Goal: Transaction & Acquisition: Book appointment/travel/reservation

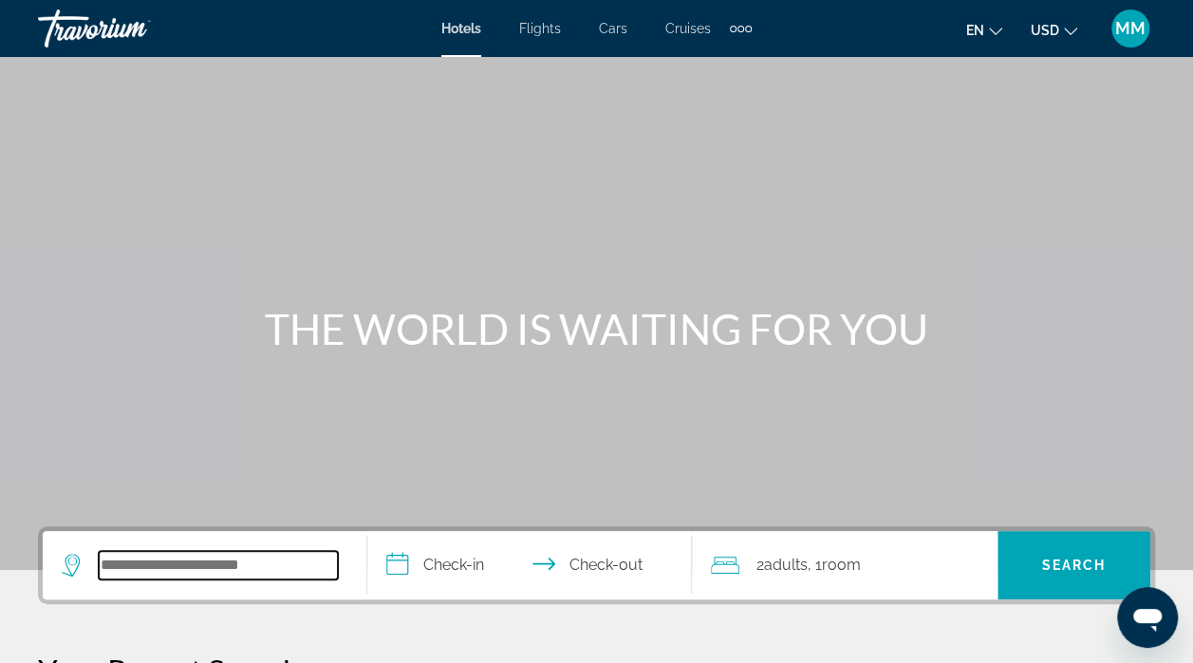
click at [120, 568] on input "Search hotel destination" at bounding box center [218, 565] width 239 height 28
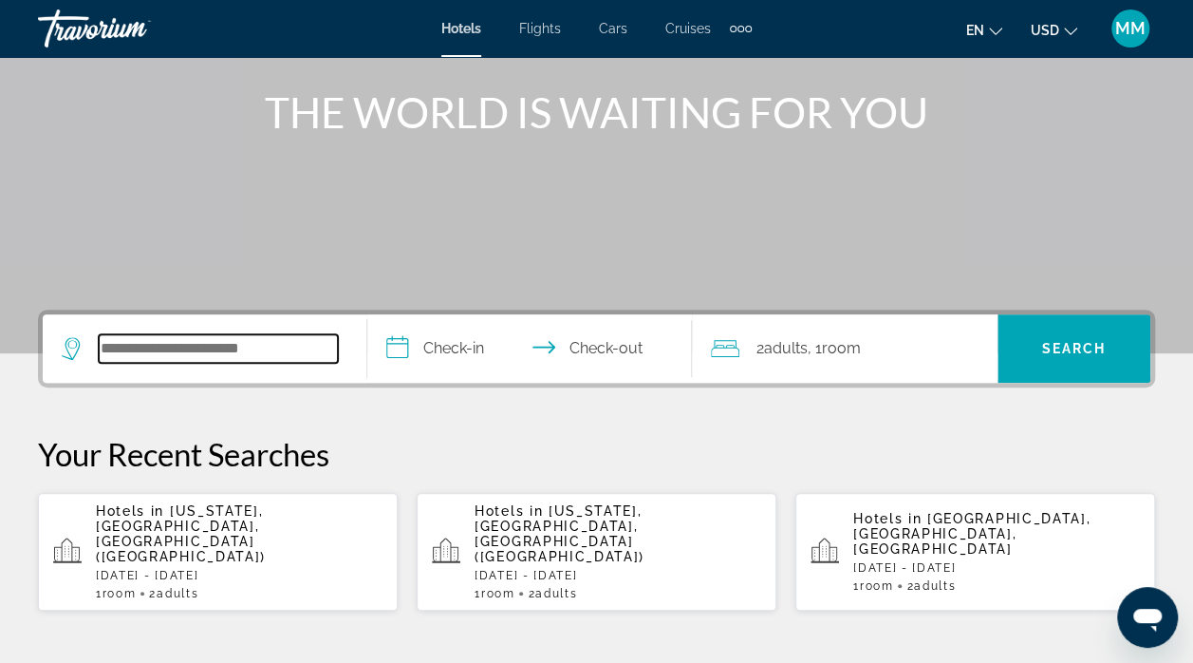
scroll to position [463, 0]
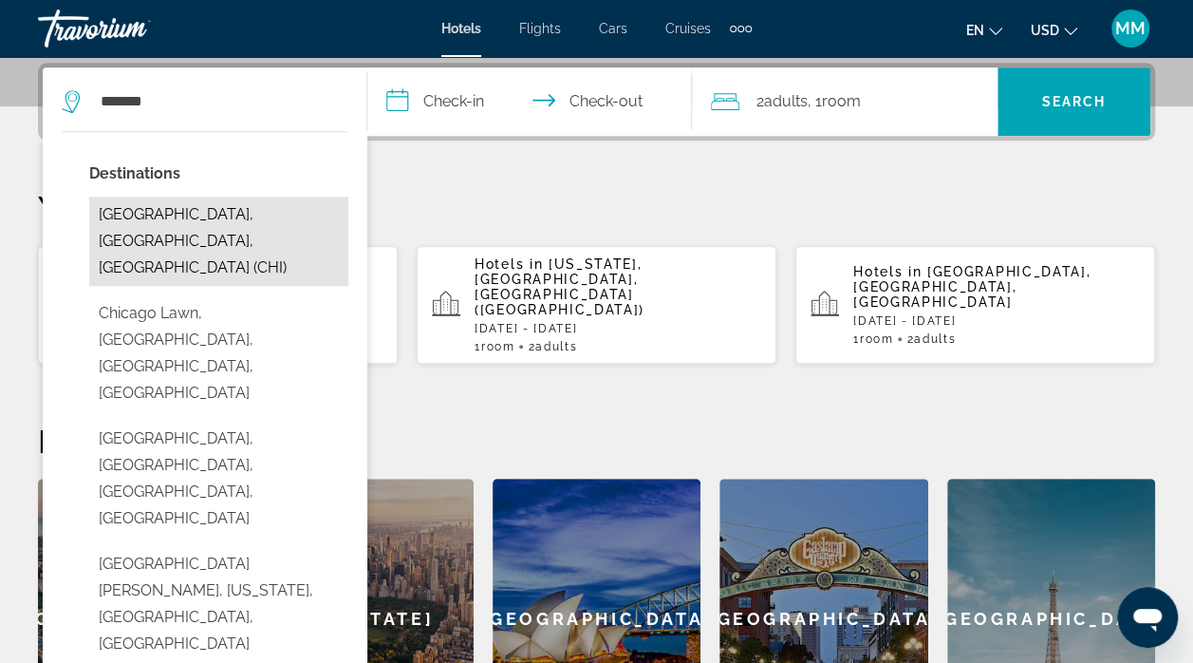
click at [211, 205] on button "[GEOGRAPHIC_DATA], [GEOGRAPHIC_DATA], [GEOGRAPHIC_DATA] (CHI)" at bounding box center [218, 240] width 259 height 89
type input "**********"
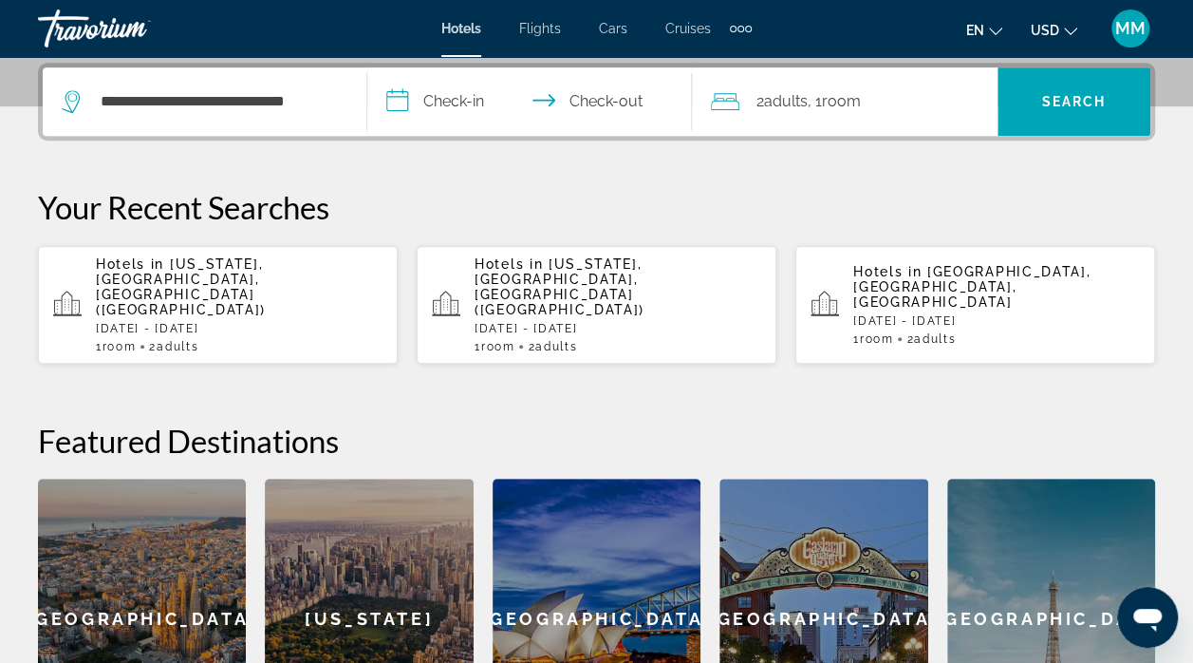
click at [454, 113] on input "**********" at bounding box center [533, 104] width 332 height 74
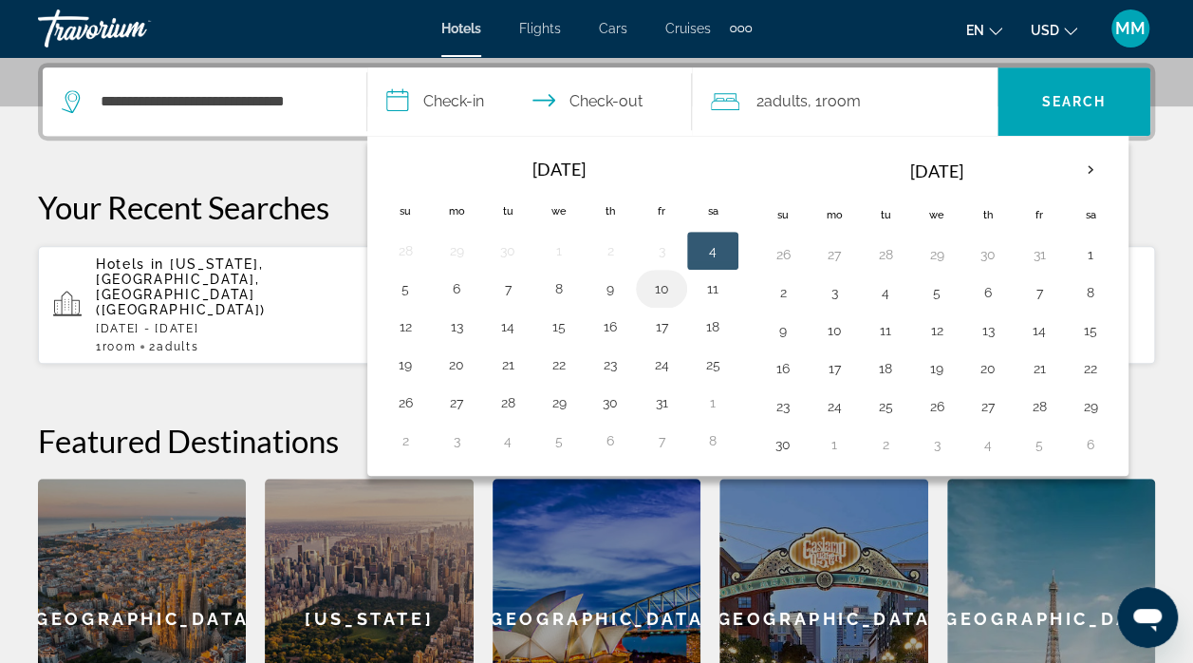
click at [660, 291] on button "10" at bounding box center [661, 288] width 30 height 27
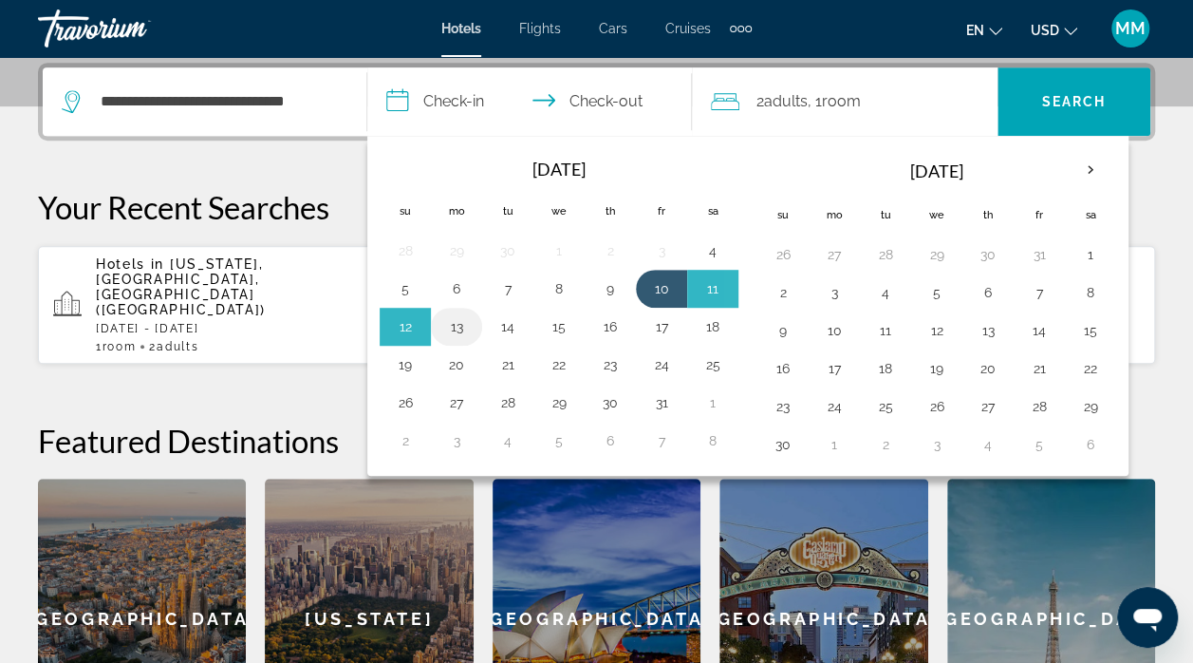
drag, startPoint x: 721, startPoint y: 291, endPoint x: 437, endPoint y: 315, distance: 285.7
click at [440, 318] on tbody "28 29 30 1 2 3 4 5 6 7 8 9 10 11 12 13 14 15 16 17 18 19 20 21 22 23 24 25 26 2…" at bounding box center [559, 346] width 359 height 228
click at [403, 315] on button "12" at bounding box center [405, 326] width 30 height 27
type input "**********"
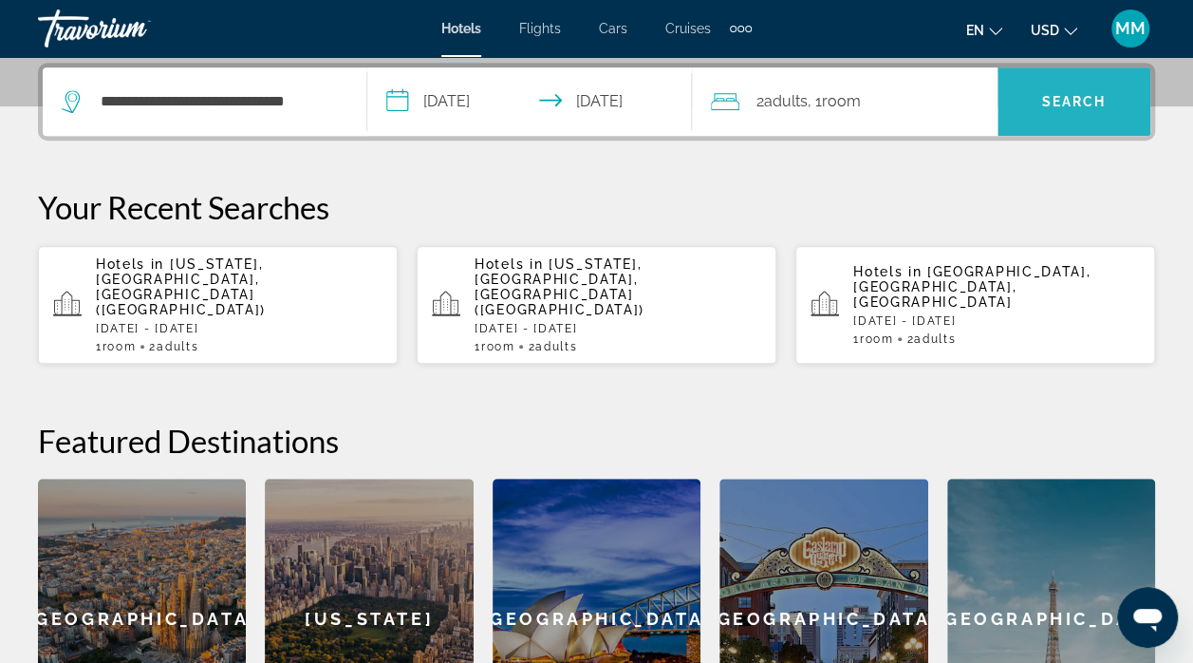
click at [1054, 104] on span "Search" at bounding box center [1074, 101] width 65 height 15
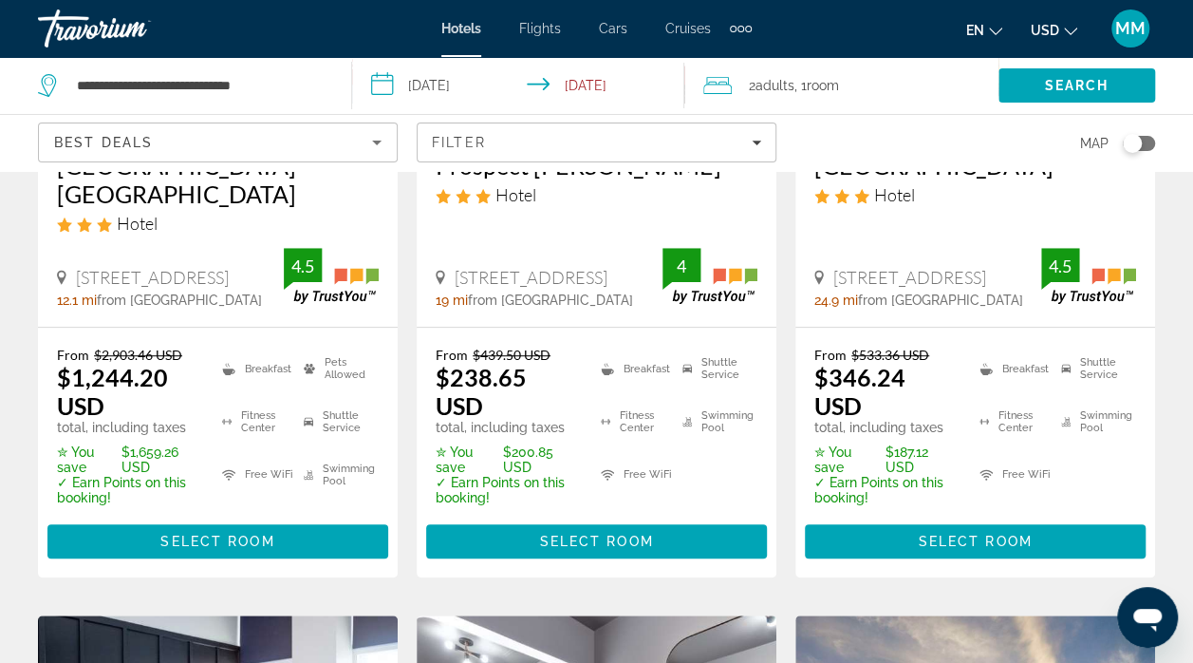
scroll to position [412, 0]
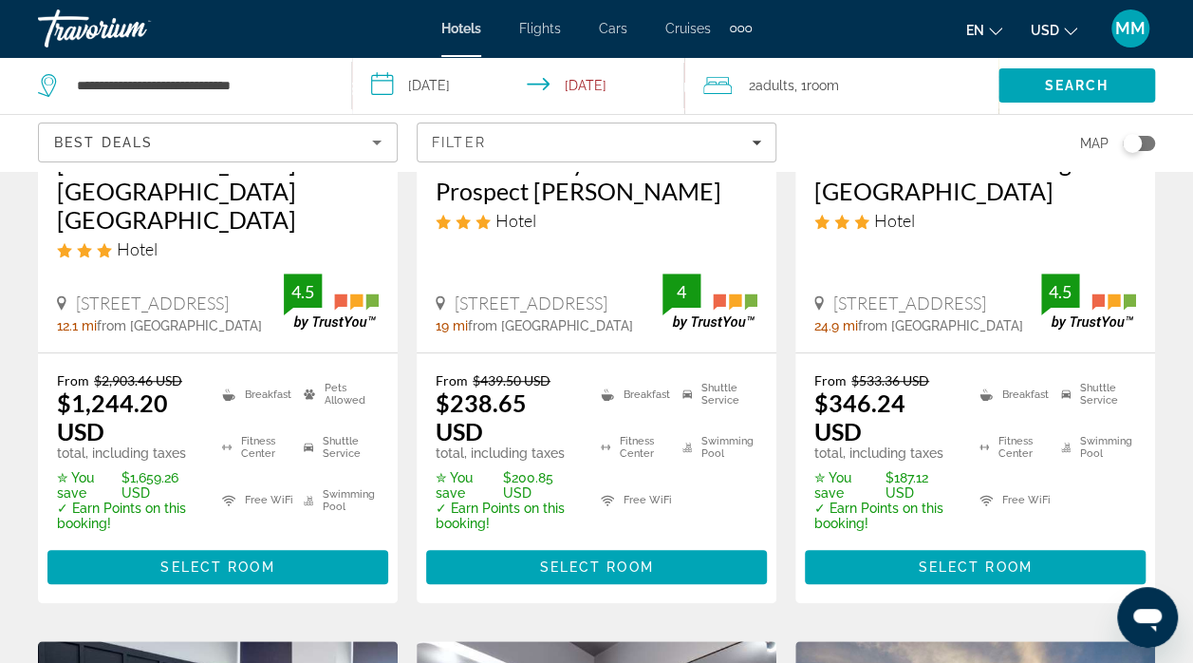
click at [116, 135] on span "Best Deals" at bounding box center [103, 142] width 99 height 15
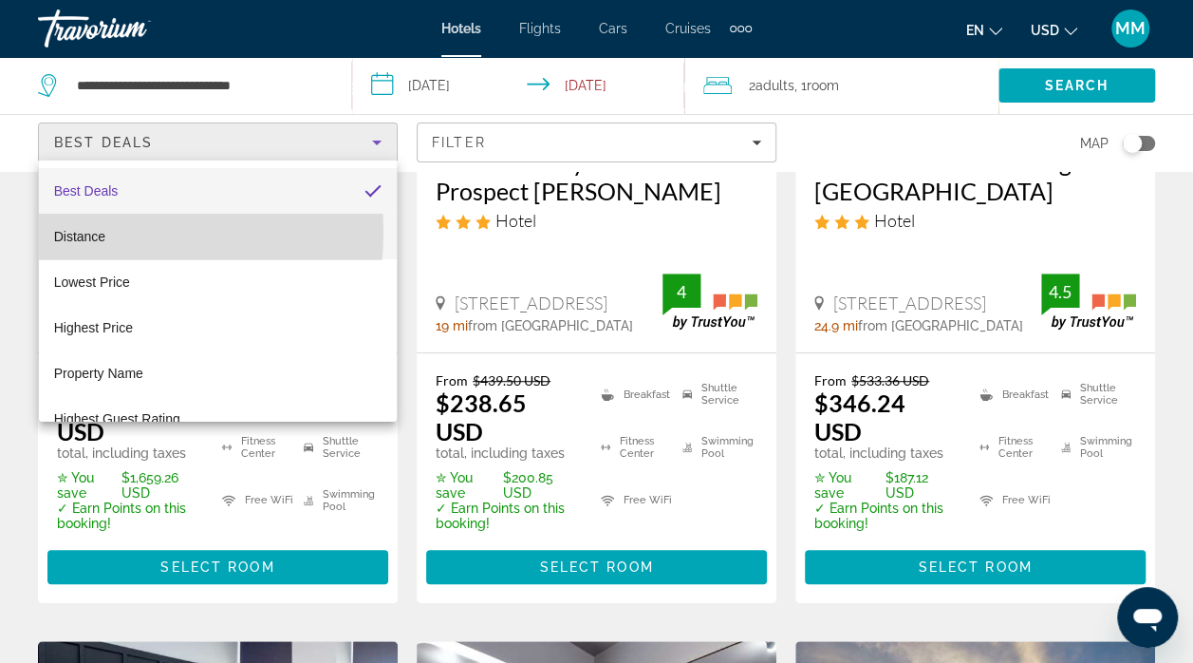
click at [73, 232] on span "Distance" at bounding box center [79, 236] width 51 height 15
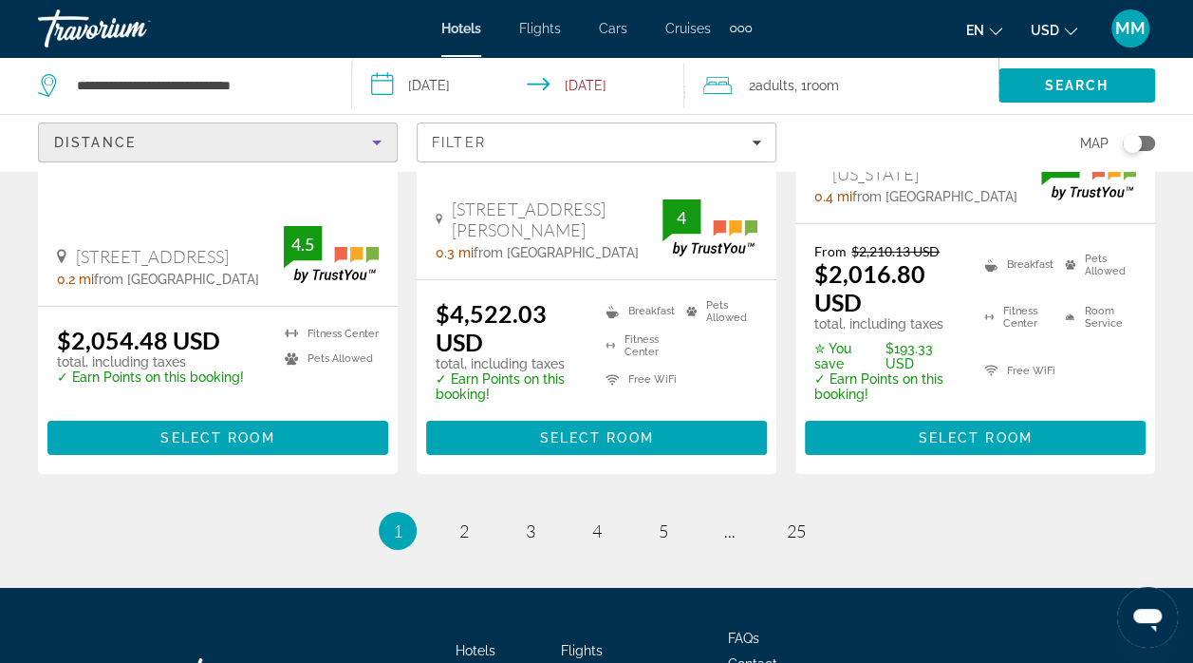
scroll to position [2939, 0]
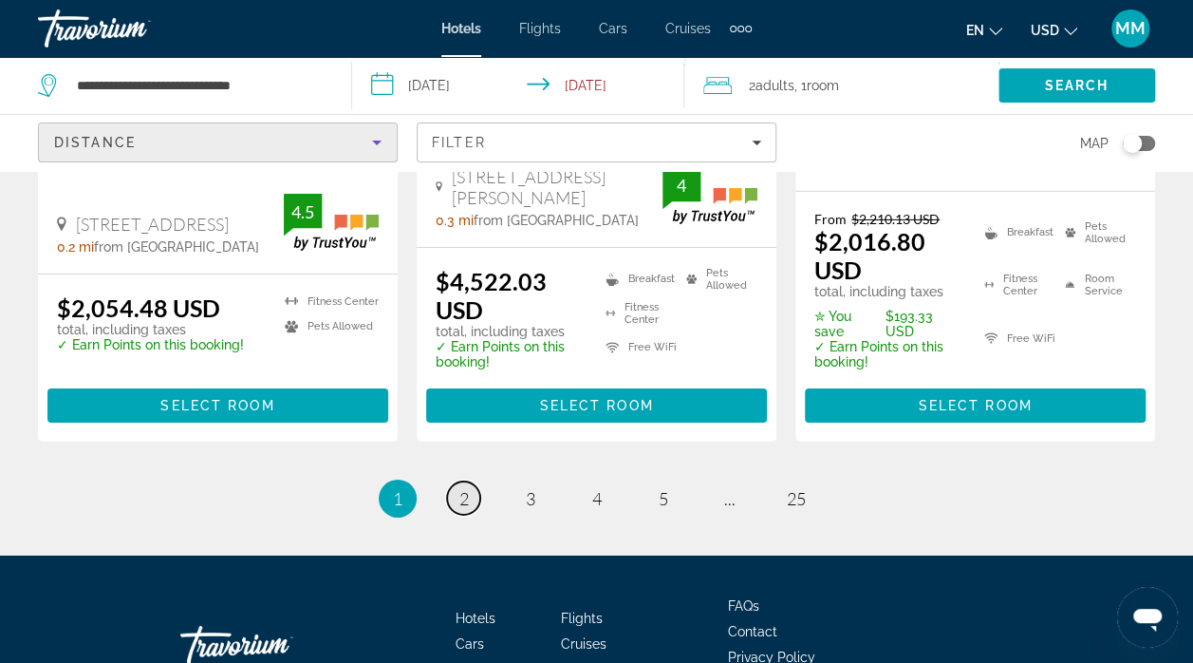
click at [463, 481] on link "page 2" at bounding box center [463, 497] width 33 height 33
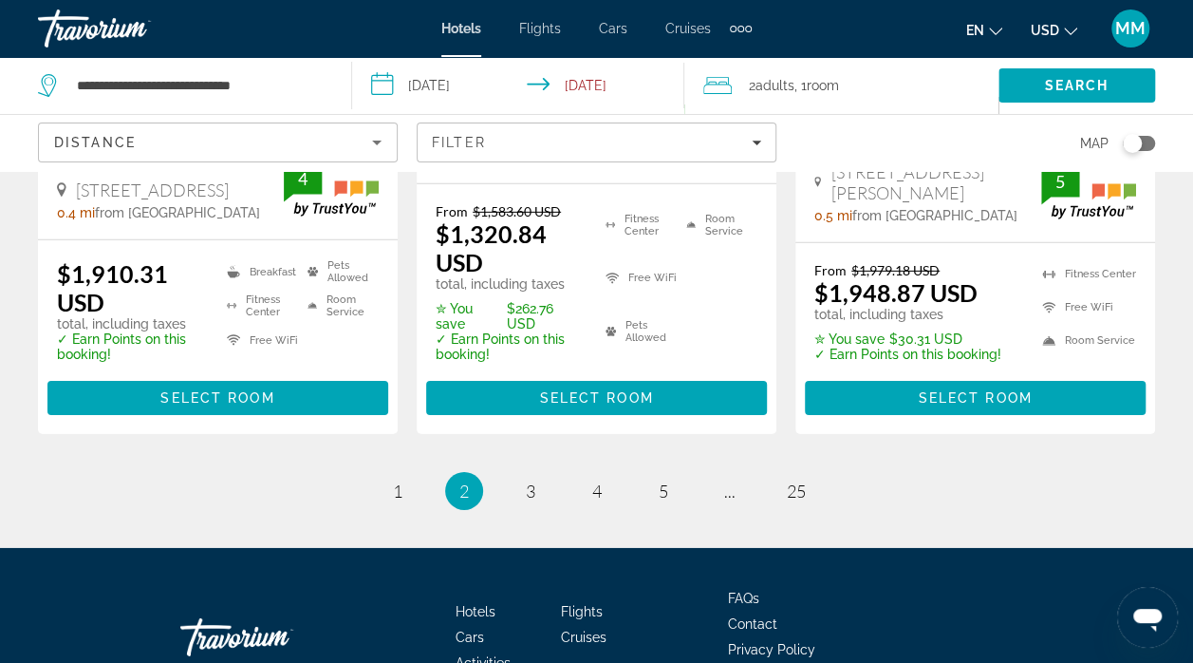
scroll to position [2806, 0]
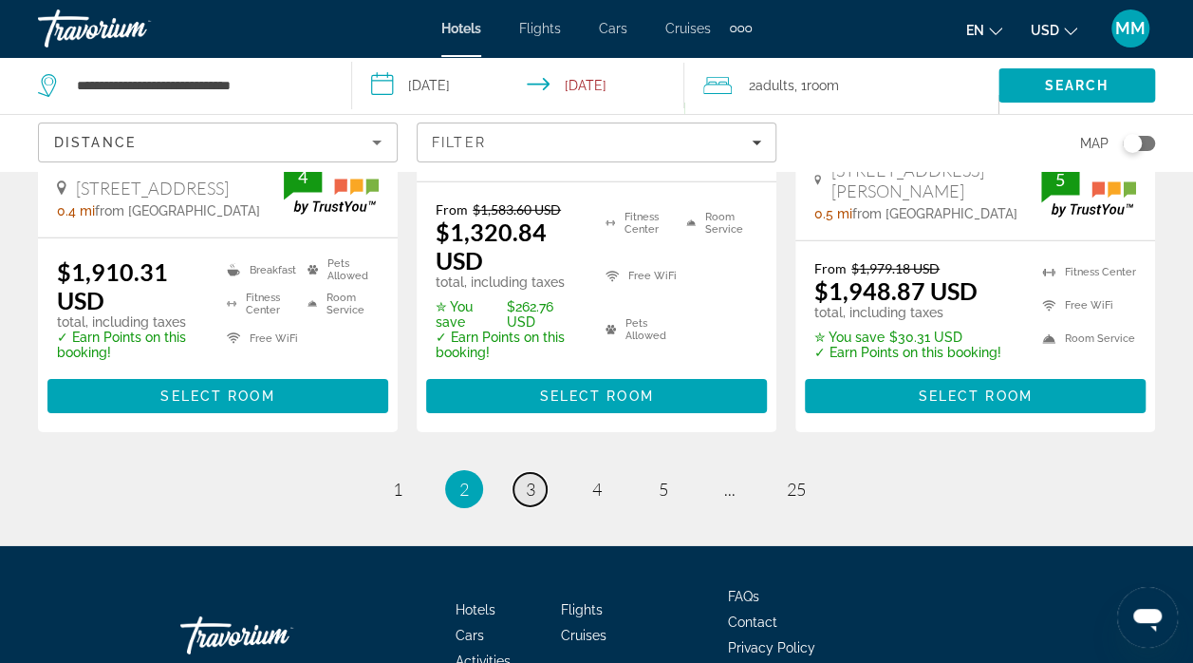
click at [521, 473] on link "page 3" at bounding box center [529, 489] width 33 height 33
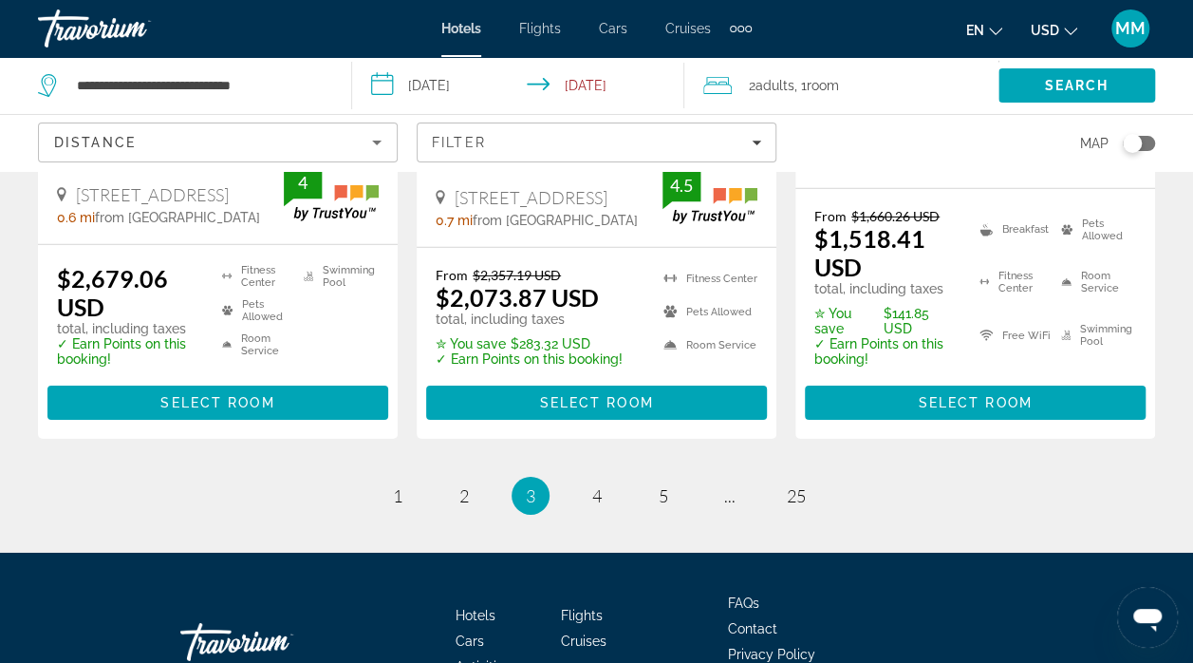
scroll to position [2879, 0]
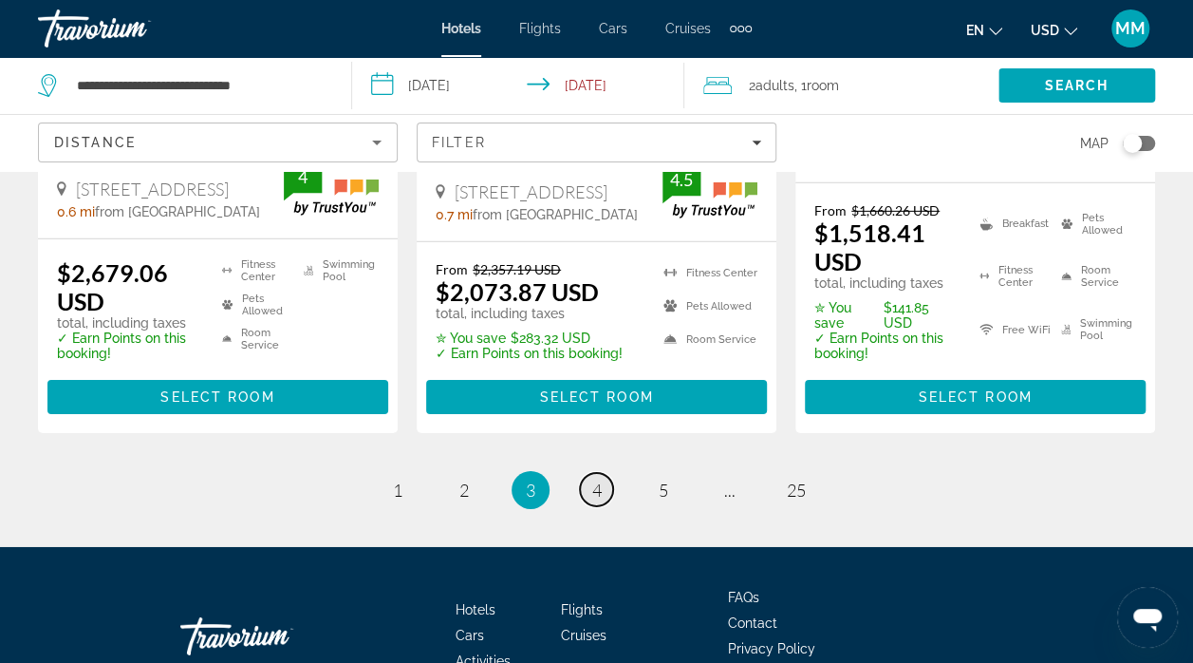
click at [589, 473] on link "page 4" at bounding box center [596, 489] width 33 height 33
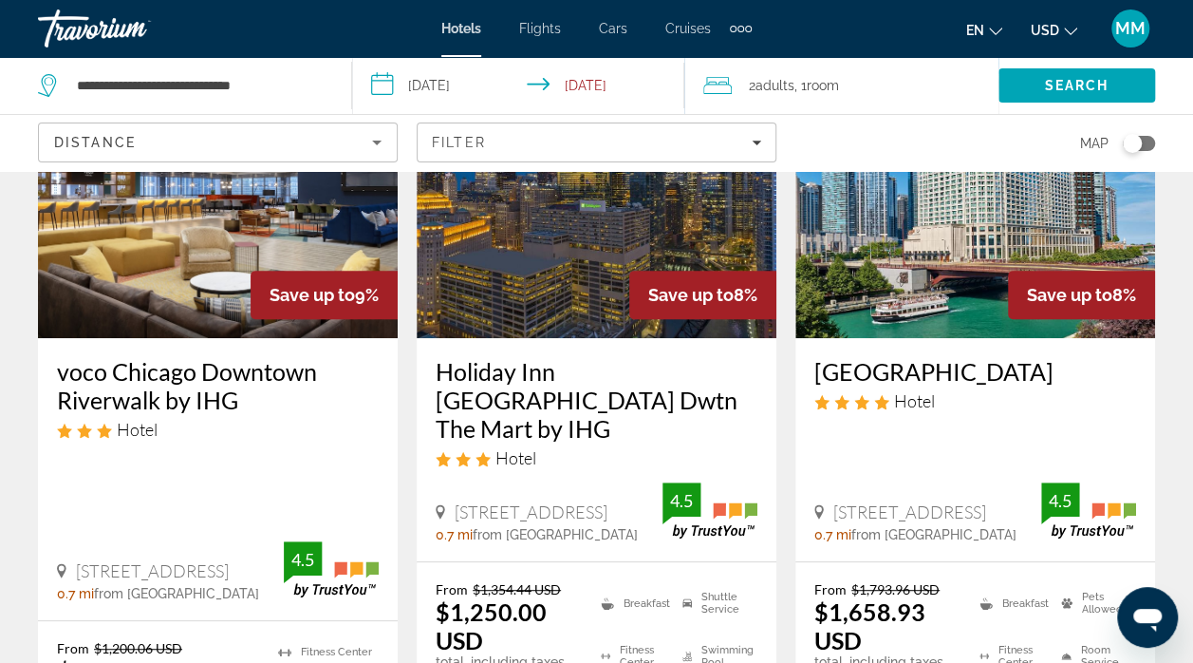
scroll to position [205, 0]
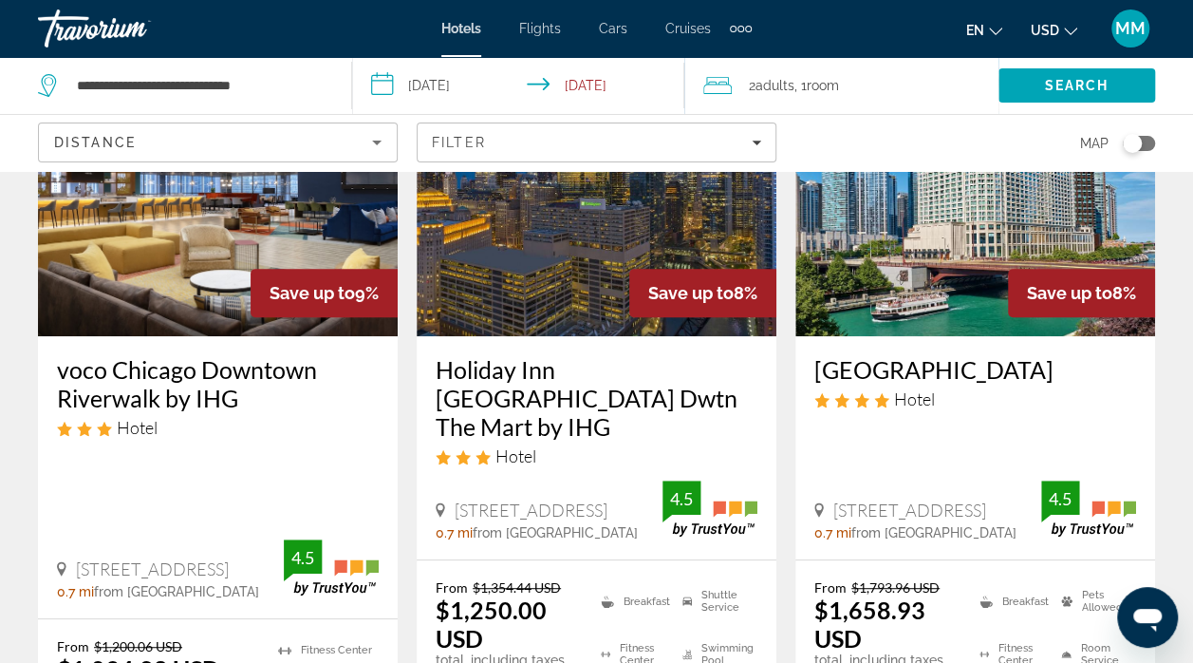
click at [198, 292] on img "Main content" at bounding box center [218, 184] width 360 height 304
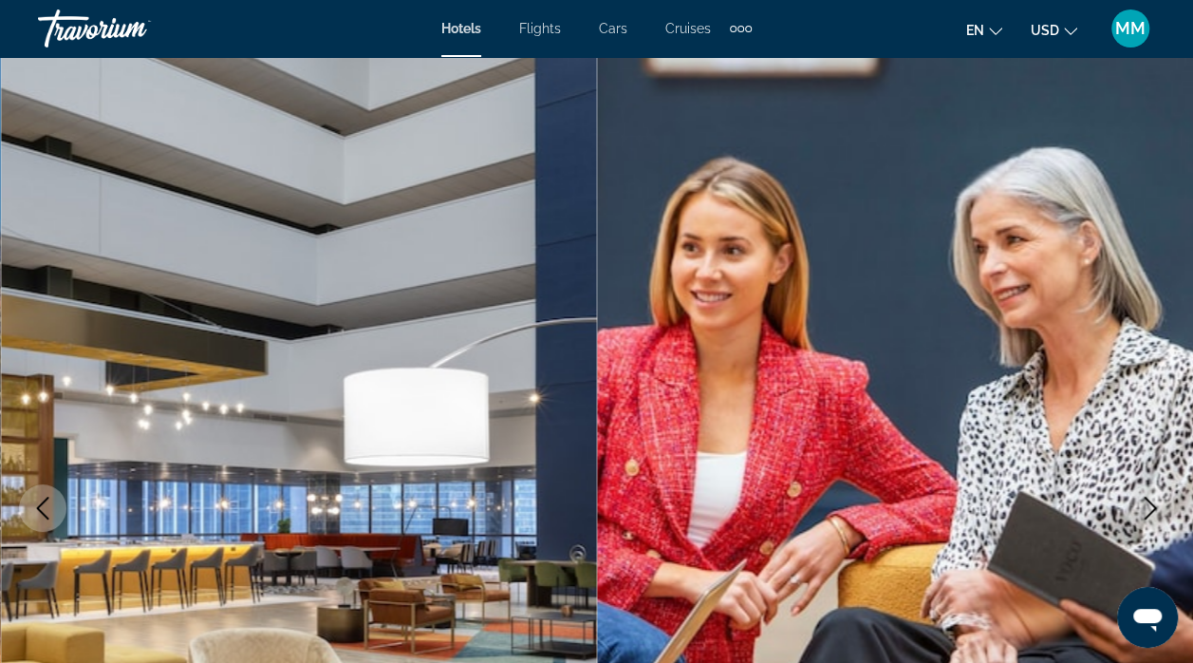
click at [1080, 495] on img "Main content" at bounding box center [895, 508] width 597 height 902
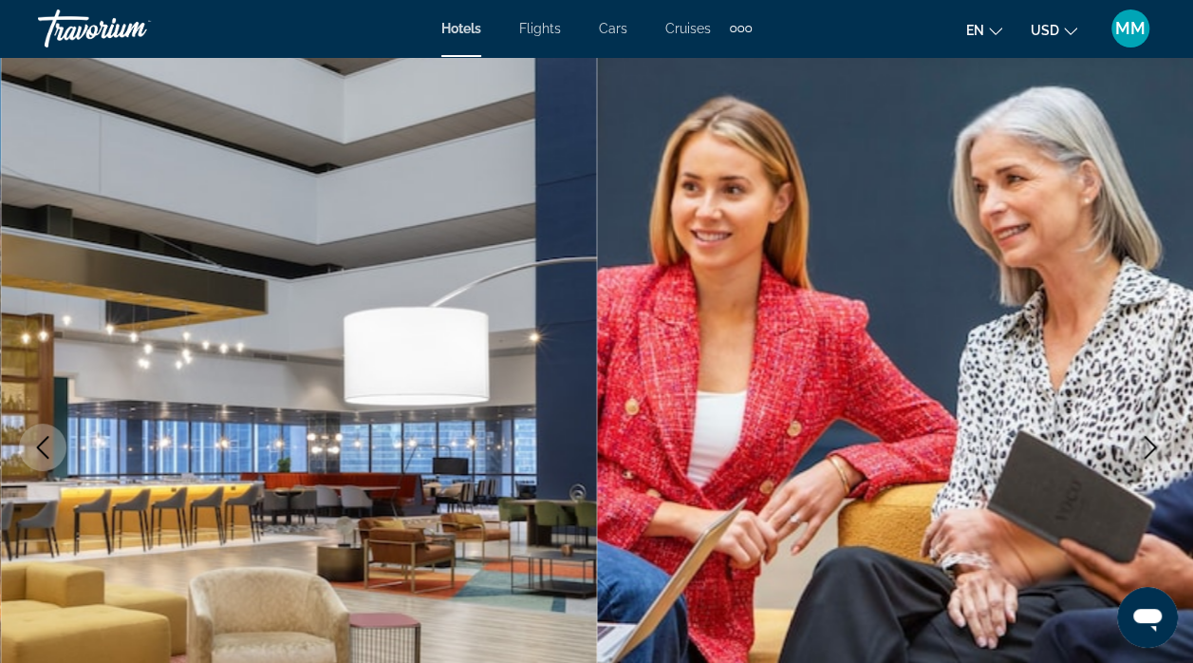
scroll to position [62, 0]
click at [1140, 446] on icon "Next image" at bounding box center [1150, 446] width 23 height 23
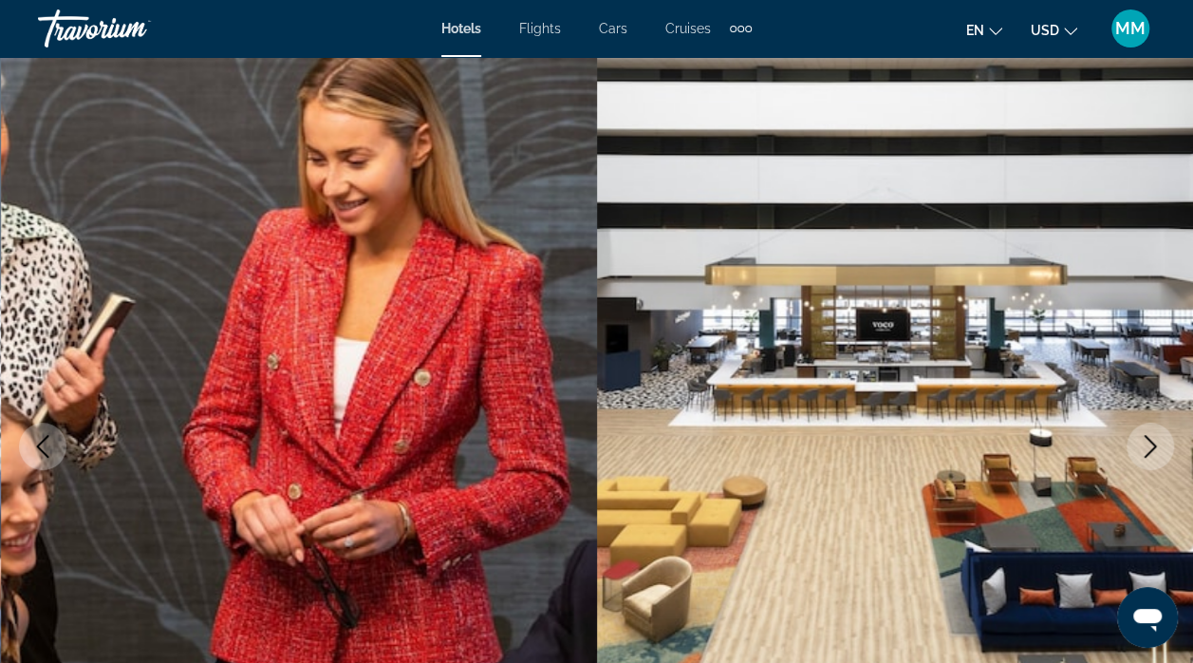
click at [1150, 435] on icon "Next image" at bounding box center [1150, 446] width 23 height 23
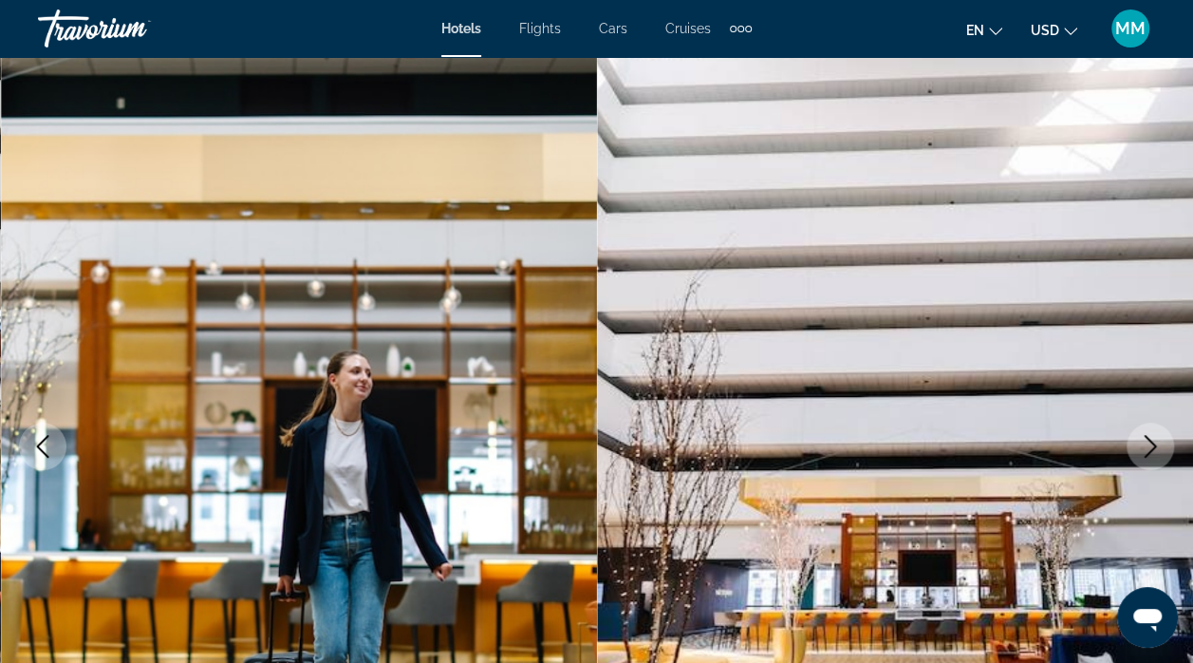
click at [1152, 448] on icon "Next image" at bounding box center [1151, 446] width 12 height 23
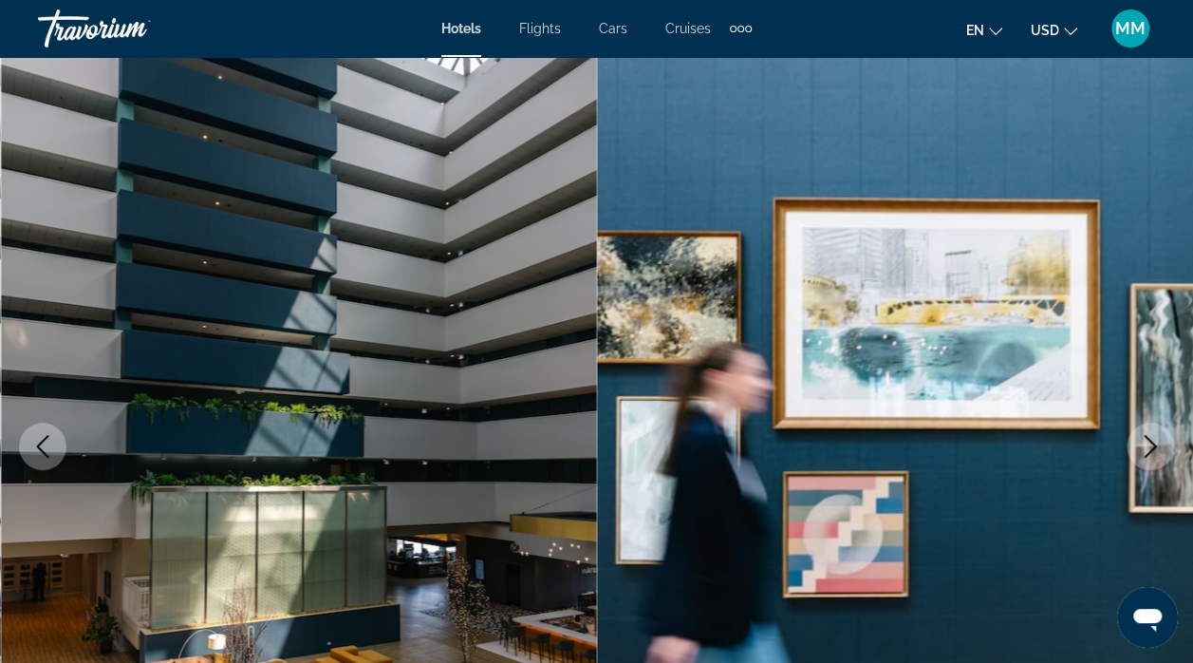
click at [1143, 444] on icon "Next image" at bounding box center [1150, 446] width 23 height 23
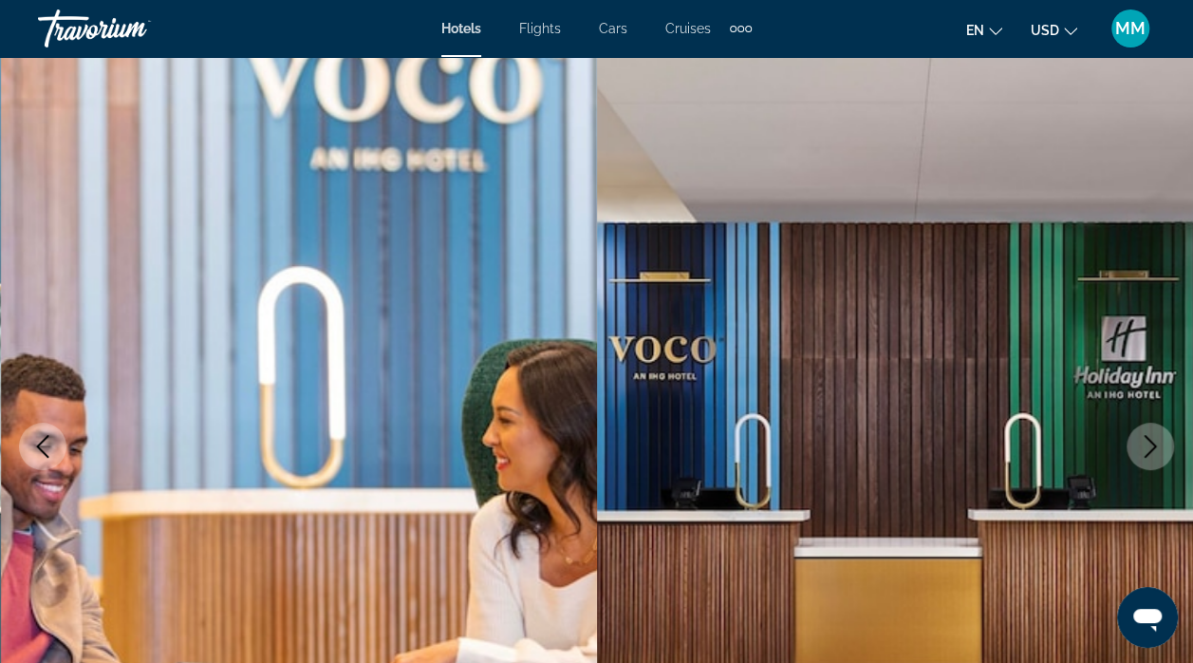
click at [1137, 451] on button "Next image" at bounding box center [1150, 445] width 47 height 47
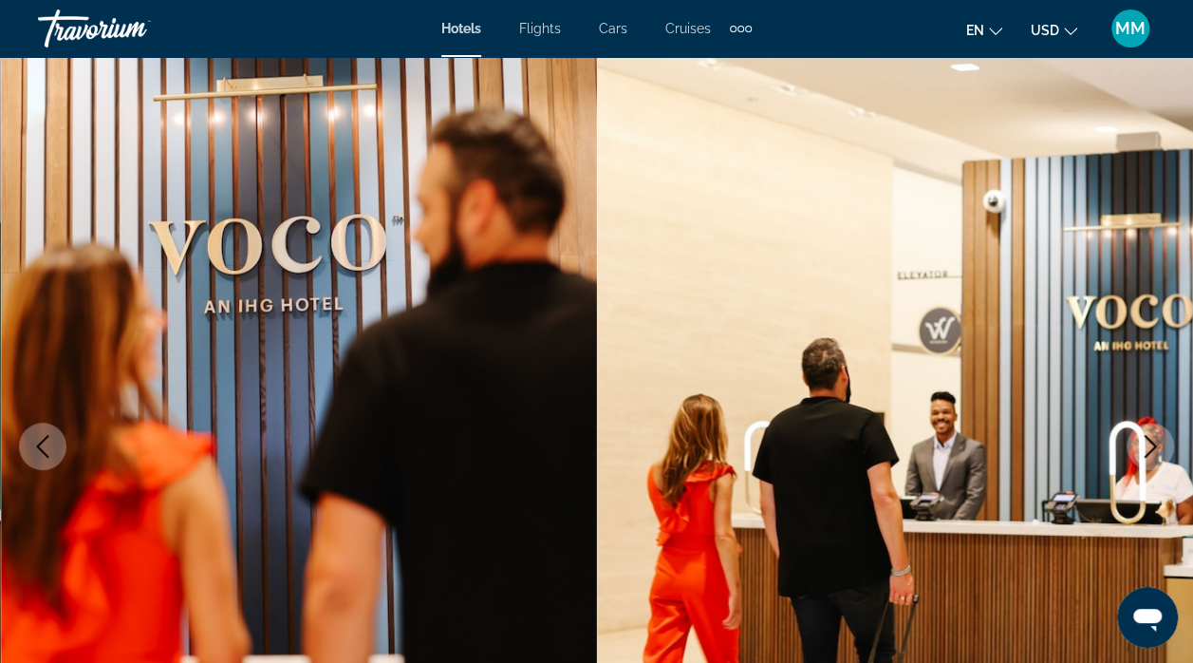
click at [1147, 444] on icon "Next image" at bounding box center [1150, 446] width 23 height 23
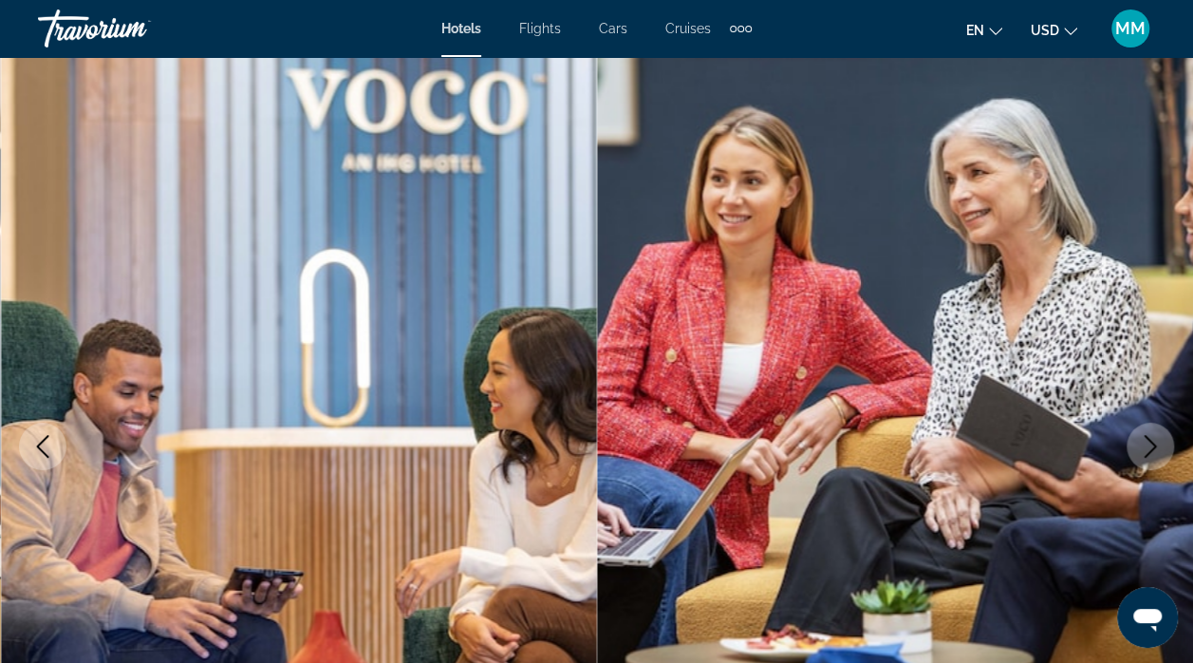
click at [1135, 444] on button "Next image" at bounding box center [1150, 445] width 47 height 47
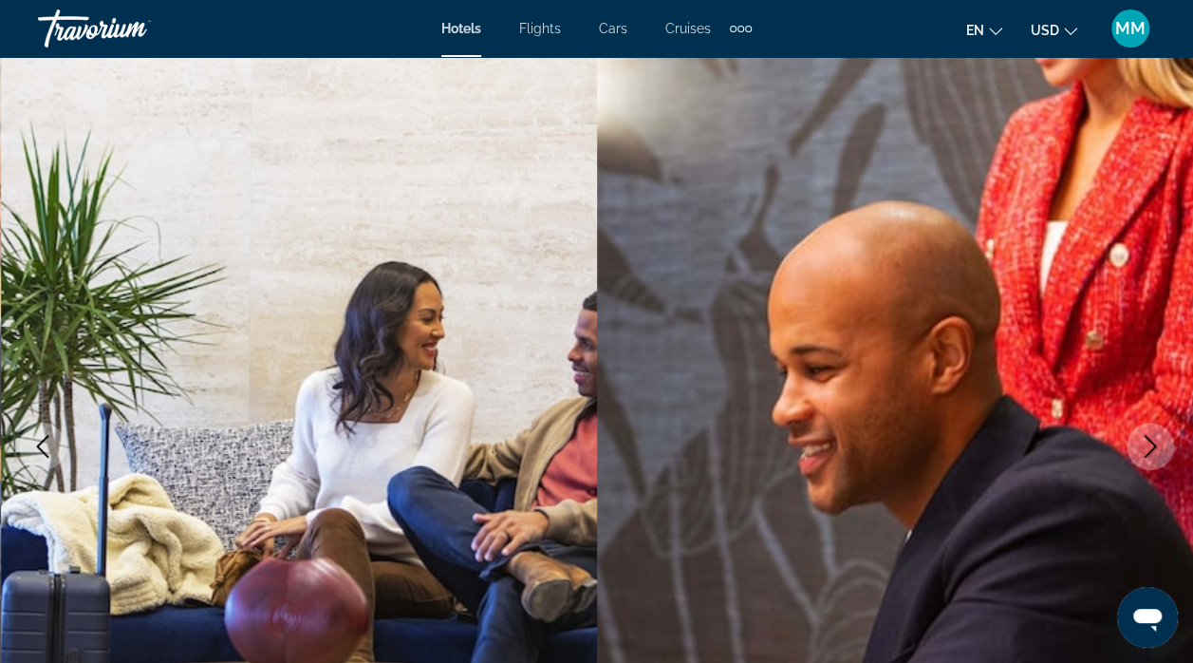
click at [1135, 442] on button "Next image" at bounding box center [1150, 445] width 47 height 47
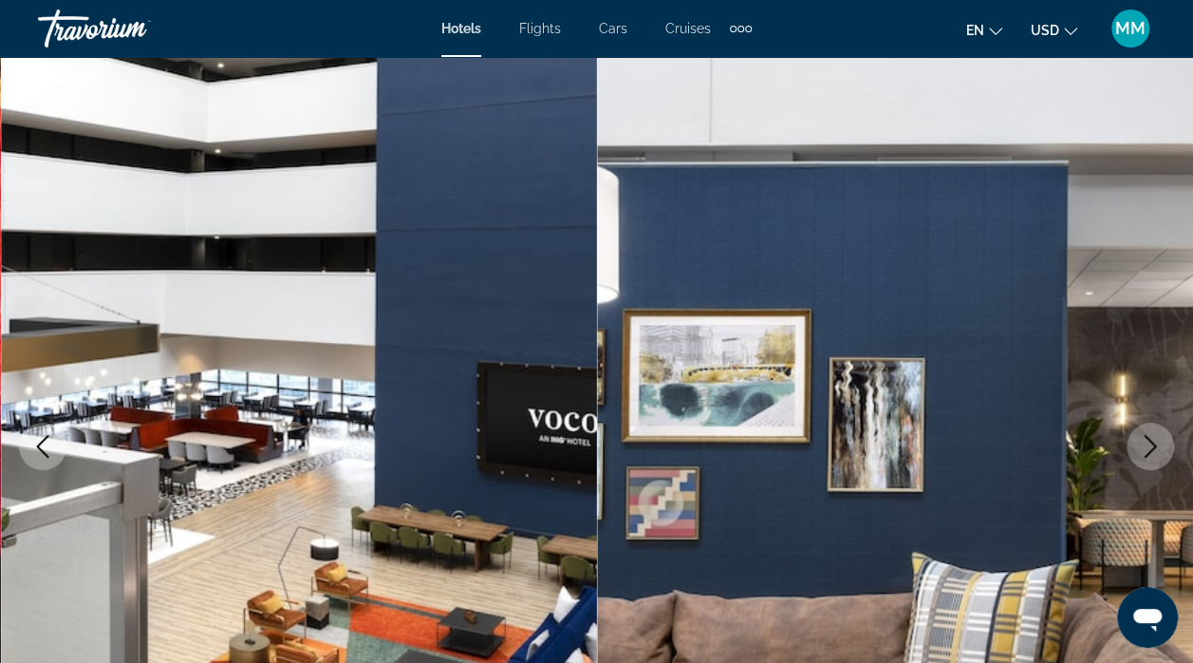
click at [1139, 437] on icon "Next image" at bounding box center [1150, 446] width 23 height 23
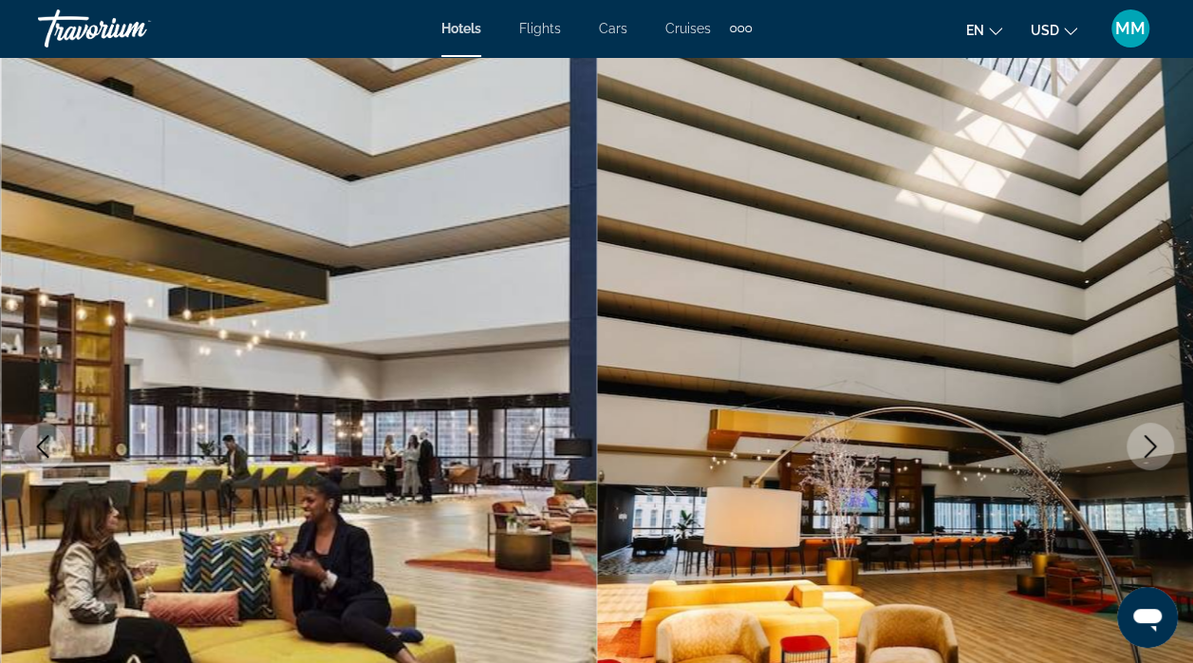
click at [1144, 439] on icon "Next image" at bounding box center [1150, 446] width 23 height 23
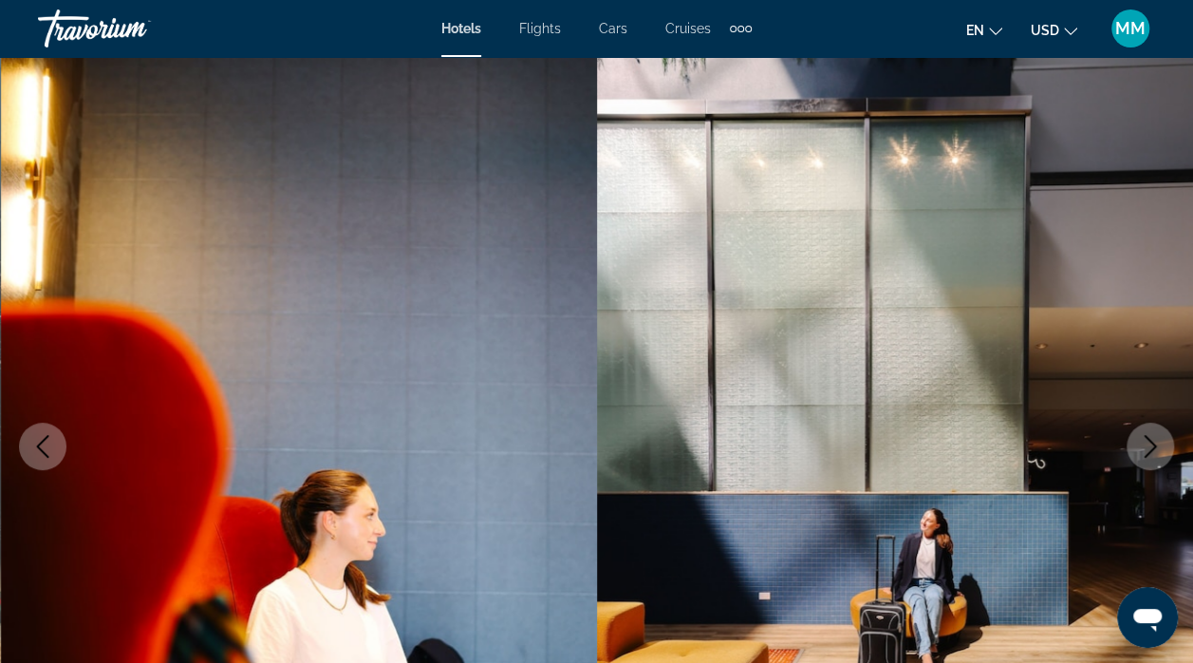
click at [1147, 444] on icon "Next image" at bounding box center [1150, 446] width 23 height 23
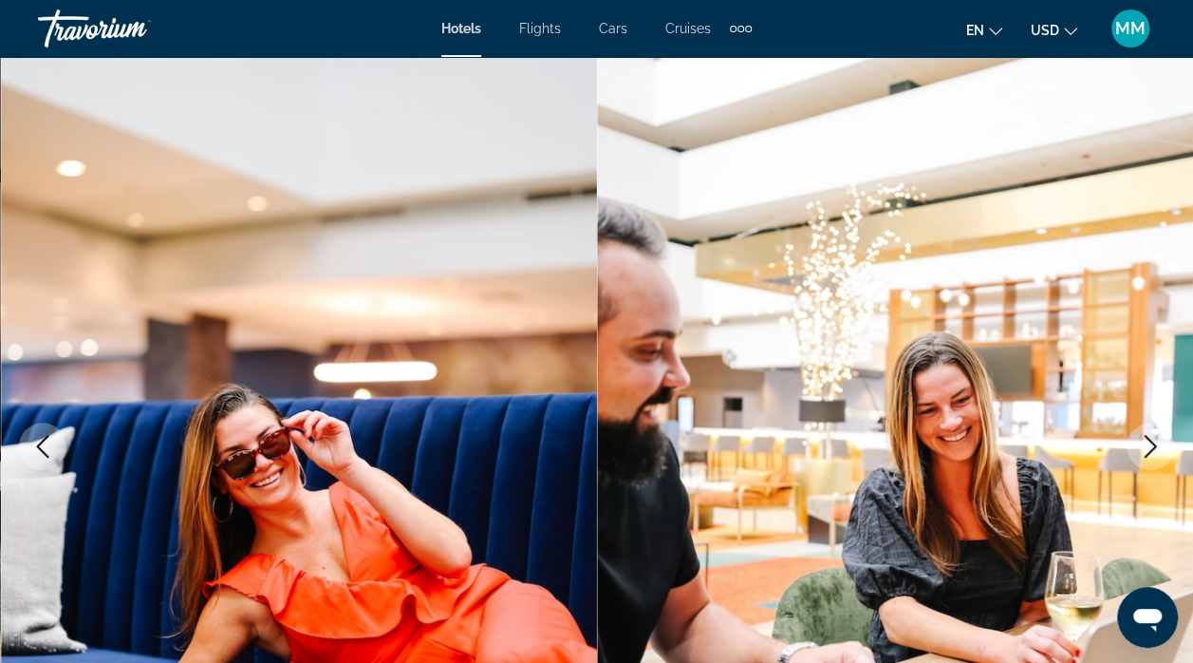
click at [1148, 442] on icon "Next image" at bounding box center [1150, 446] width 23 height 23
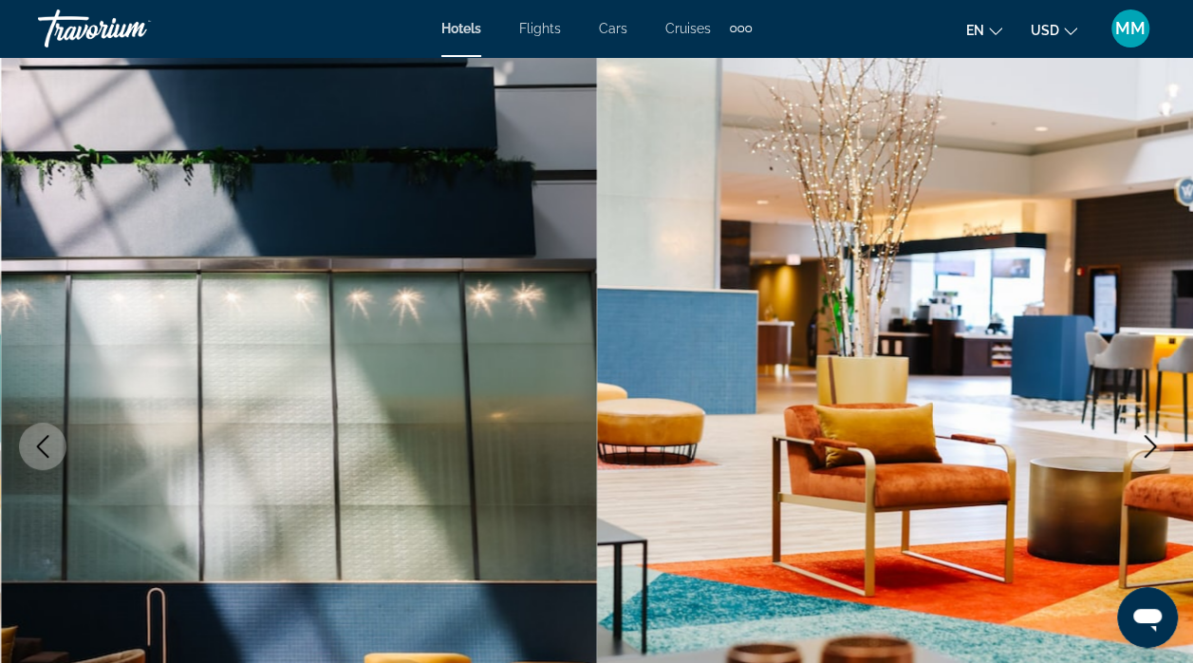
click at [1148, 446] on icon "Next image" at bounding box center [1150, 446] width 23 height 23
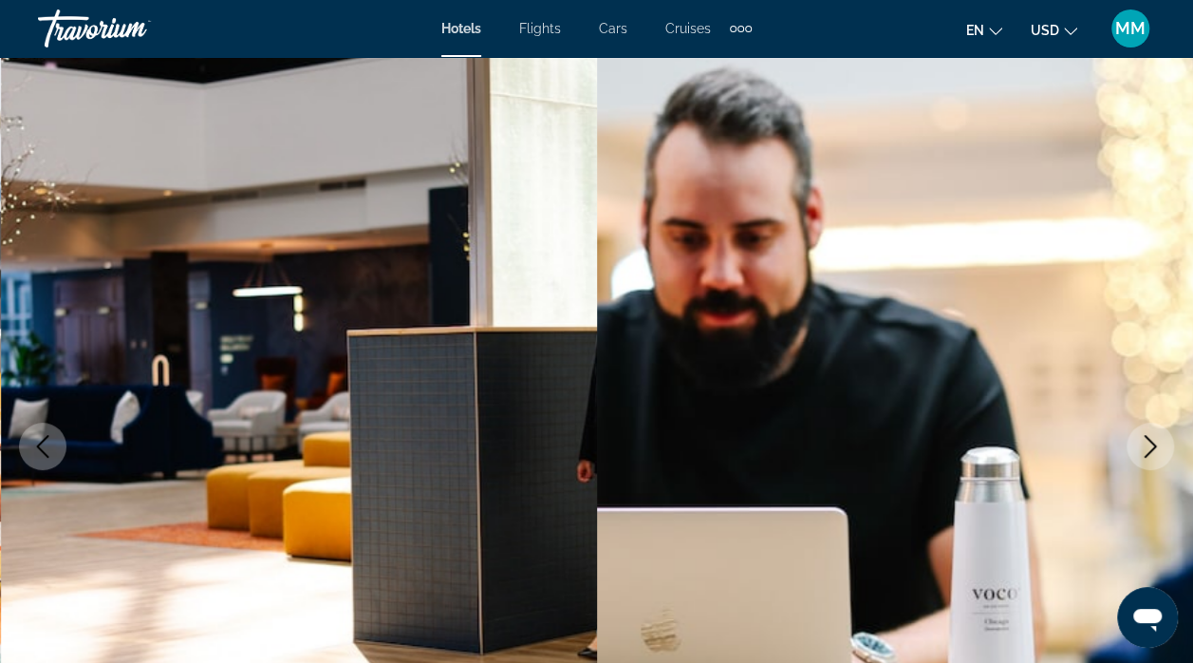
click at [1148, 446] on icon "Next image" at bounding box center [1150, 446] width 23 height 23
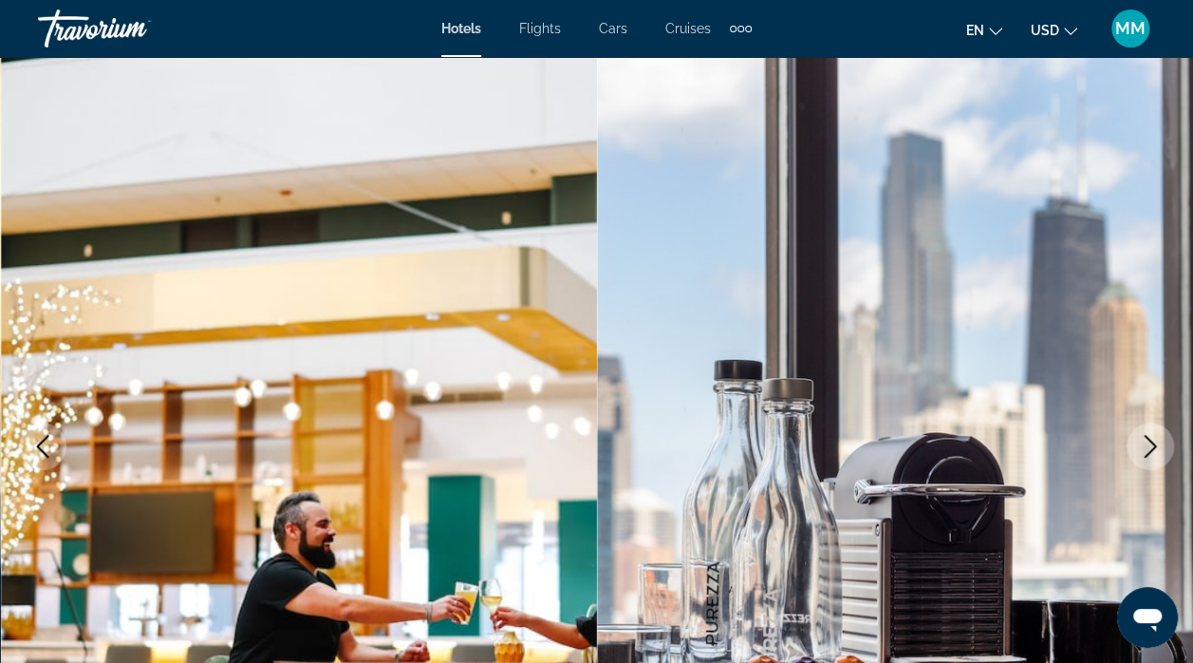
click at [1141, 446] on icon "Next image" at bounding box center [1150, 446] width 23 height 23
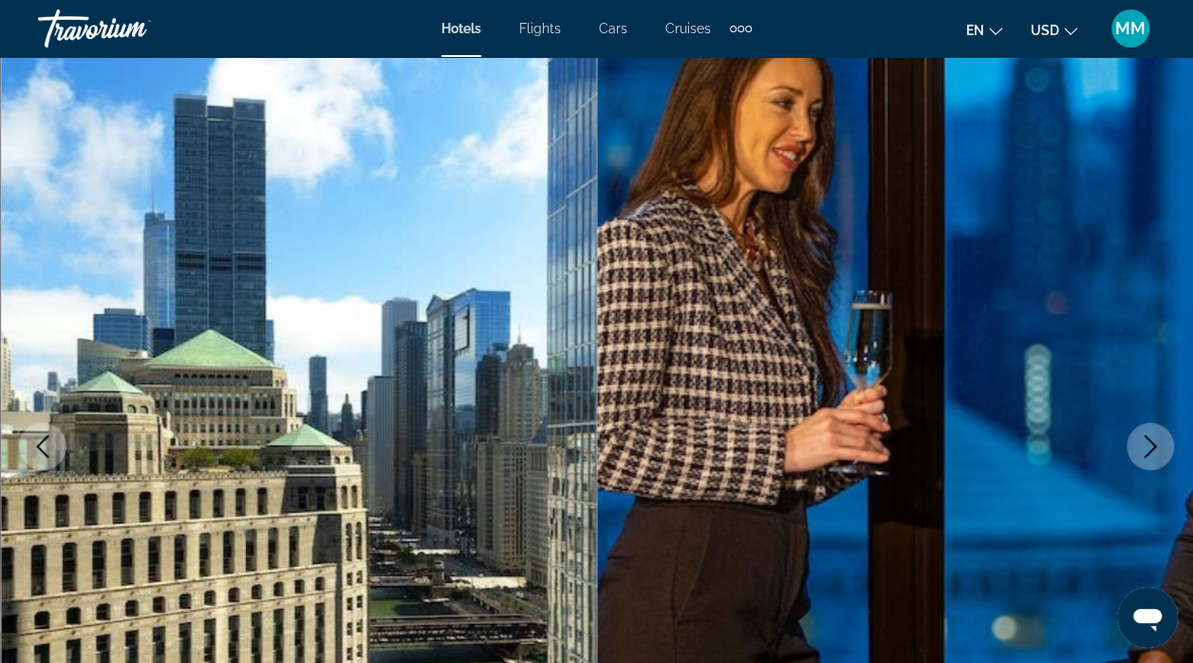
click at [1143, 439] on icon "Next image" at bounding box center [1150, 446] width 23 height 23
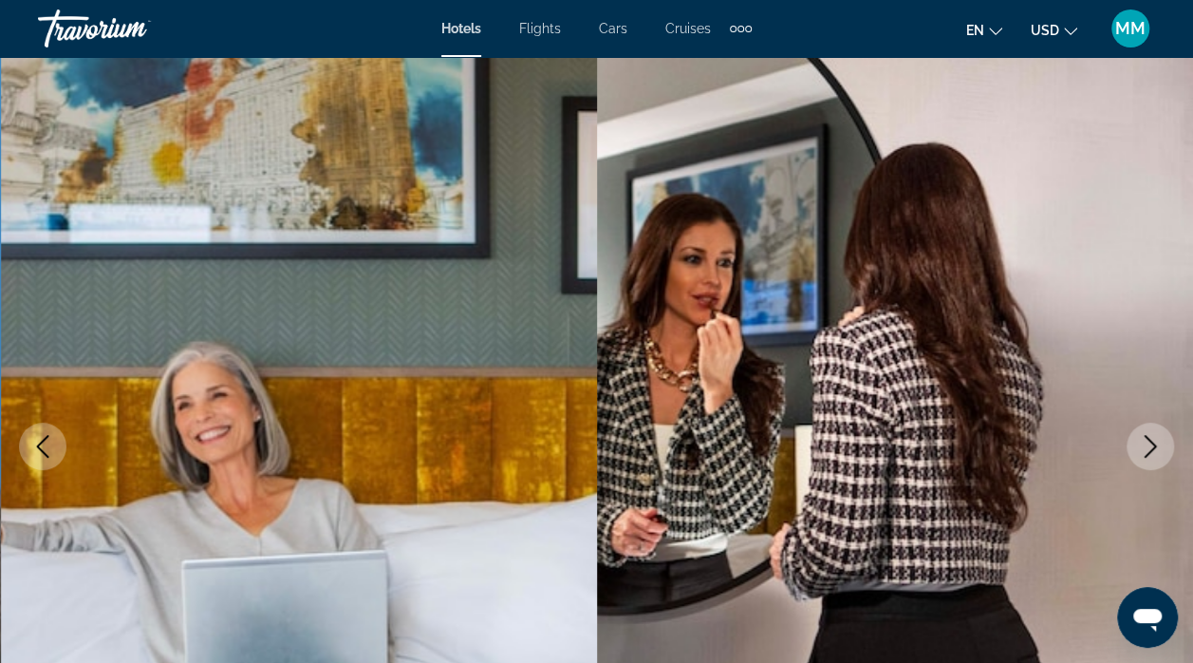
click at [1150, 448] on icon "Next image" at bounding box center [1150, 446] width 23 height 23
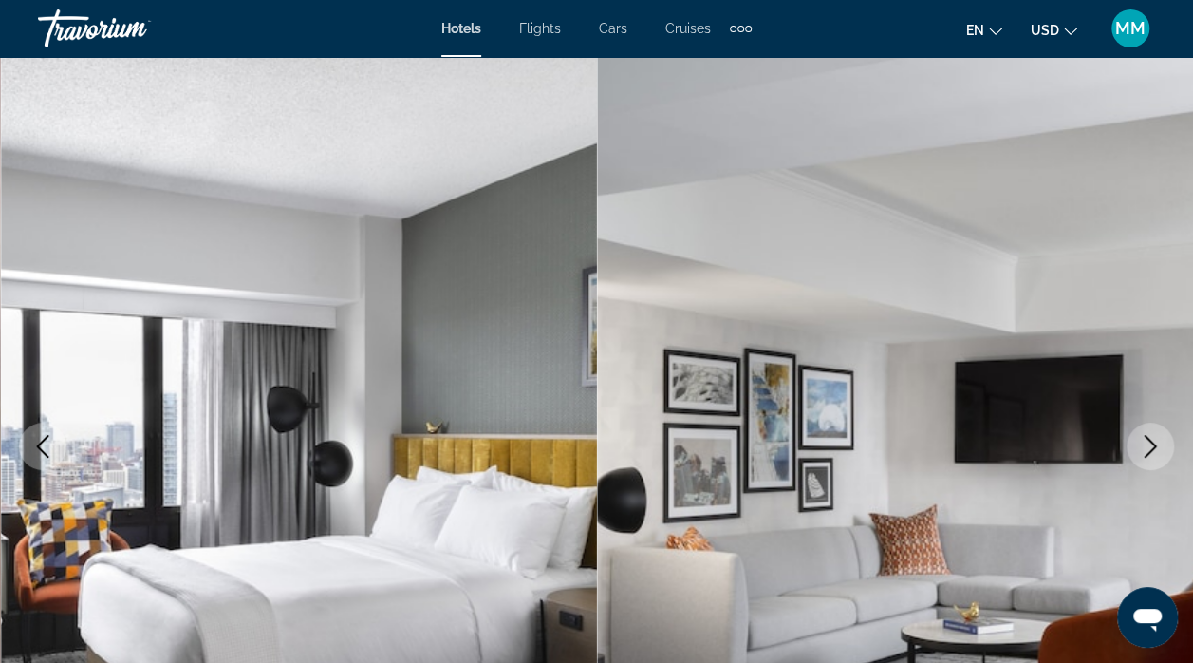
click at [1149, 445] on icon "Next image" at bounding box center [1150, 446] width 23 height 23
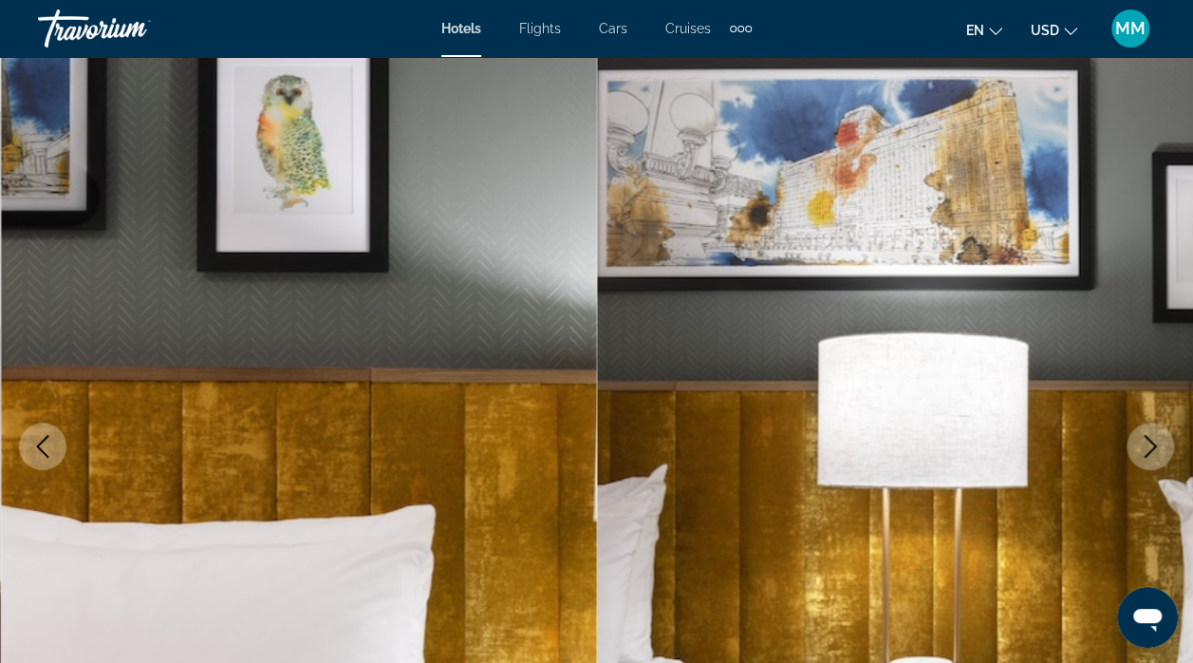
click at [1148, 446] on icon "Next image" at bounding box center [1150, 446] width 23 height 23
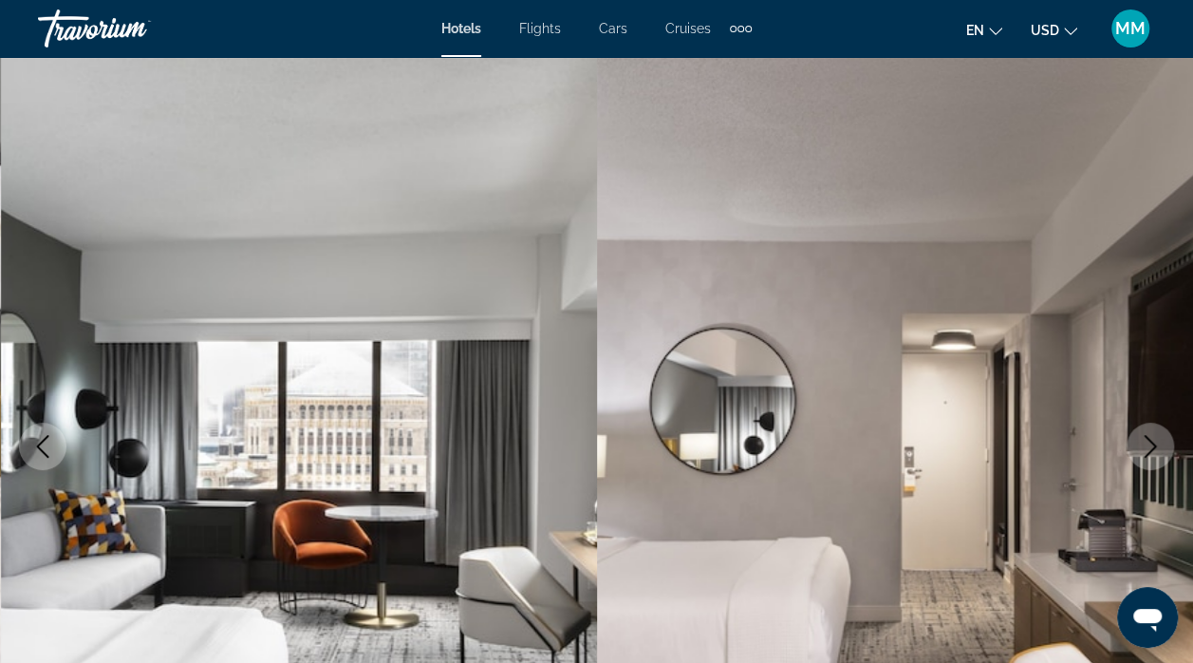
click at [1145, 456] on icon "Next image" at bounding box center [1151, 446] width 12 height 23
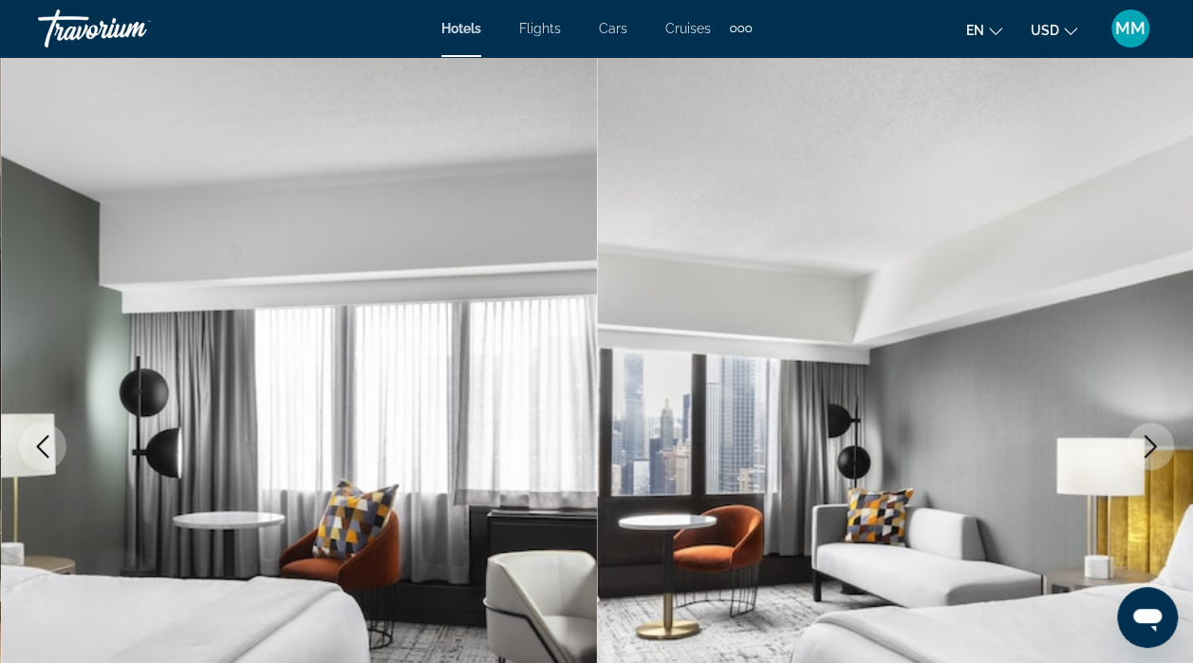
click at [1141, 450] on icon "Next image" at bounding box center [1150, 446] width 23 height 23
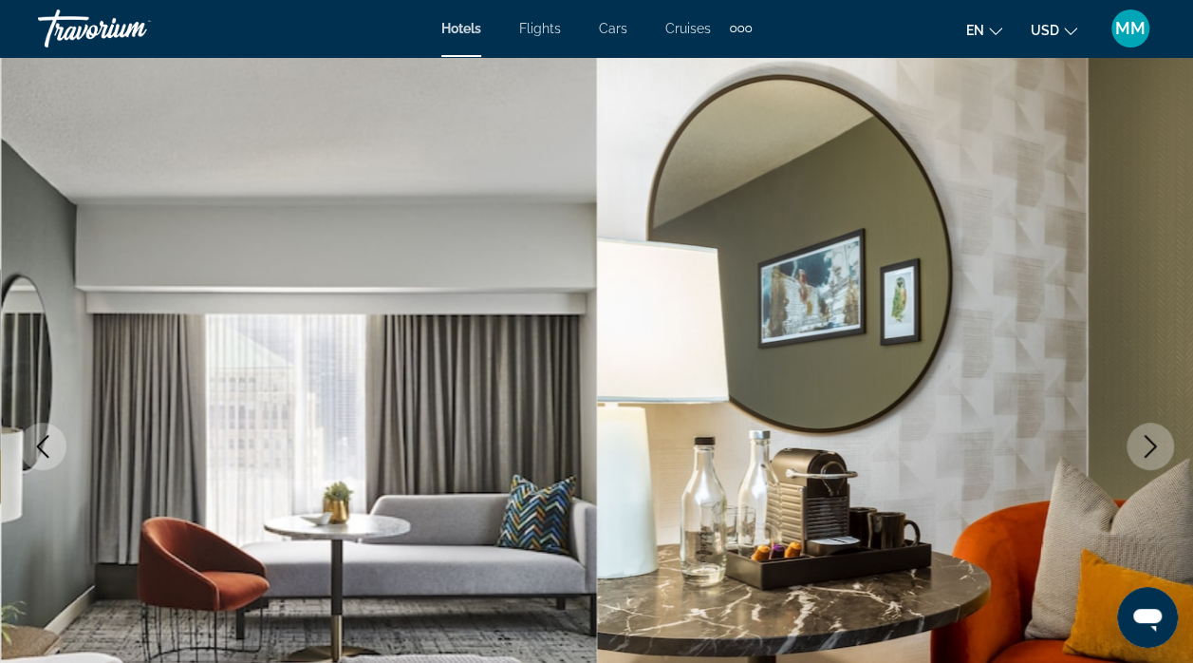
click at [1141, 460] on button "Next image" at bounding box center [1150, 445] width 47 height 47
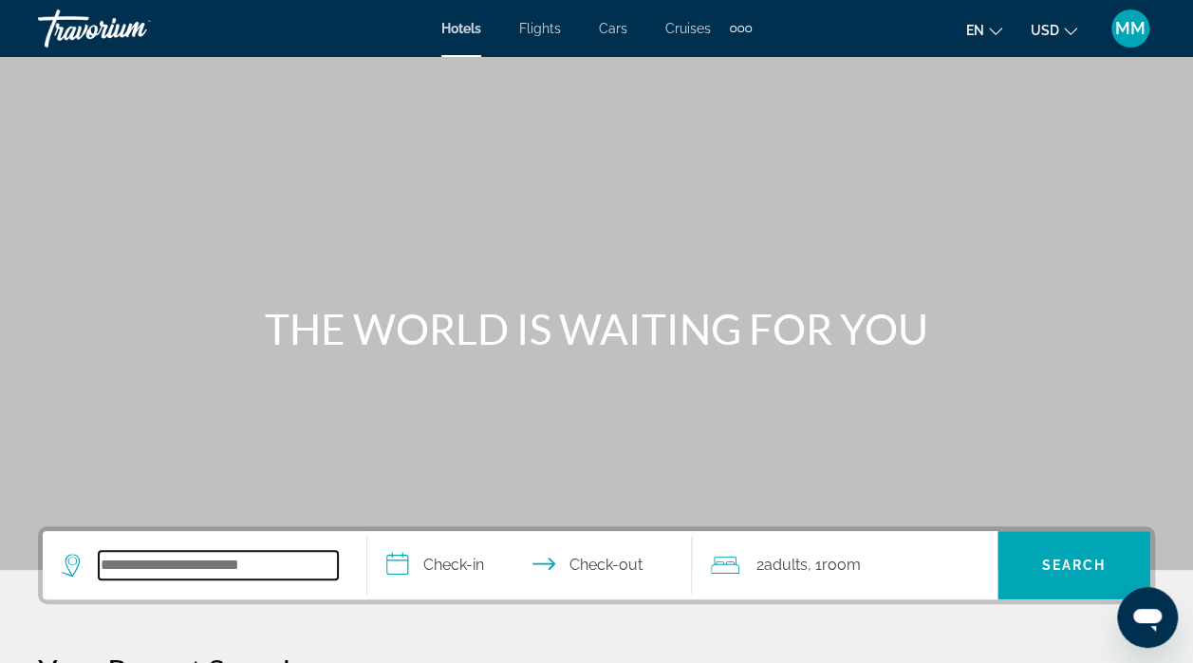
click at [256, 575] on input "Search hotel destination" at bounding box center [218, 565] width 239 height 28
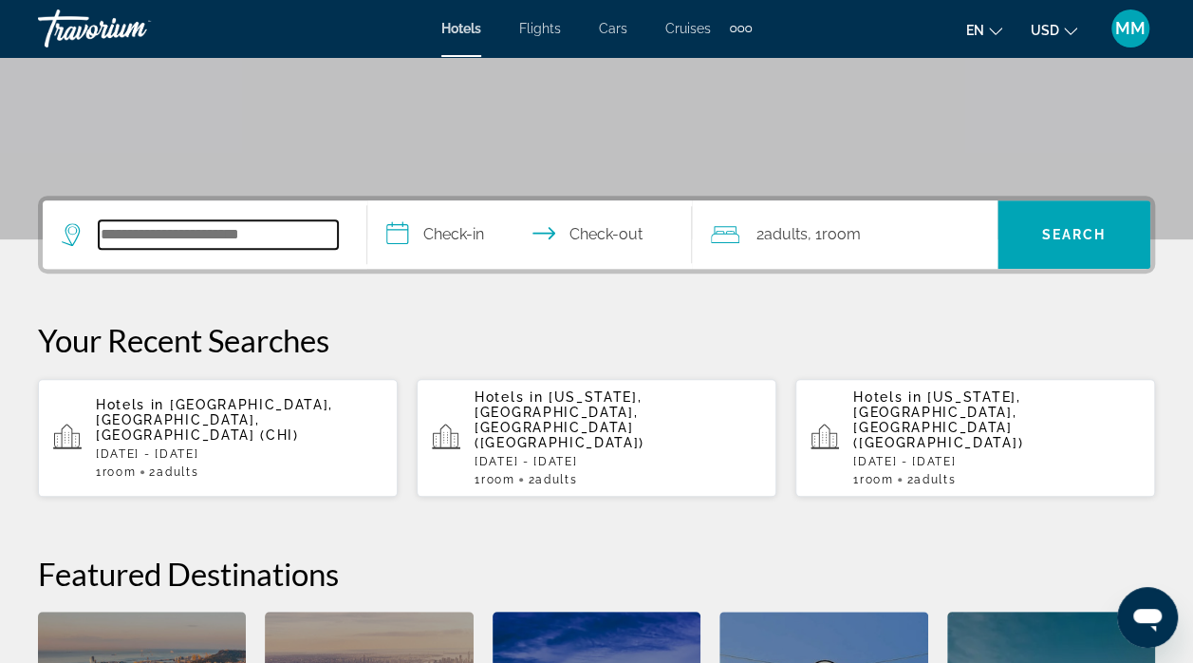
scroll to position [463, 0]
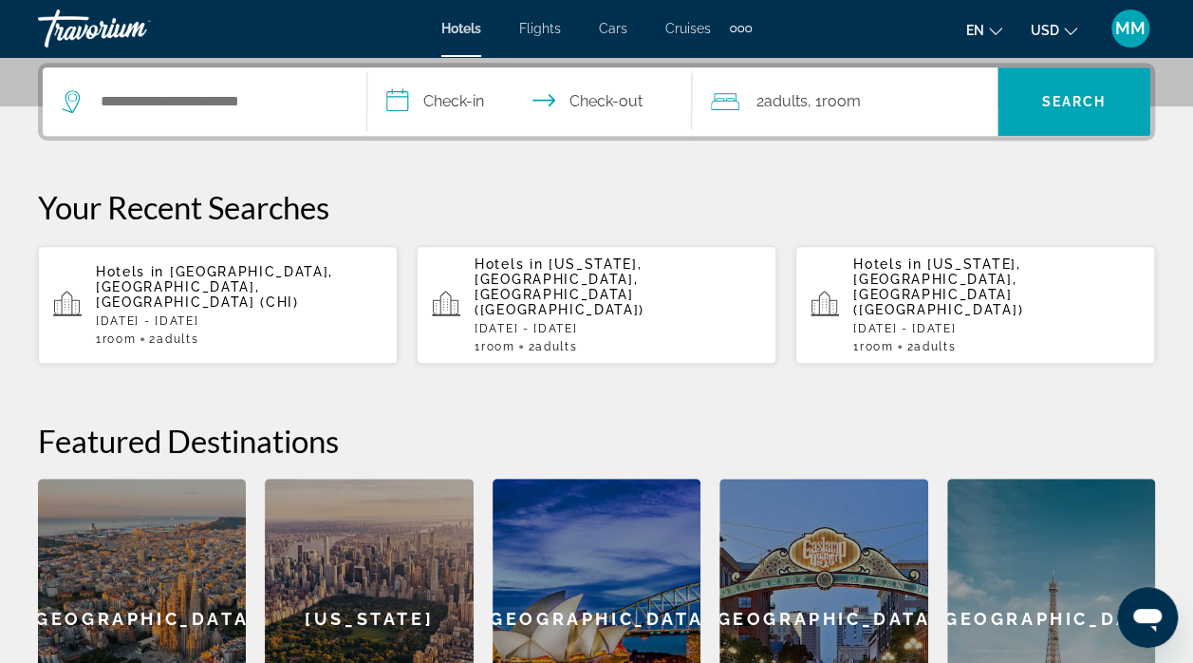
click at [249, 289] on div "Hotels in Chicago, IL, United States (CHI) Fri, 10 Oct - Sun, 12 Oct 1 Room roo…" at bounding box center [239, 305] width 287 height 82
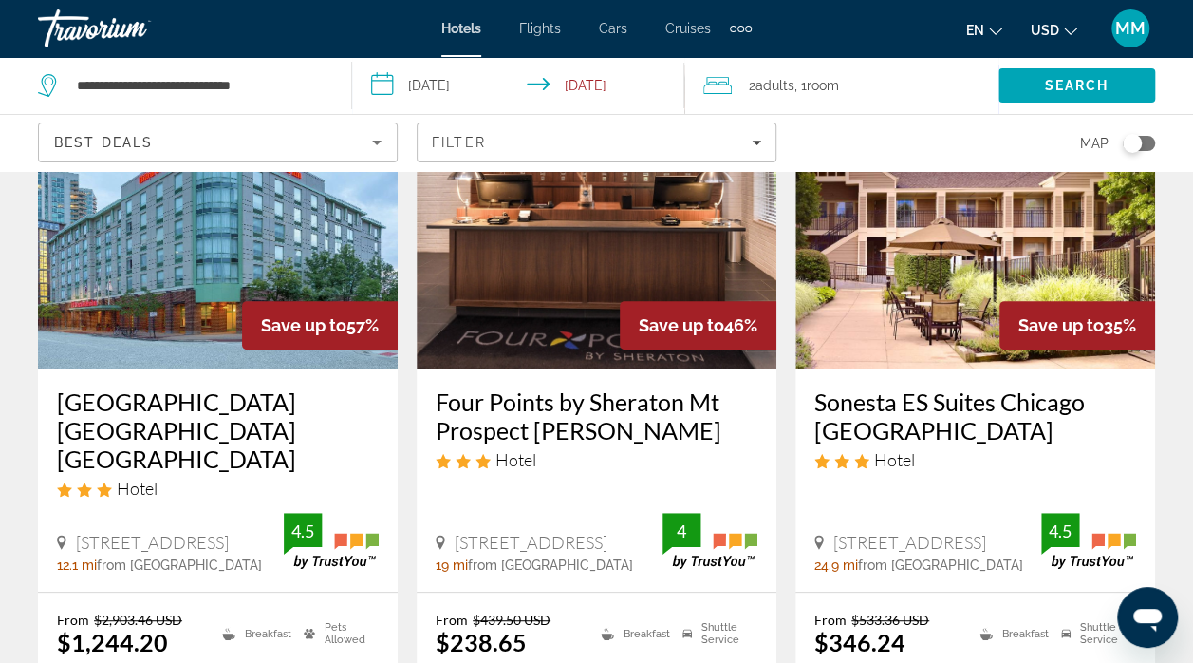
scroll to position [175, 0]
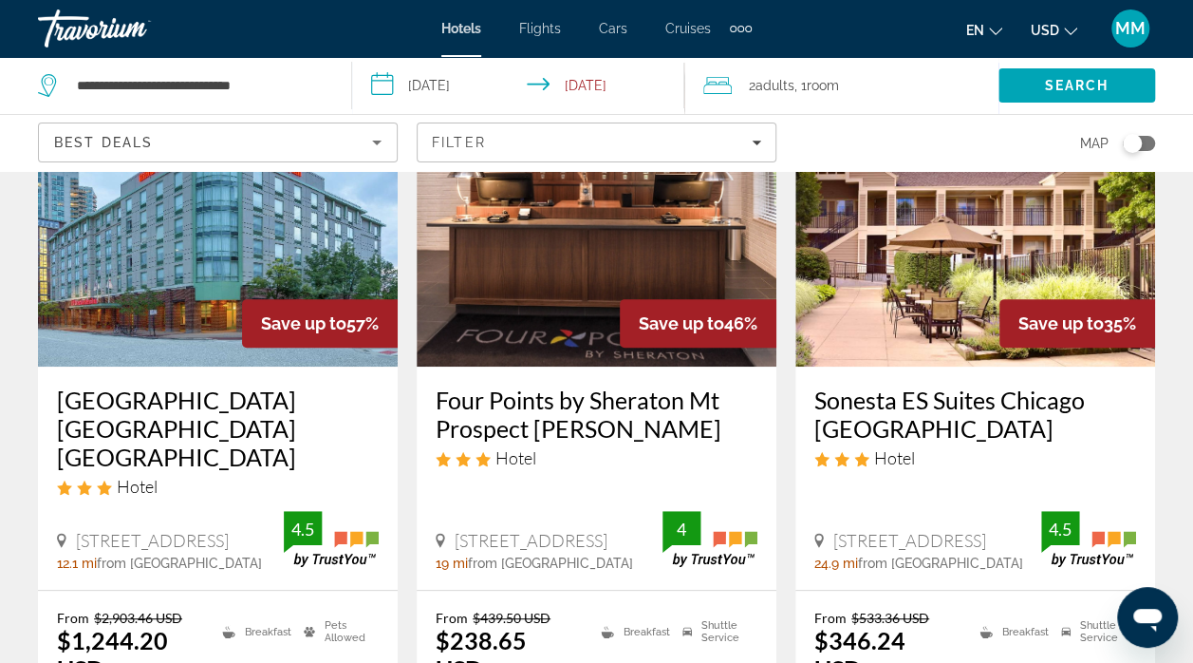
click at [93, 148] on span "Best Deals" at bounding box center [103, 142] width 99 height 15
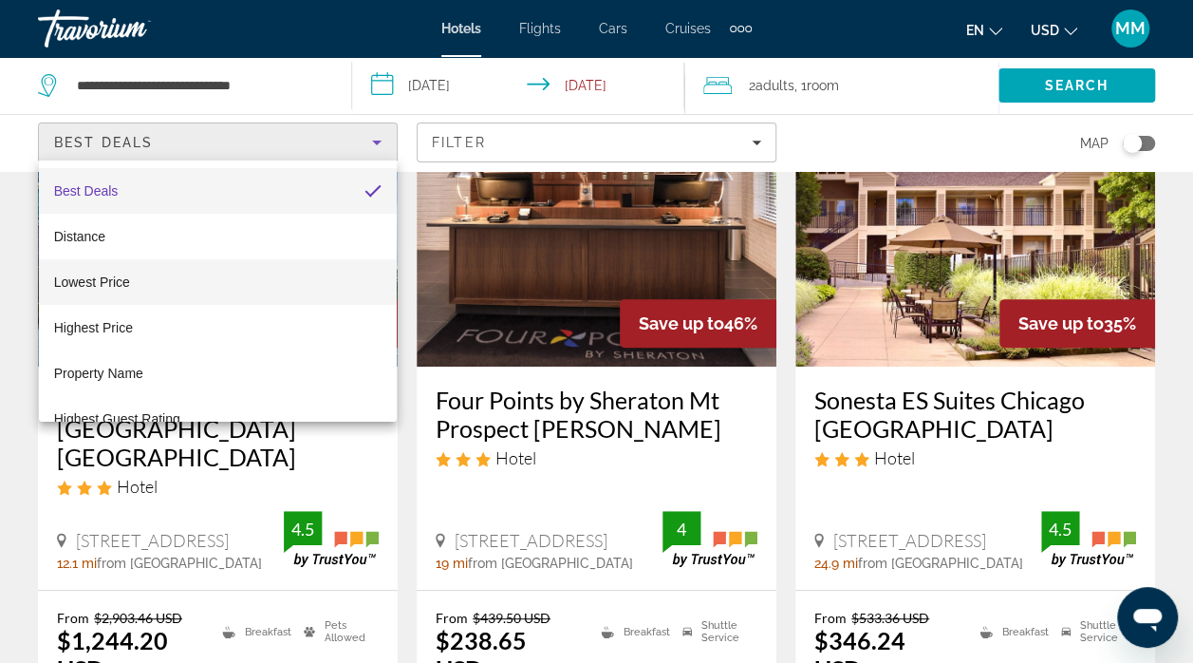
click at [85, 288] on span "Lowest Price" at bounding box center [92, 281] width 76 height 15
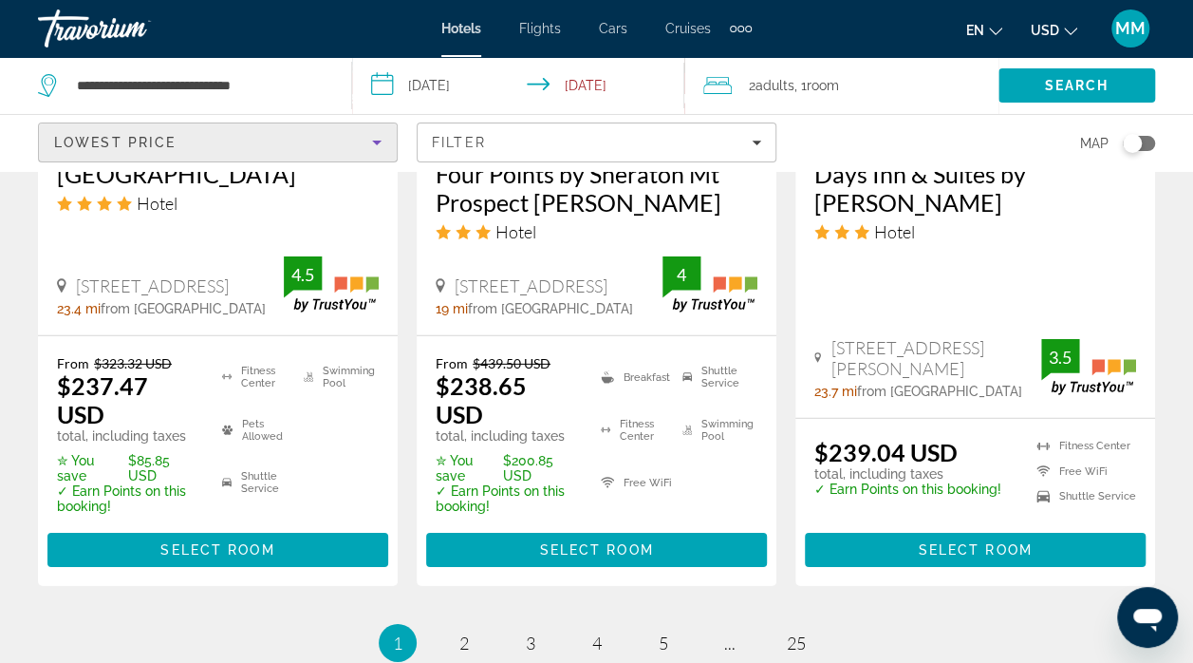
scroll to position [2728, 0]
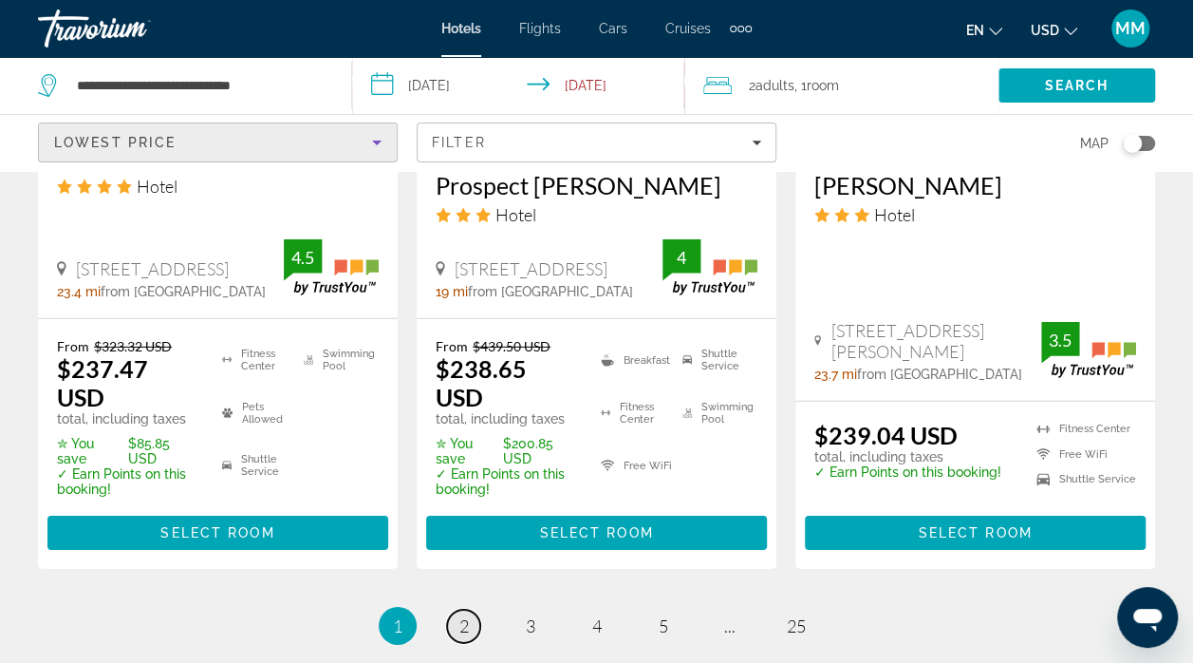
click at [460, 615] on span "2" at bounding box center [463, 625] width 9 height 21
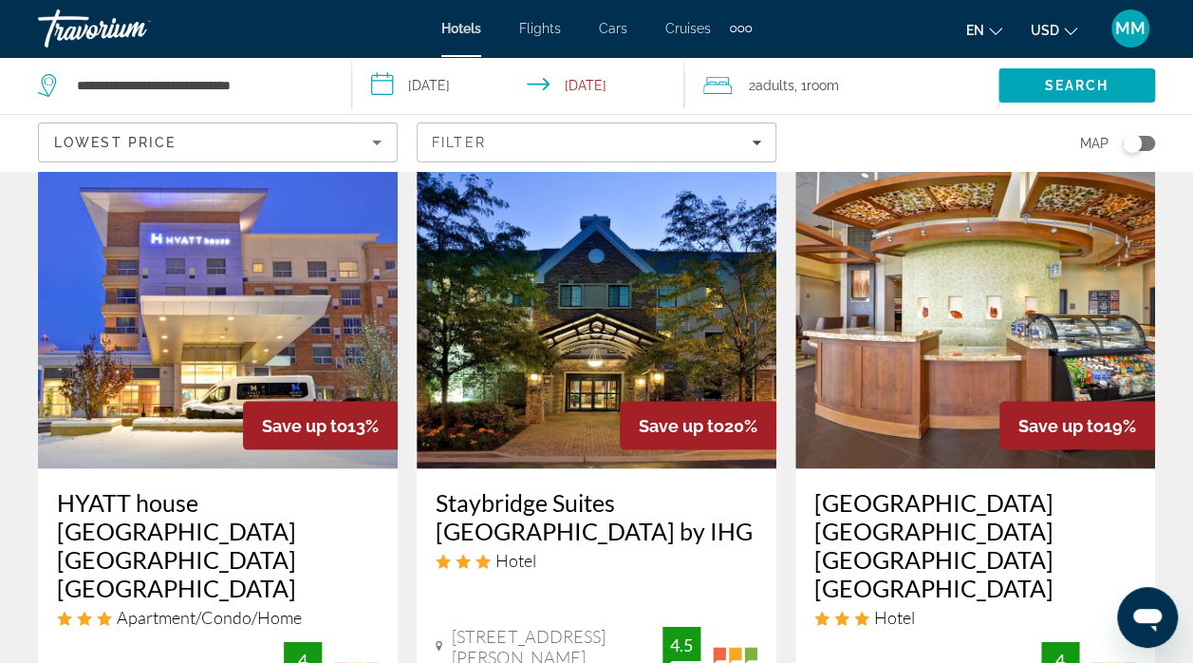
scroll to position [1678, 0]
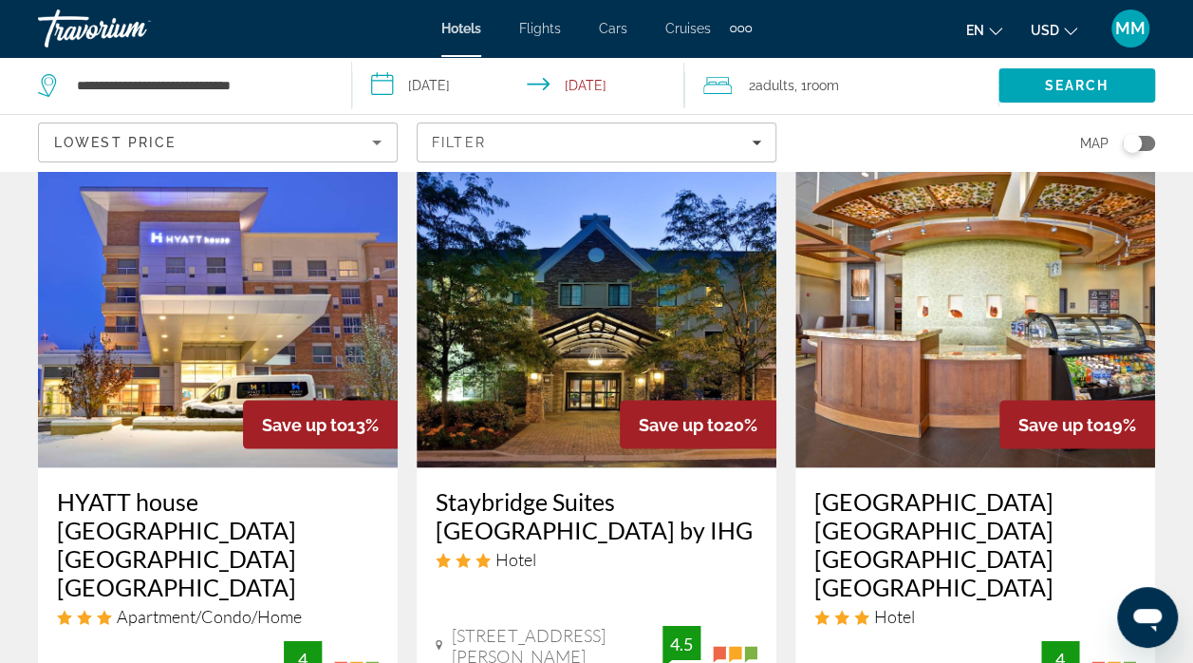
click at [206, 307] on img "Main content" at bounding box center [218, 315] width 360 height 304
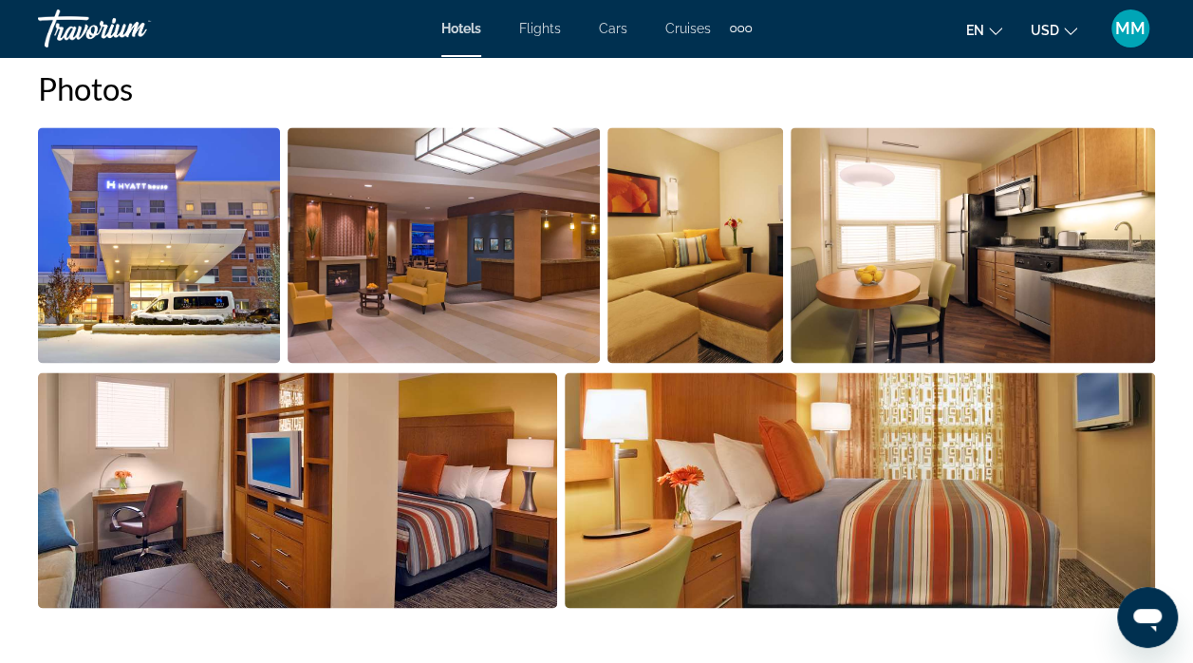
scroll to position [1274, 0]
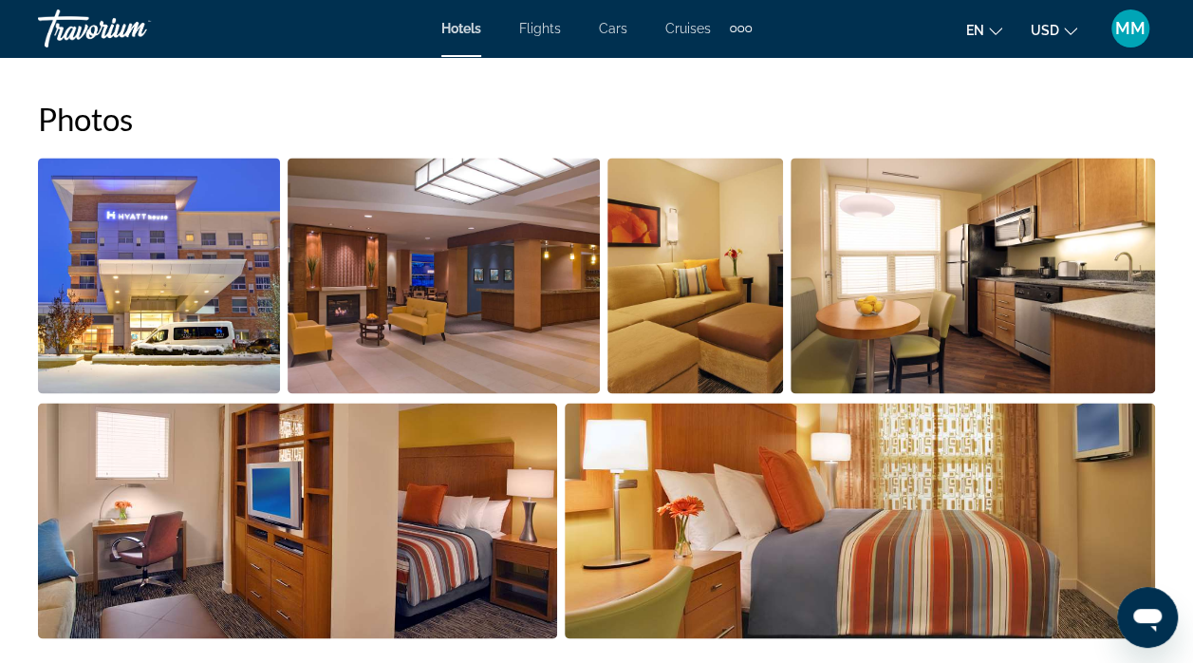
click at [1069, 308] on img "Open full-screen image slider" at bounding box center [973, 275] width 365 height 235
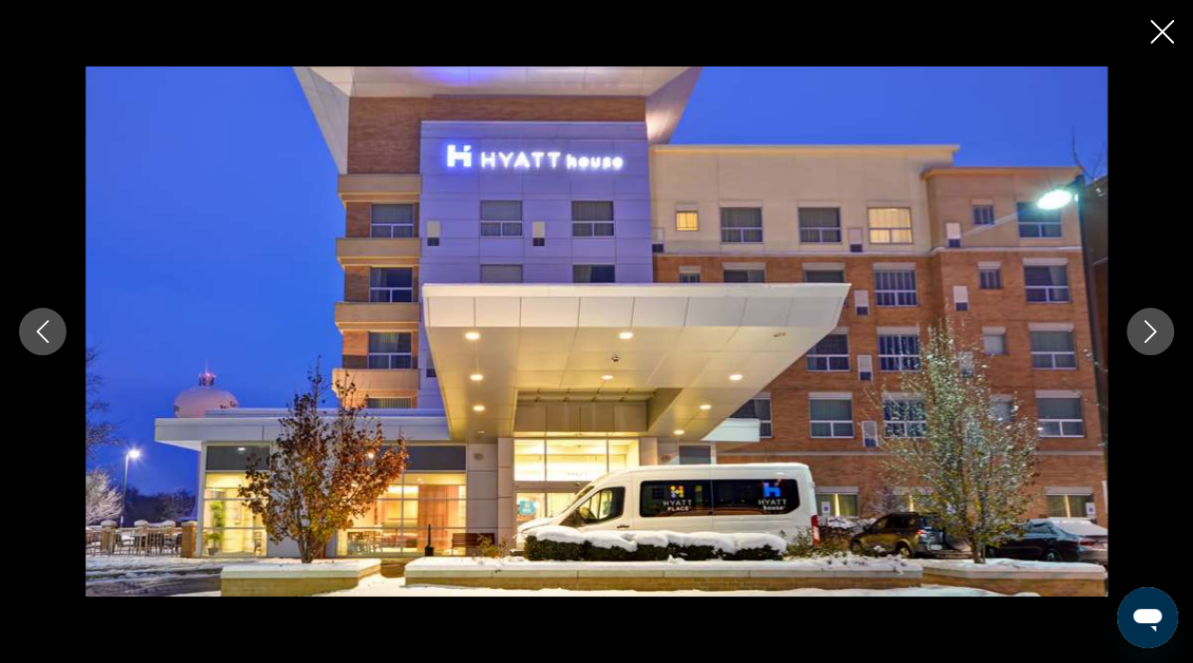
click at [1148, 317] on button "Next image" at bounding box center [1150, 331] width 47 height 47
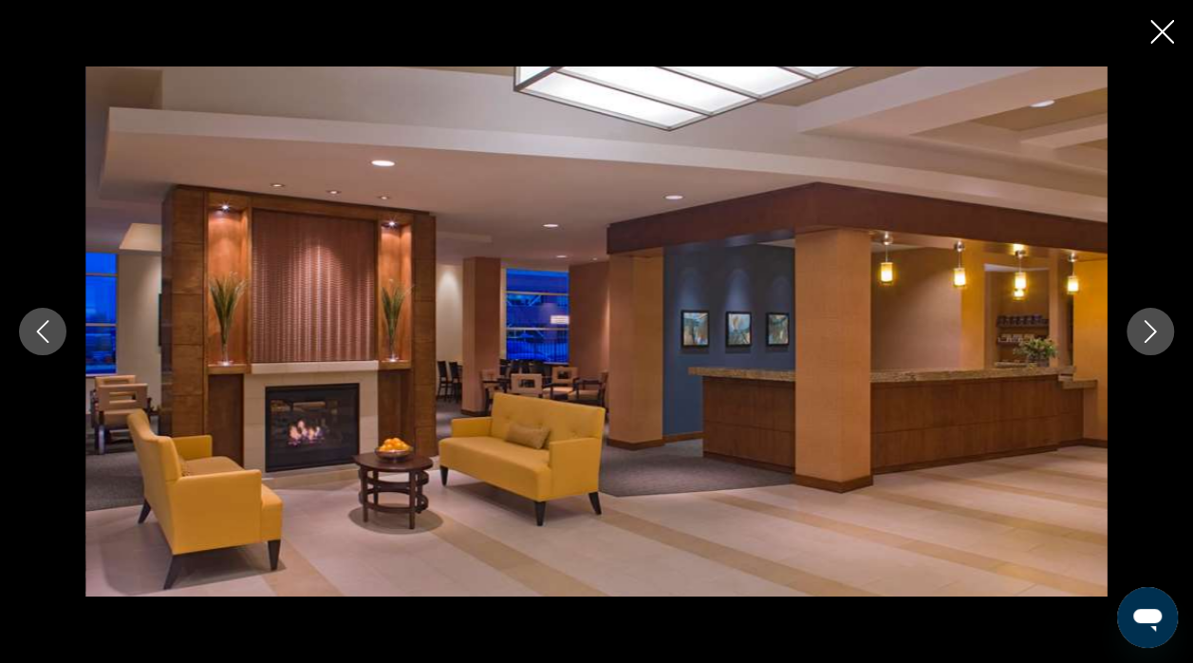
click at [1141, 327] on icon "Next image" at bounding box center [1150, 331] width 23 height 23
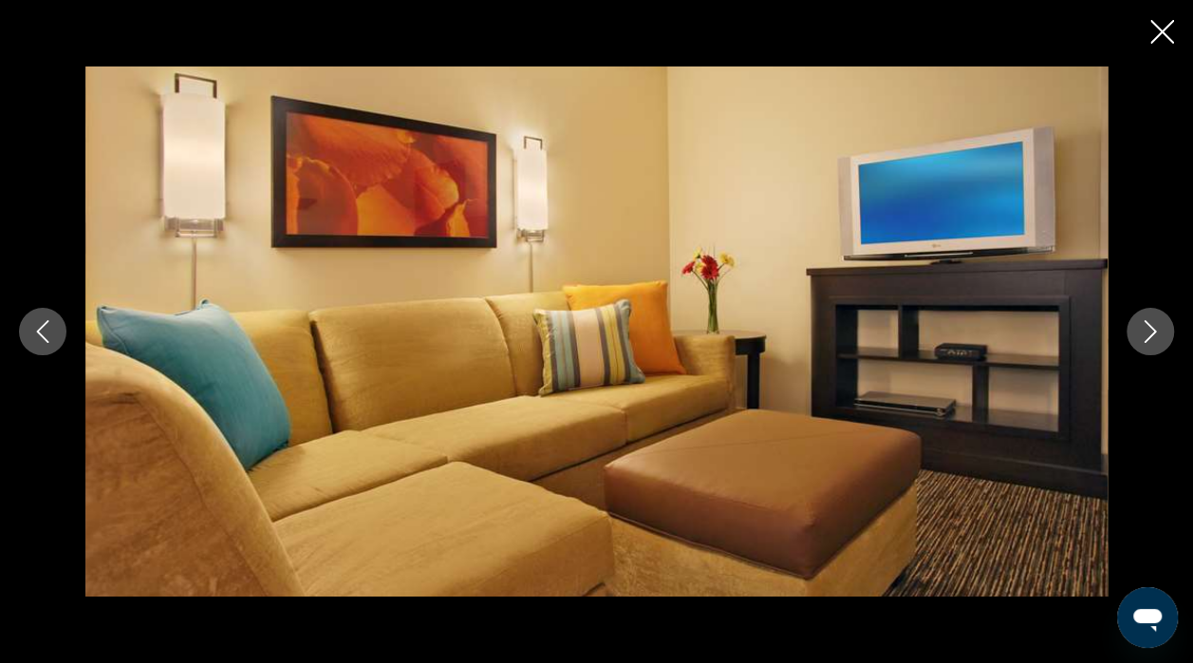
click at [1153, 327] on icon "Next image" at bounding box center [1150, 331] width 23 height 23
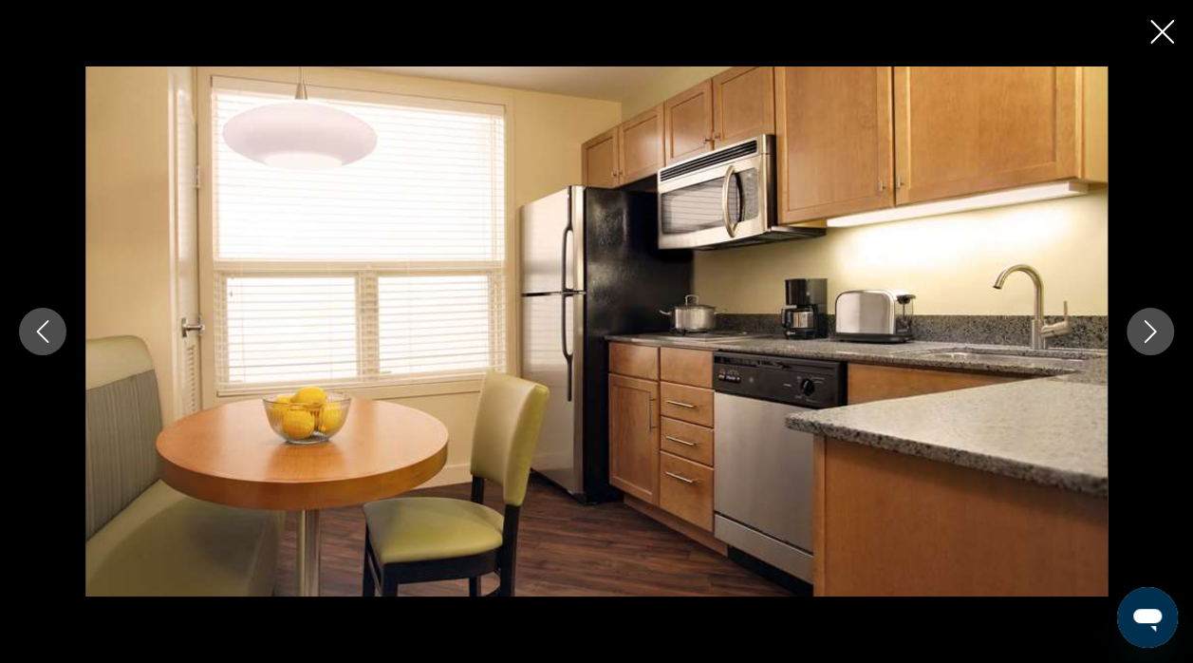
click at [1151, 327] on icon "Next image" at bounding box center [1151, 331] width 12 height 23
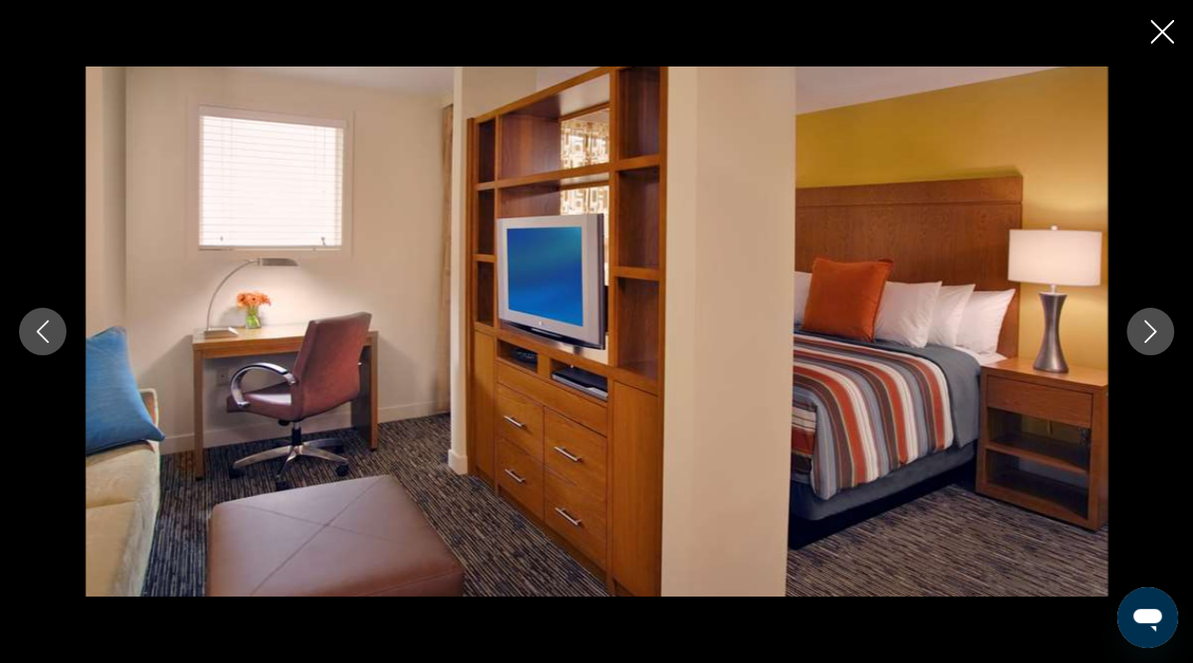
click at [1148, 328] on icon "Next image" at bounding box center [1150, 331] width 23 height 23
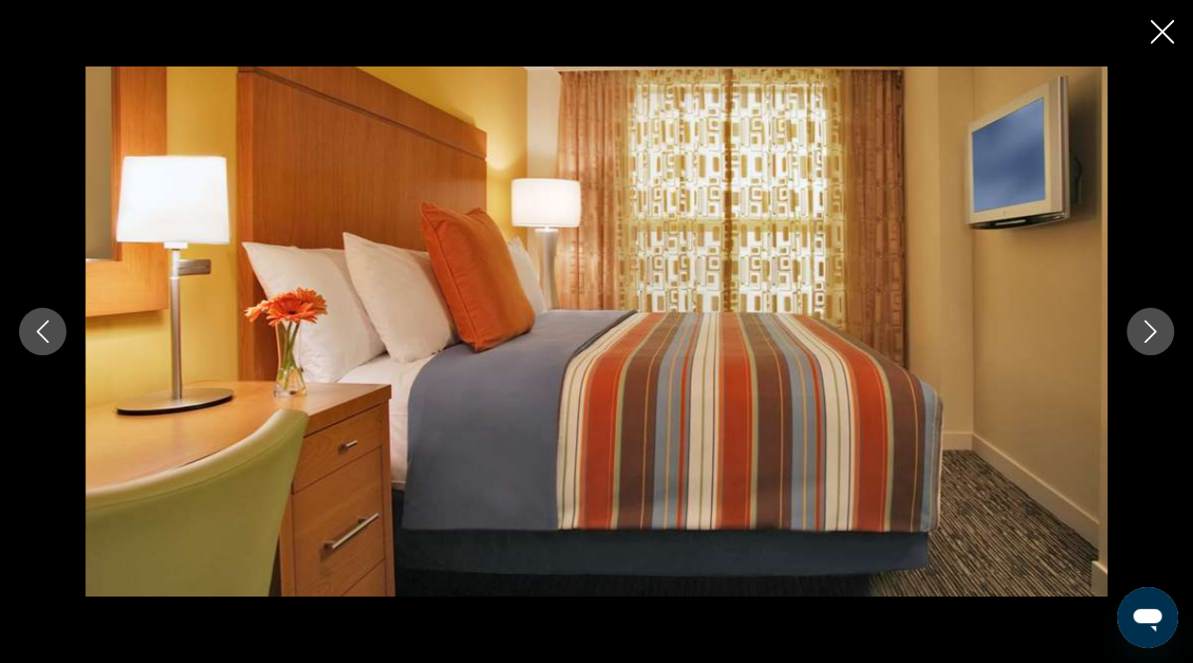
click at [1157, 328] on icon "Next image" at bounding box center [1150, 331] width 23 height 23
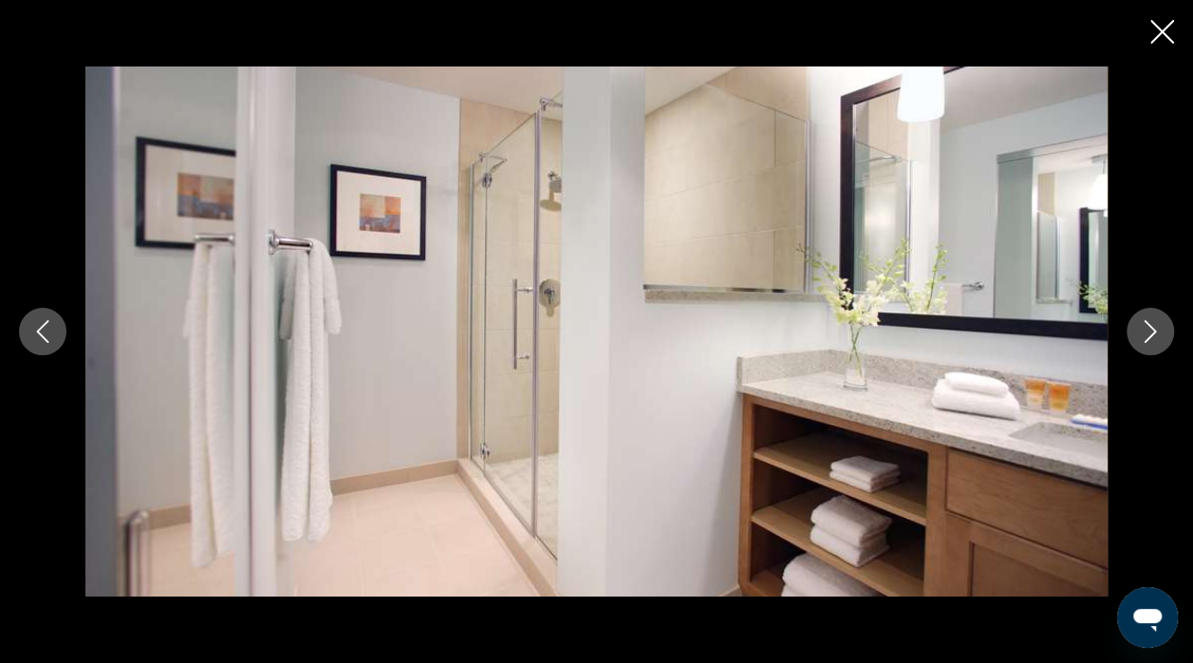
click at [1152, 330] on icon "Next image" at bounding box center [1150, 331] width 23 height 23
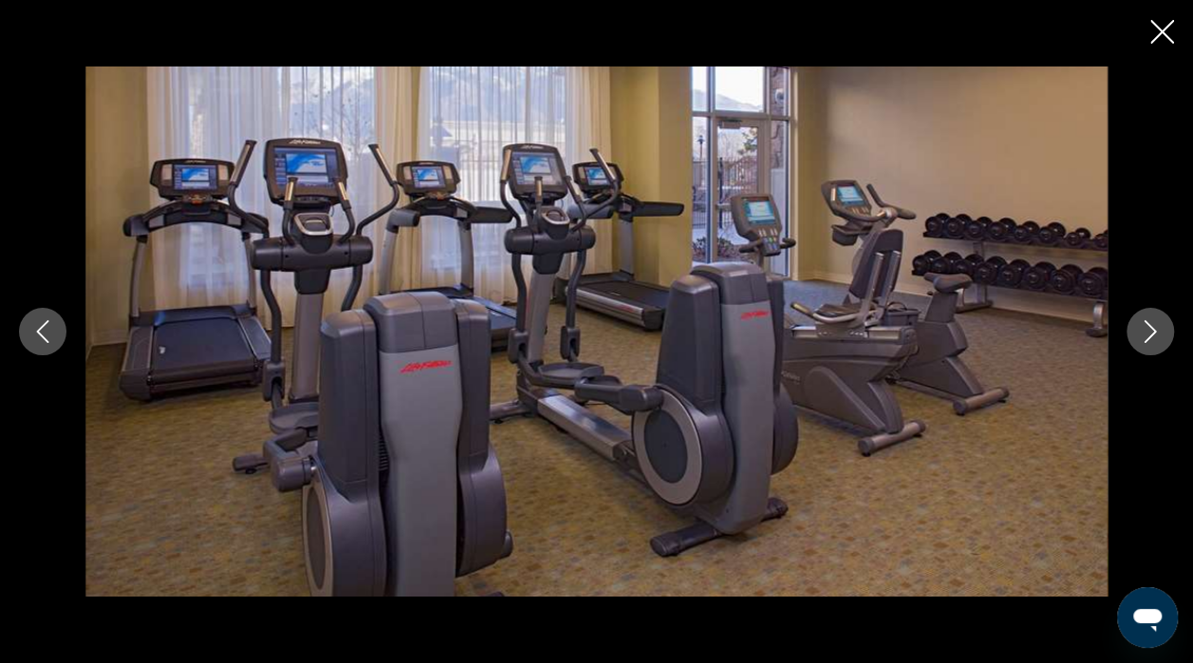
click at [1153, 330] on icon "Next image" at bounding box center [1151, 331] width 12 height 23
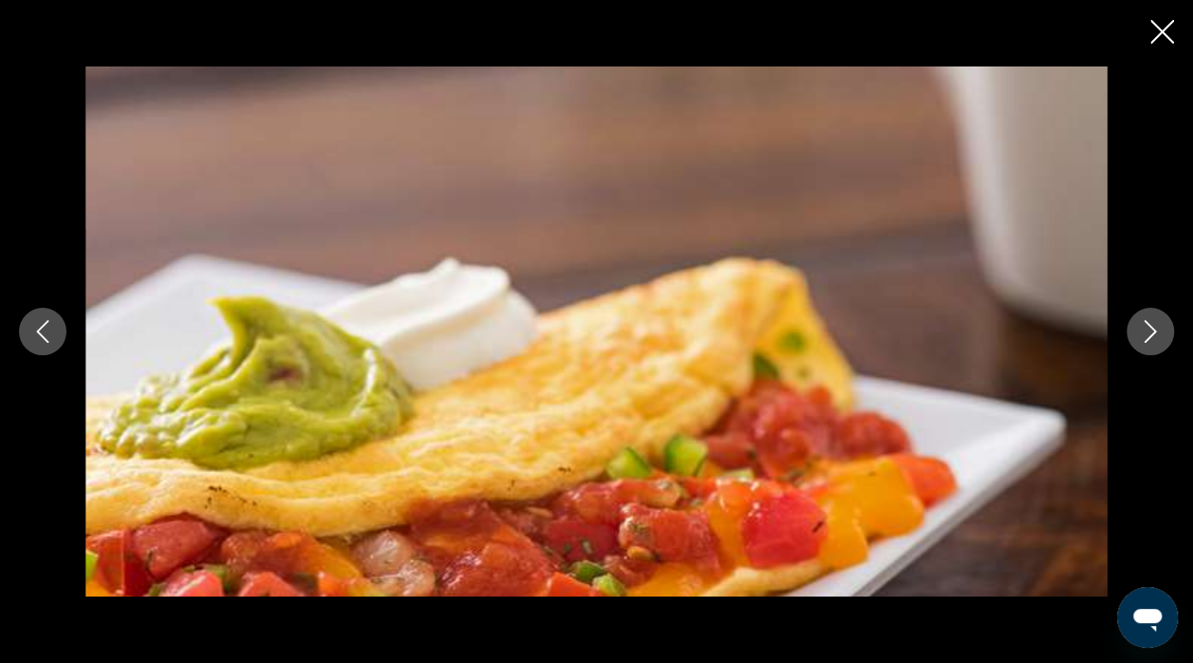
click at [1139, 337] on icon "Next image" at bounding box center [1150, 331] width 23 height 23
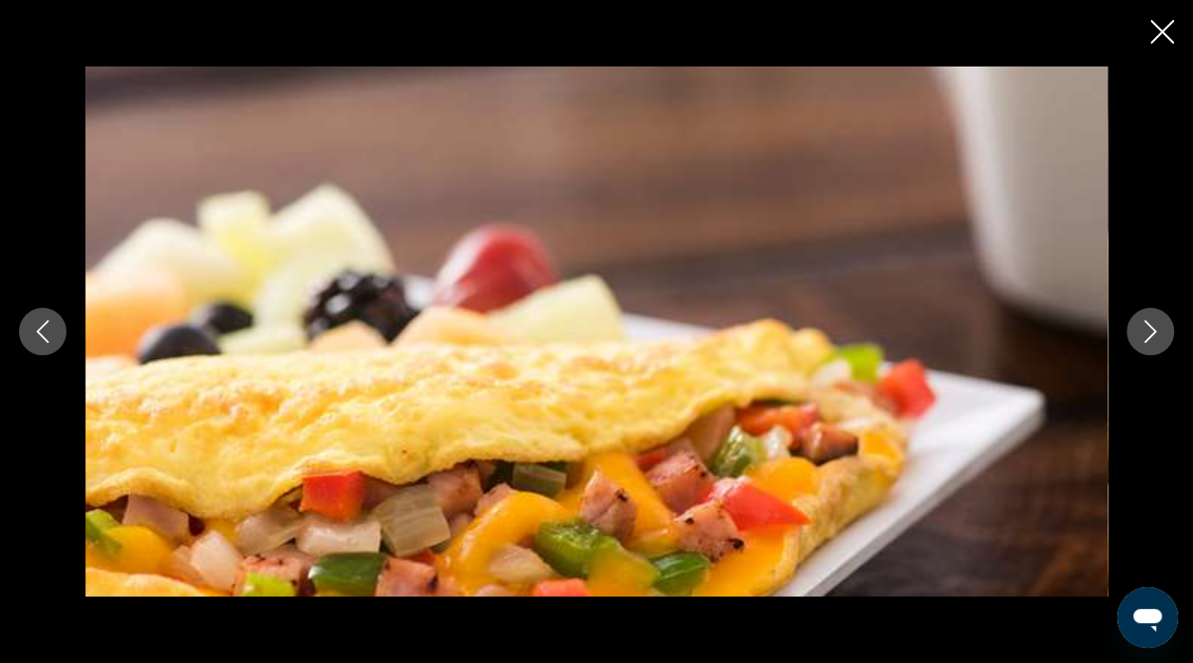
click at [1137, 336] on button "Next image" at bounding box center [1150, 331] width 47 height 47
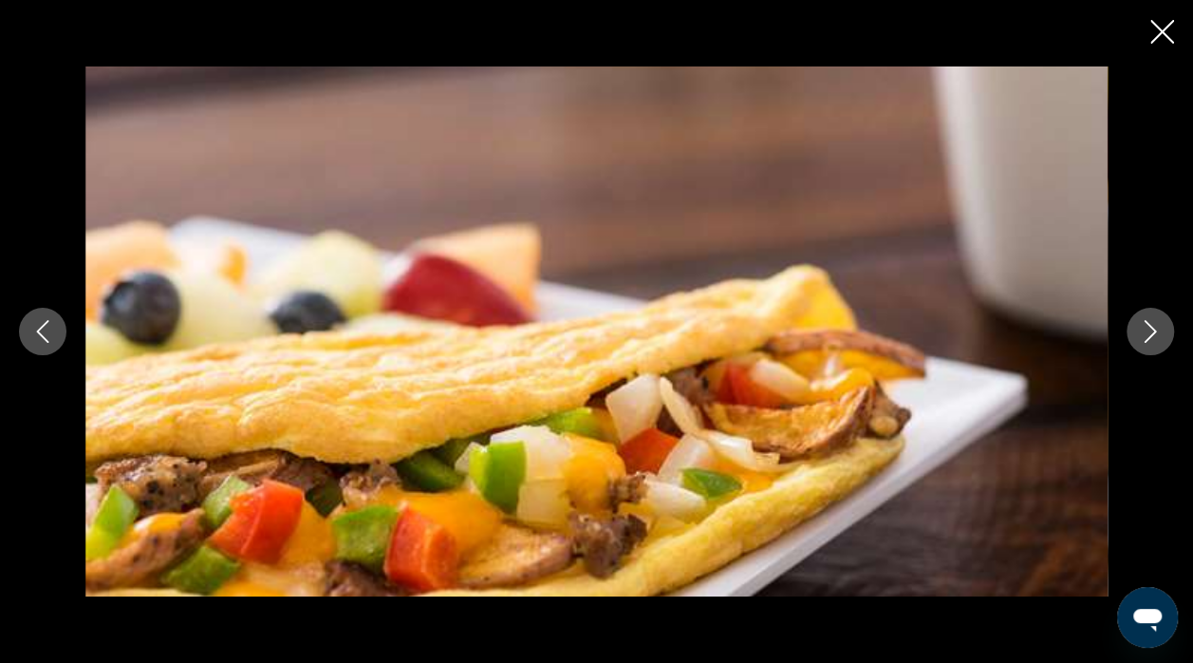
click at [1149, 330] on icon "Next image" at bounding box center [1150, 331] width 23 height 23
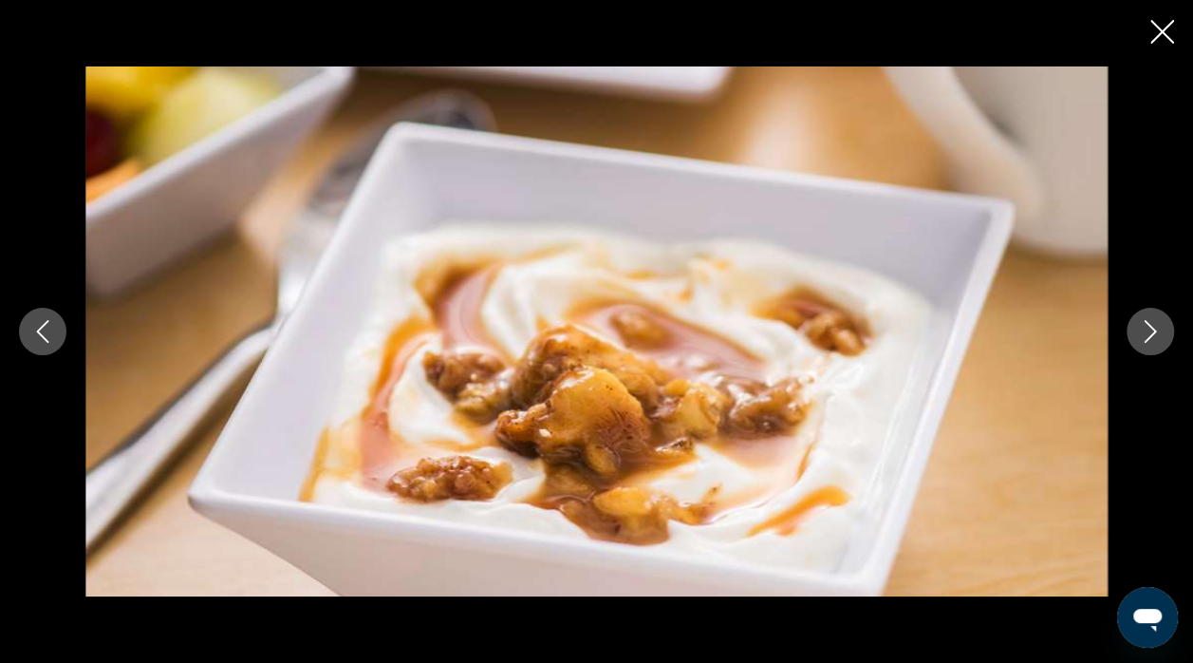
click at [1147, 328] on icon "Next image" at bounding box center [1150, 331] width 23 height 23
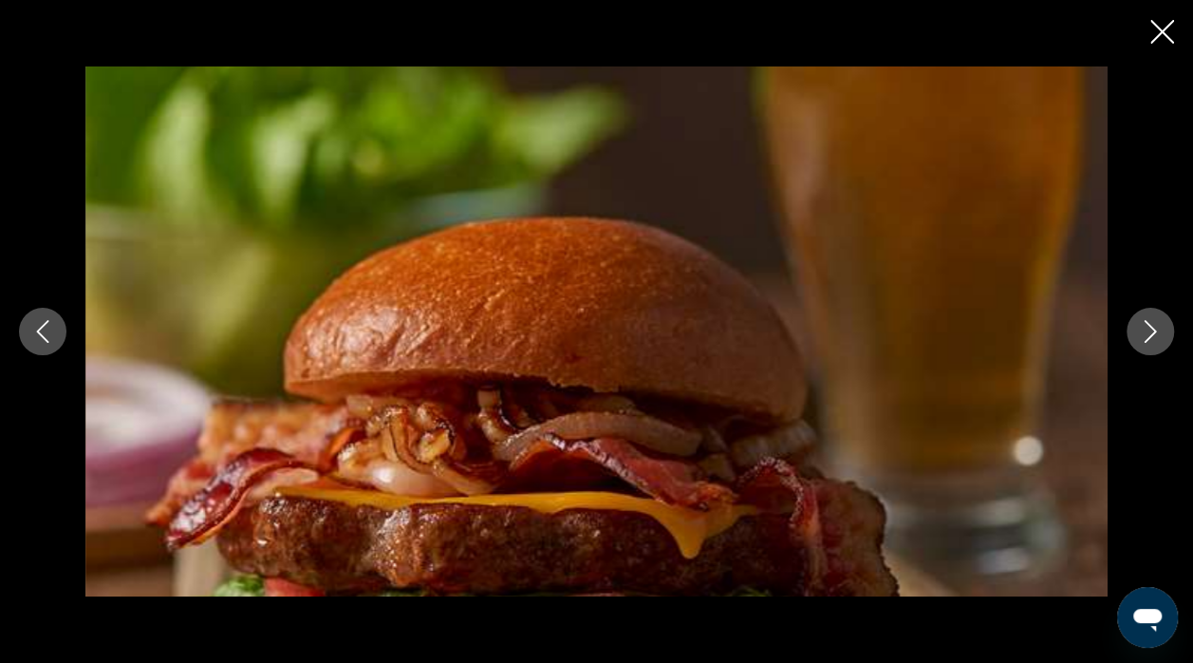
click at [1158, 37] on icon "Close slideshow" at bounding box center [1162, 32] width 24 height 24
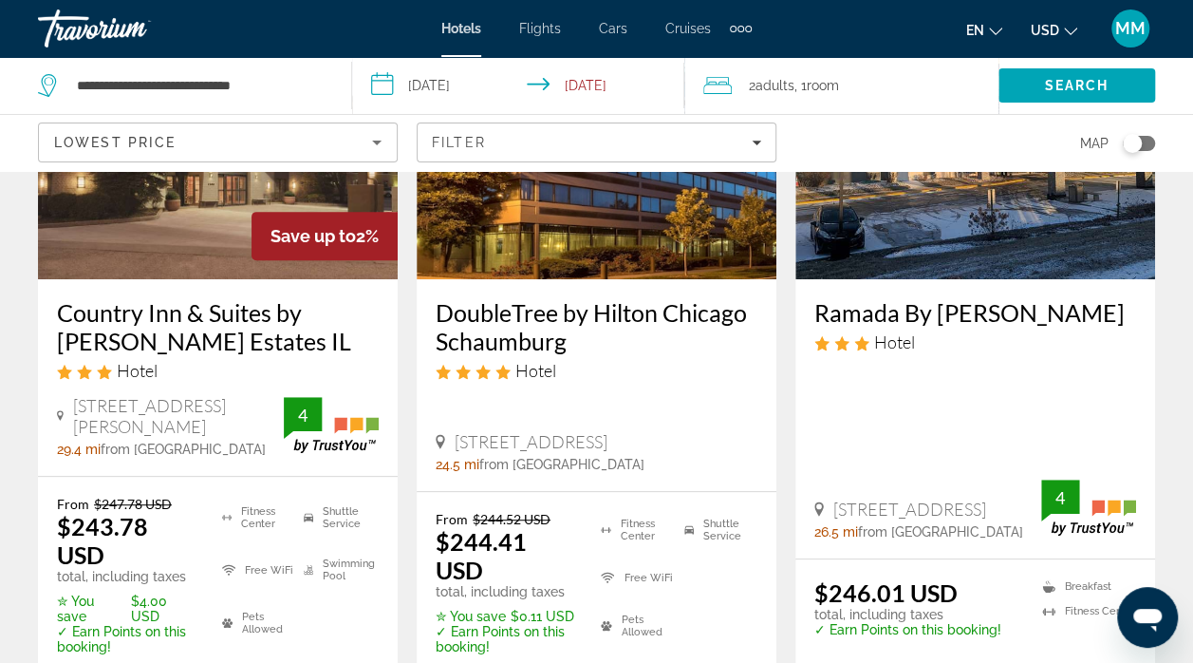
scroll to position [263, 0]
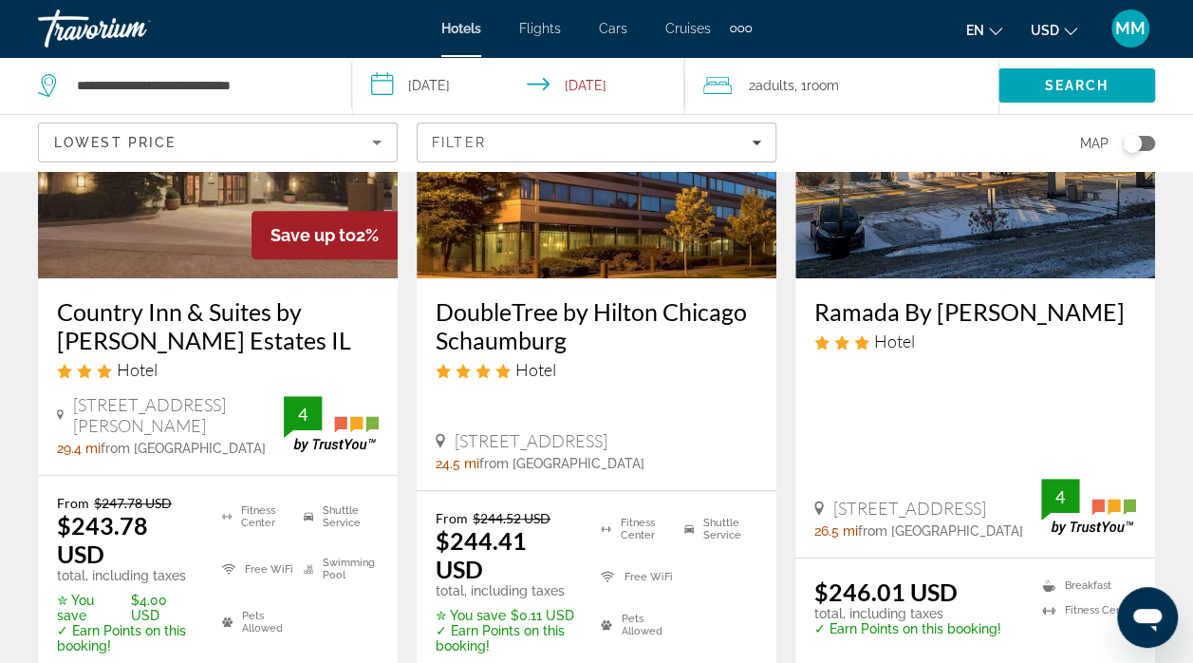
click at [169, 332] on h3 "Country Inn & Suites by Radisson Hoffman Estates IL" at bounding box center [218, 325] width 322 height 57
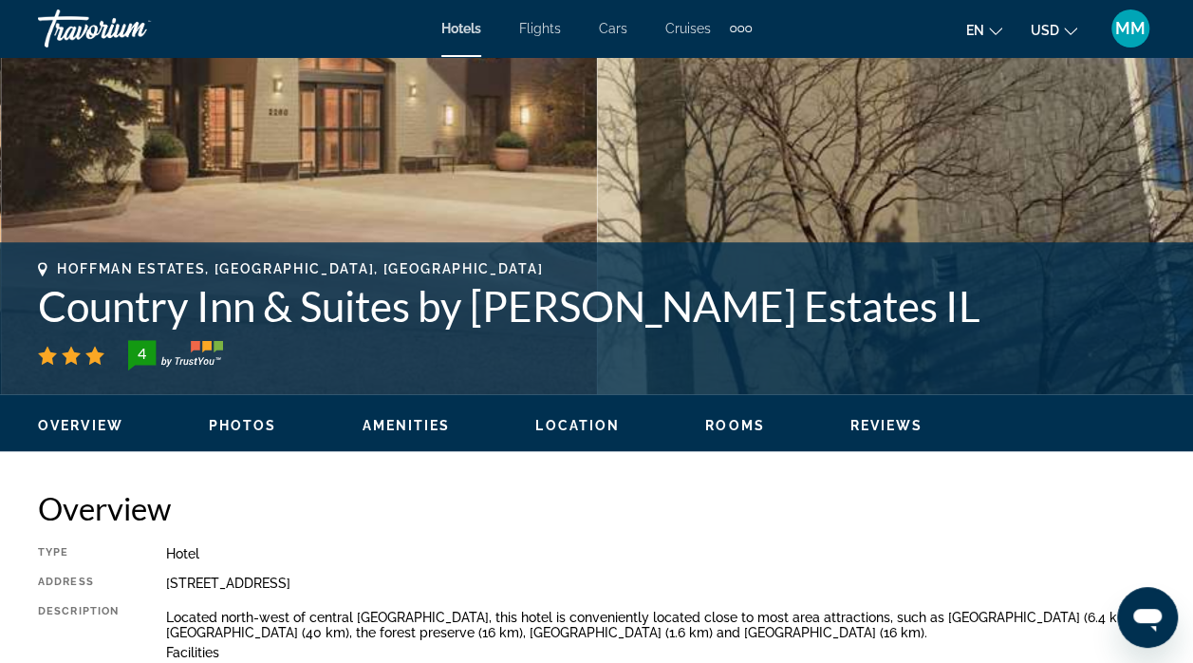
scroll to position [556, 0]
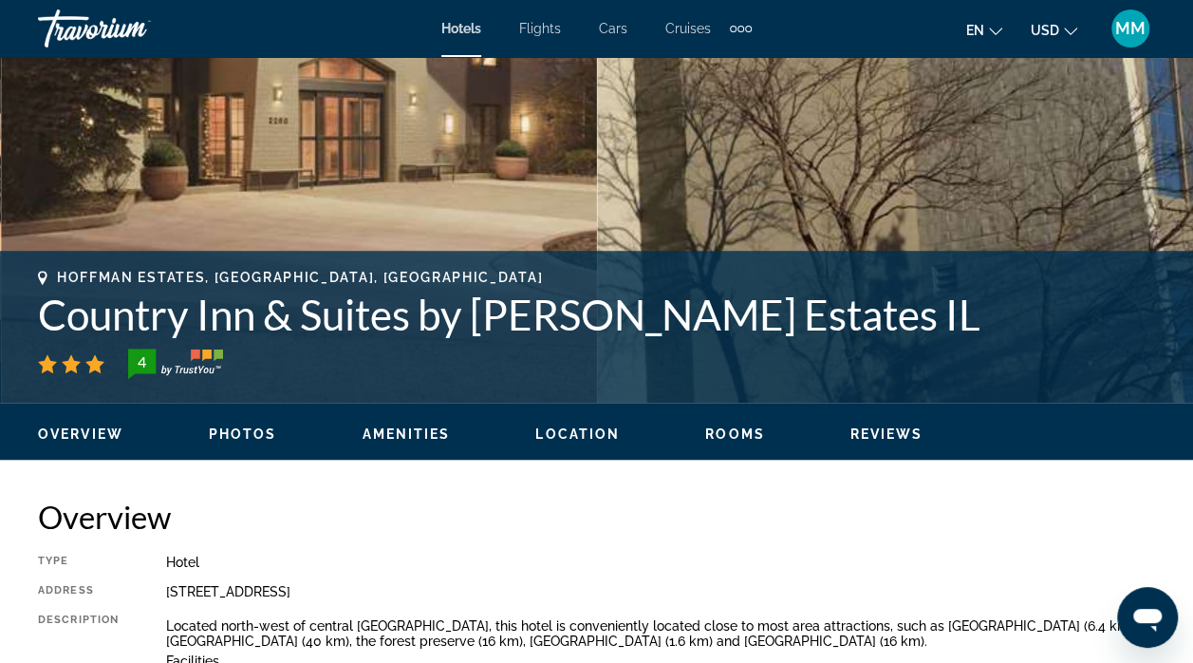
click at [571, 429] on span "Location" at bounding box center [577, 433] width 84 height 15
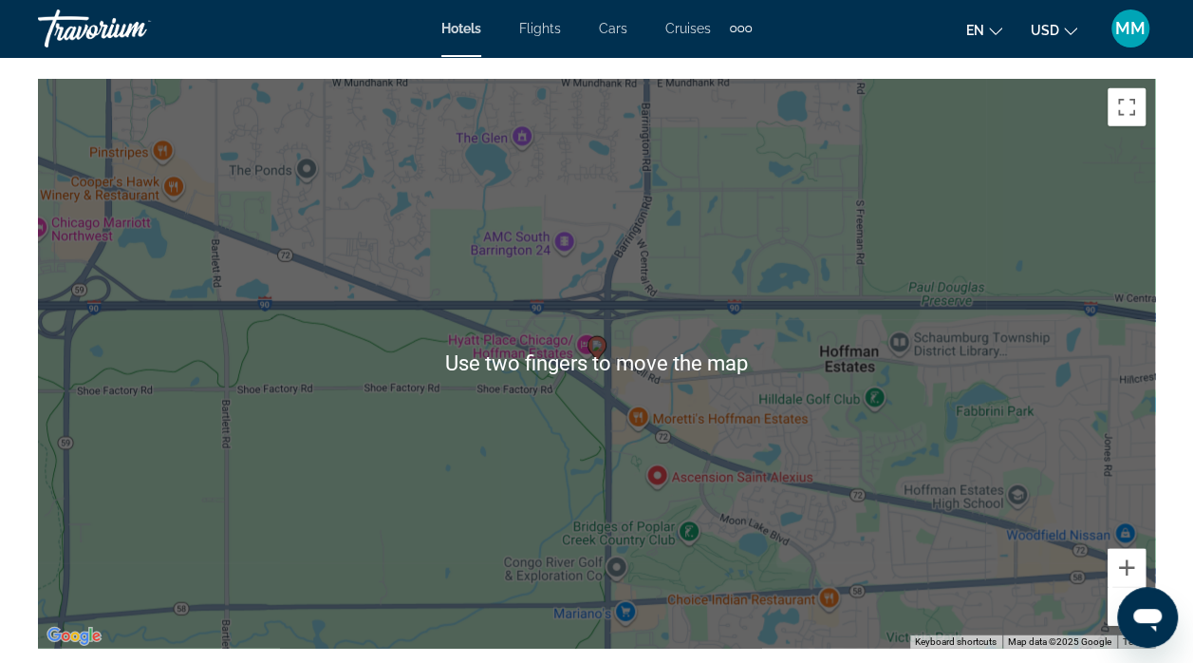
scroll to position [2175, 0]
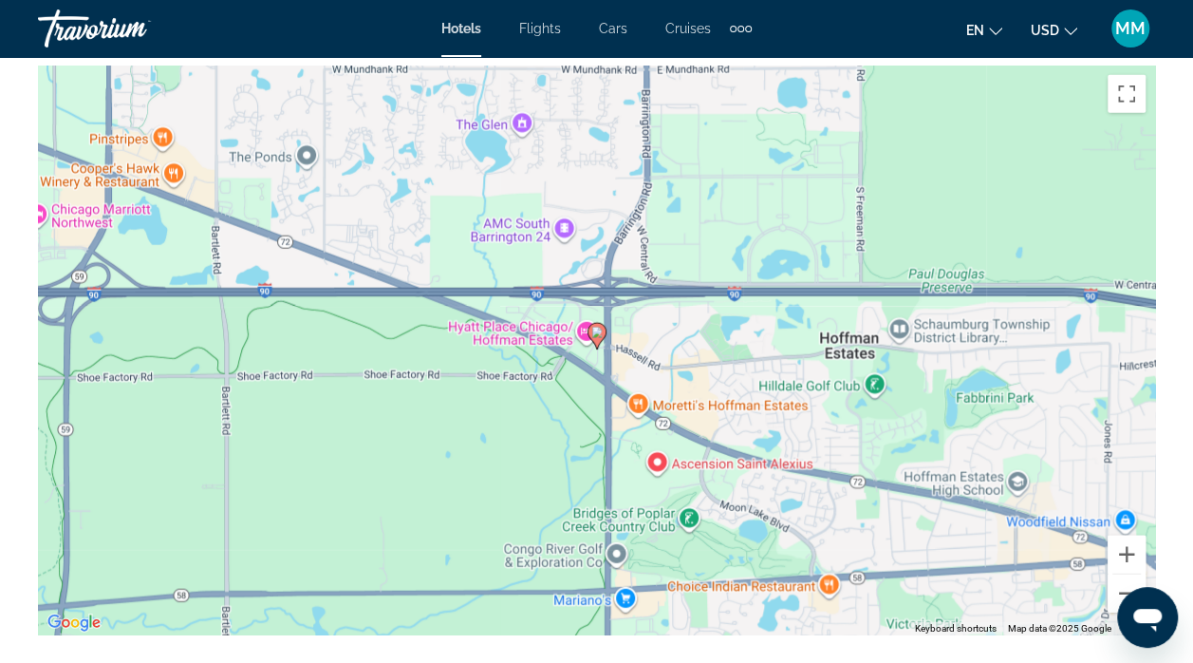
click at [1067, 507] on div "To activate drag with keyboard, press Alt + Enter. Once in keyboard drag state,…" at bounding box center [596, 349] width 1117 height 569
click at [1070, 507] on div "To activate drag with keyboard, press Alt + Enter. Once in keyboard drag state,…" at bounding box center [596, 349] width 1117 height 569
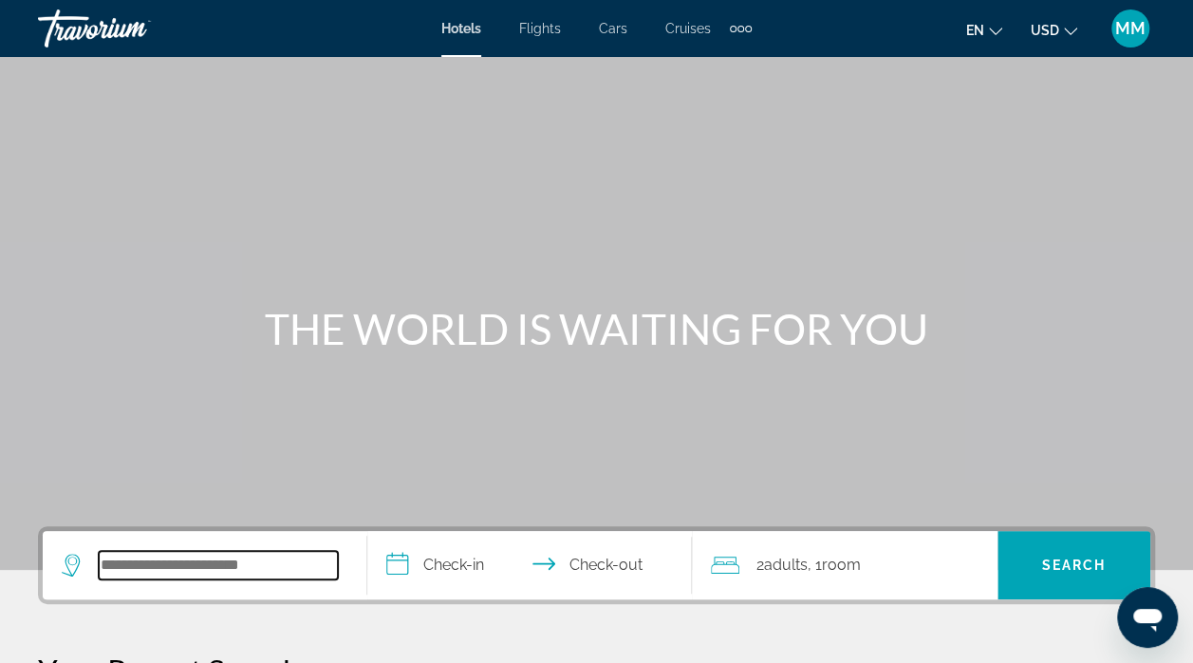
click at [201, 555] on input "Search hotel destination" at bounding box center [218, 565] width 239 height 28
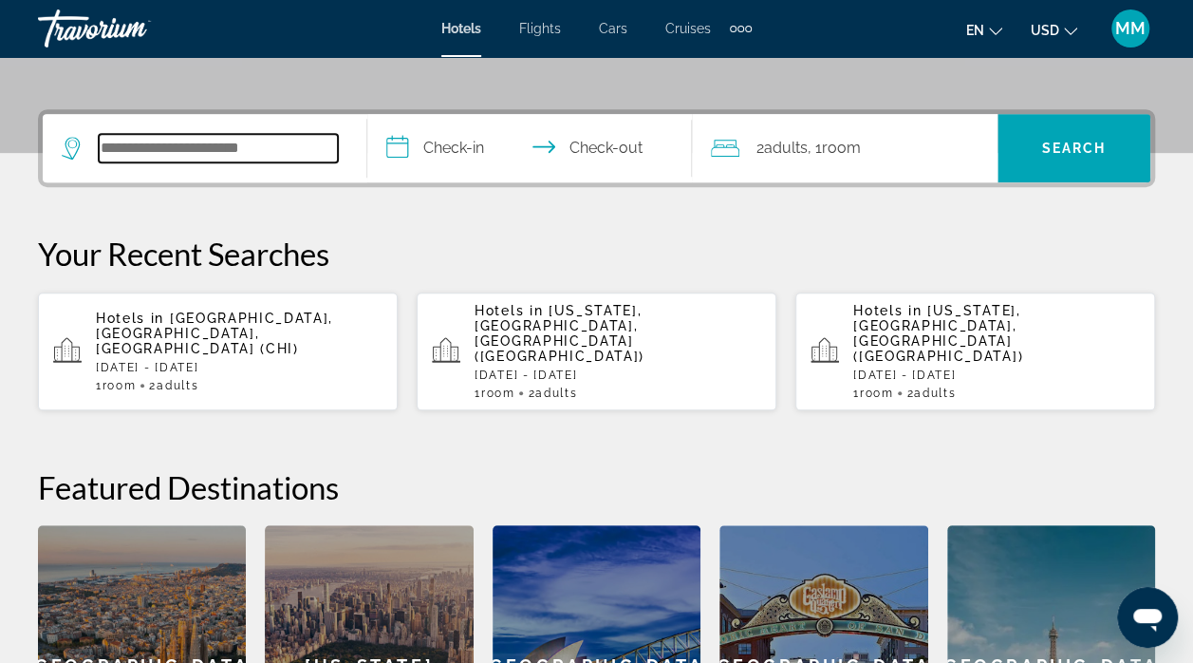
scroll to position [463, 0]
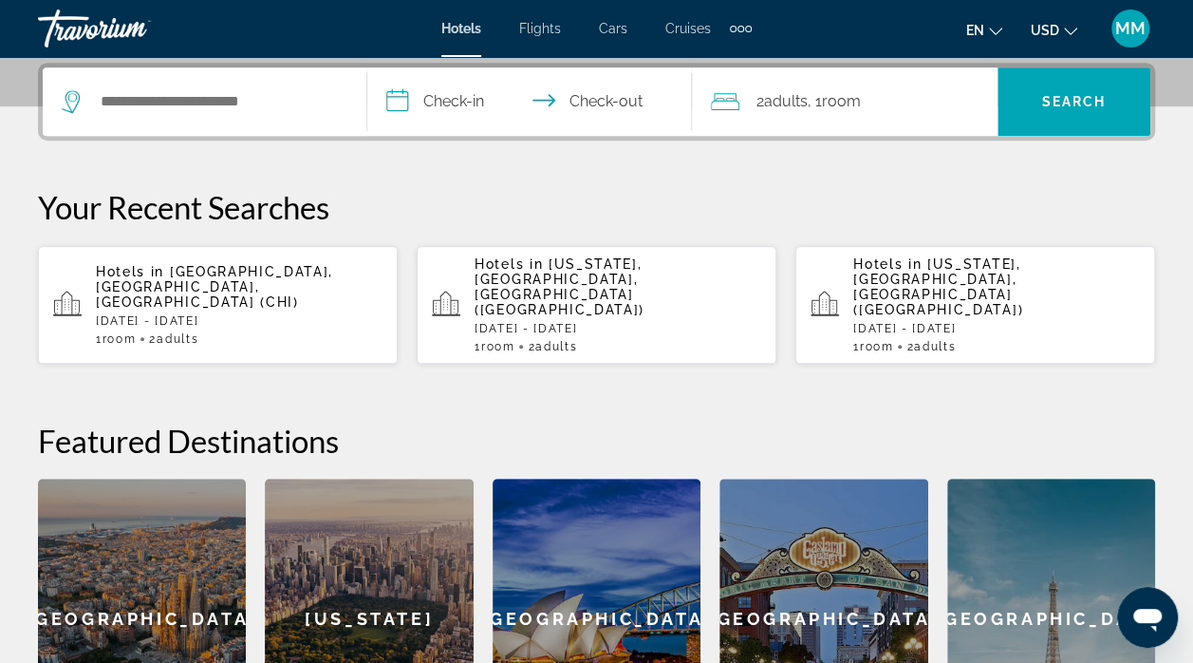
click at [279, 265] on span "[GEOGRAPHIC_DATA], [GEOGRAPHIC_DATA], [GEOGRAPHIC_DATA] (CHI)" at bounding box center [214, 287] width 237 height 46
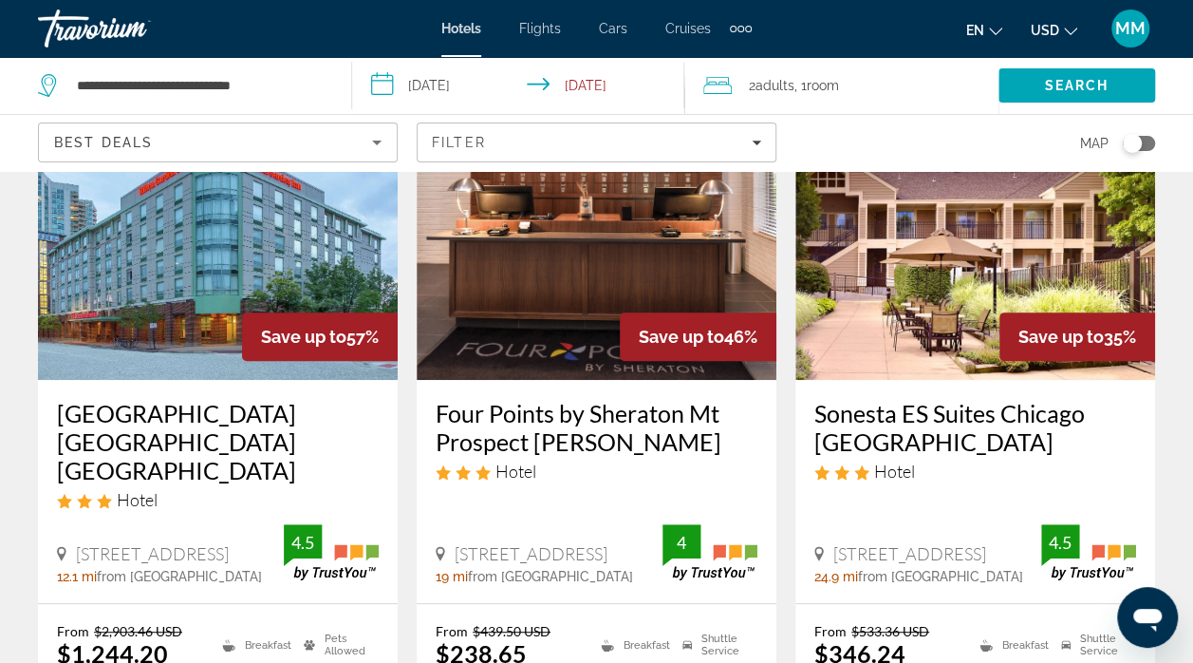
scroll to position [161, 0]
click at [54, 146] on span "Best Deals" at bounding box center [103, 142] width 99 height 15
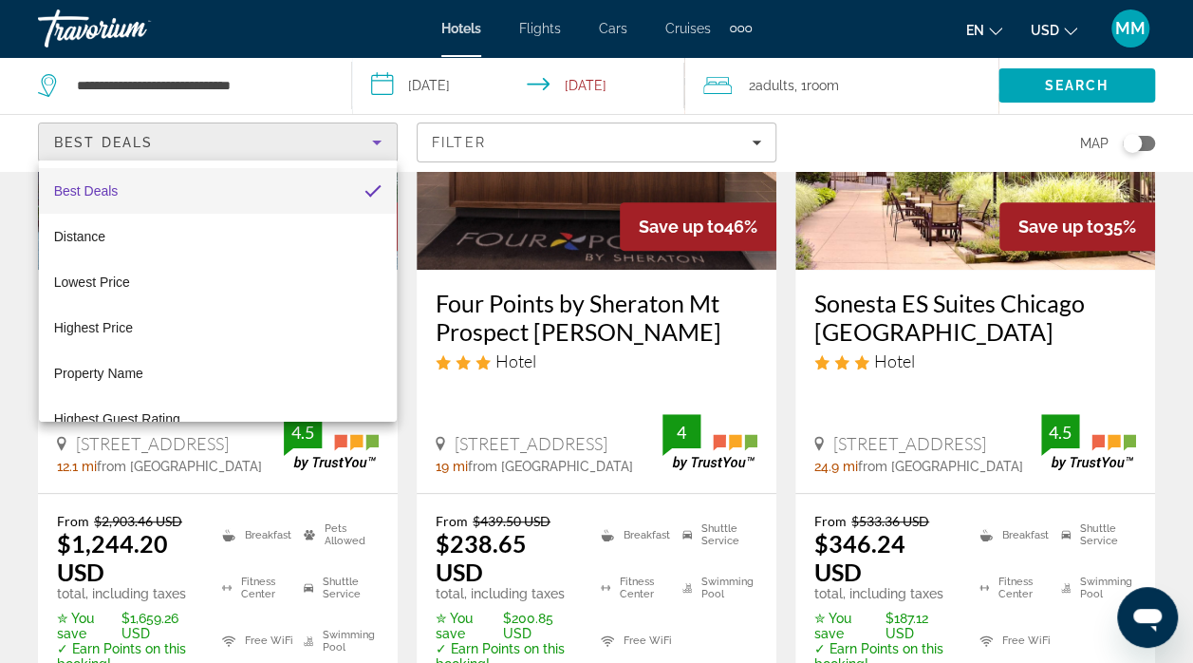
scroll to position [262, 0]
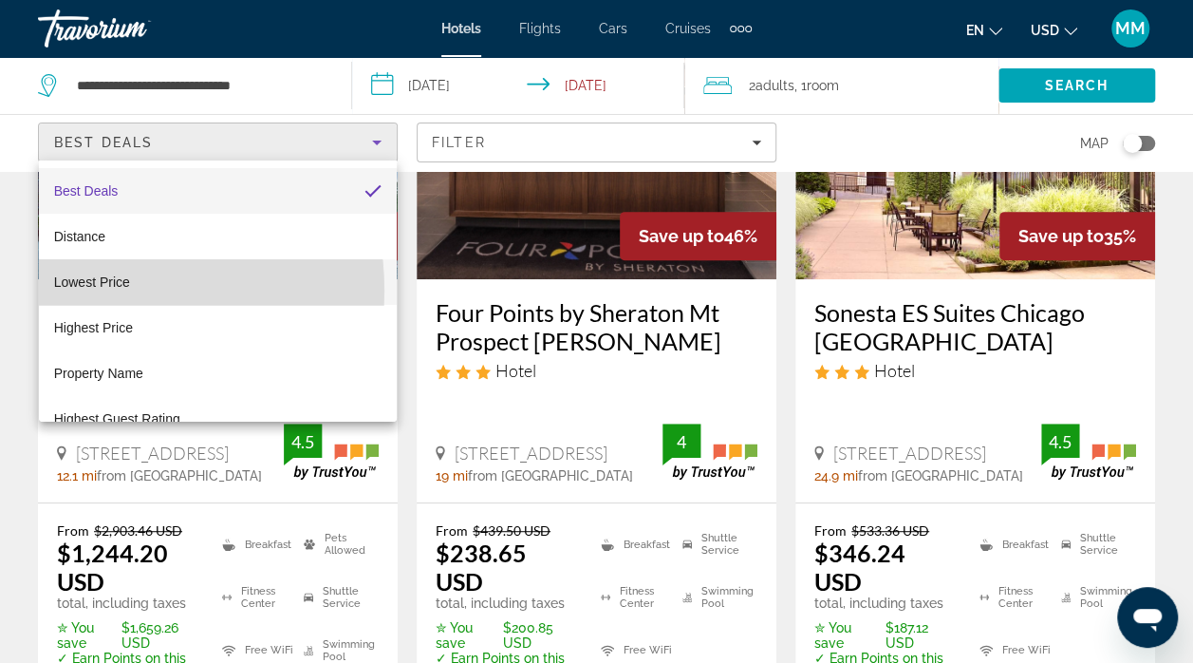
click at [81, 290] on span "Lowest Price" at bounding box center [92, 282] width 76 height 23
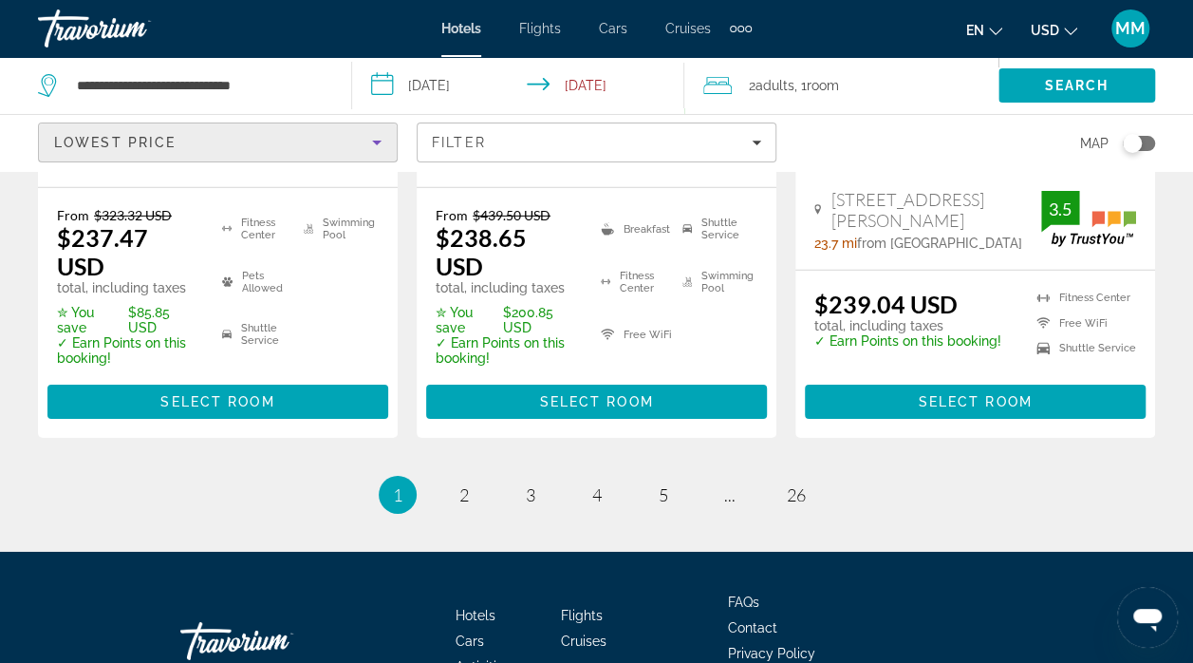
scroll to position [2860, 0]
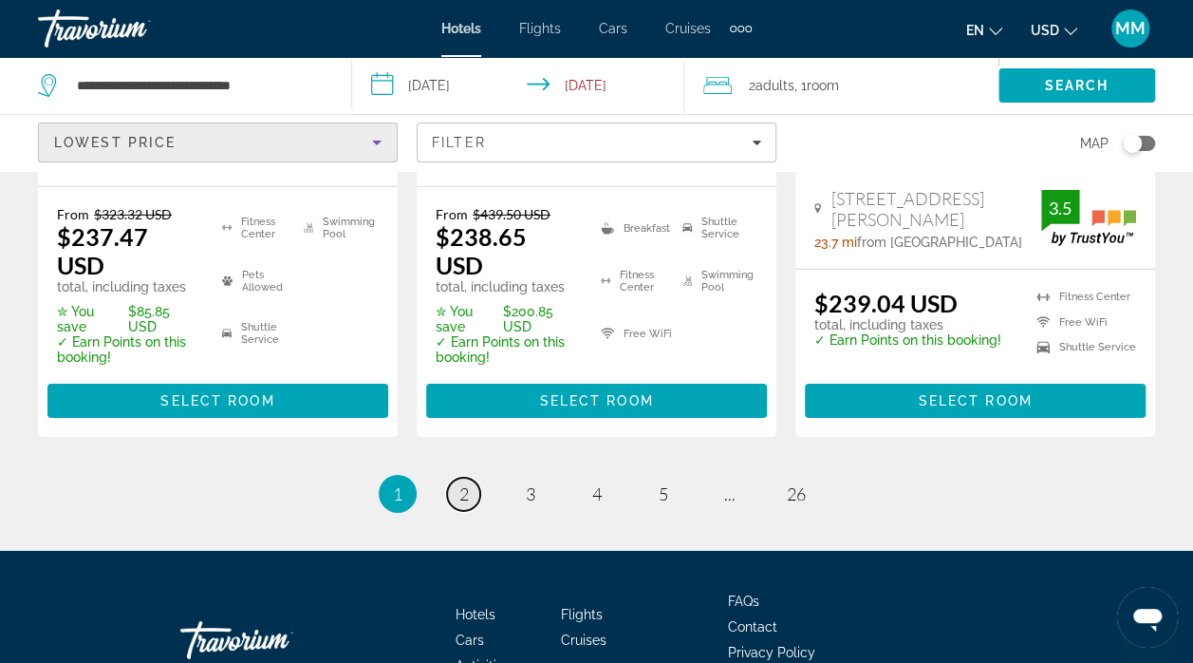
click at [465, 477] on link "page 2" at bounding box center [463, 493] width 33 height 33
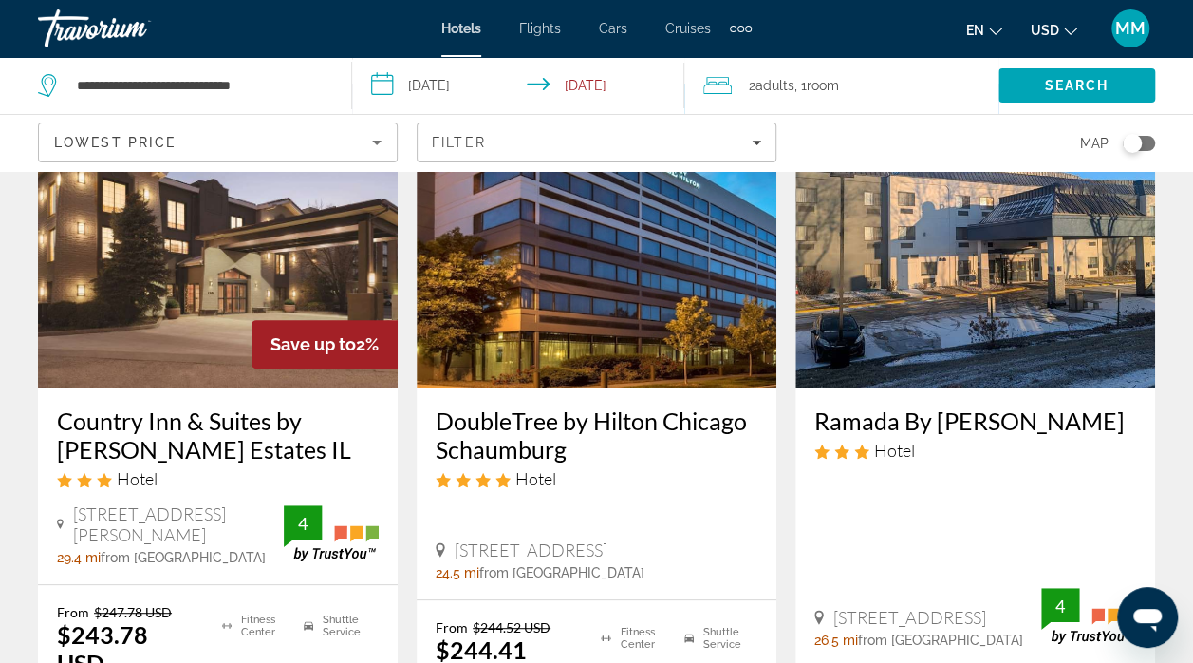
scroll to position [156, 0]
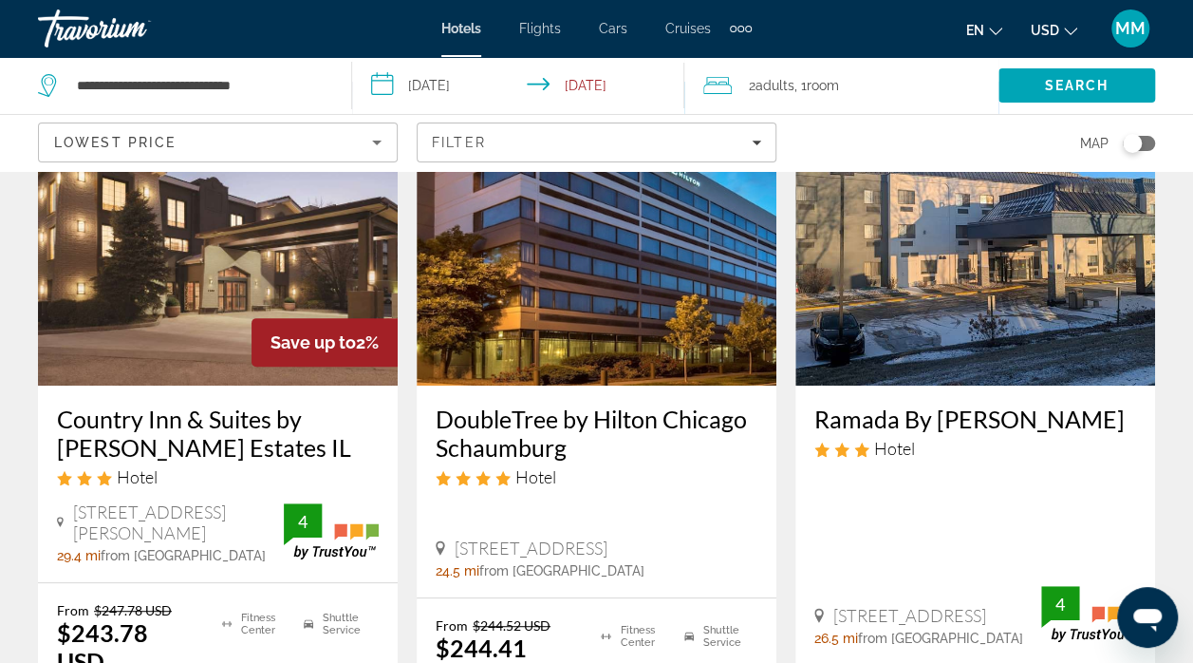
drag, startPoint x: 76, startPoint y: 513, endPoint x: 201, endPoint y: 539, distance: 128.1
click at [201, 539] on span "2280 Barrington Rd, Hoffman Estates" at bounding box center [178, 522] width 211 height 42
copy span "2280 Barrington Rd, Hoffman Estates"
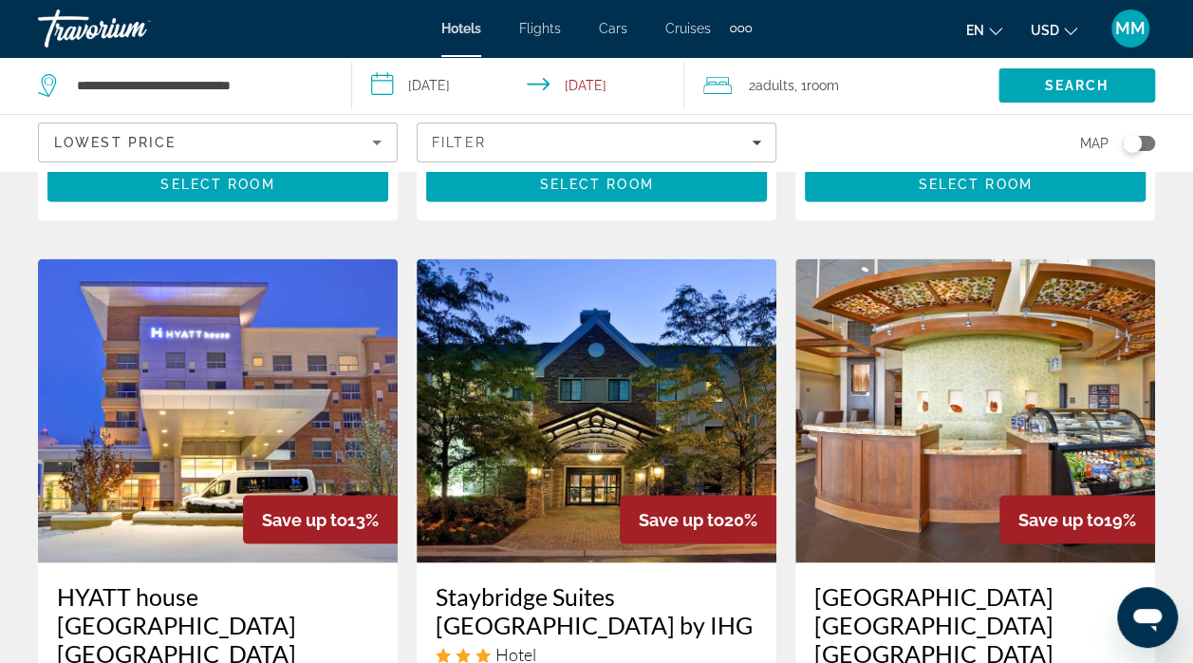
scroll to position [1577, 0]
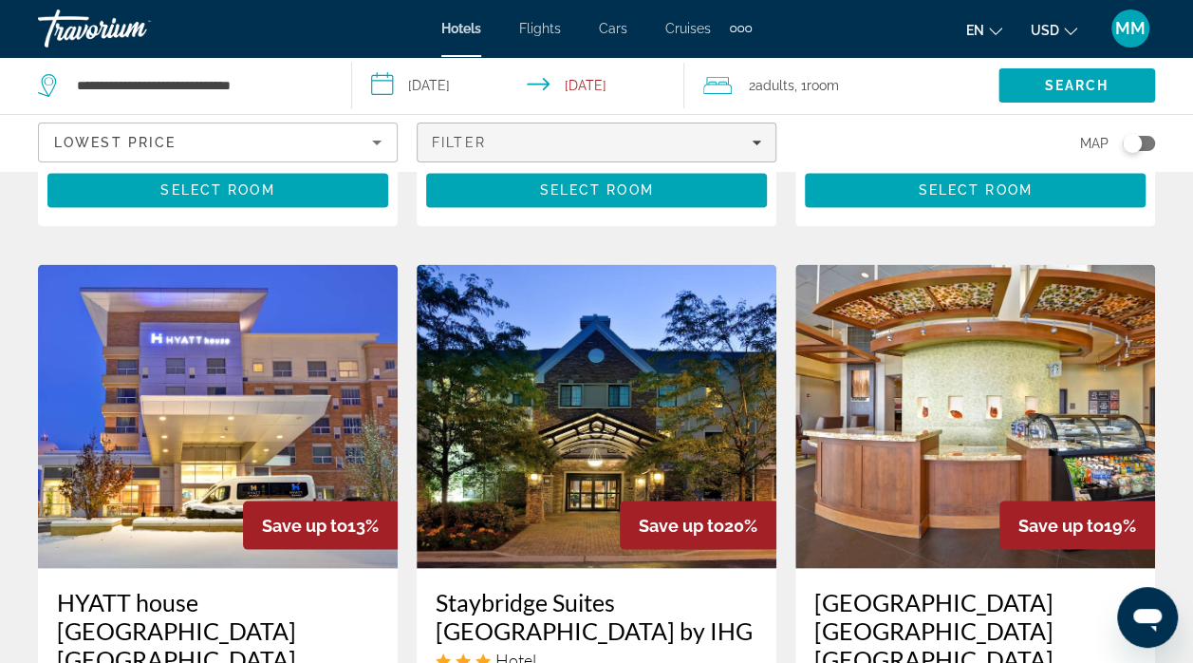
click at [751, 146] on div "Filter" at bounding box center [596, 142] width 329 height 15
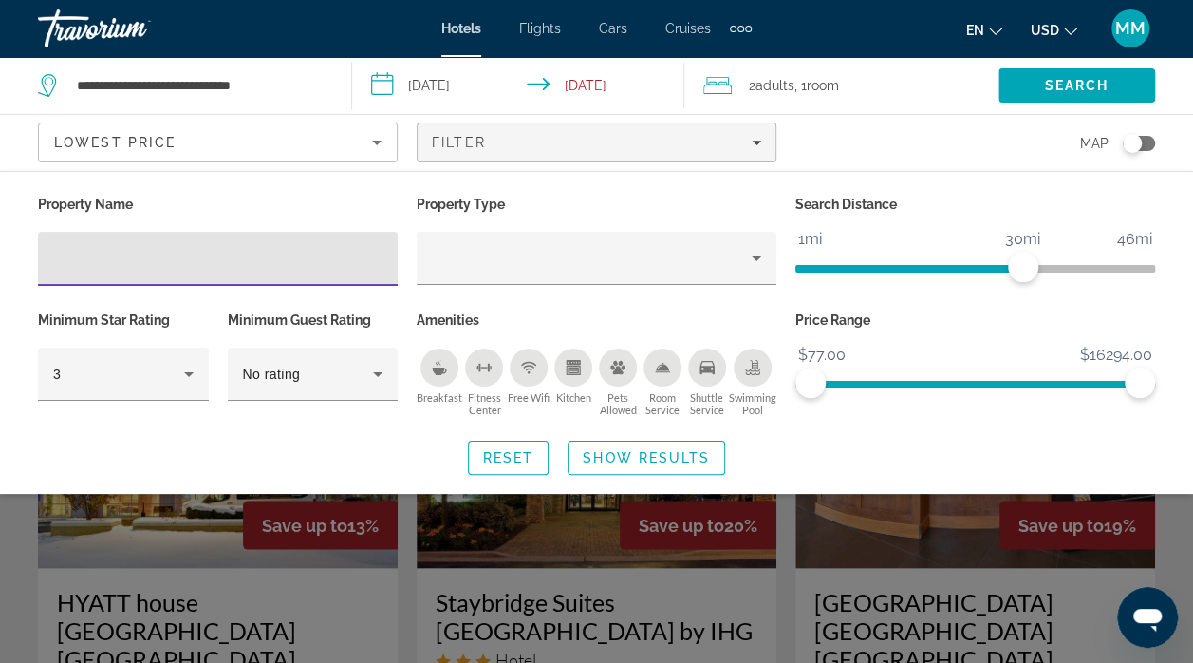
click at [444, 381] on div "Breakfast" at bounding box center [439, 367] width 38 height 38
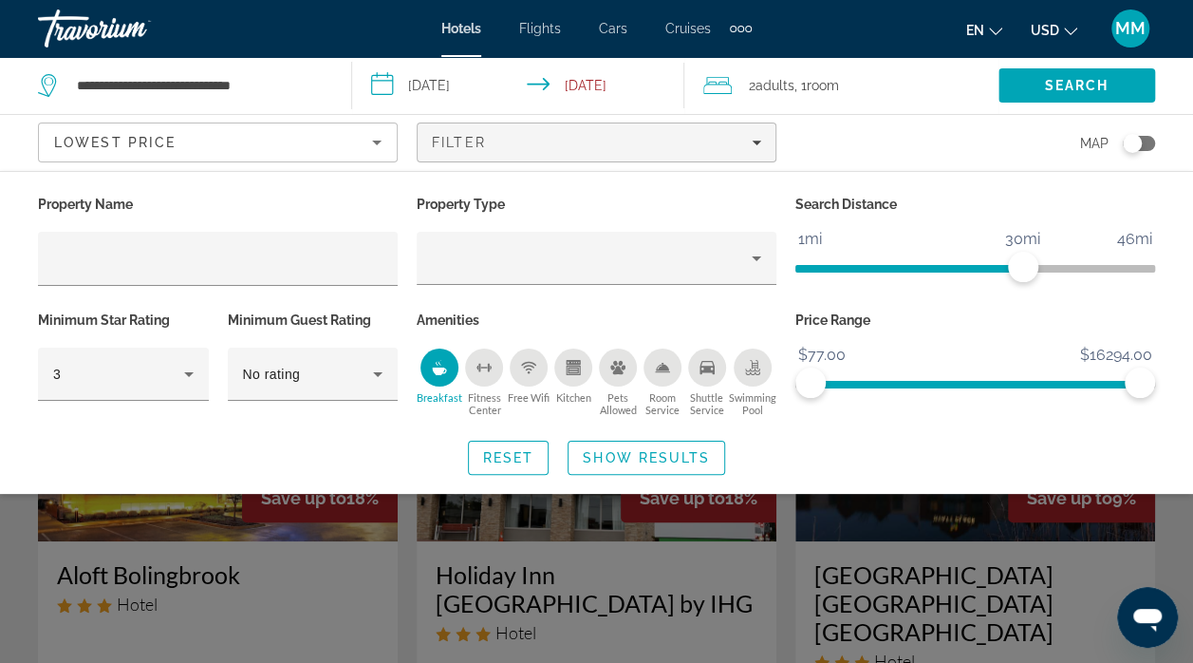
click at [577, 376] on div "Kitchen" at bounding box center [573, 367] width 38 height 38
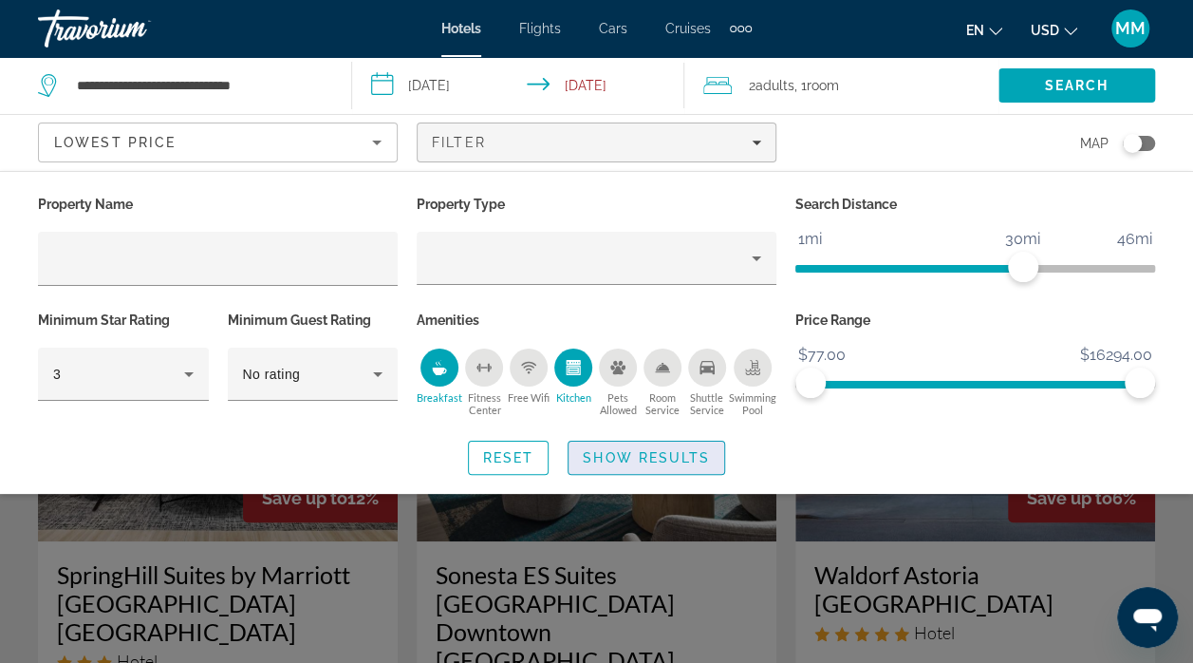
click at [676, 459] on span "Show Results" at bounding box center [646, 457] width 127 height 15
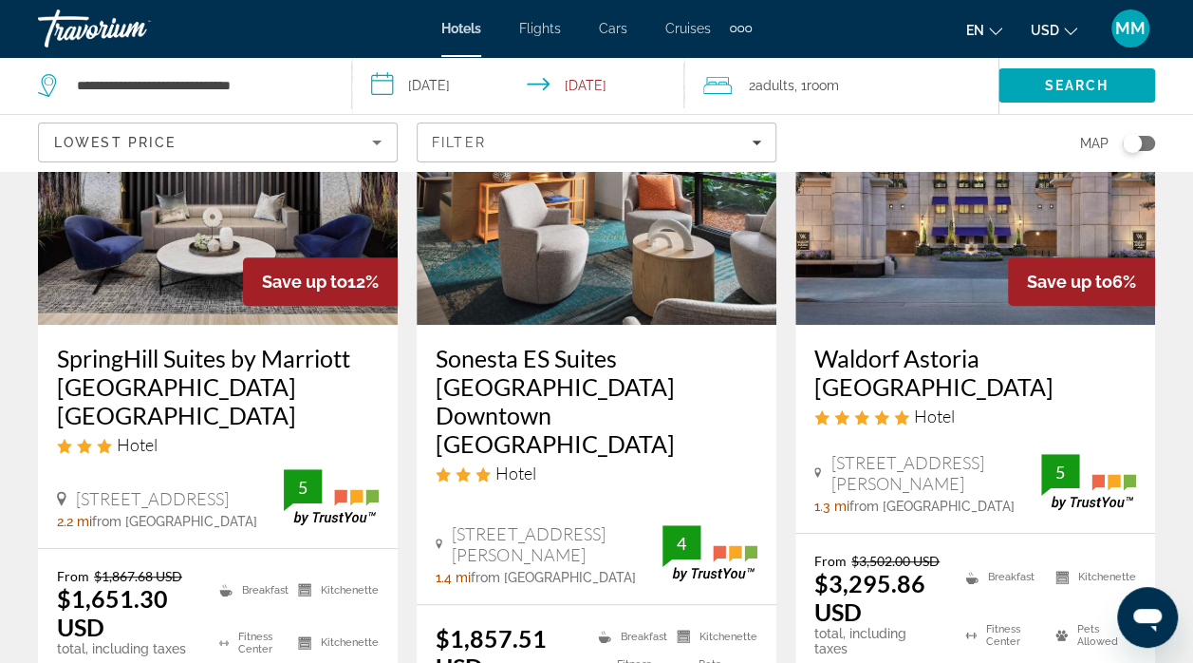
scroll to position [220, 0]
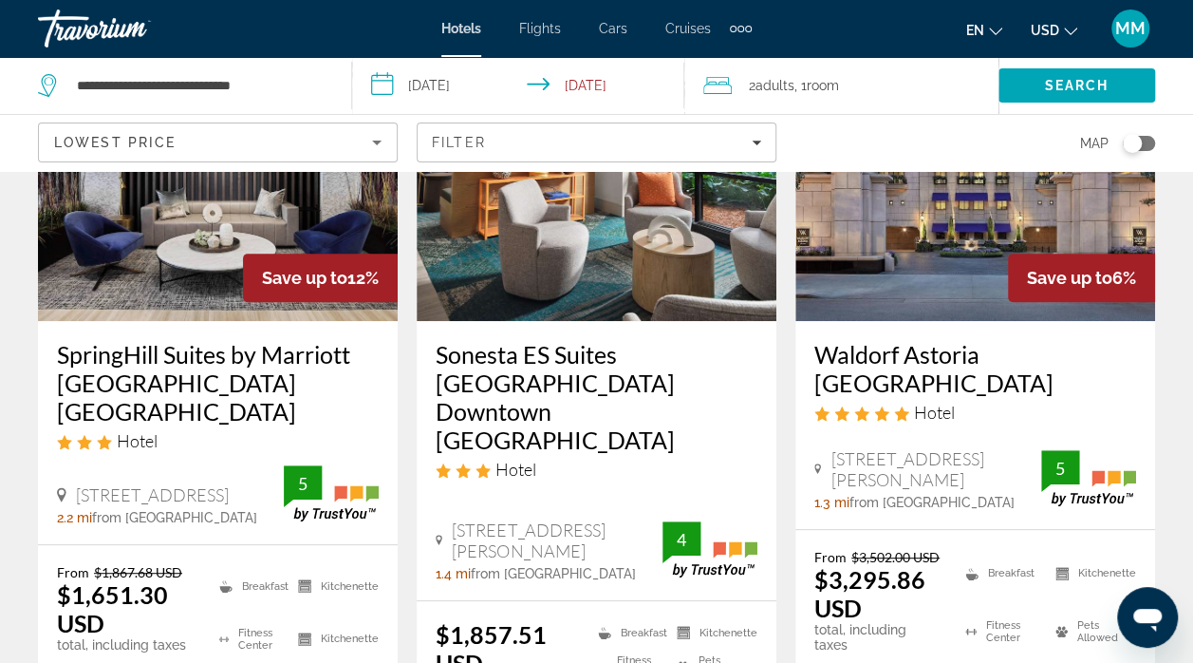
click at [199, 142] on div "Lowest Price" at bounding box center [213, 142] width 318 height 23
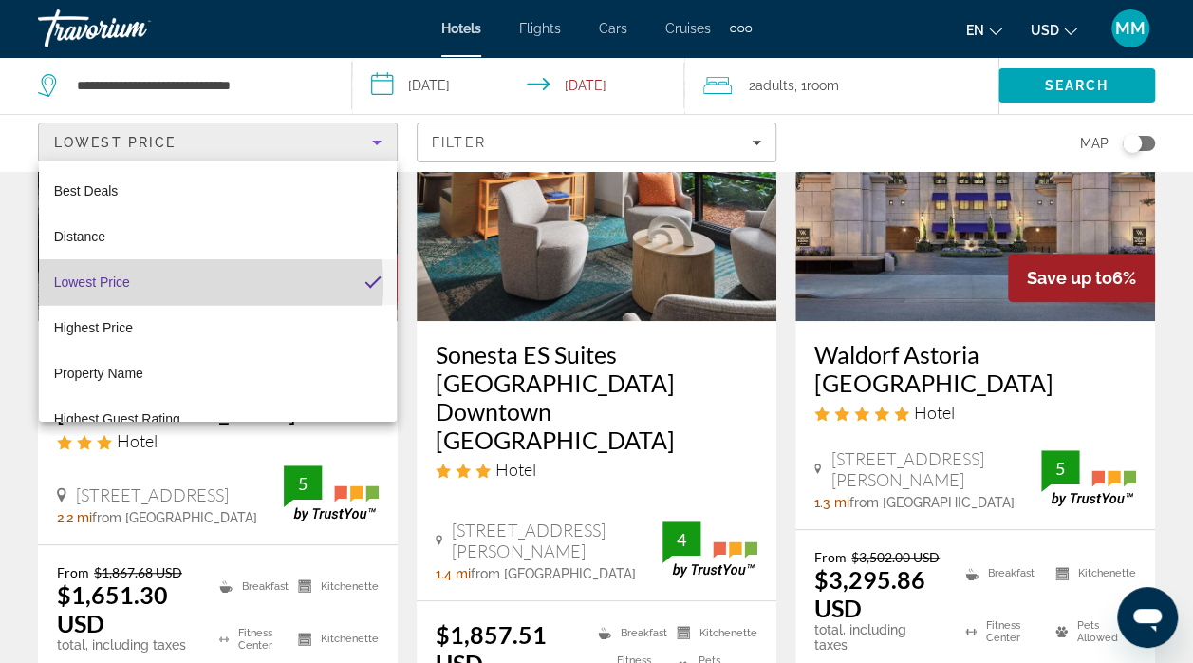
click at [199, 285] on mat-option "Lowest Price" at bounding box center [218, 282] width 359 height 46
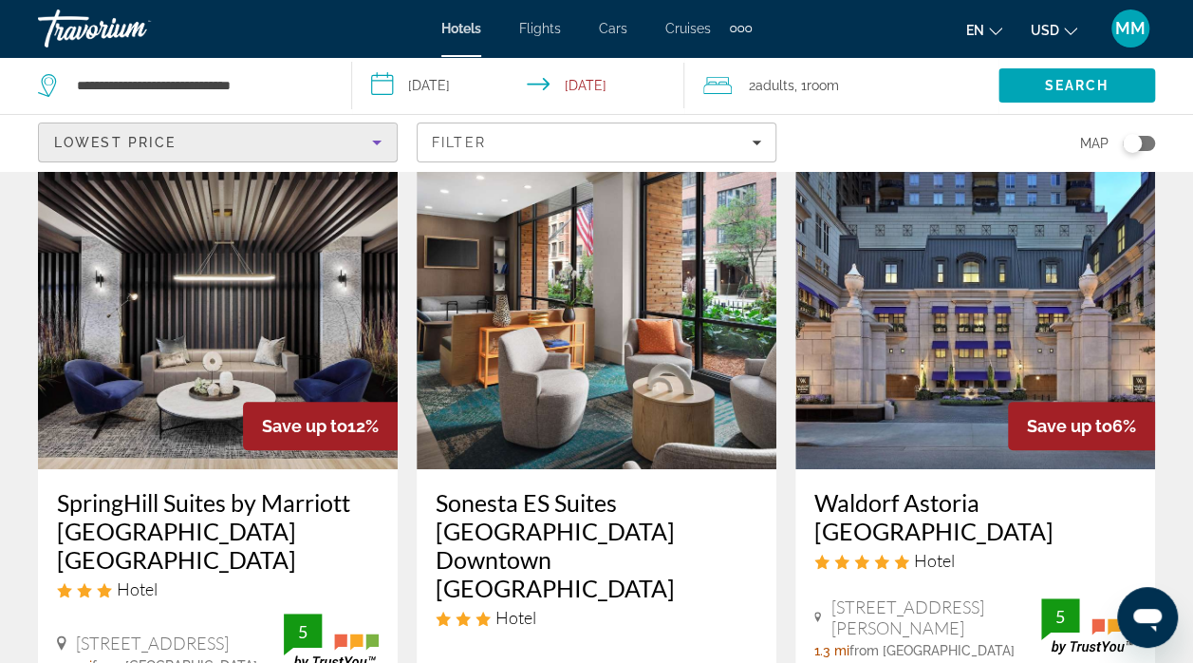
scroll to position [0, 0]
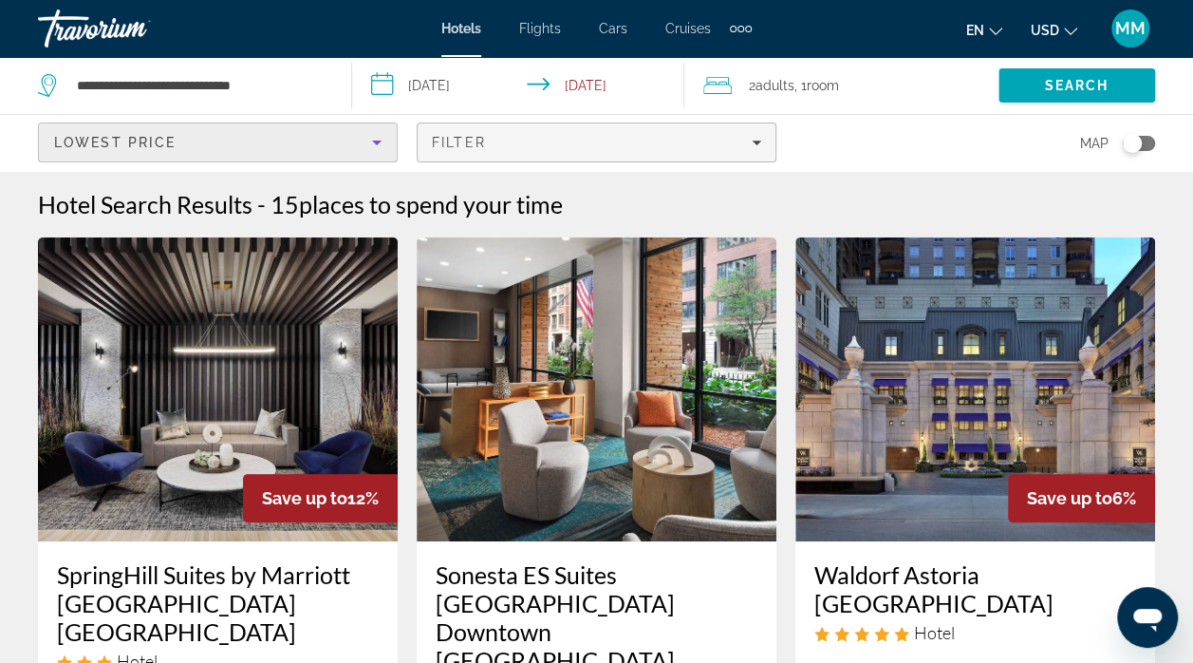
click at [751, 144] on div "Filter" at bounding box center [596, 142] width 329 height 15
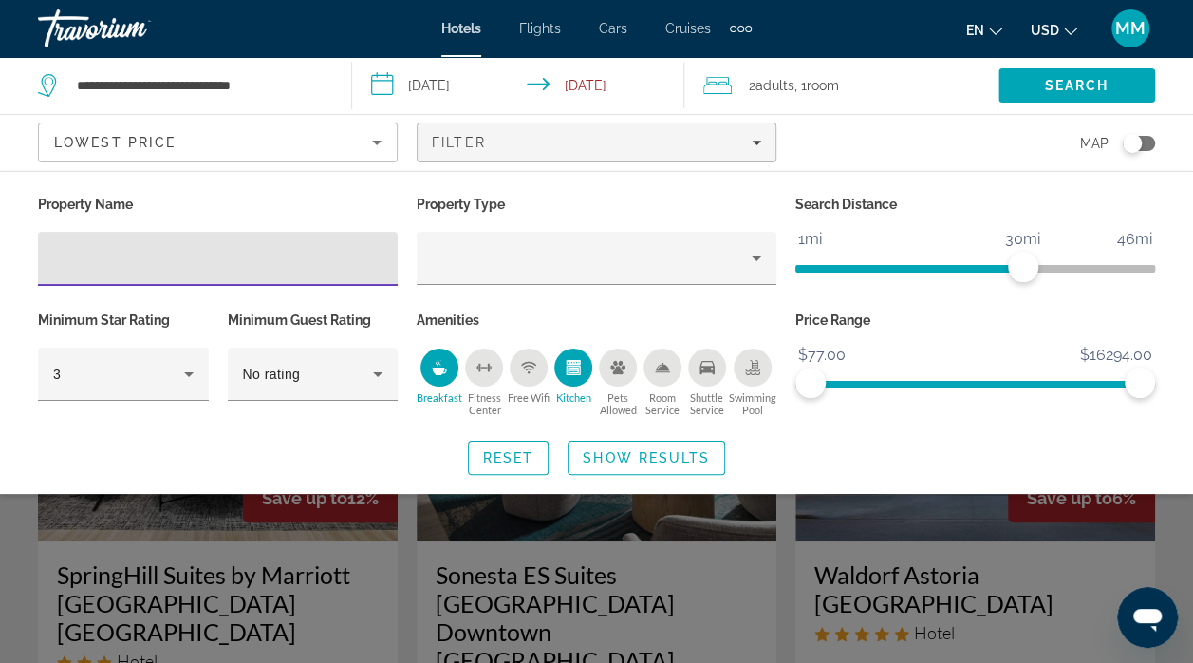
click at [600, 315] on p "Amenities" at bounding box center [597, 320] width 360 height 27
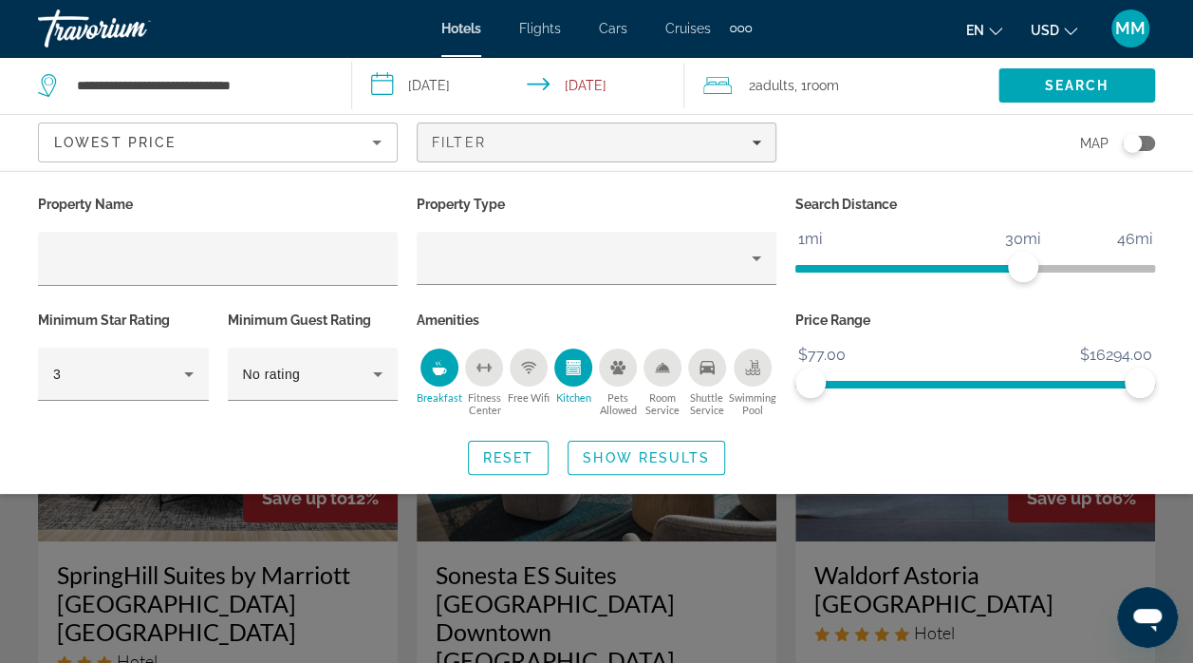
click at [577, 365] on icon "Kitchen" at bounding box center [573, 367] width 15 height 15
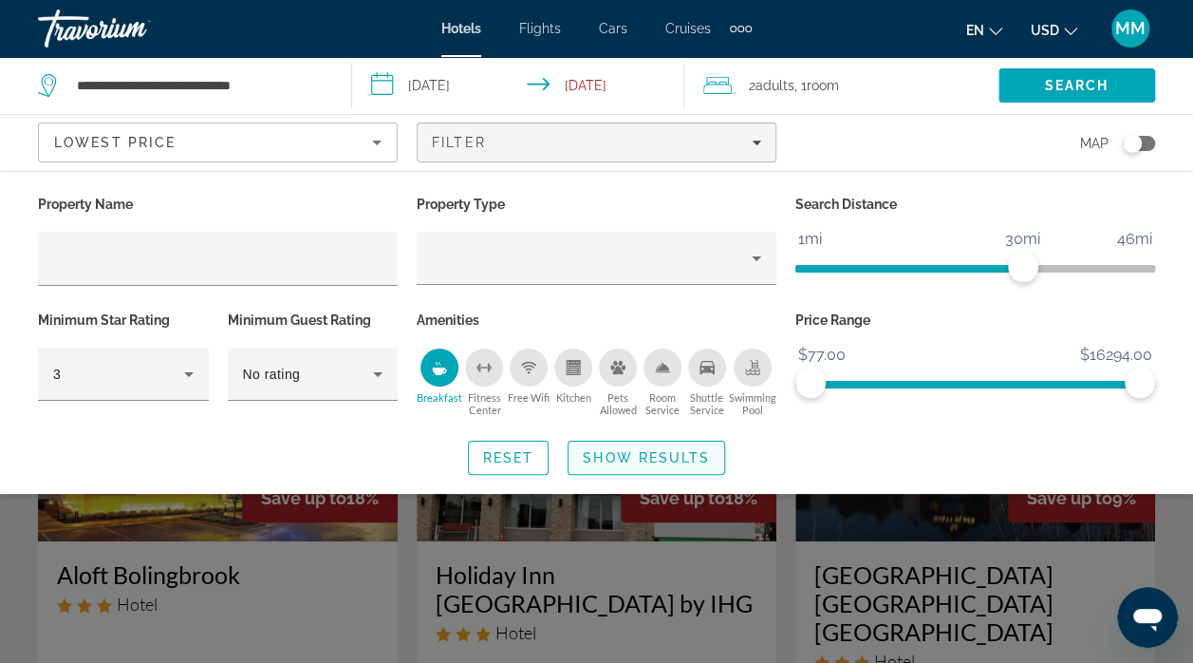
click at [645, 457] on span "Show Results" at bounding box center [646, 457] width 127 height 15
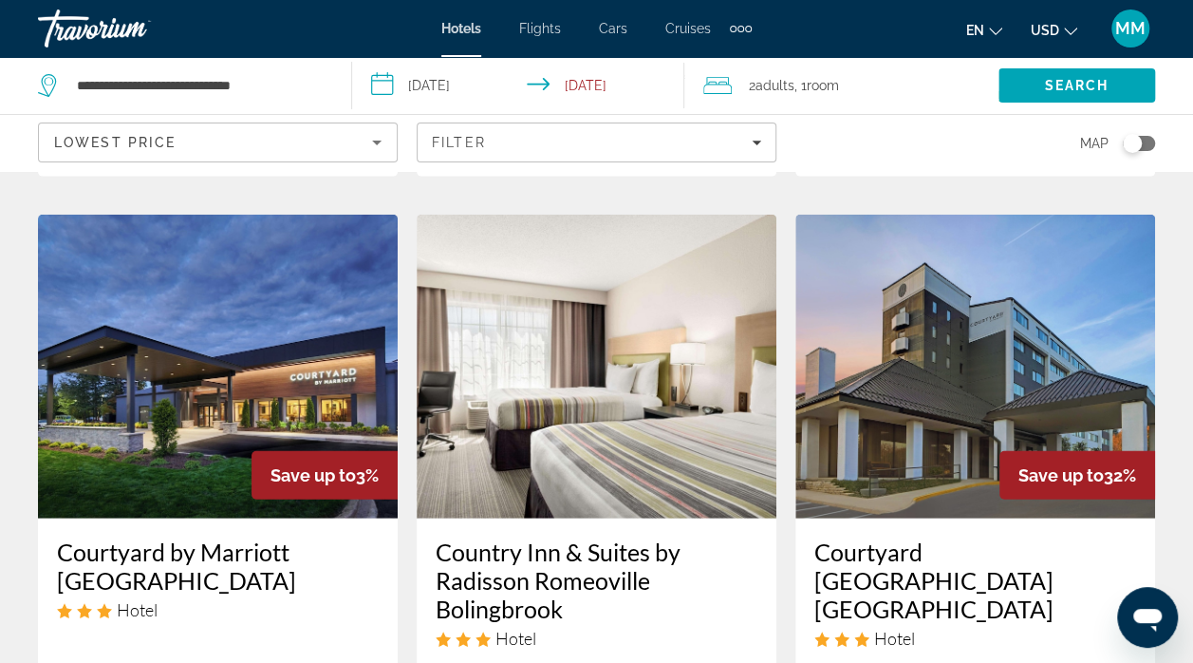
scroll to position [2388, 0]
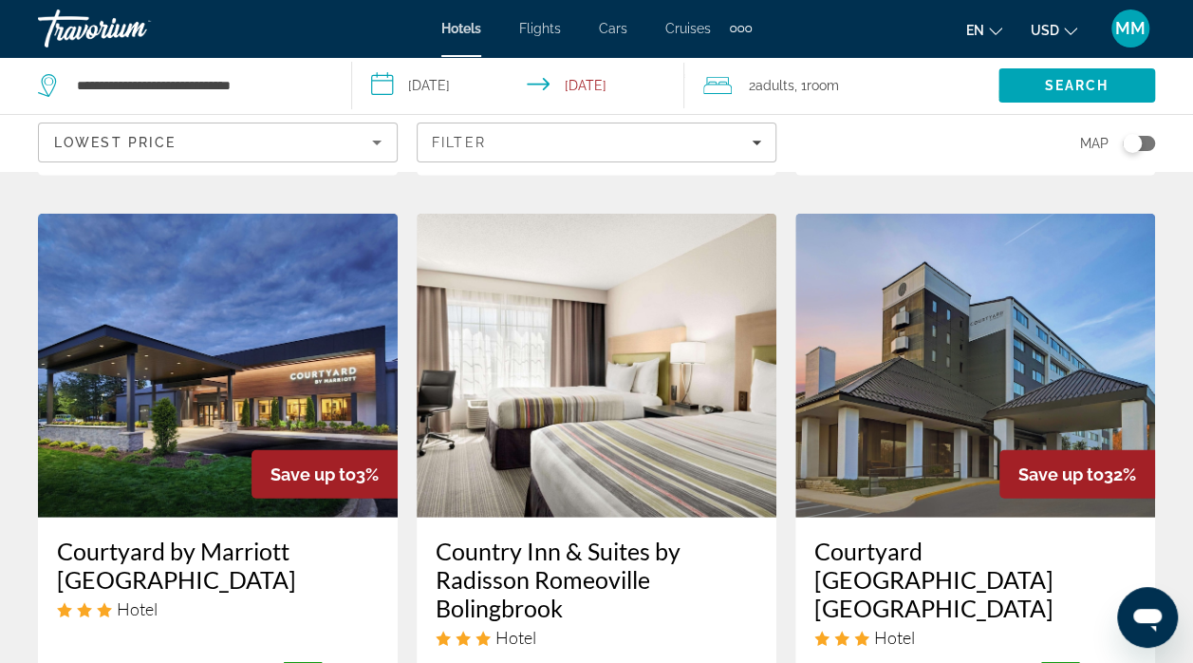
click at [1099, 450] on div "Save up to 32%" at bounding box center [1077, 474] width 156 height 48
click at [1110, 274] on img "Main content" at bounding box center [975, 366] width 360 height 304
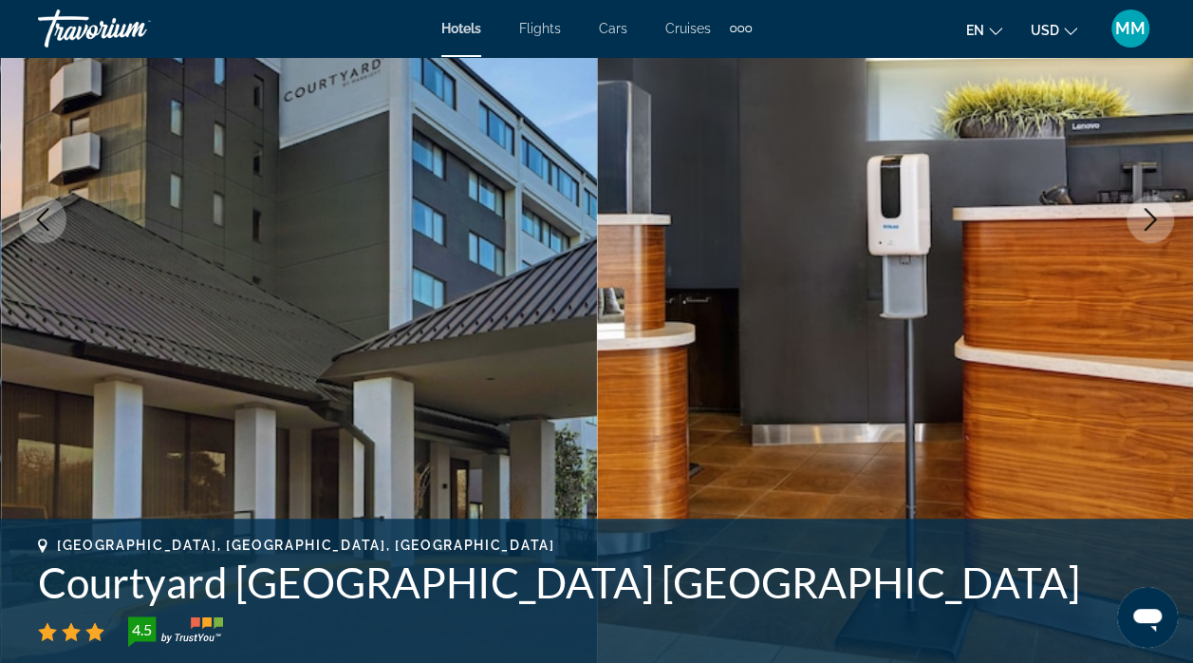
scroll to position [270, 0]
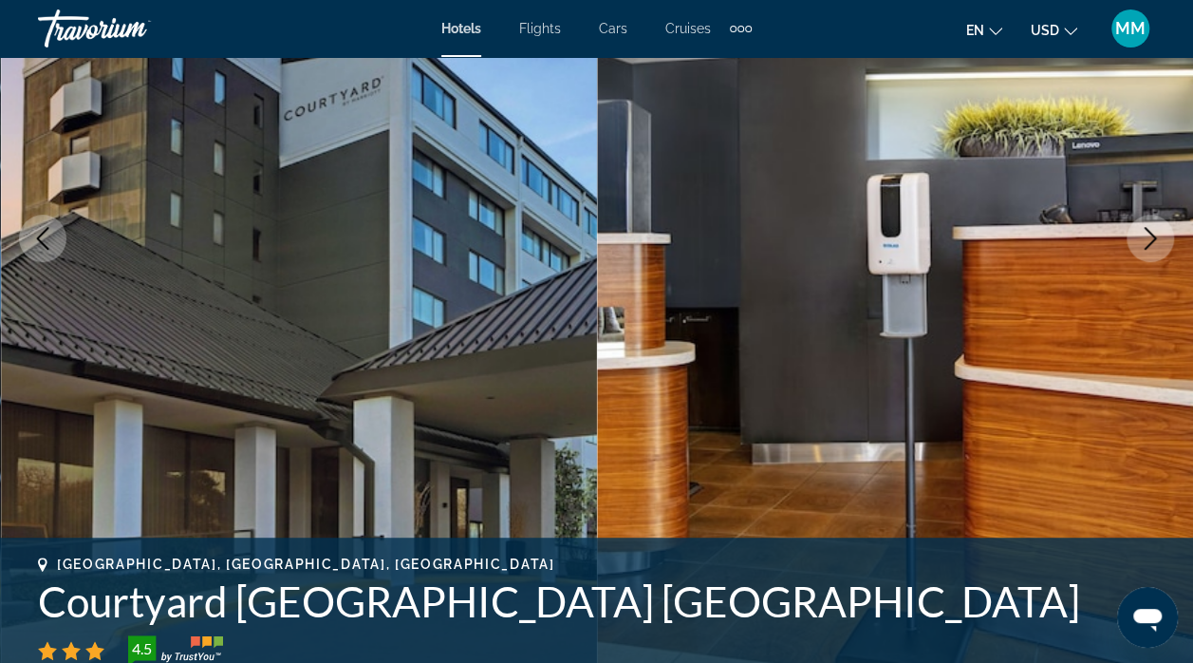
click at [1147, 232] on icon "Next image" at bounding box center [1150, 238] width 23 height 23
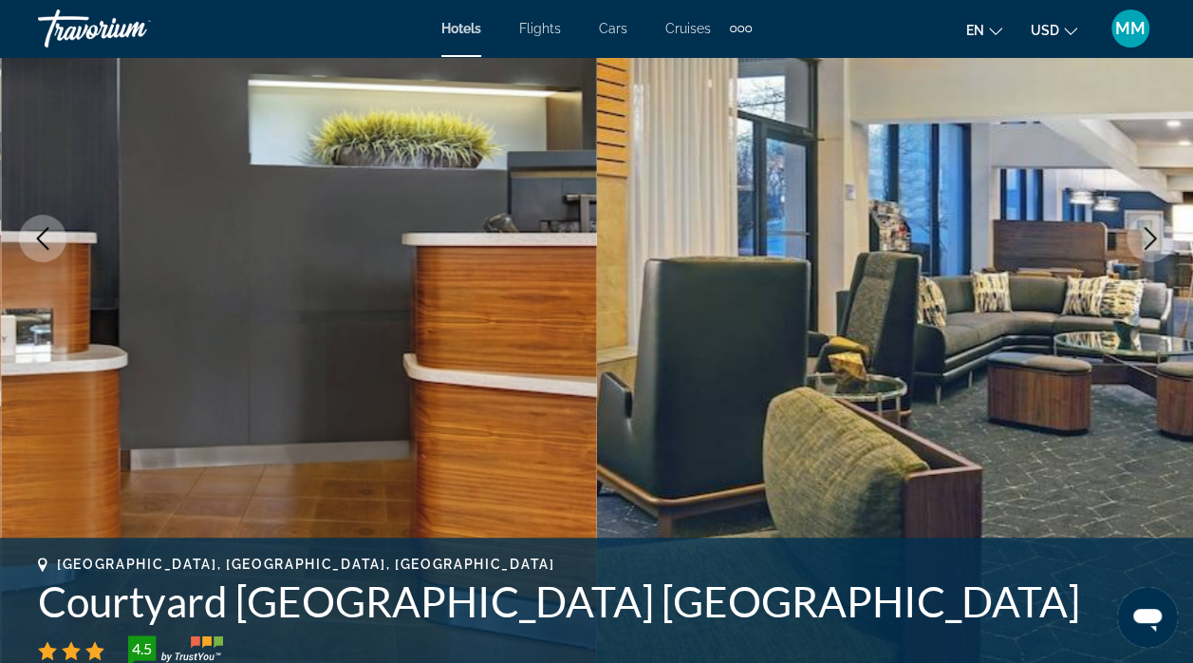
click at [1148, 232] on icon "Next image" at bounding box center [1151, 238] width 12 height 23
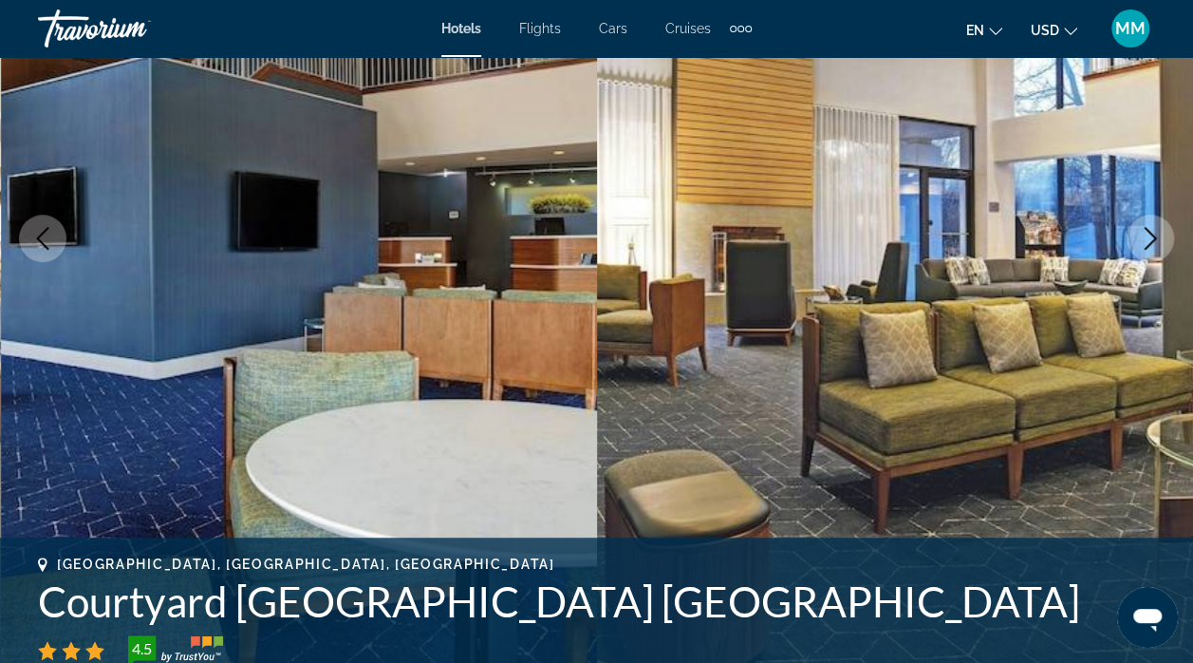
click at [1147, 239] on icon "Next image" at bounding box center [1150, 238] width 23 height 23
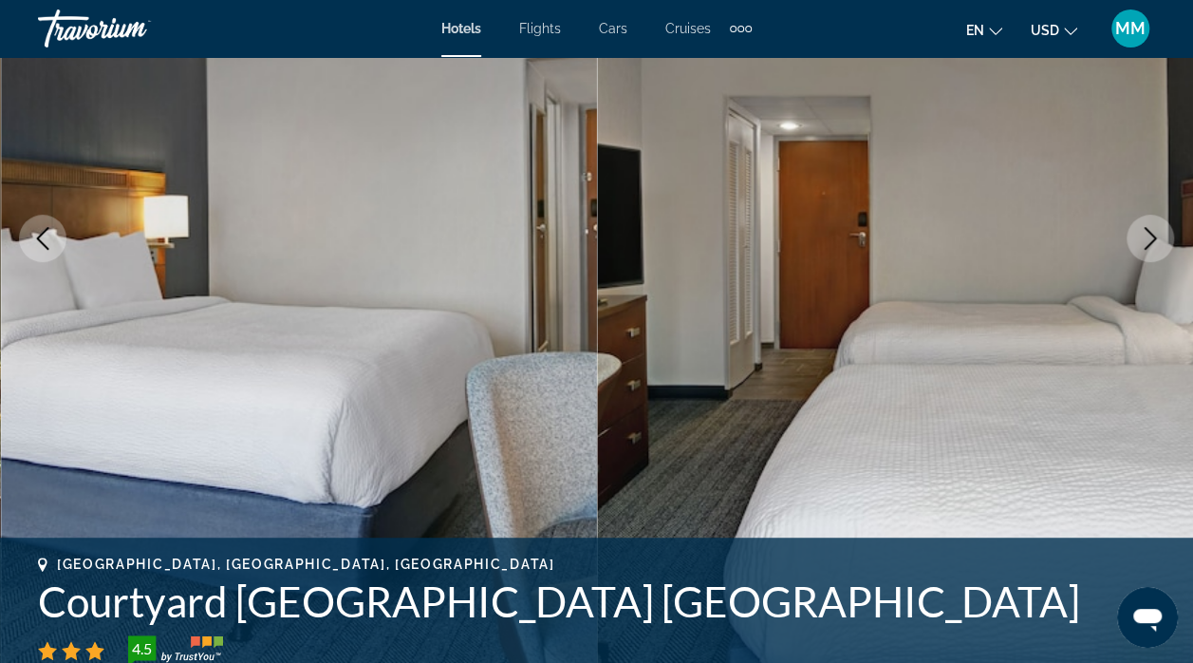
click at [1147, 245] on icon "Next image" at bounding box center [1151, 238] width 12 height 23
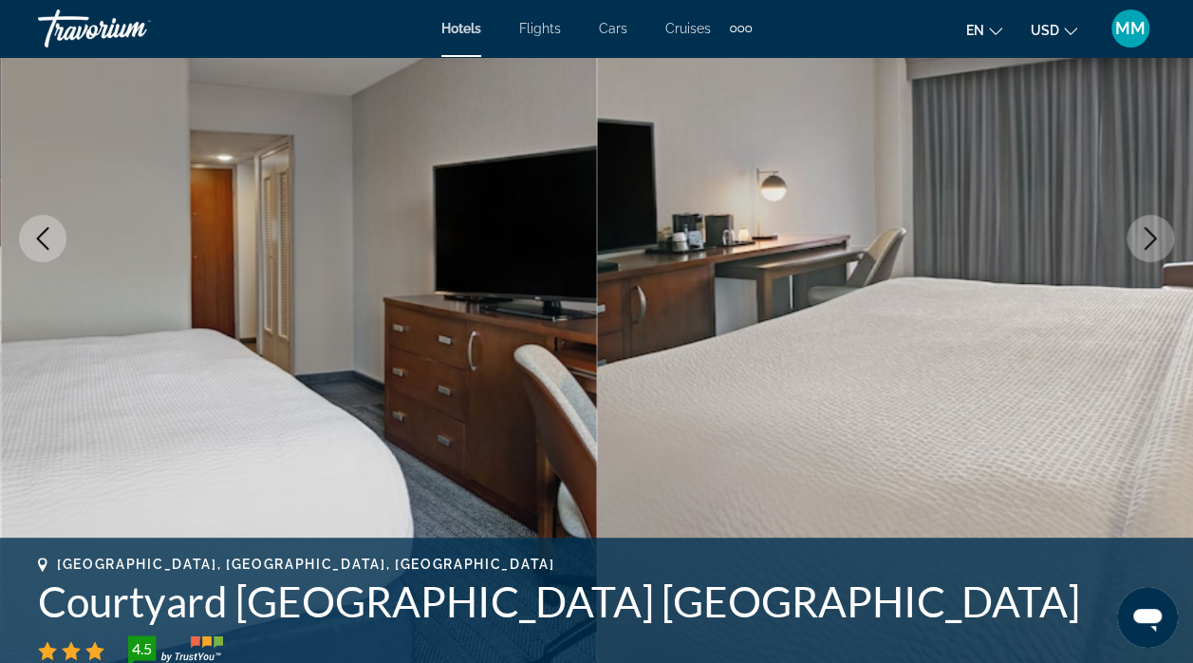
click at [1139, 247] on icon "Next image" at bounding box center [1150, 238] width 23 height 23
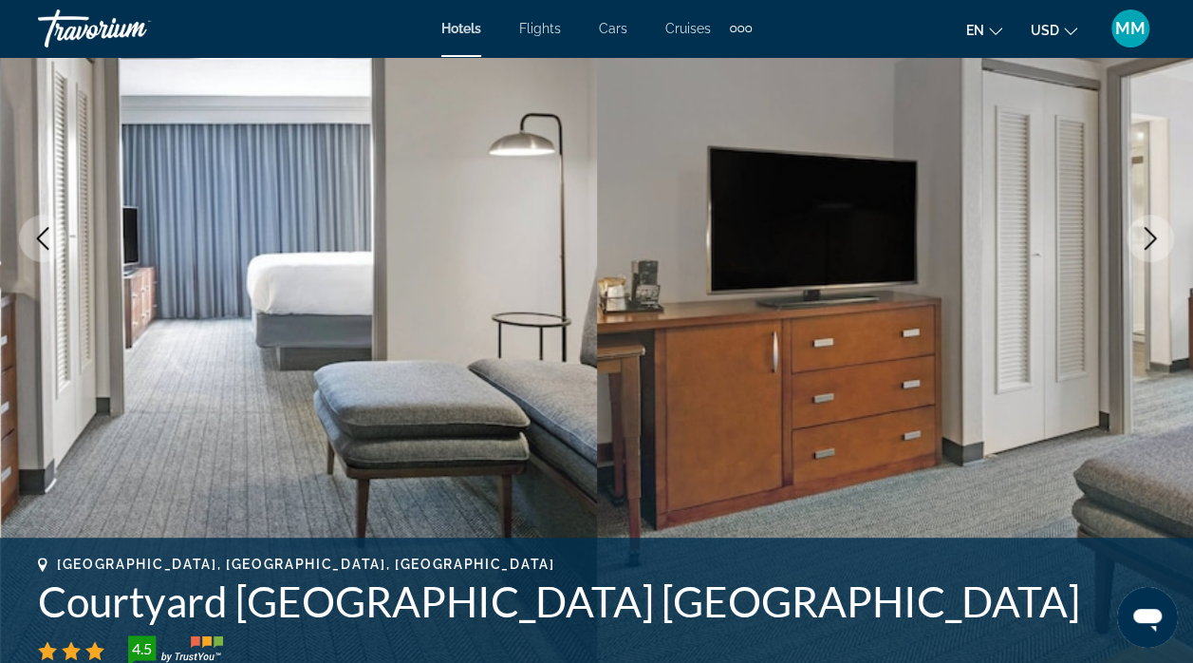
click at [1141, 238] on icon "Next image" at bounding box center [1150, 238] width 23 height 23
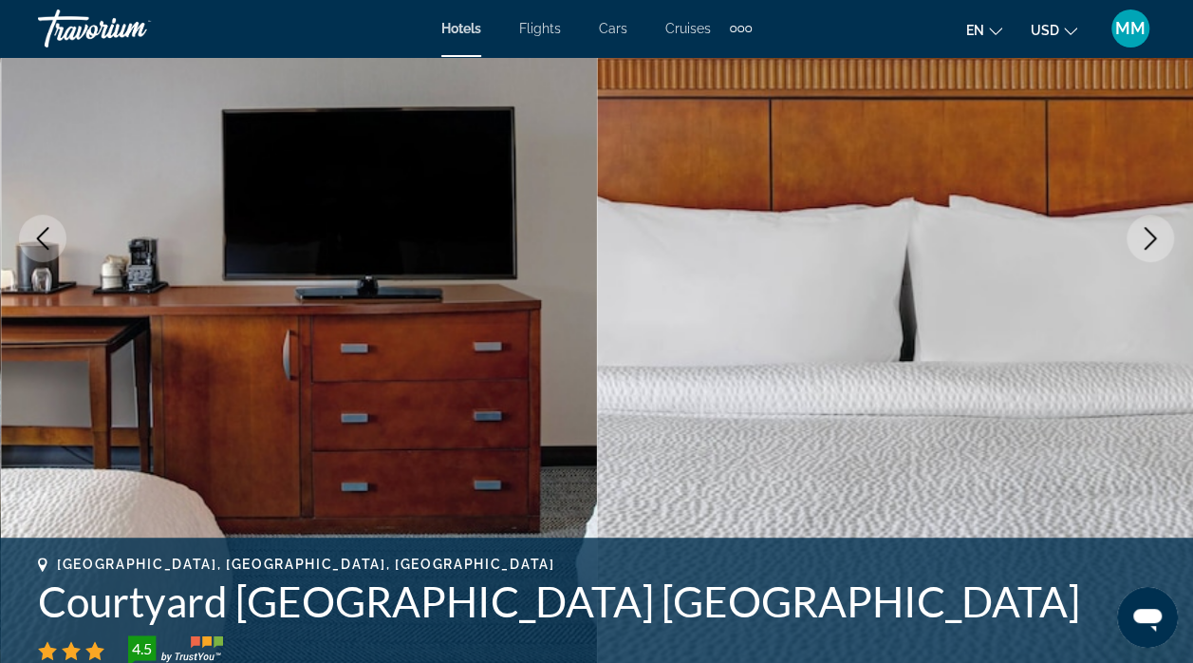
click at [1147, 239] on icon "Next image" at bounding box center [1150, 238] width 23 height 23
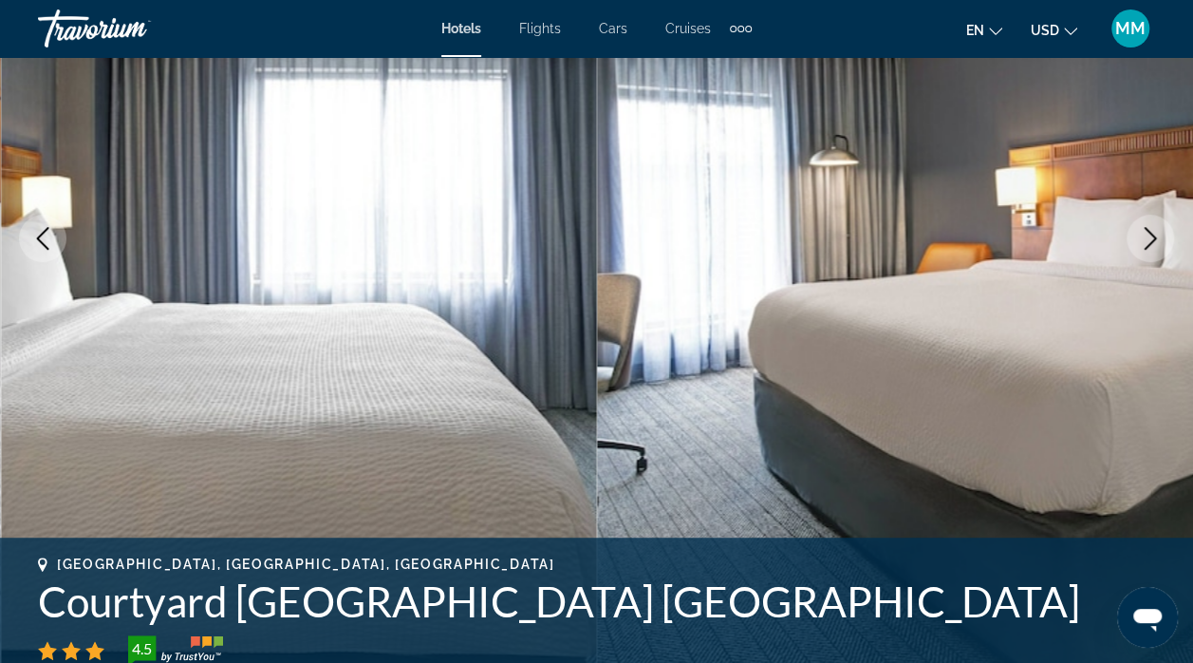
click at [1139, 247] on icon "Next image" at bounding box center [1150, 238] width 23 height 23
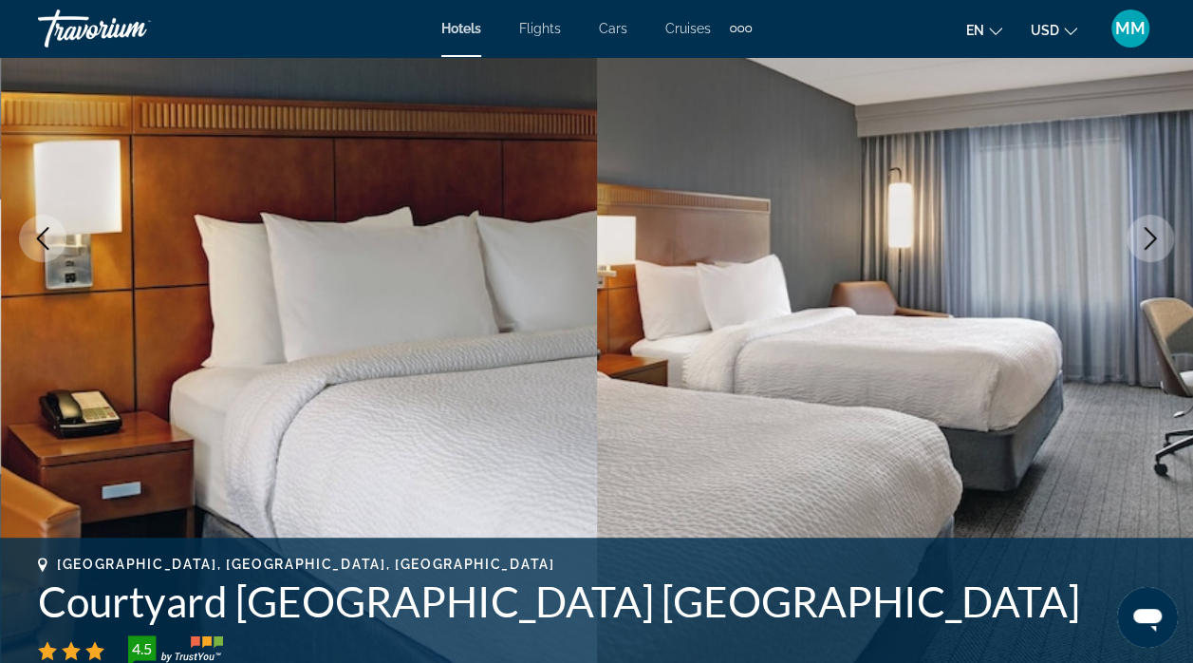
click at [1145, 237] on icon "Next image" at bounding box center [1150, 238] width 23 height 23
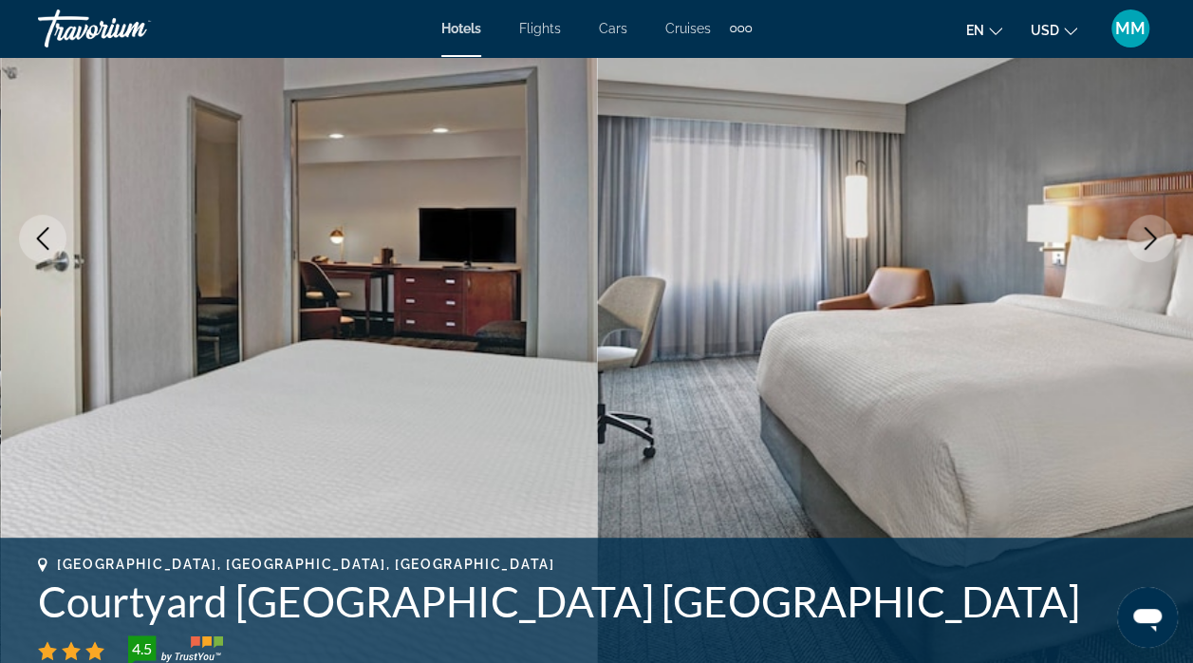
click at [1139, 249] on icon "Next image" at bounding box center [1150, 238] width 23 height 23
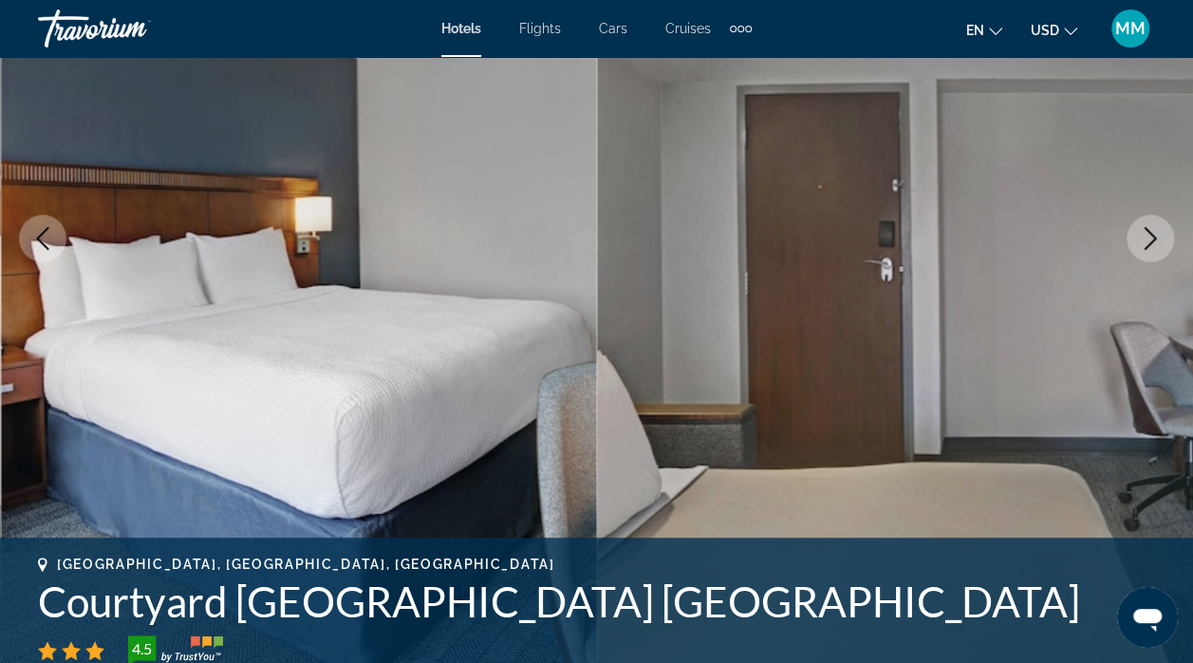
click at [1145, 235] on icon "Next image" at bounding box center [1150, 238] width 23 height 23
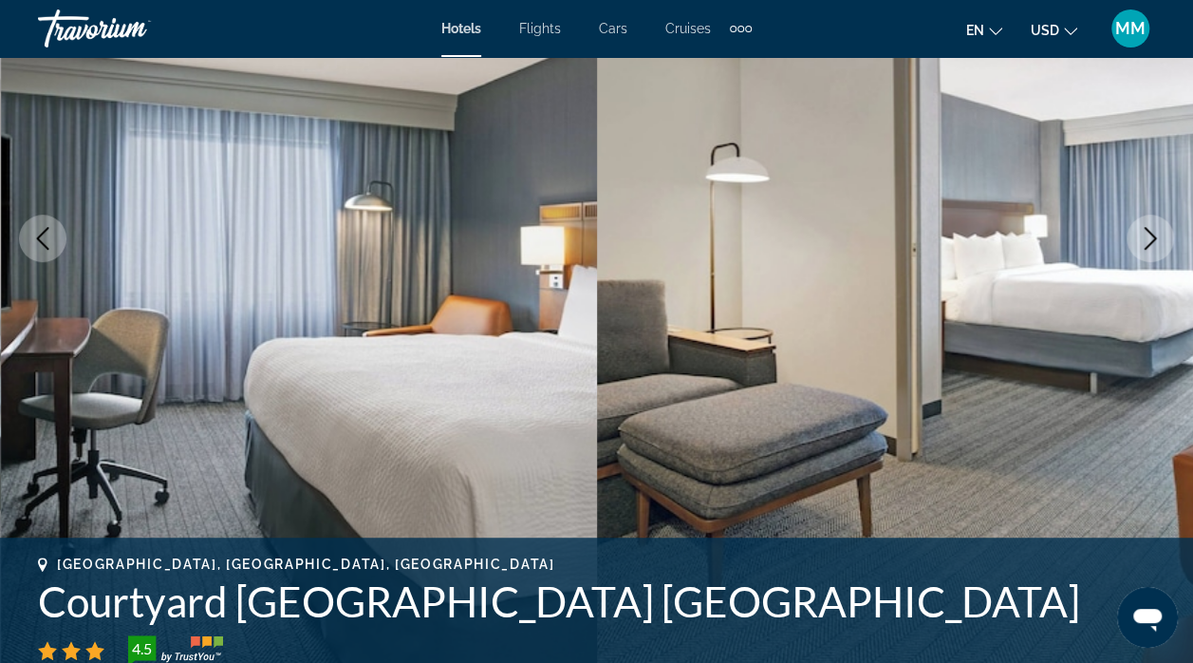
click at [1148, 244] on icon "Next image" at bounding box center [1151, 238] width 12 height 23
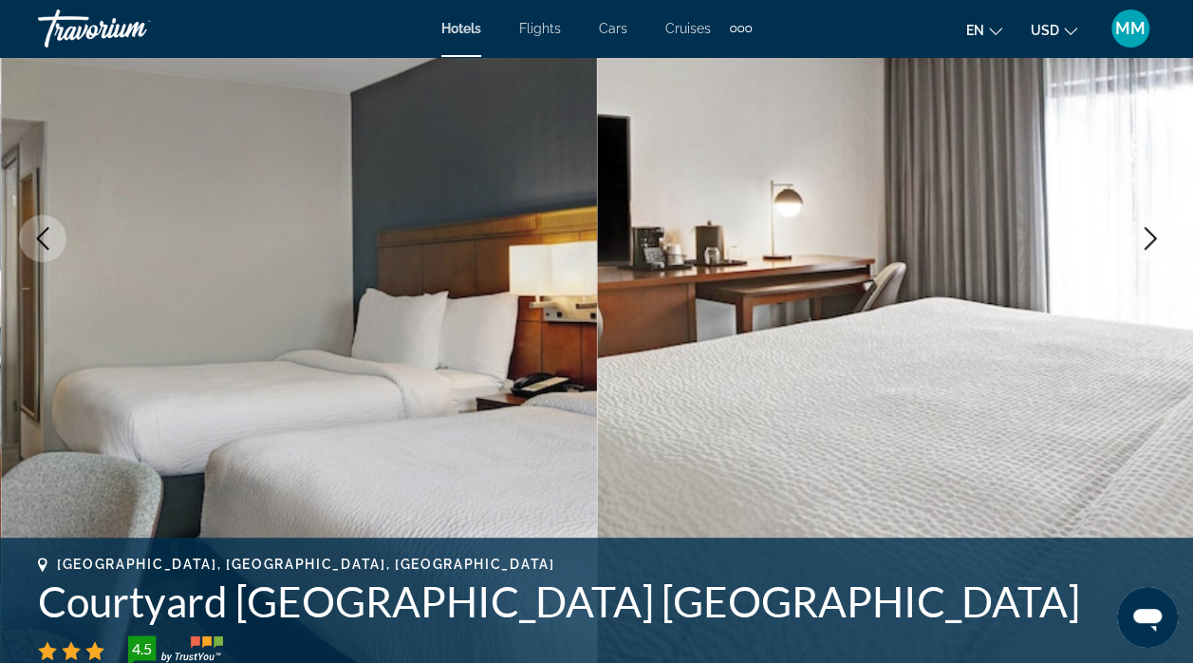
click at [1146, 231] on icon "Next image" at bounding box center [1150, 238] width 23 height 23
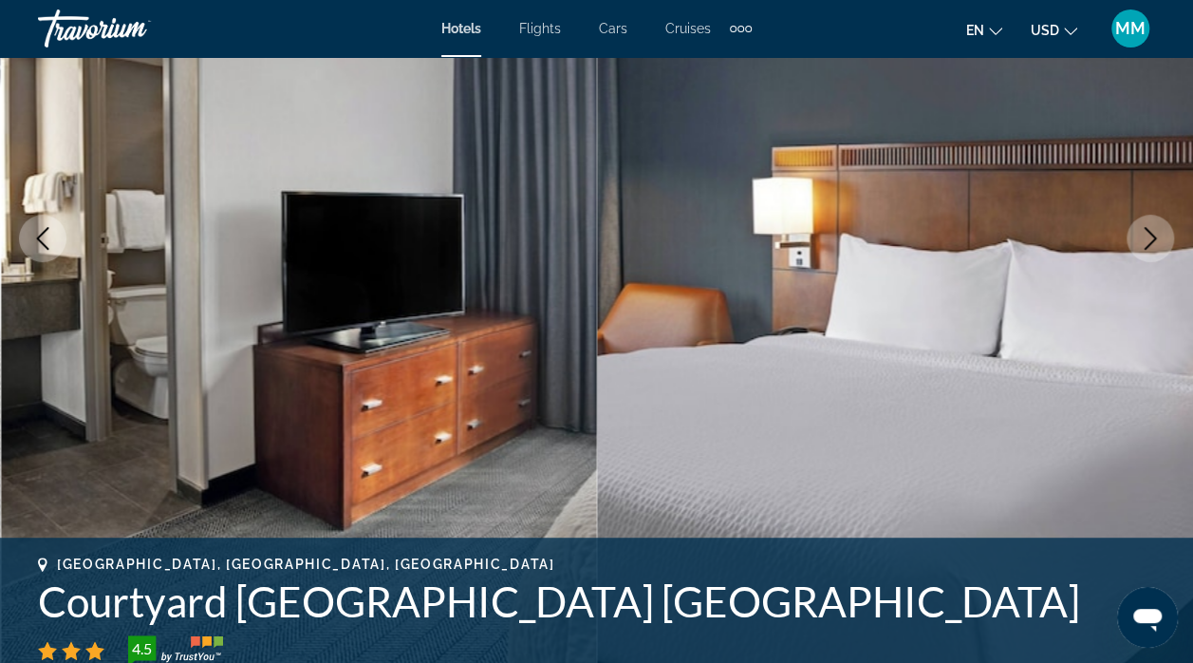
click at [1137, 256] on button "Next image" at bounding box center [1150, 238] width 47 height 47
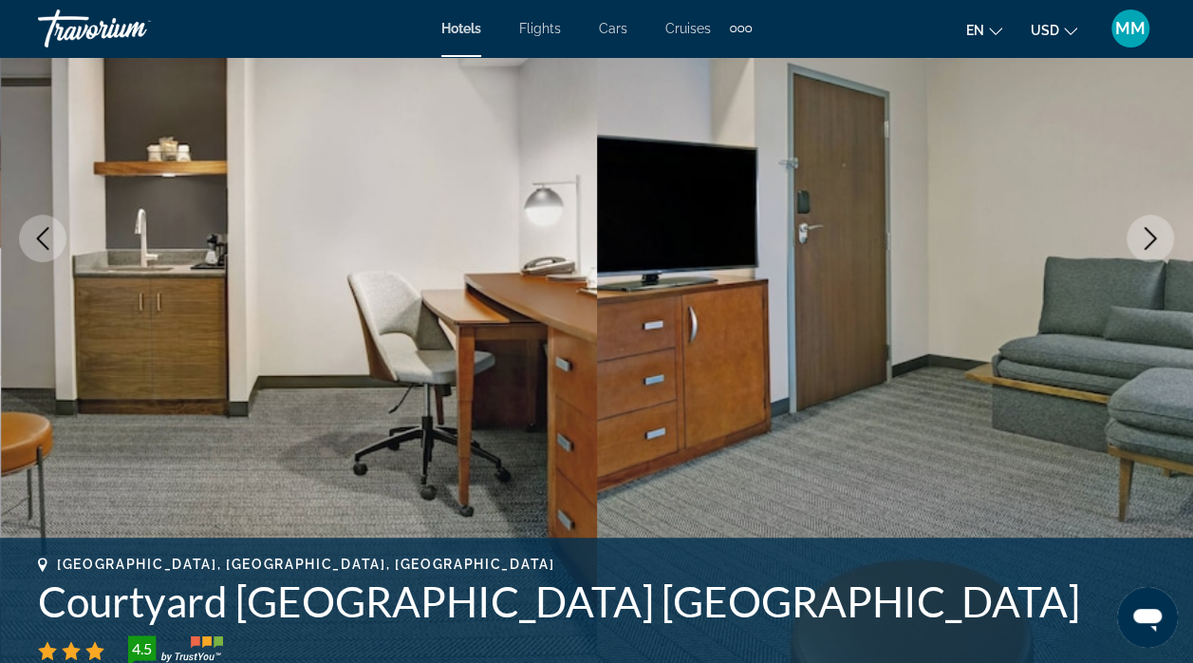
click at [1135, 252] on button "Next image" at bounding box center [1150, 238] width 47 height 47
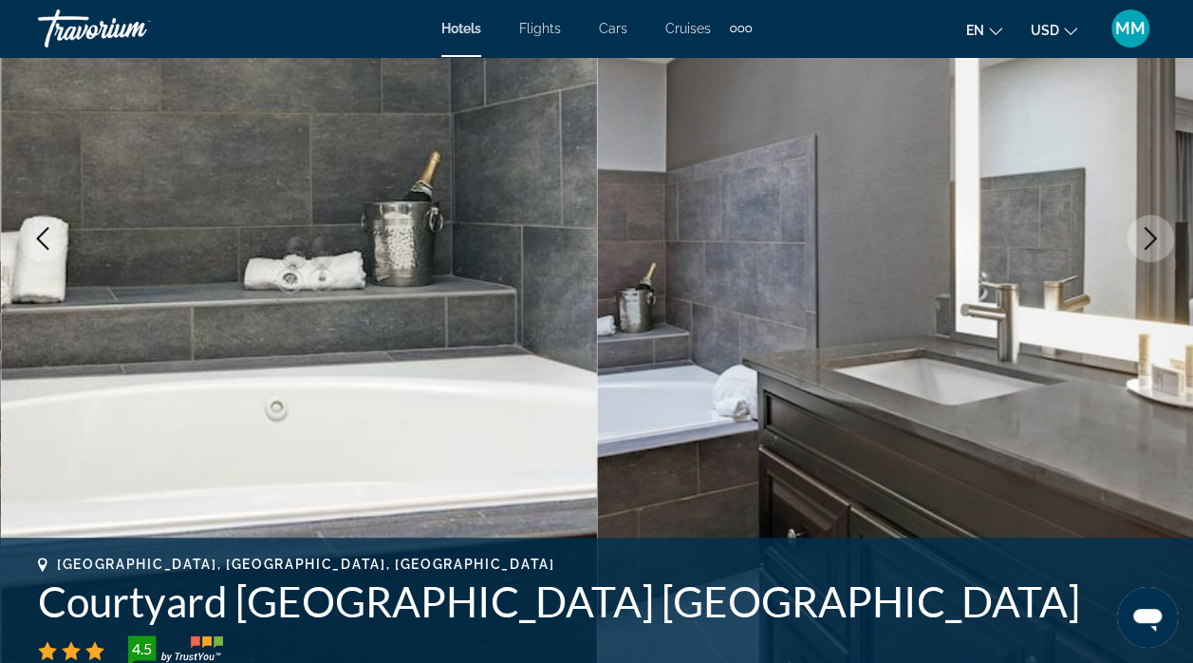
click at [1147, 251] on button "Next image" at bounding box center [1150, 238] width 47 height 47
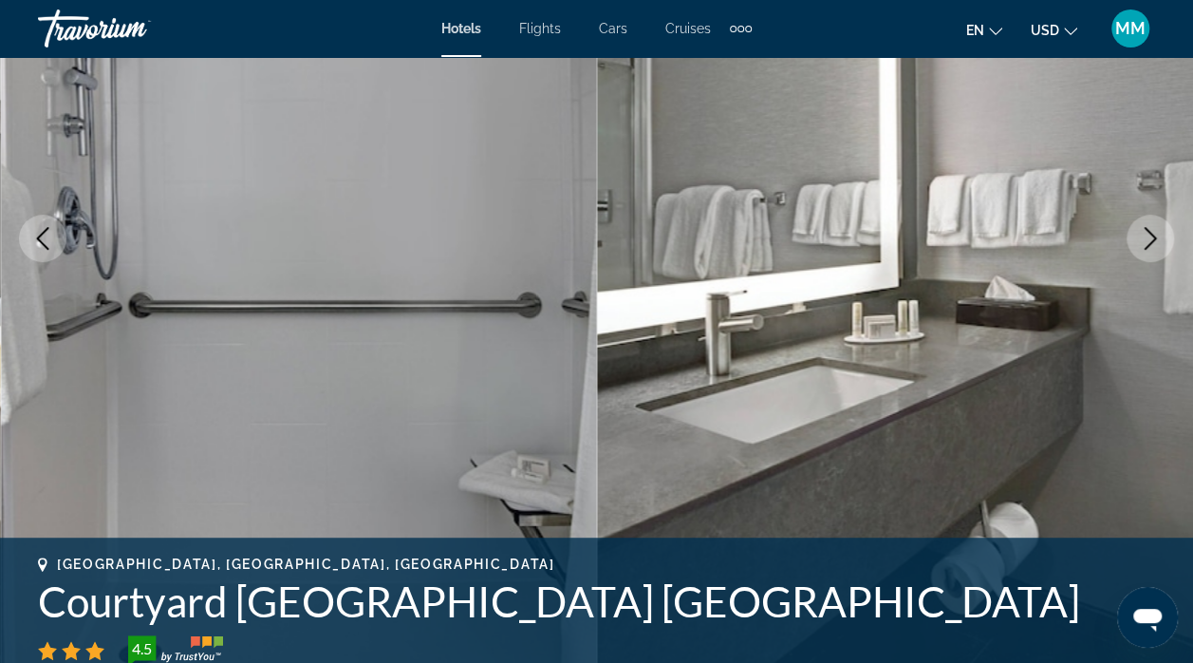
click at [1149, 241] on icon "Next image" at bounding box center [1150, 238] width 23 height 23
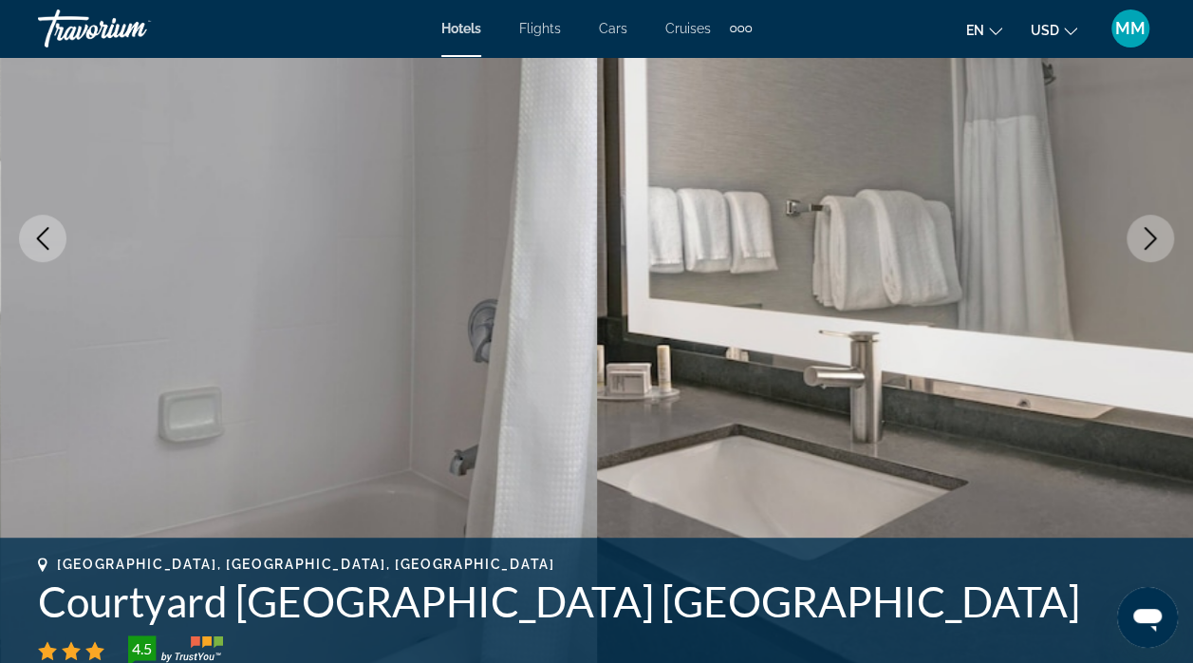
click at [1161, 237] on icon "Next image" at bounding box center [1150, 238] width 23 height 23
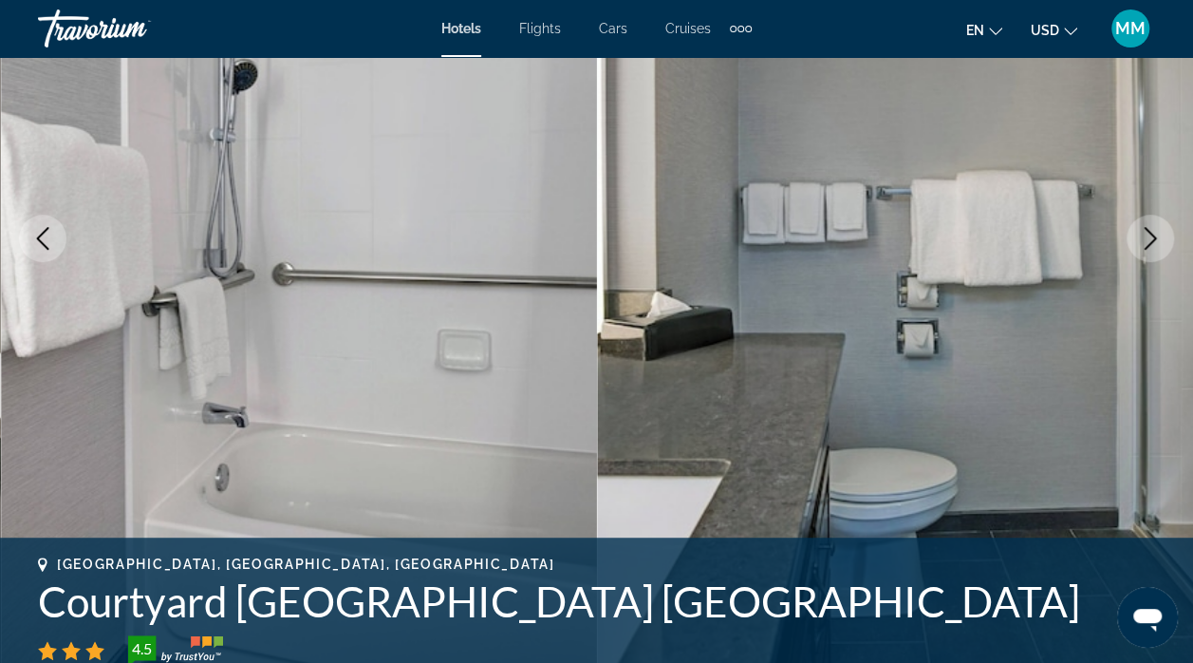
click at [1149, 236] on icon "Next image" at bounding box center [1150, 238] width 23 height 23
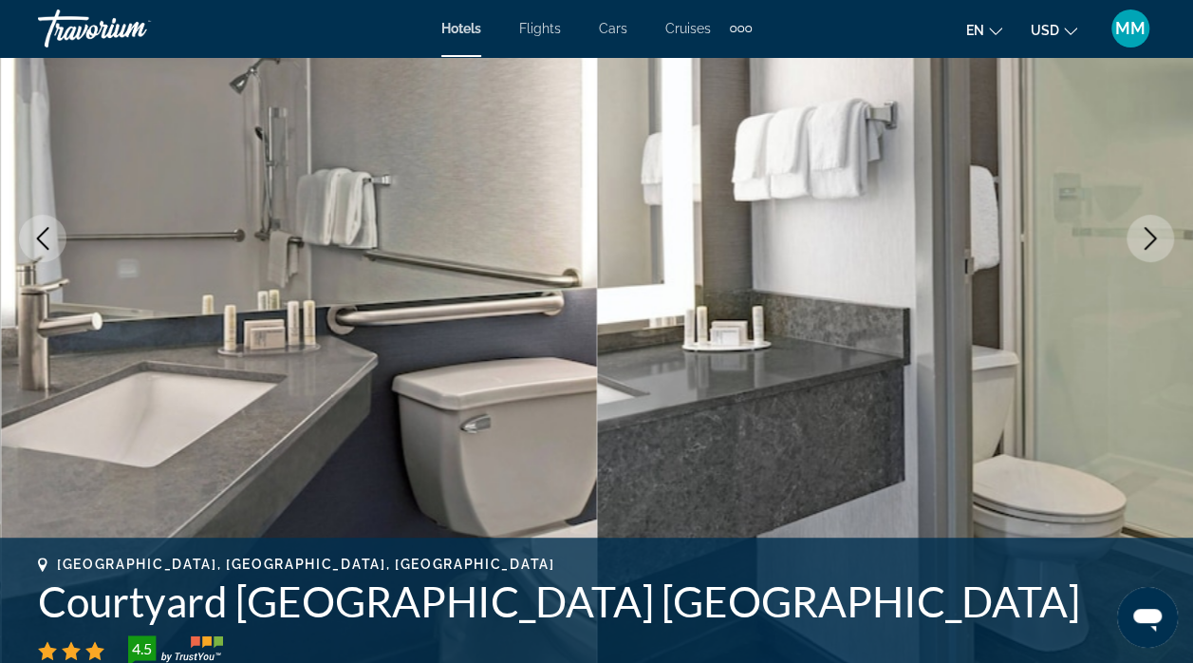
click at [1148, 233] on icon "Next image" at bounding box center [1150, 238] width 23 height 23
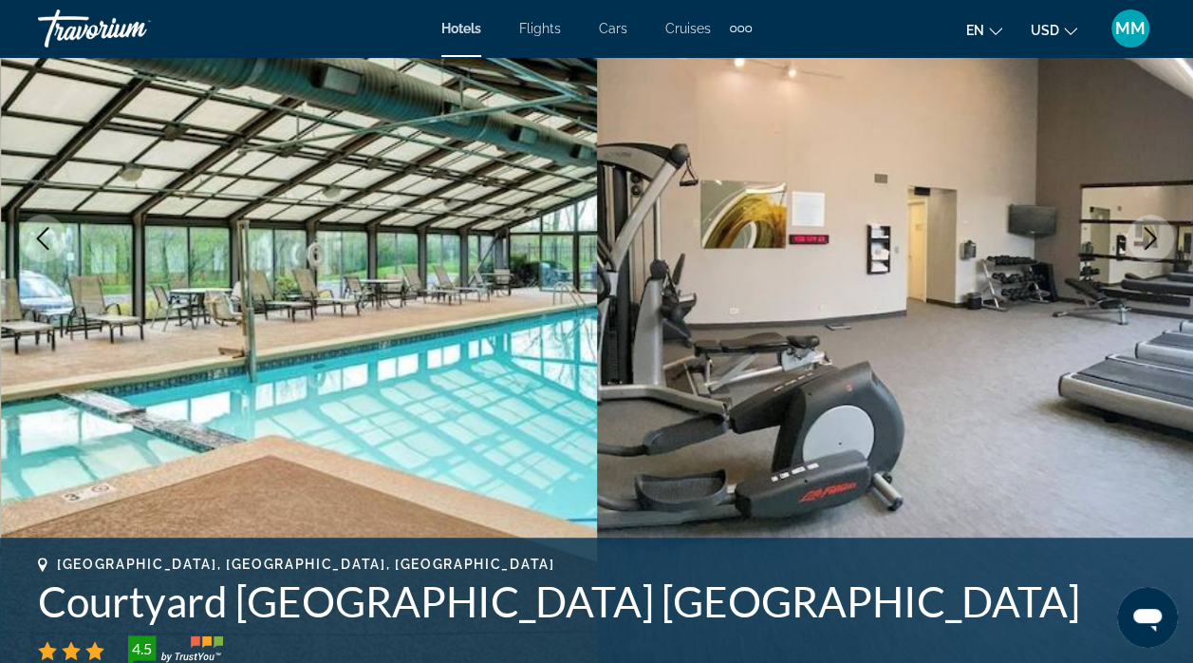
click at [1141, 235] on icon "Next image" at bounding box center [1150, 238] width 23 height 23
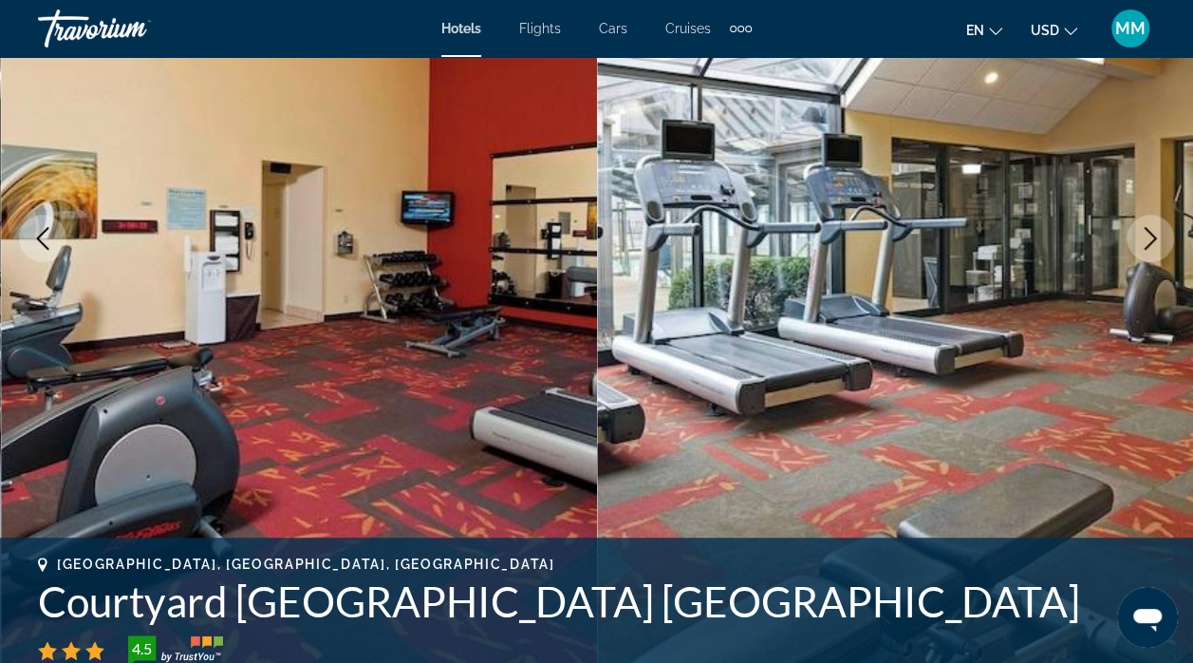
click at [1148, 228] on icon "Next image" at bounding box center [1150, 238] width 23 height 23
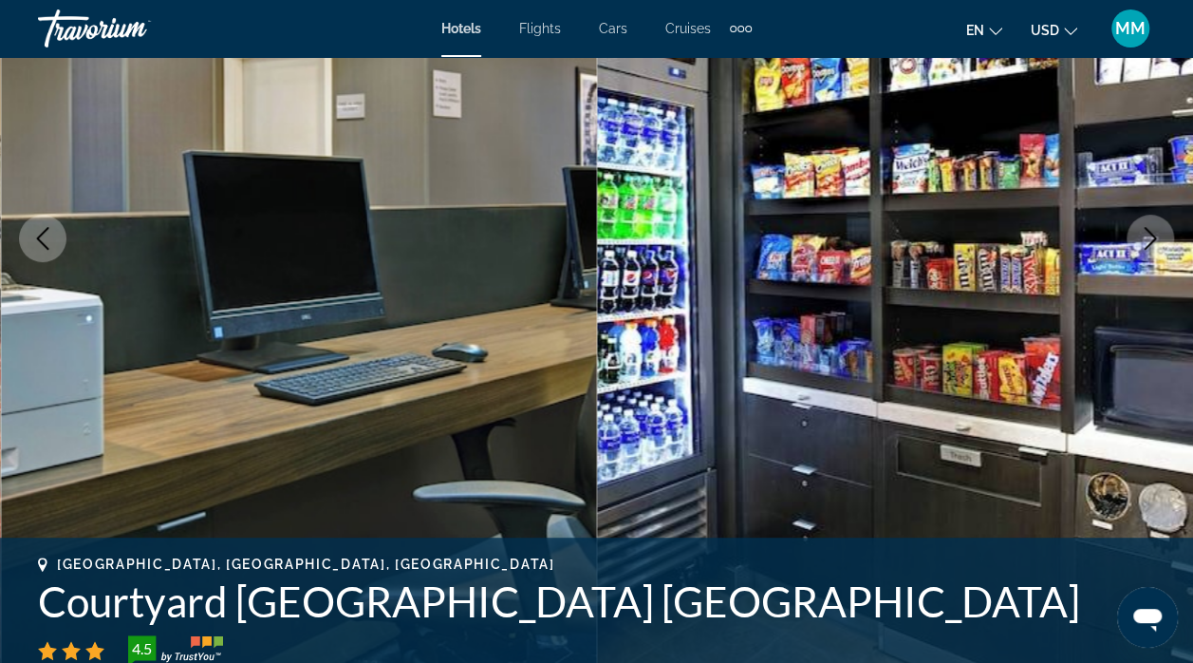
click at [1148, 235] on icon "Next image" at bounding box center [1150, 238] width 23 height 23
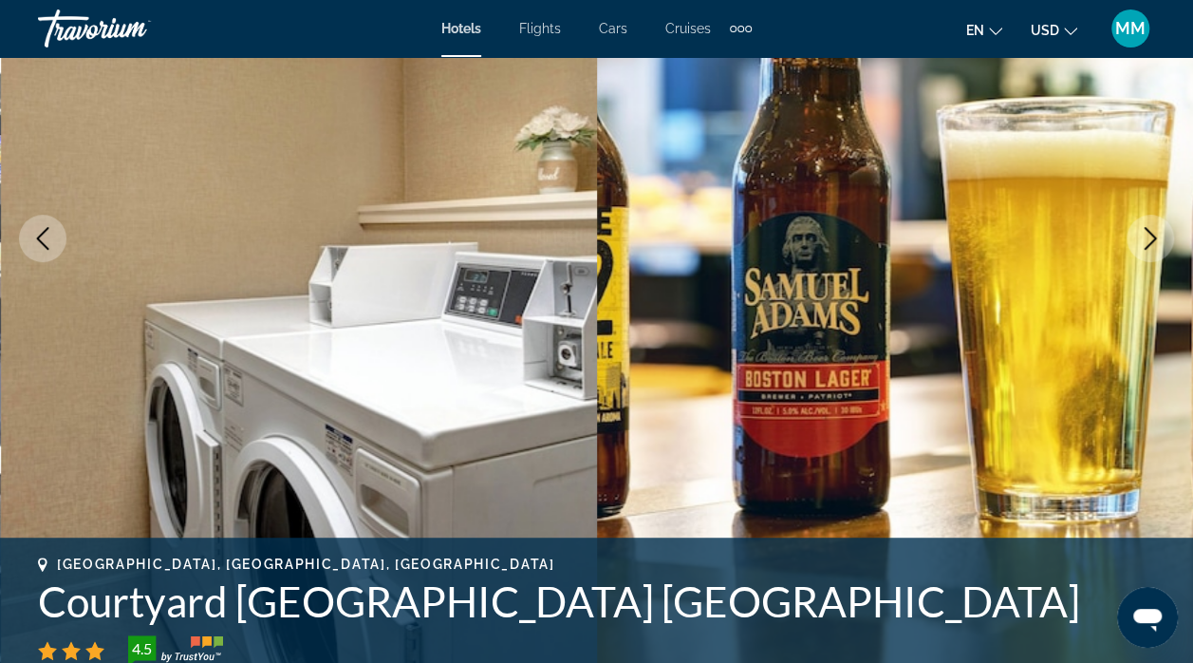
click at [1145, 233] on icon "Next image" at bounding box center [1150, 238] width 23 height 23
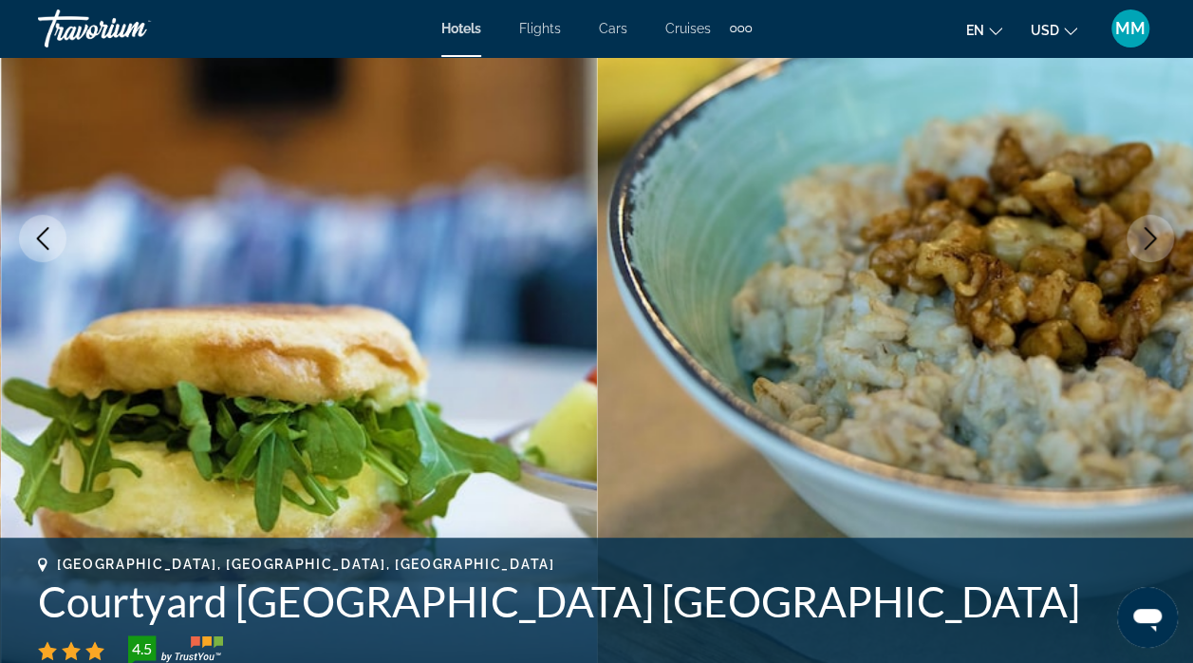
click at [1143, 236] on icon "Next image" at bounding box center [1150, 238] width 23 height 23
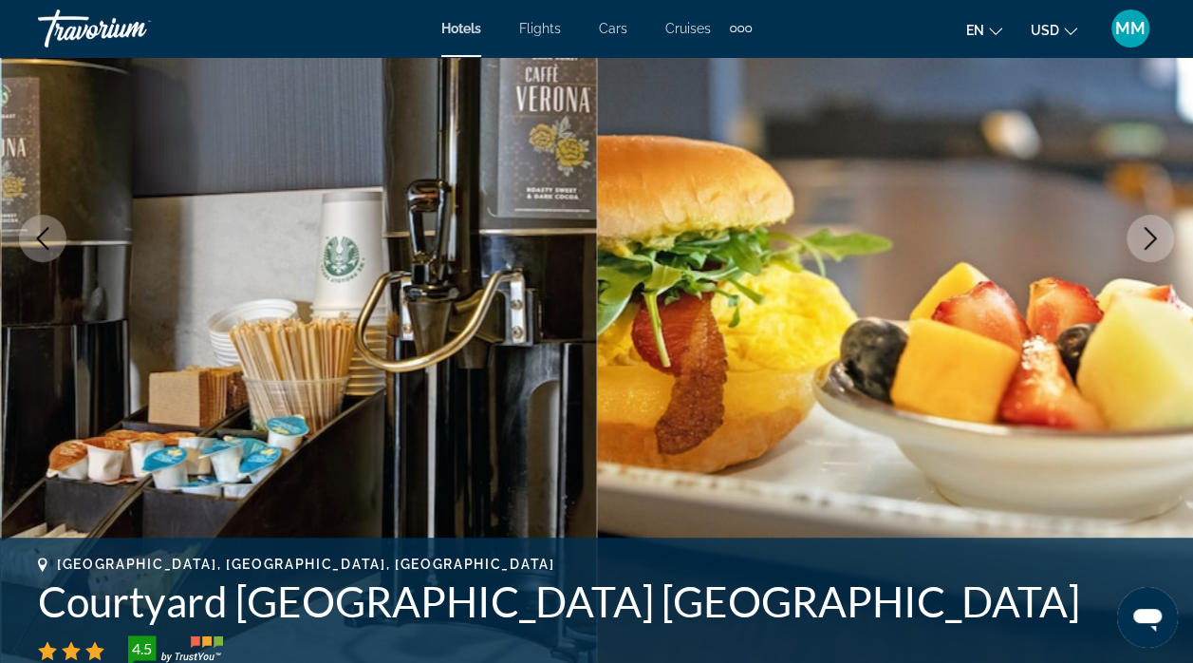
click at [1146, 235] on icon "Next image" at bounding box center [1150, 238] width 23 height 23
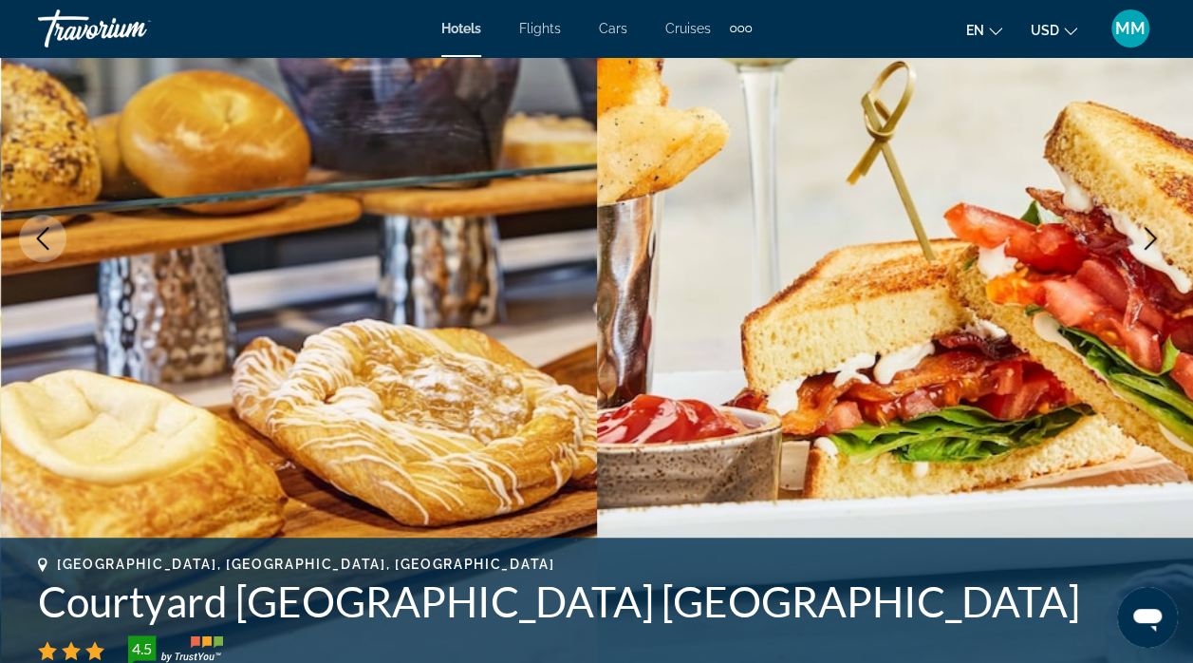
click at [1142, 236] on icon "Next image" at bounding box center [1150, 238] width 23 height 23
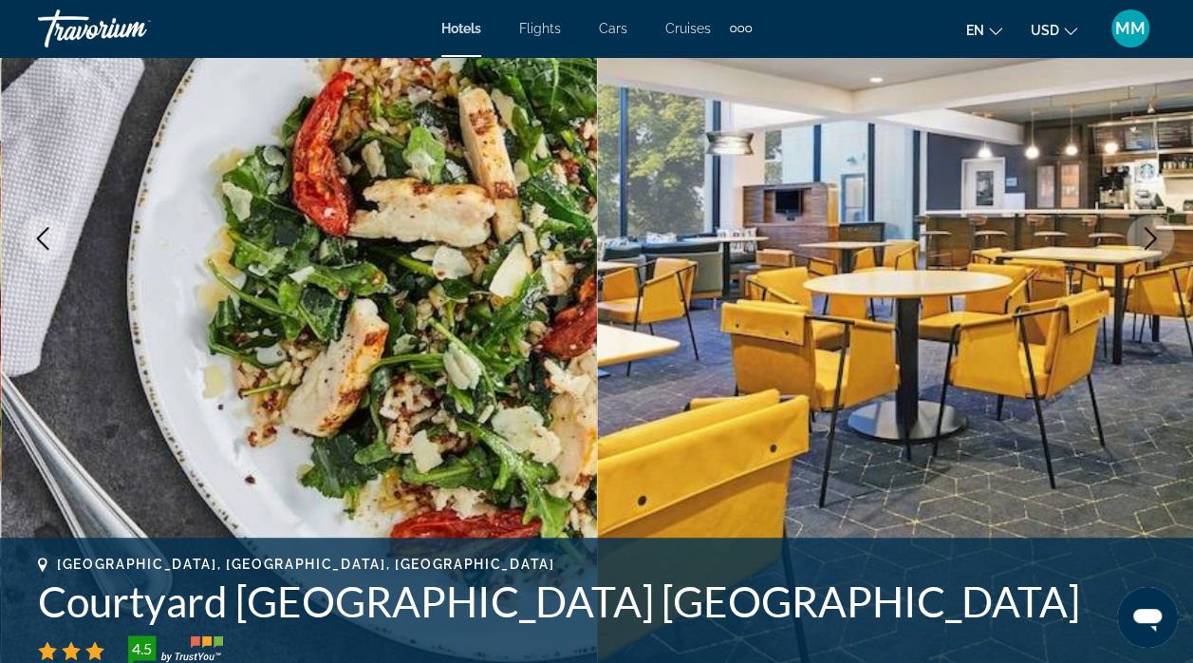
click at [1143, 244] on icon "Next image" at bounding box center [1150, 238] width 23 height 23
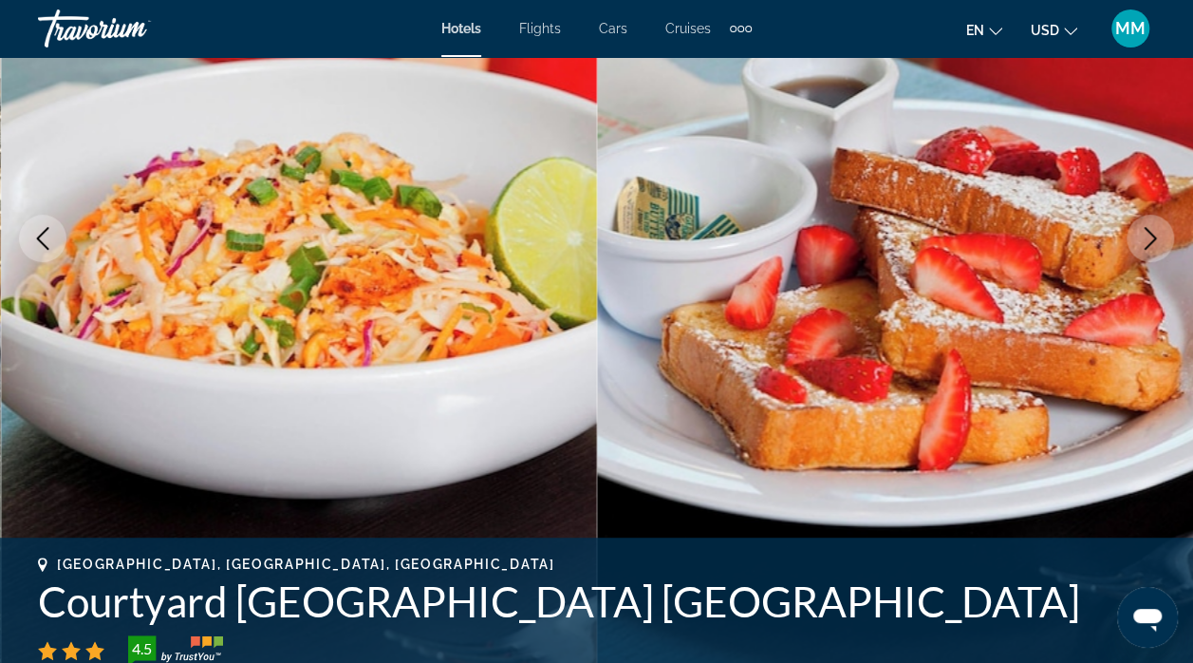
click at [1141, 232] on icon "Next image" at bounding box center [1150, 238] width 23 height 23
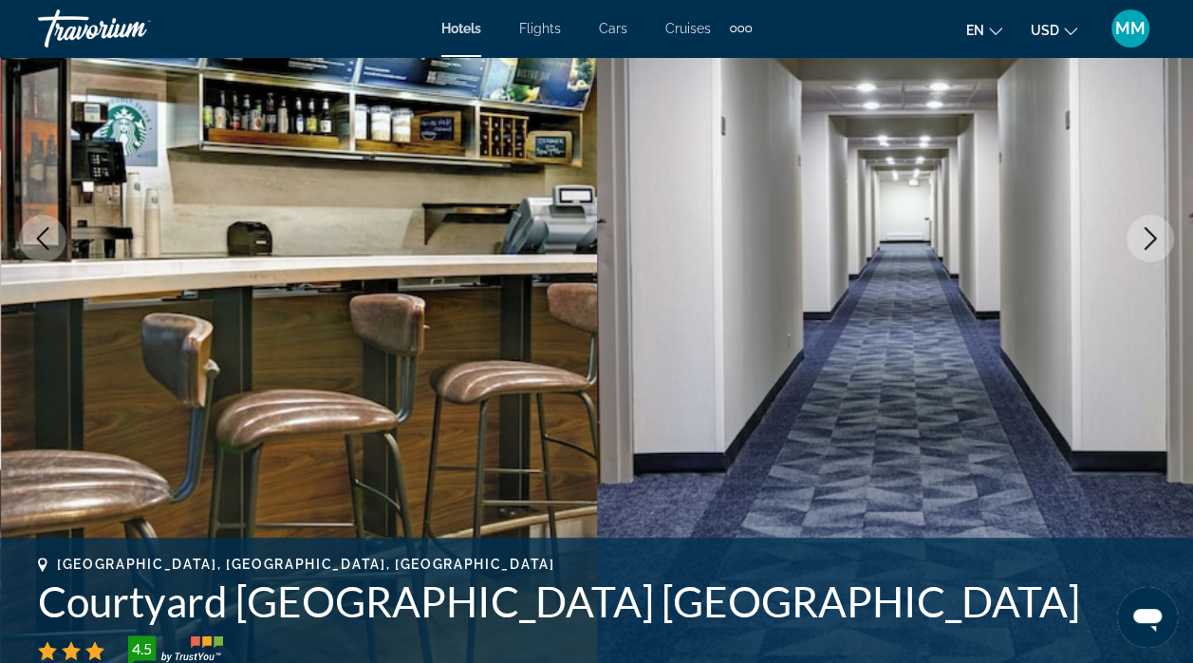
click at [1139, 237] on icon "Next image" at bounding box center [1150, 238] width 23 height 23
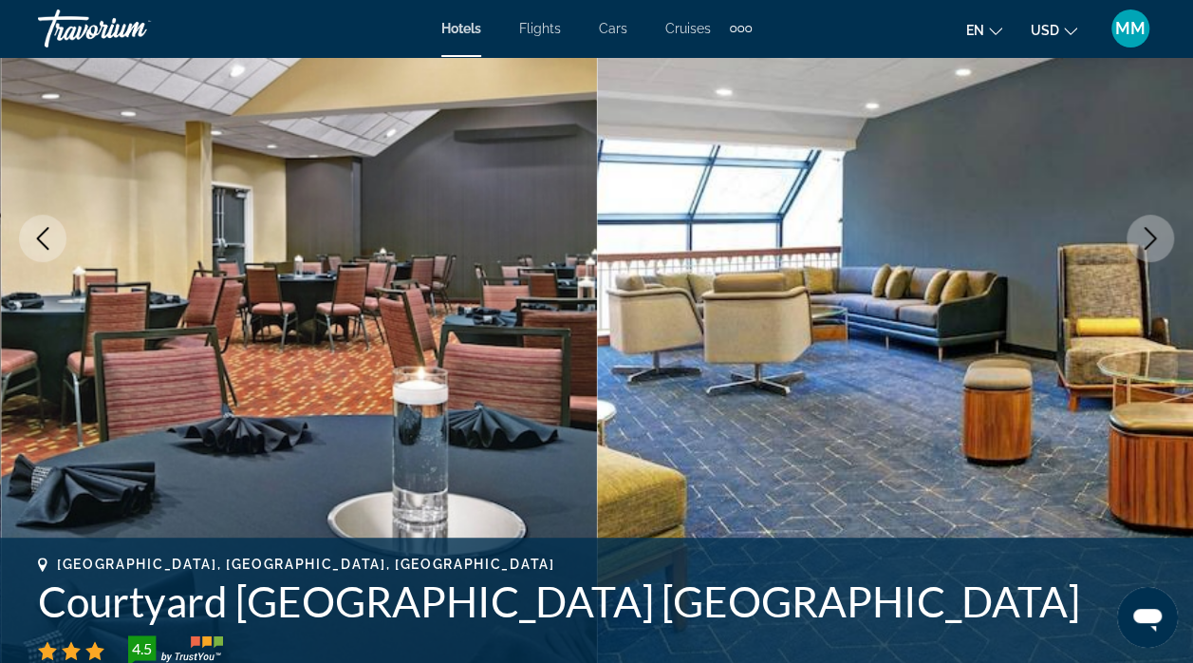
click at [1150, 239] on icon "Next image" at bounding box center [1150, 238] width 23 height 23
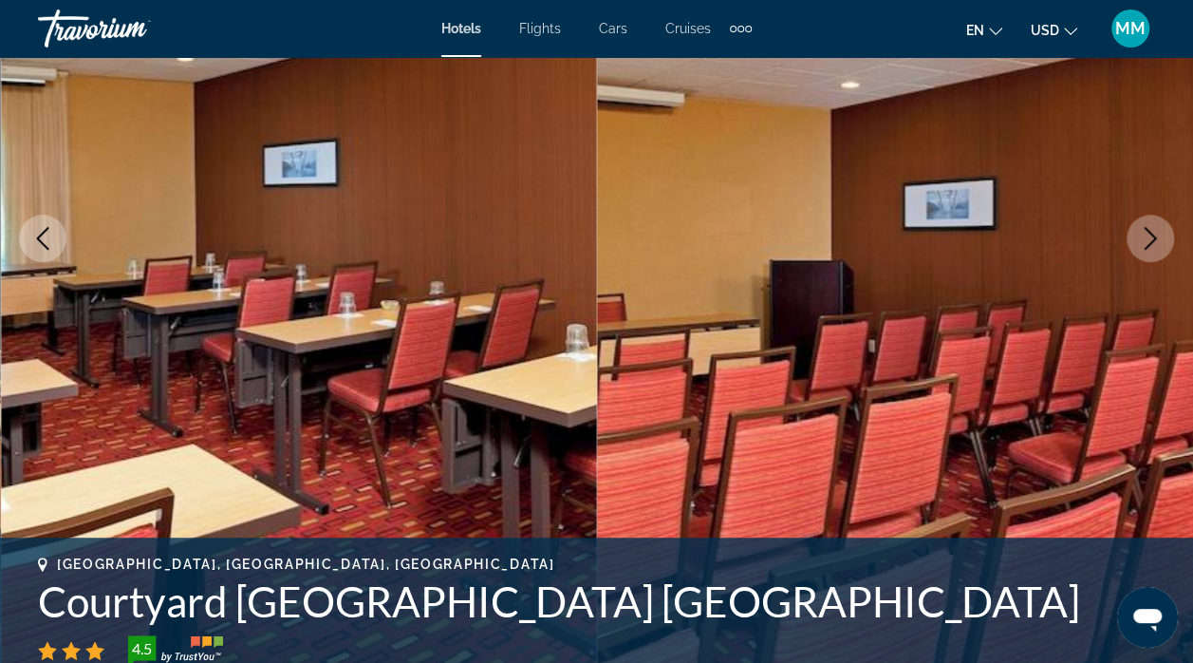
click at [1160, 238] on icon "Next image" at bounding box center [1150, 238] width 23 height 23
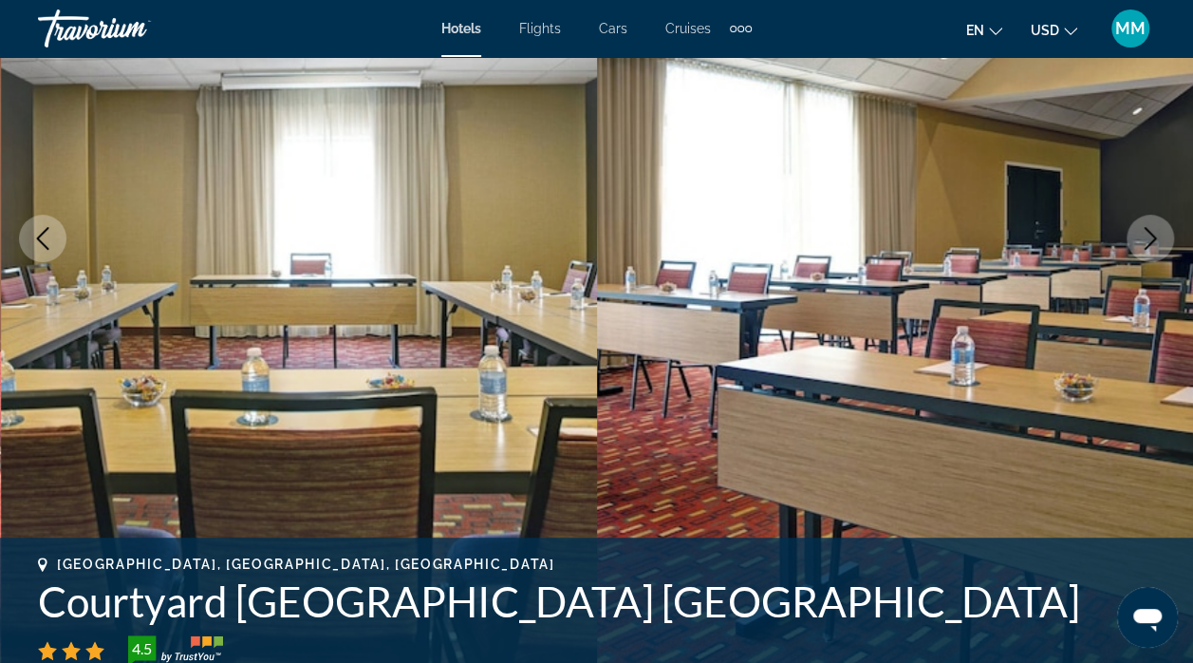
click at [1148, 232] on icon "Next image" at bounding box center [1151, 238] width 12 height 23
click at [1150, 231] on icon "Next image" at bounding box center [1150, 238] width 23 height 23
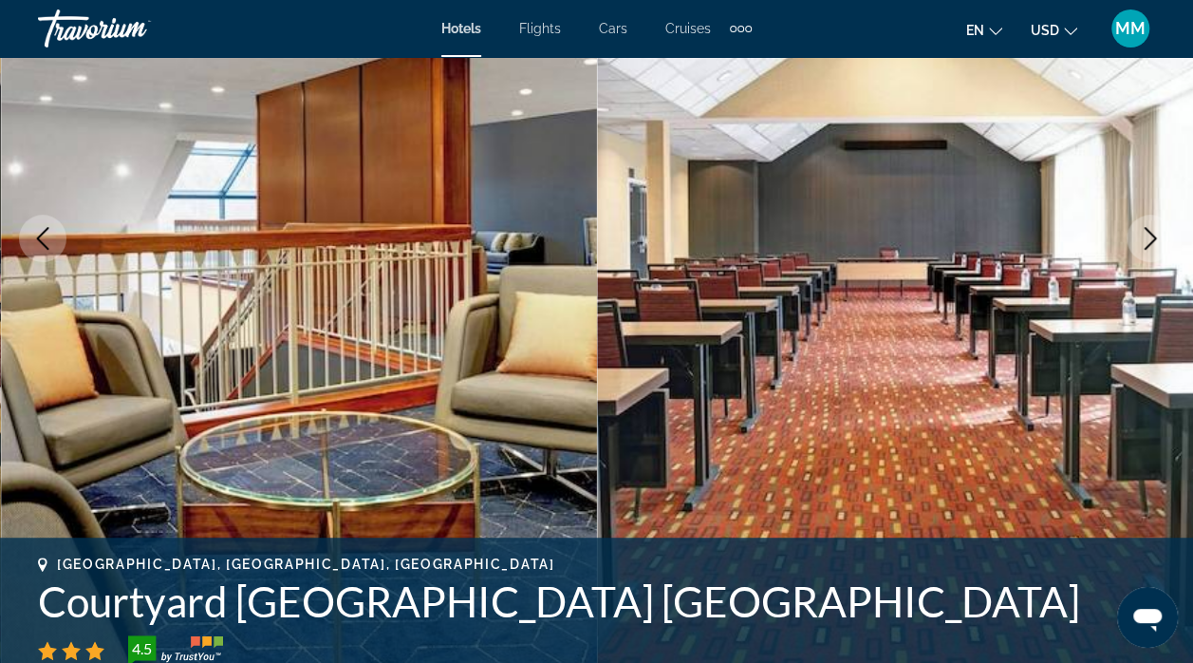
click at [1148, 231] on icon "Next image" at bounding box center [1151, 238] width 12 height 23
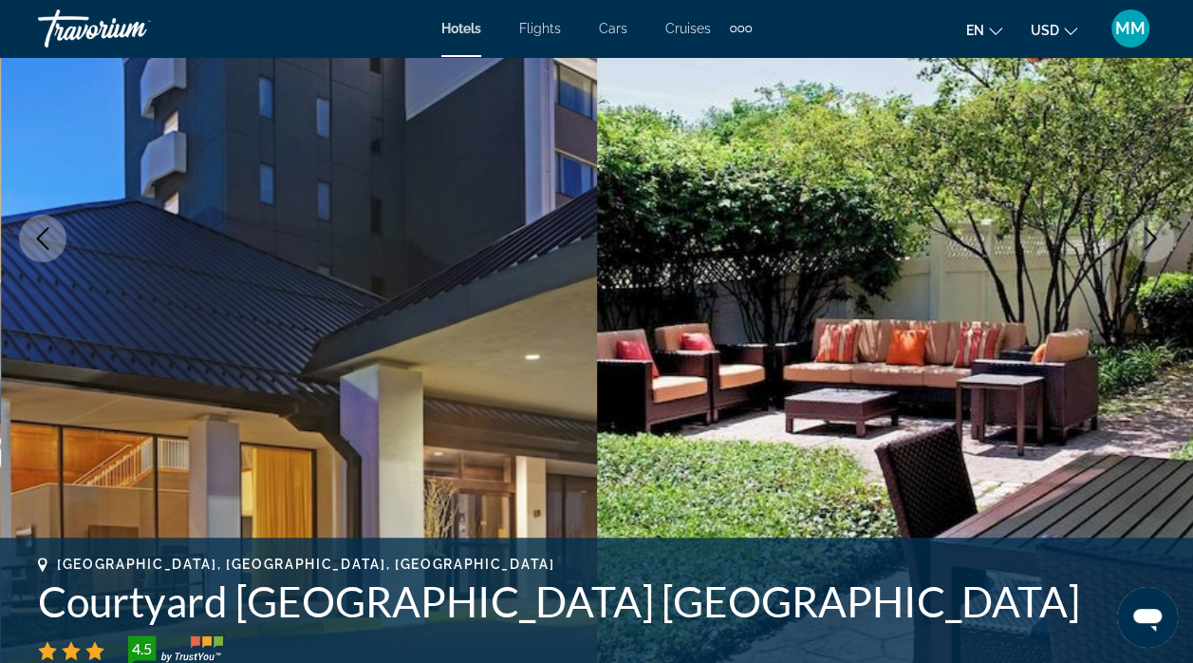
click at [1148, 231] on icon "Next image" at bounding box center [1151, 238] width 12 height 23
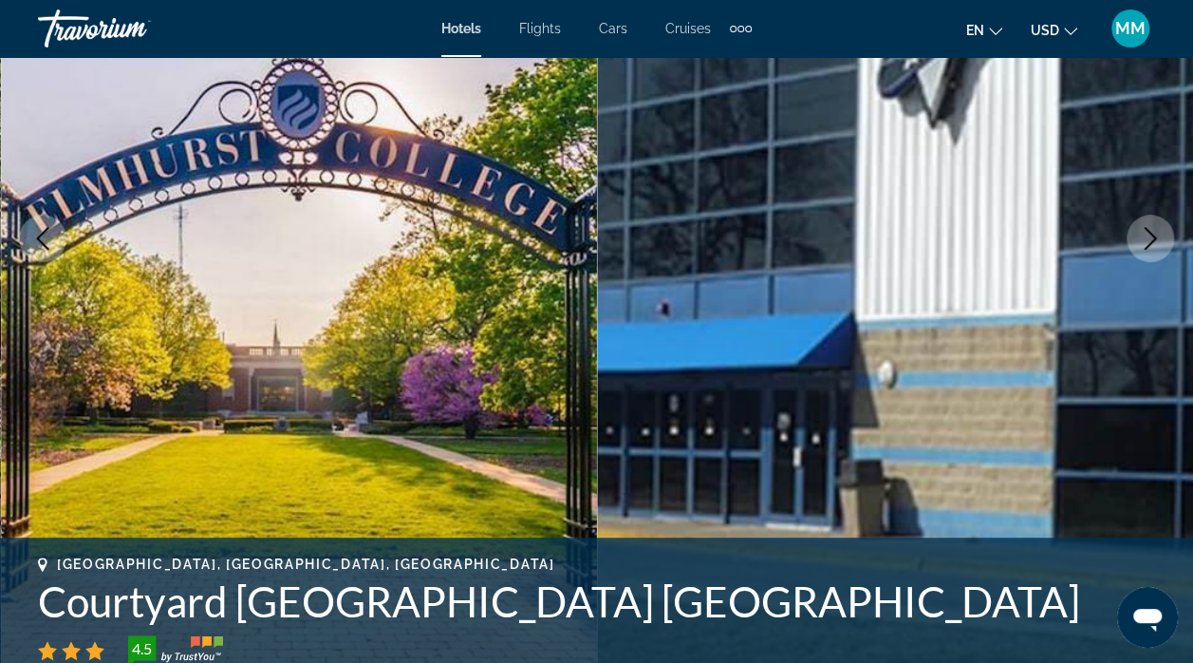
click at [1141, 229] on icon "Next image" at bounding box center [1150, 238] width 23 height 23
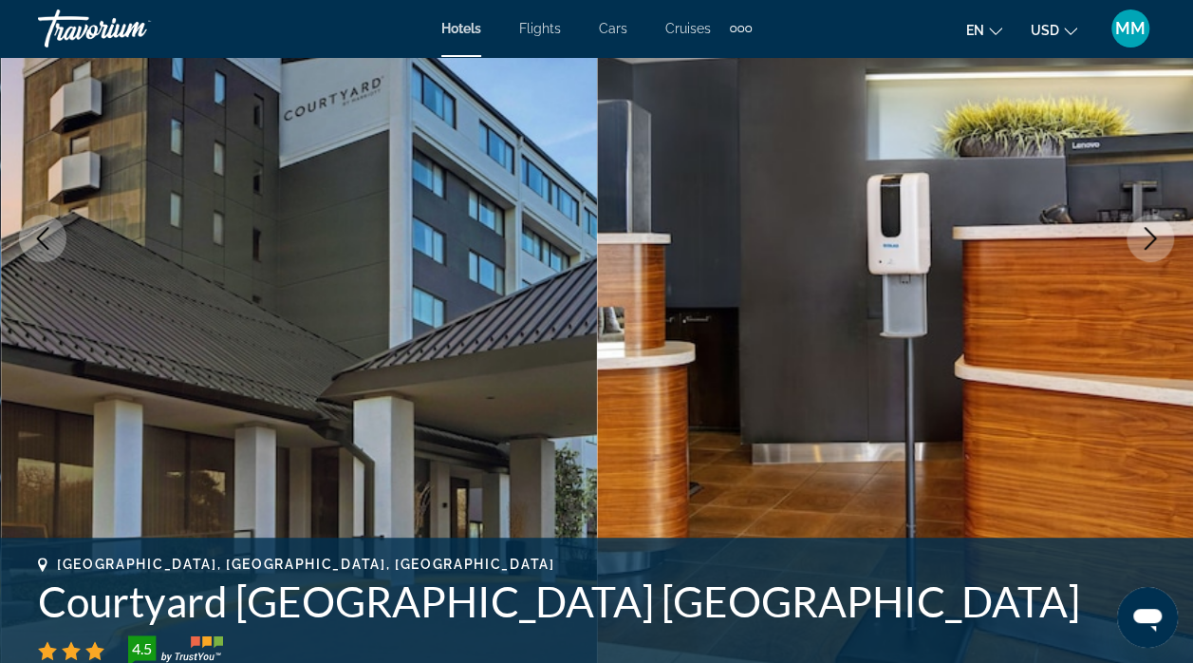
click at [1139, 233] on icon "Next image" at bounding box center [1150, 238] width 23 height 23
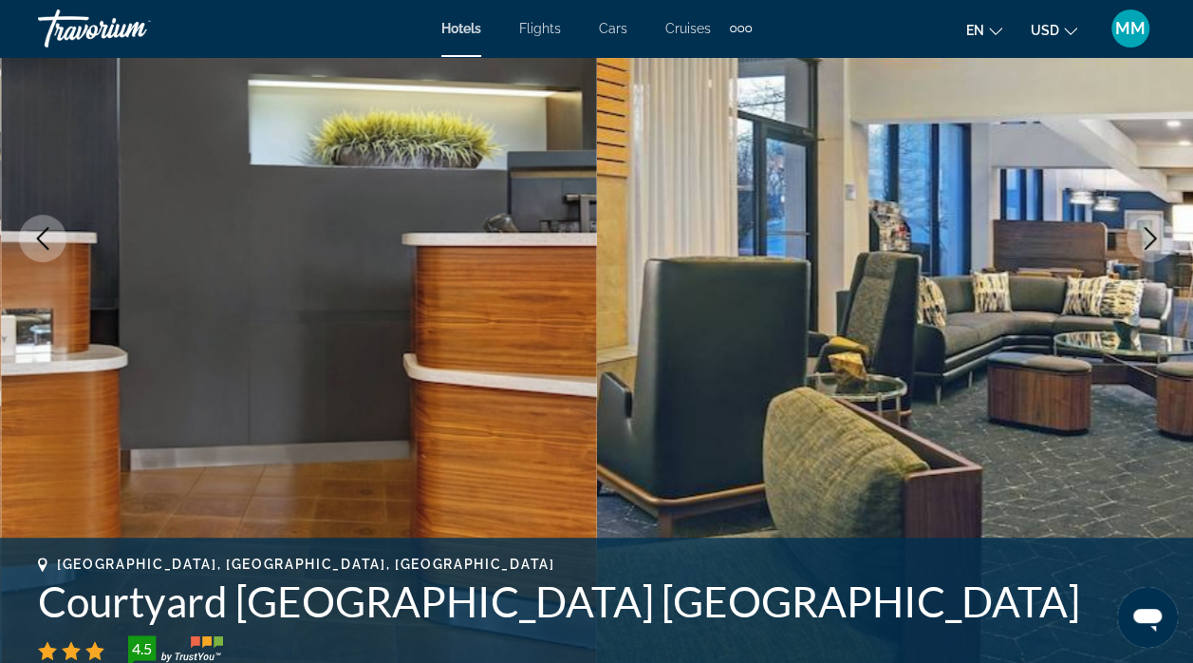
click at [1143, 240] on icon "Next image" at bounding box center [1150, 238] width 23 height 23
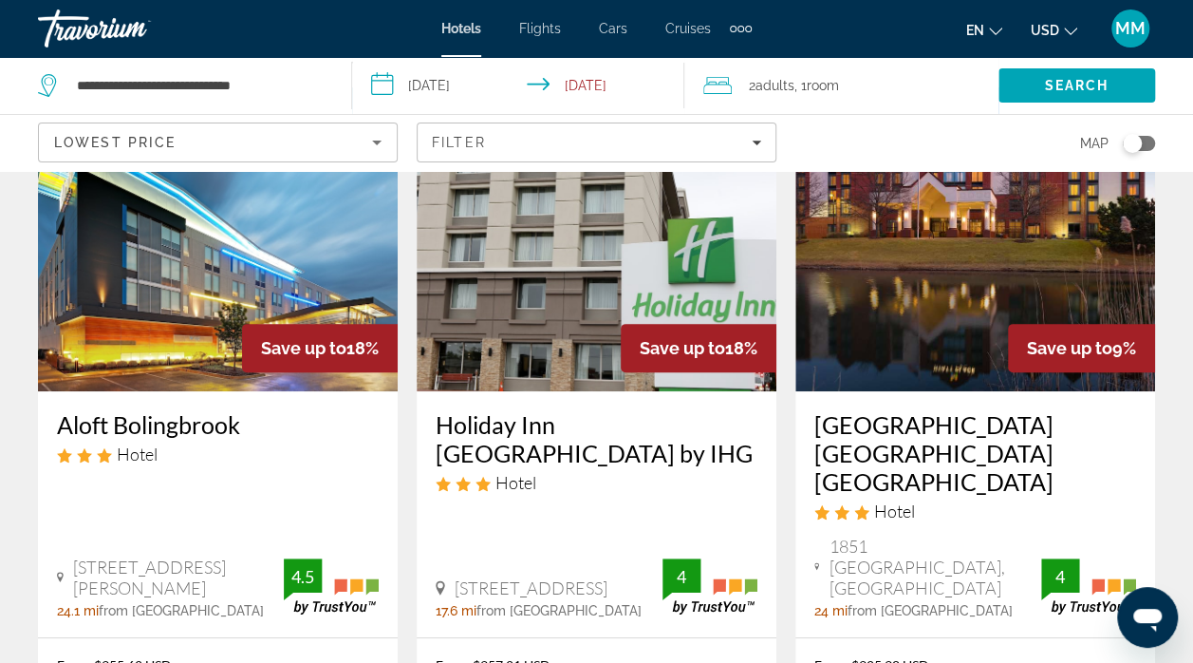
scroll to position [157, 0]
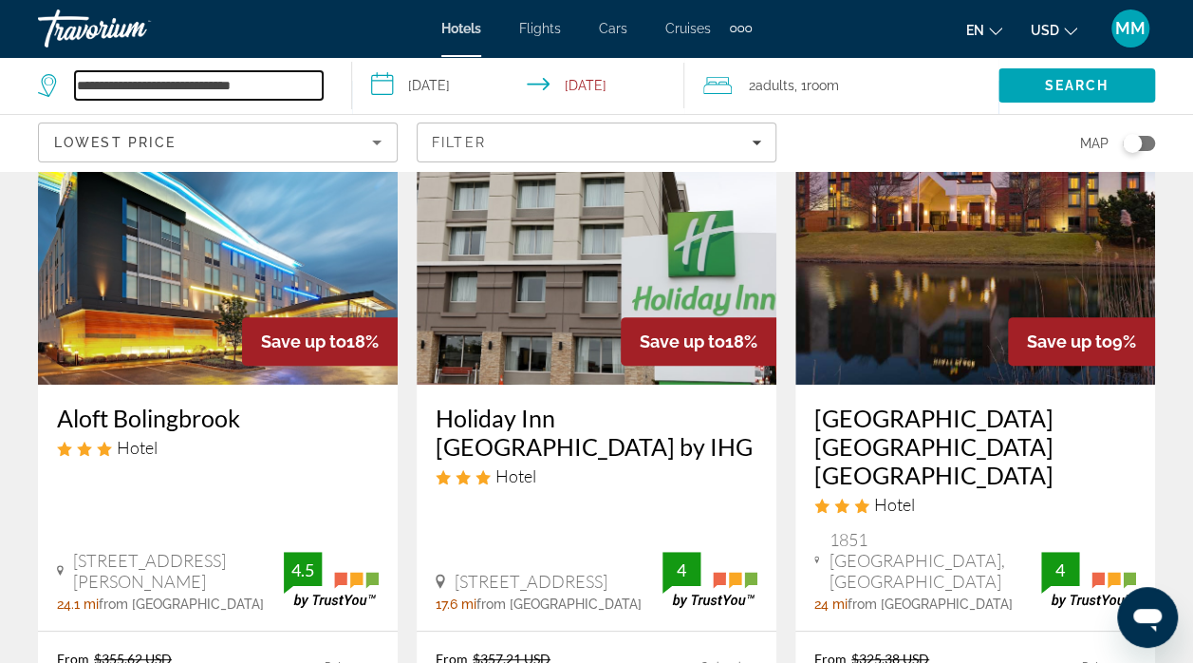
click at [261, 75] on input "**********" at bounding box center [199, 85] width 248 height 28
click at [129, 96] on input "**********" at bounding box center [199, 85] width 248 height 28
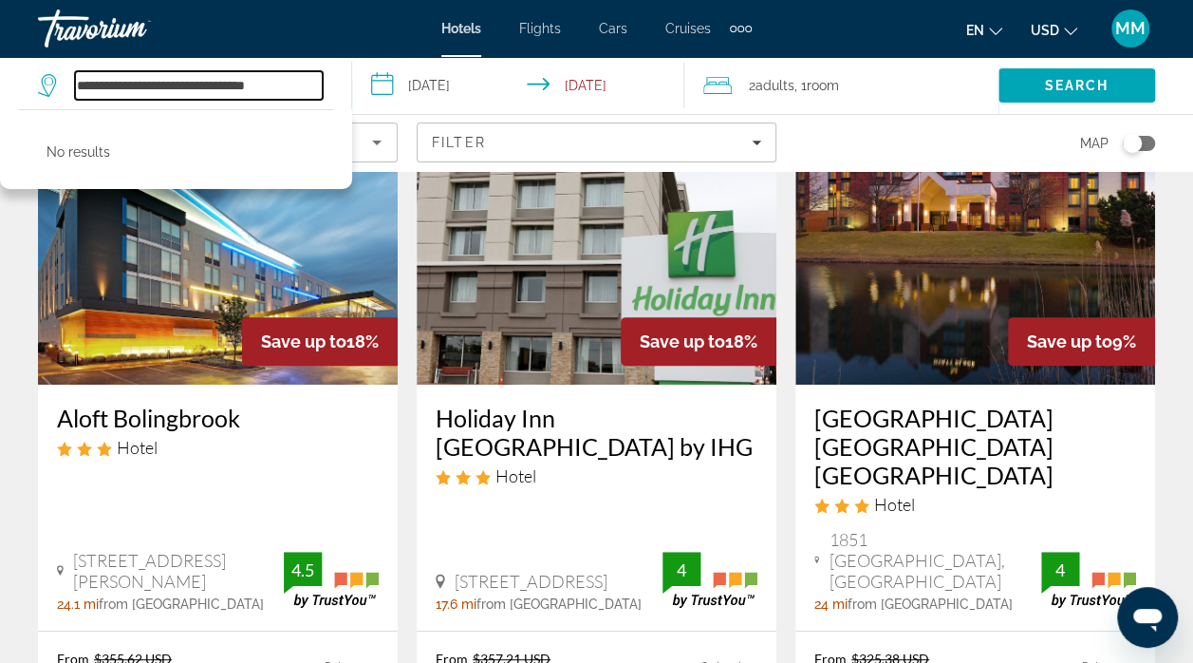
type input "**********"
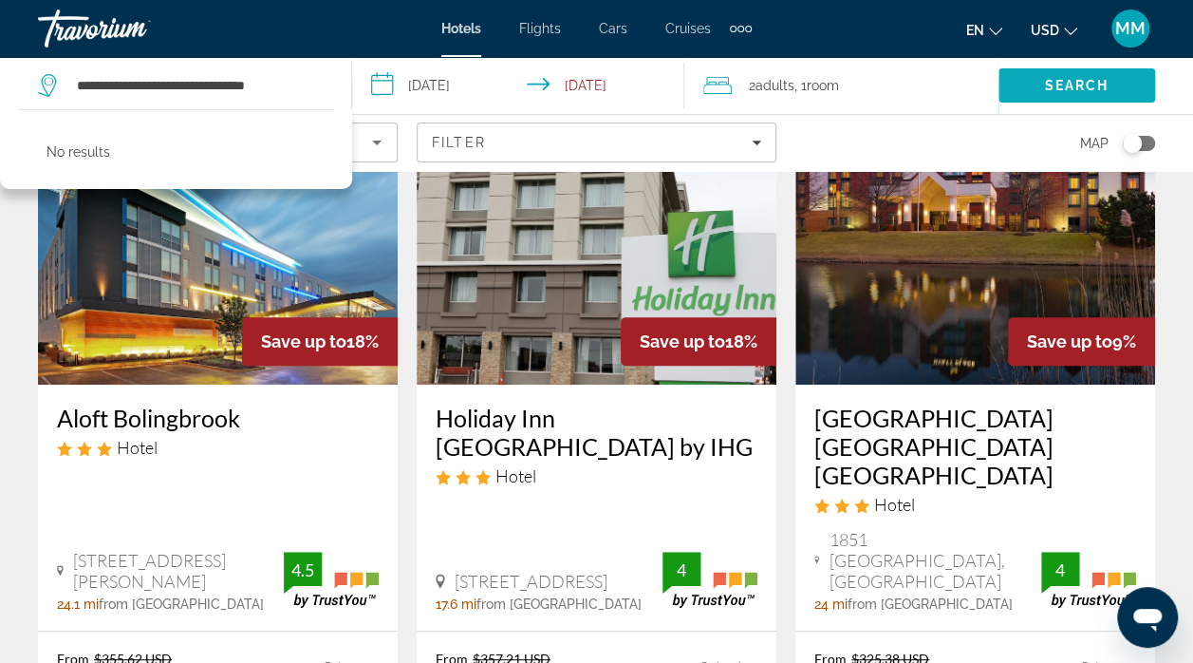
click at [1073, 74] on span "Search" at bounding box center [1077, 86] width 157 height 46
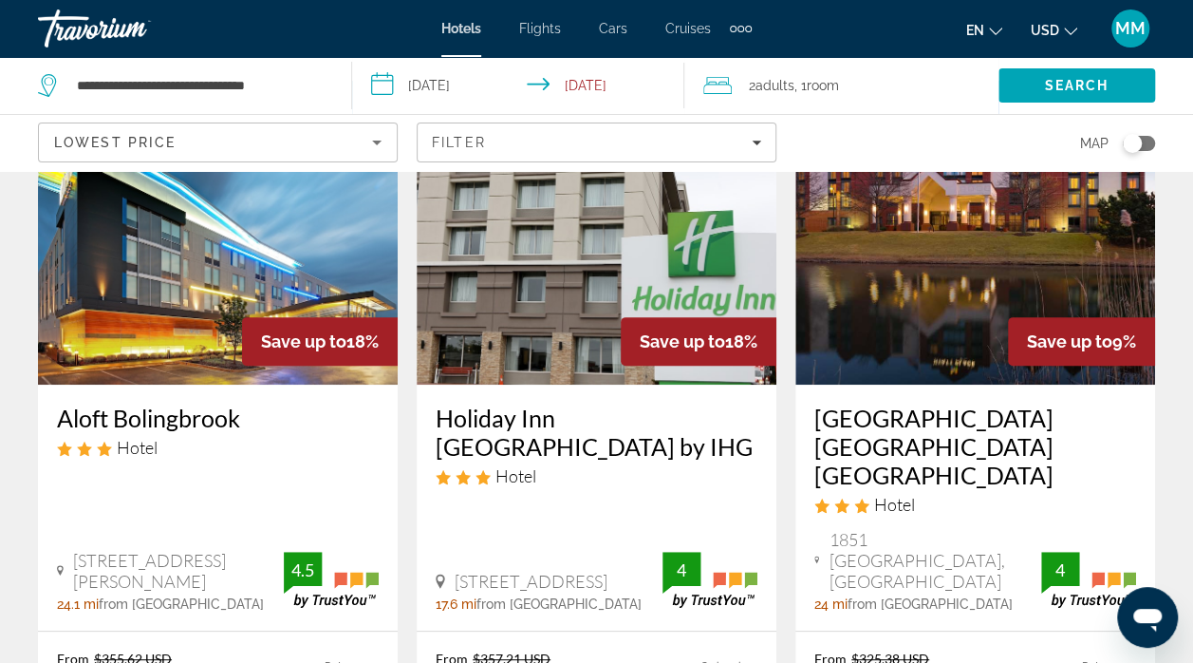
click at [455, 88] on input "**********" at bounding box center [522, 88] width 341 height 63
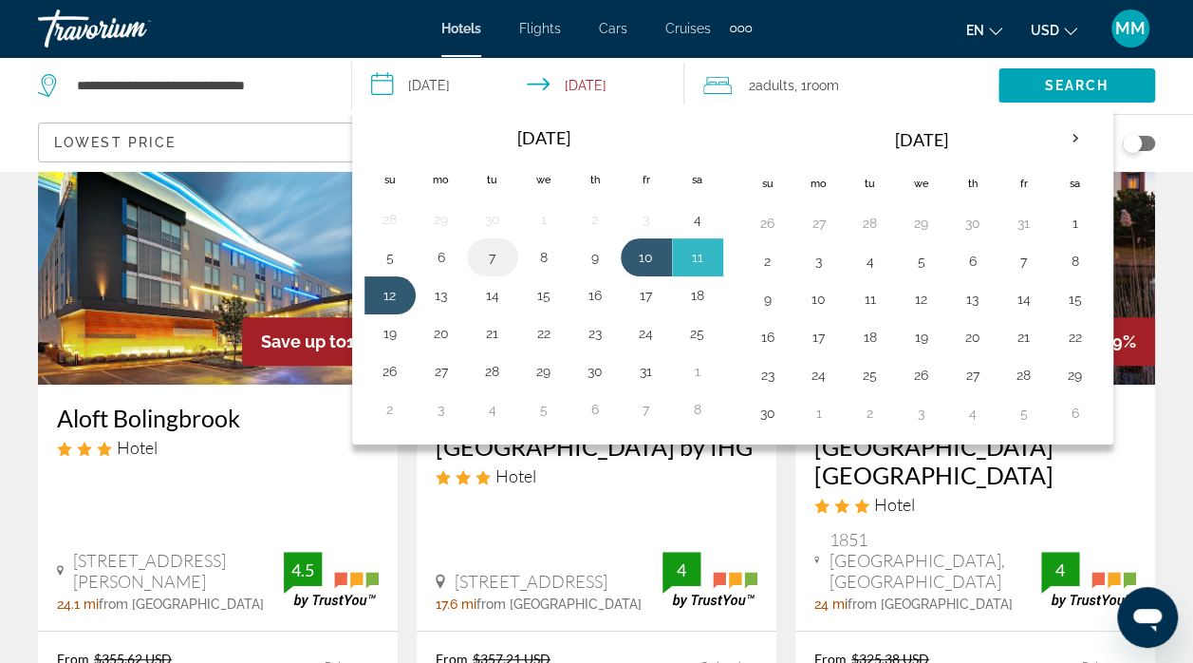
click at [491, 261] on button "7" at bounding box center [492, 257] width 30 height 27
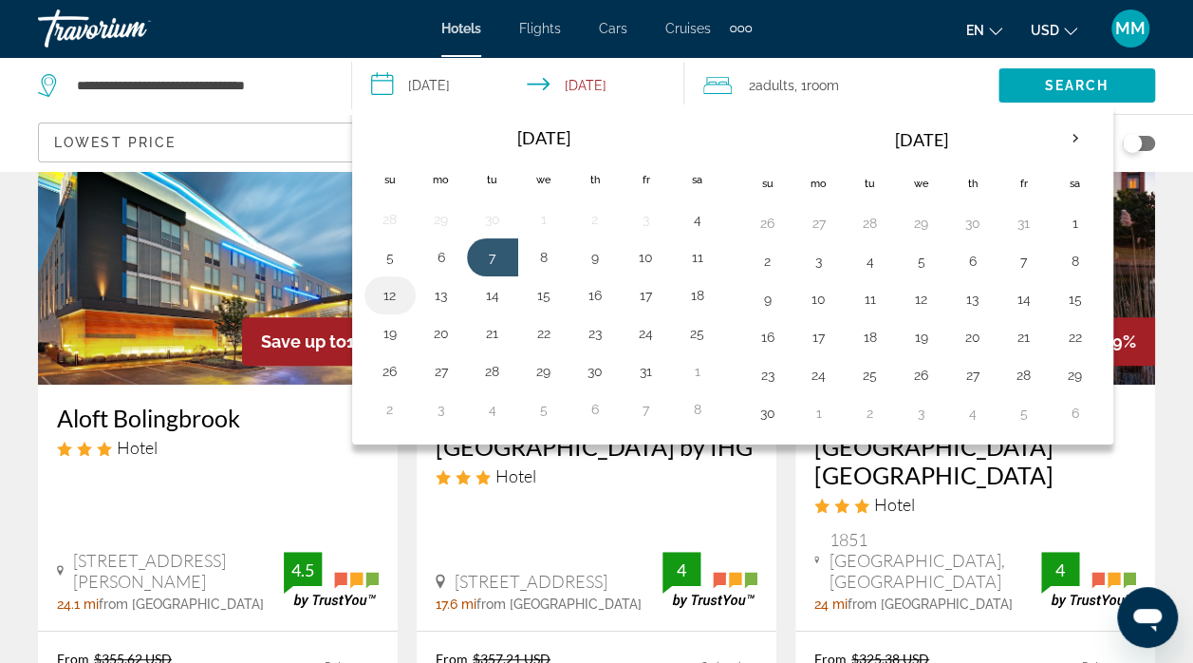
click at [393, 301] on button "12" at bounding box center [390, 295] width 30 height 27
type input "**********"
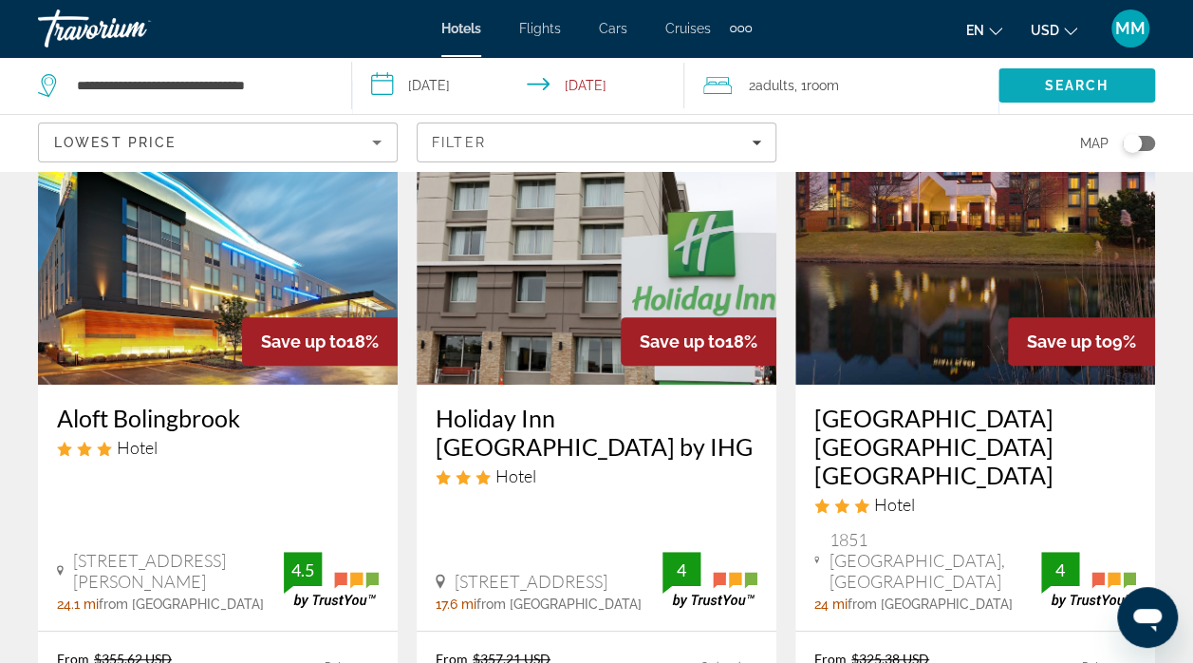
click at [1092, 96] on span "Search" at bounding box center [1077, 86] width 157 height 46
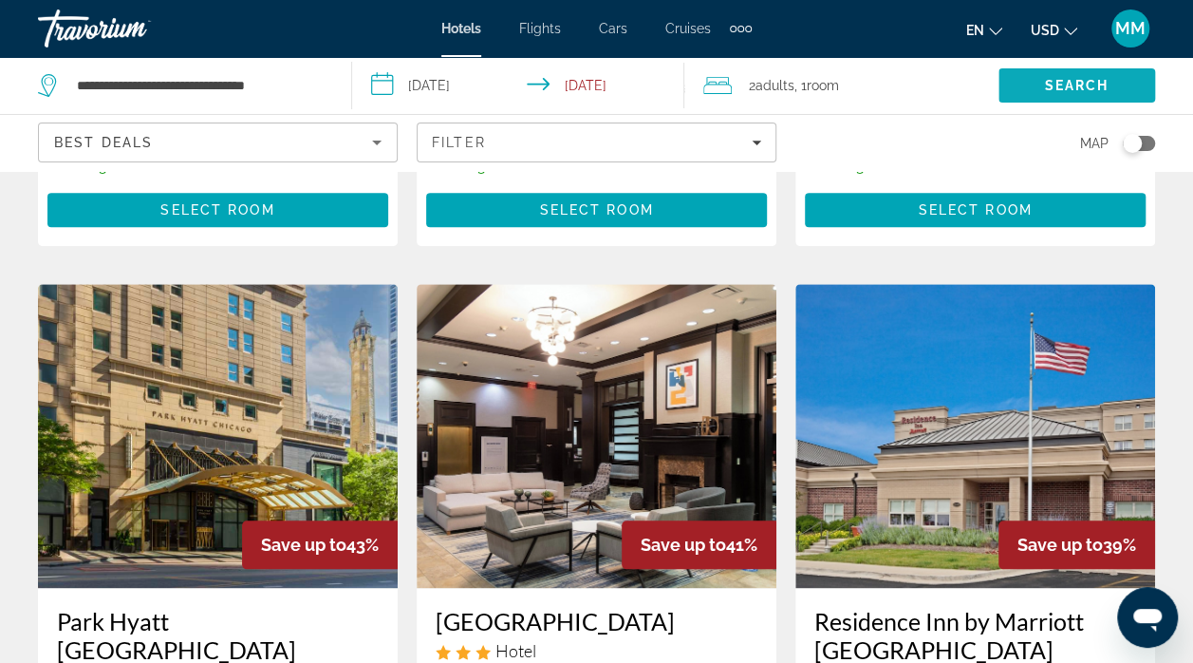
scroll to position [769, 0]
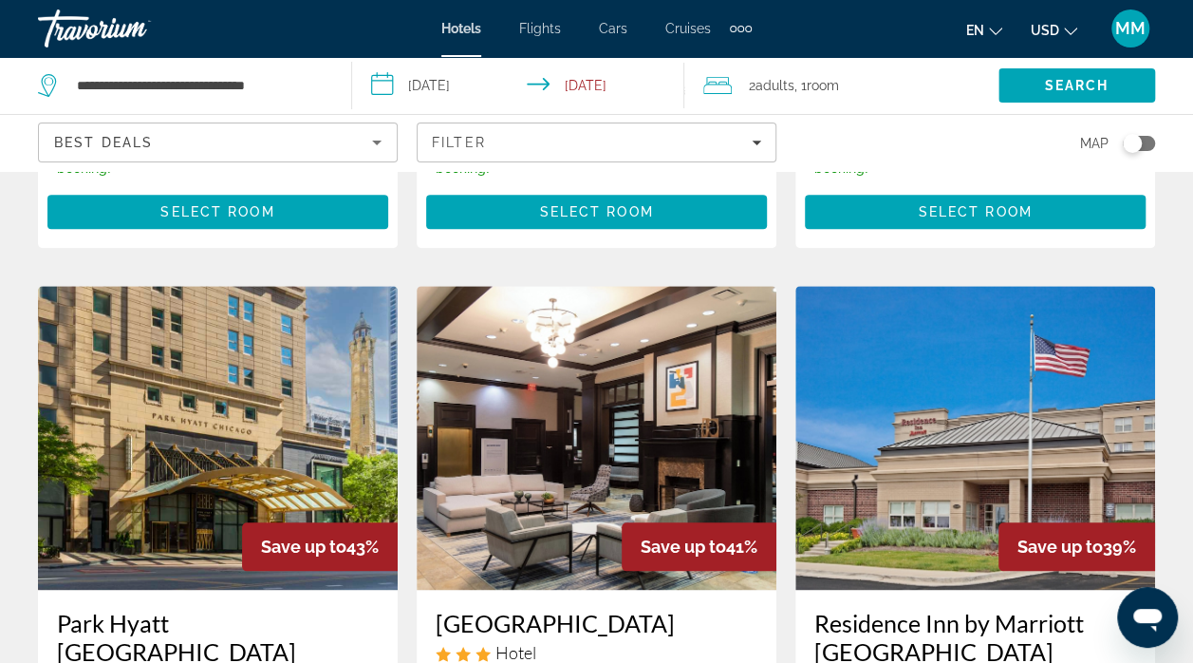
click at [377, 142] on icon "Sort by" at bounding box center [376, 142] width 9 height 5
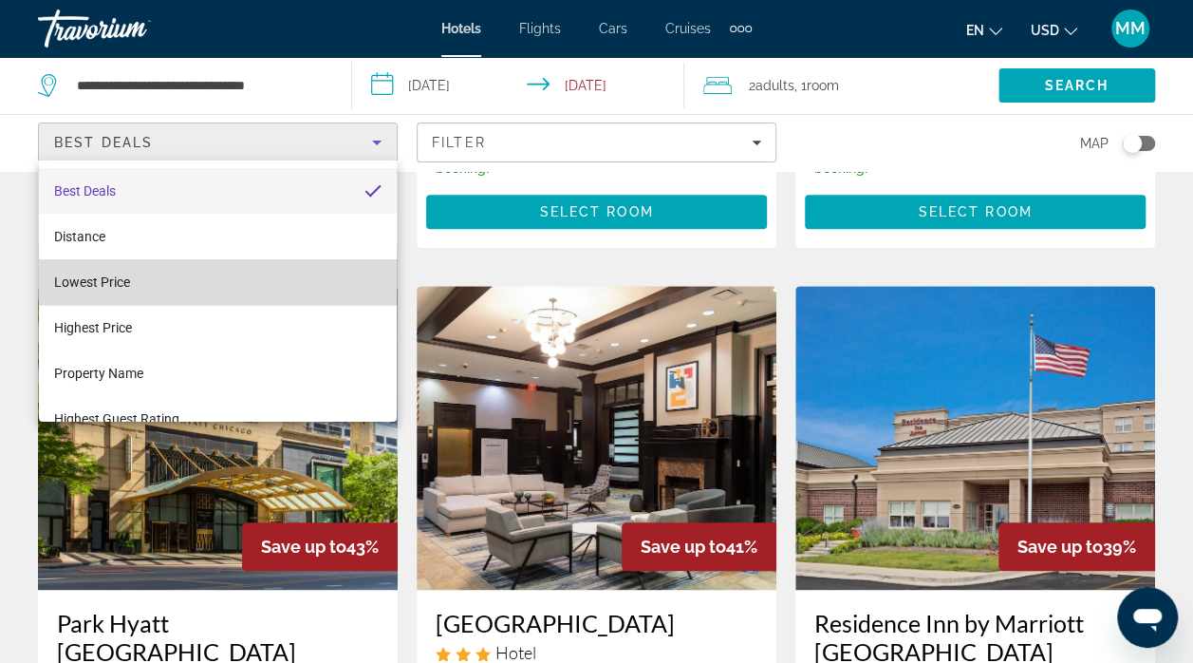
click at [236, 286] on mat-option "Lowest Price" at bounding box center [218, 282] width 359 height 46
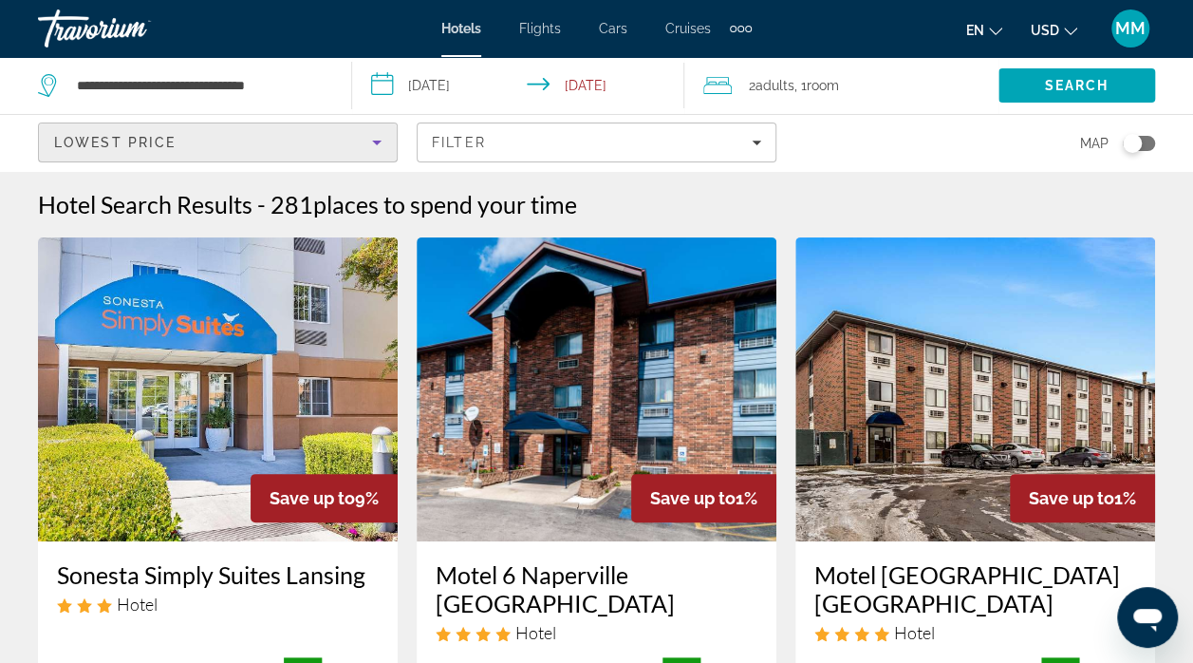
click at [385, 152] on icon "Sort by" at bounding box center [376, 142] width 23 height 23
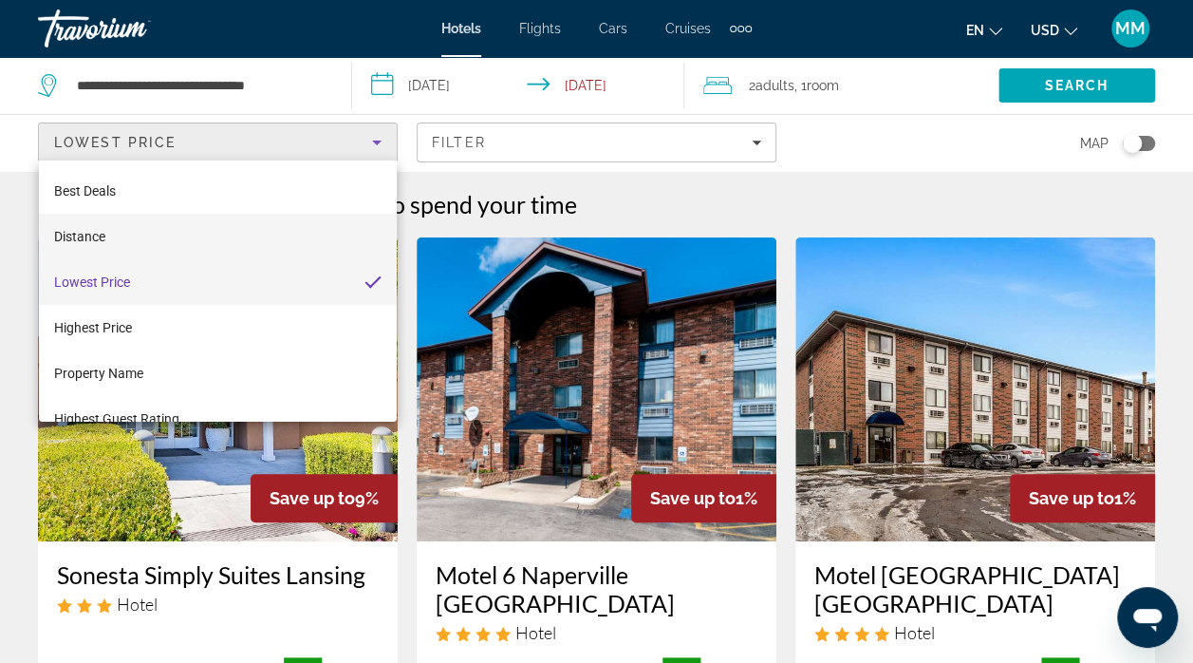
click at [237, 243] on mat-option "Distance" at bounding box center [218, 237] width 359 height 46
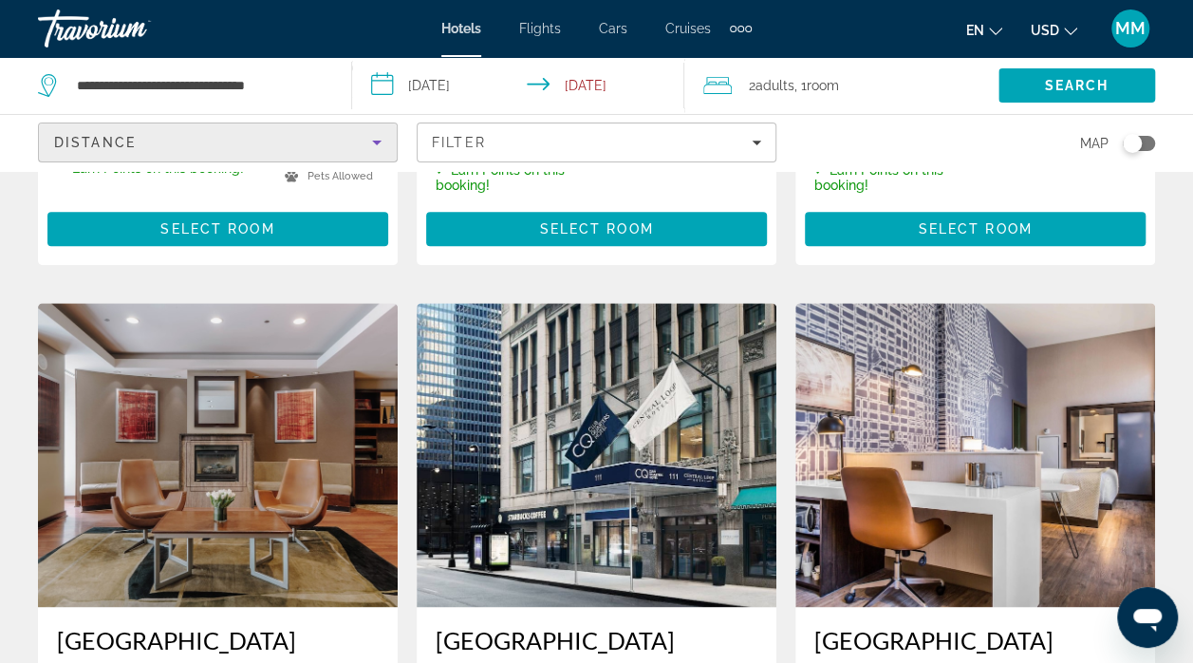
scroll to position [748, 0]
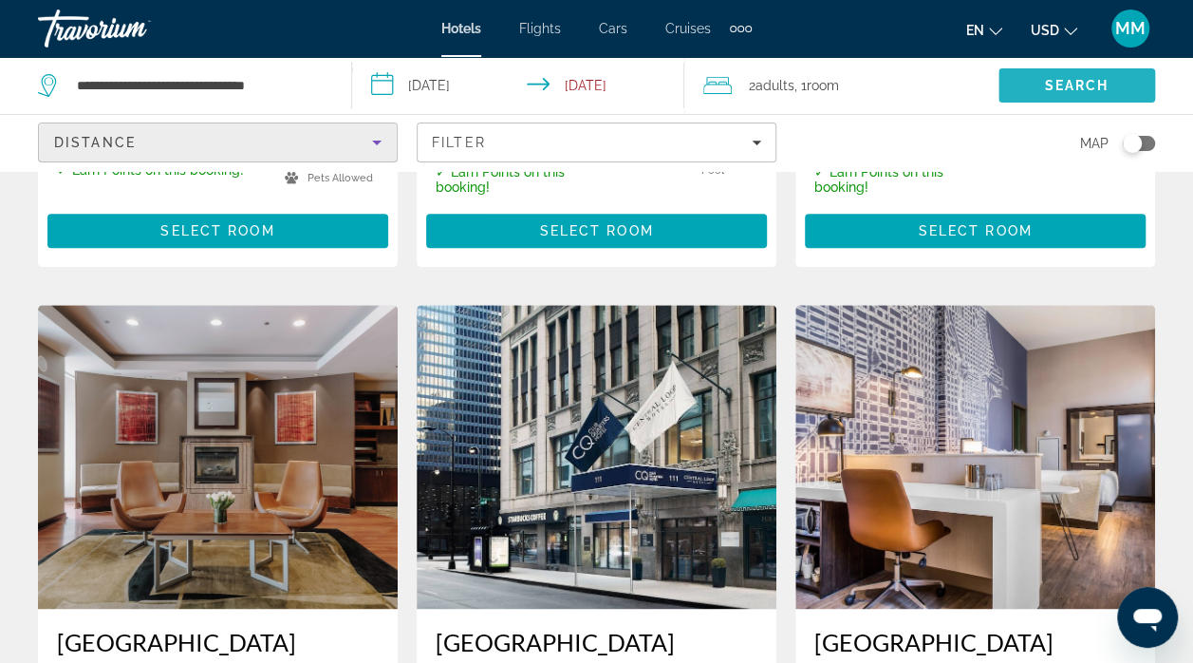
click at [1086, 82] on span "Search" at bounding box center [1077, 85] width 65 height 15
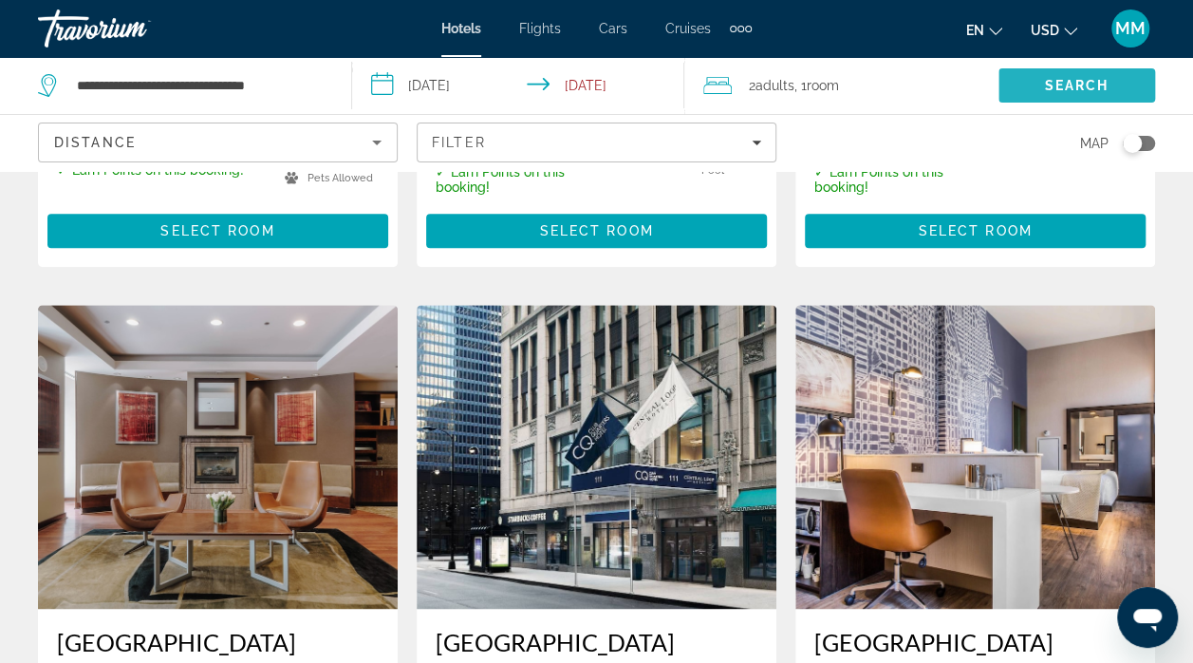
click at [1105, 74] on span "Search" at bounding box center [1077, 86] width 157 height 46
click at [1105, 83] on span "Search" at bounding box center [1077, 85] width 65 height 15
click at [1103, 82] on span "Search" at bounding box center [1077, 85] width 65 height 15
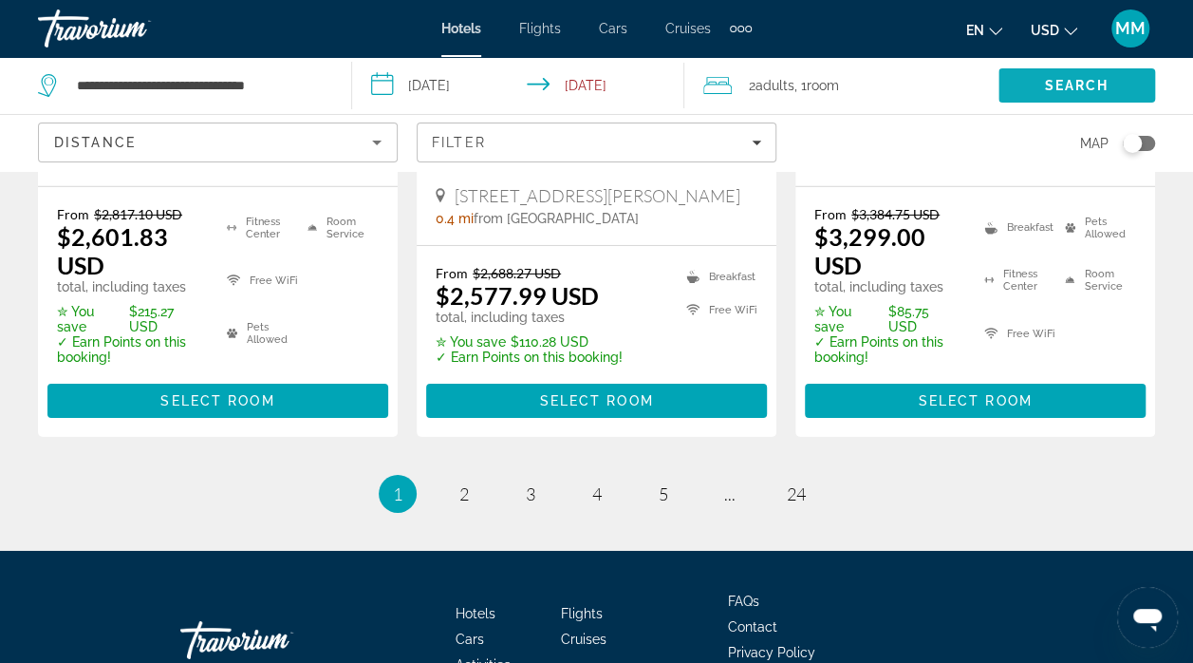
scroll to position [2893, 0]
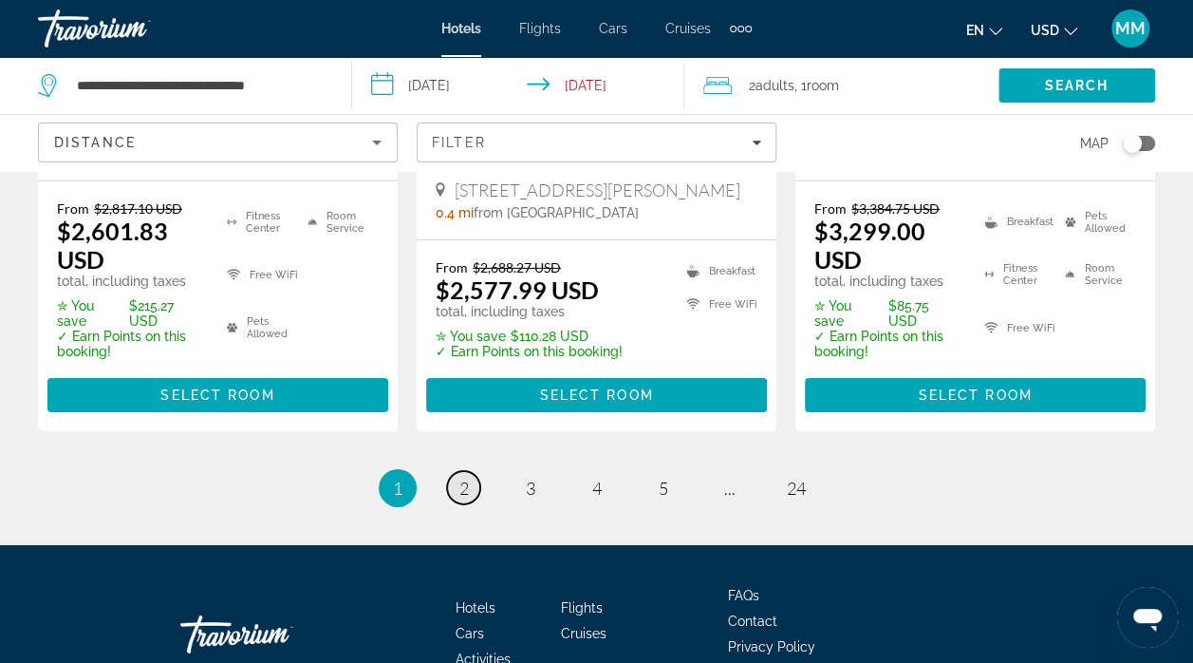
click at [457, 475] on link "page 2" at bounding box center [463, 487] width 33 height 33
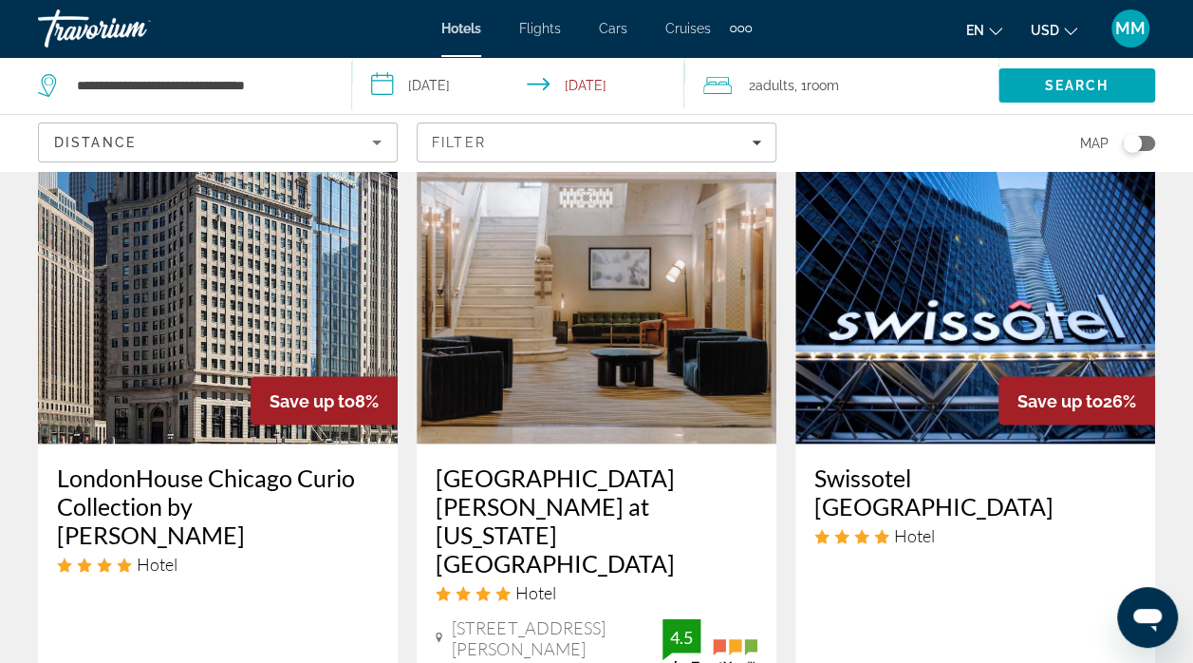
scroll to position [1648, 0]
click at [1100, 412] on img "Main content" at bounding box center [975, 292] width 360 height 304
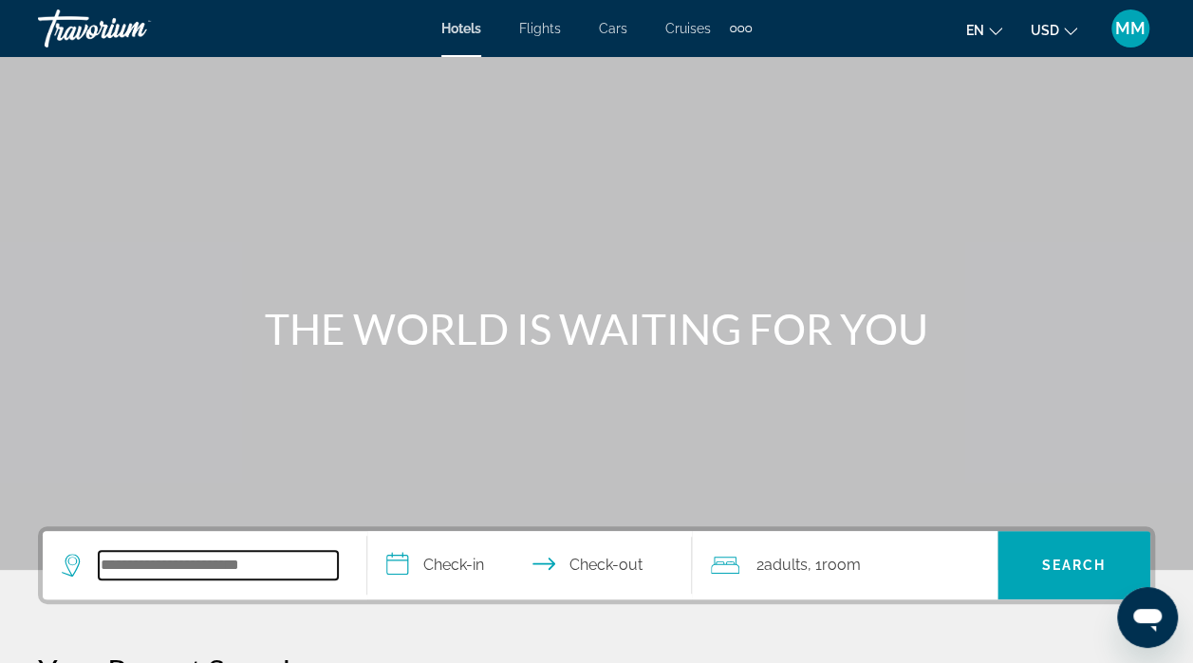
click at [327, 564] on input "Search hotel destination" at bounding box center [218, 565] width 239 height 28
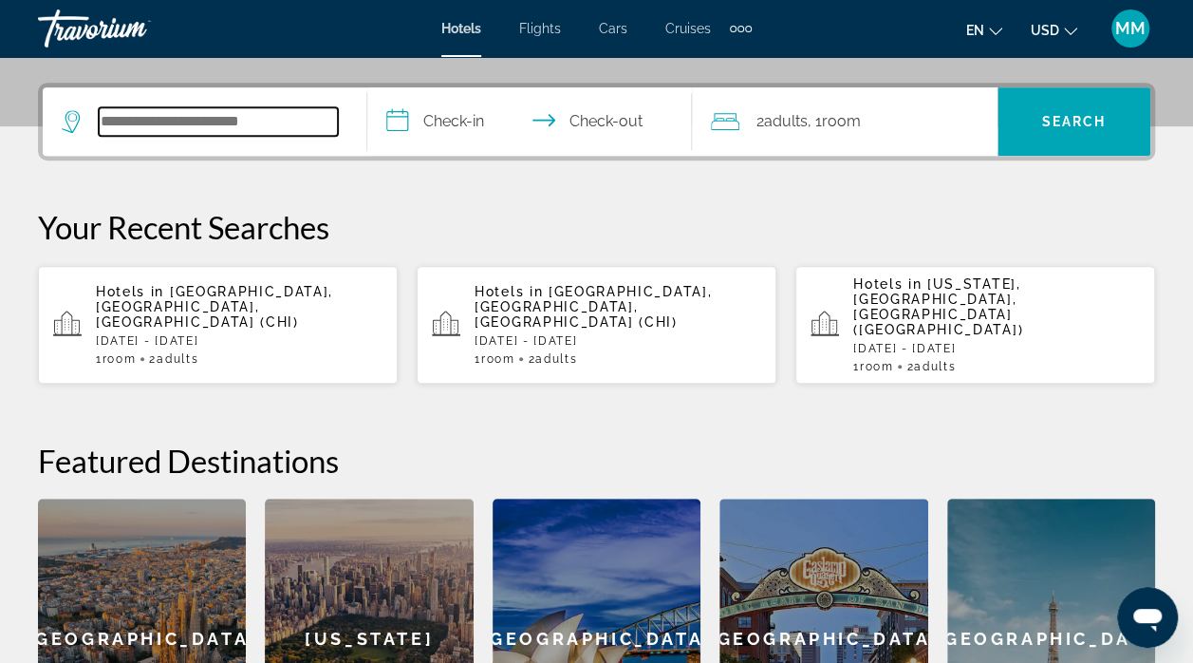
scroll to position [463, 0]
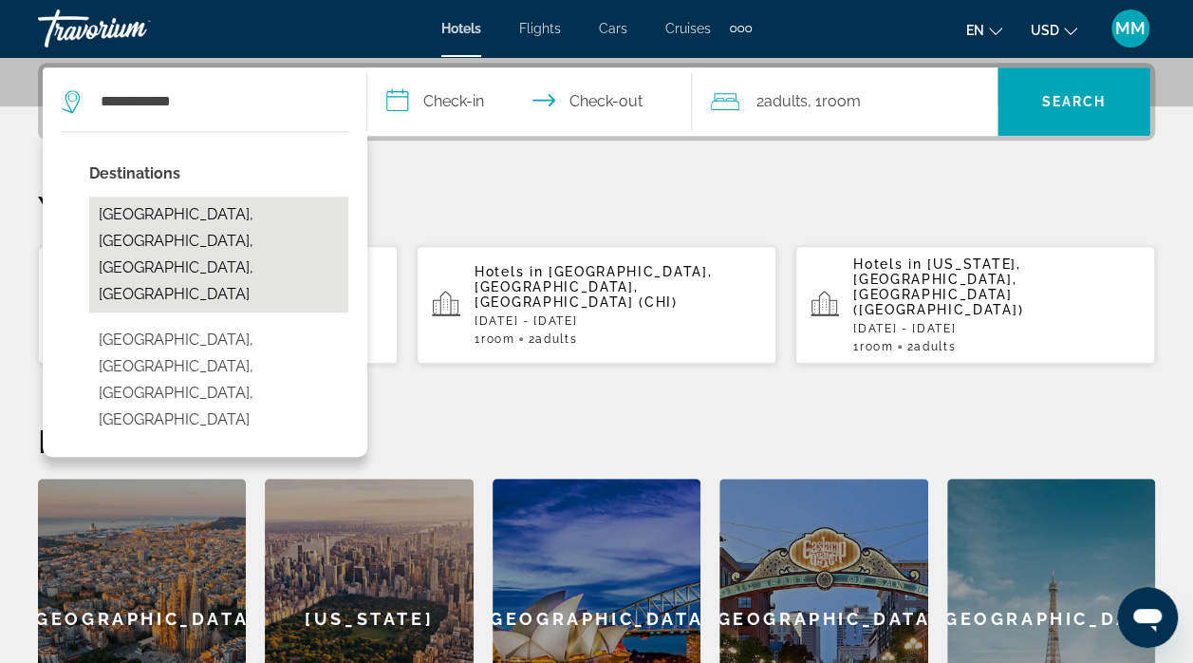
click at [256, 236] on button "Lake Forest, Chicago, IL, United States" at bounding box center [218, 254] width 259 height 116
type input "**********"
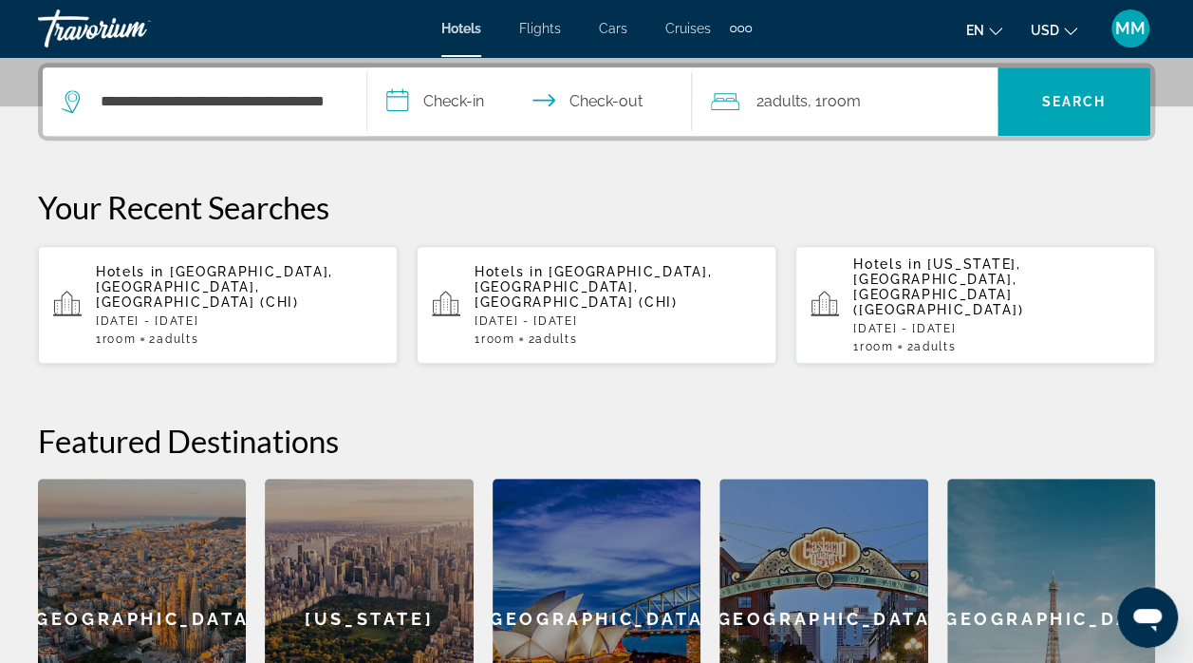
click at [482, 101] on input "**********" at bounding box center [533, 104] width 332 height 74
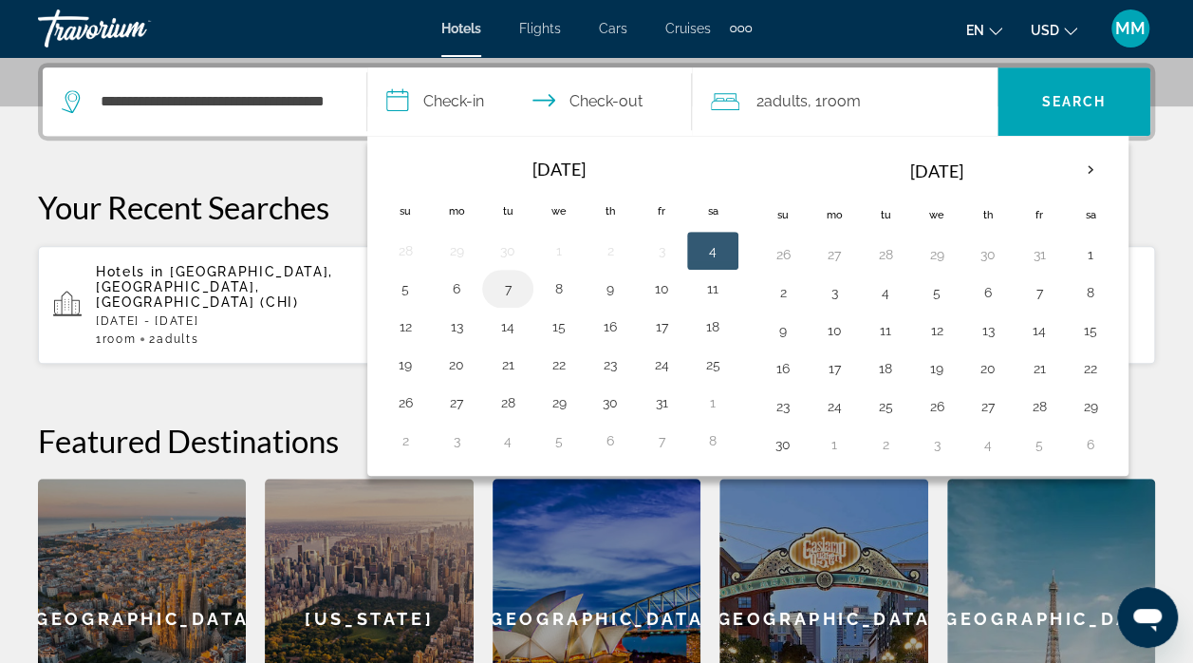
click at [504, 282] on button "7" at bounding box center [508, 288] width 30 height 27
click at [702, 281] on button "11" at bounding box center [713, 288] width 30 height 27
type input "**********"
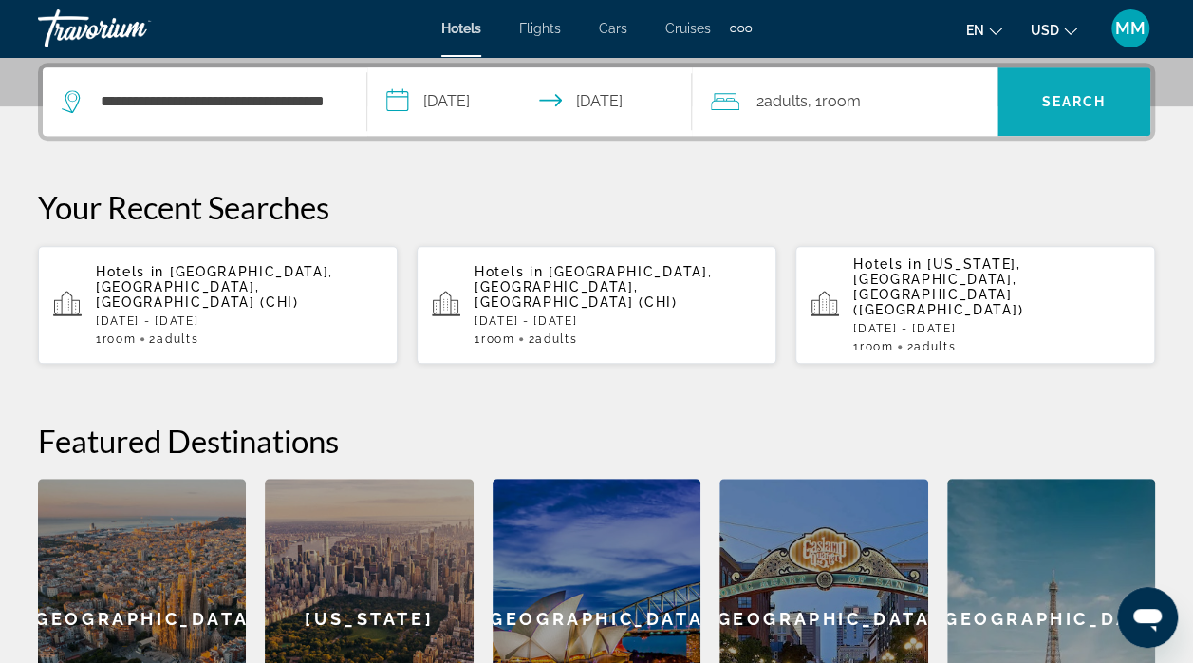
click at [1078, 103] on span "Search" at bounding box center [1074, 101] width 65 height 15
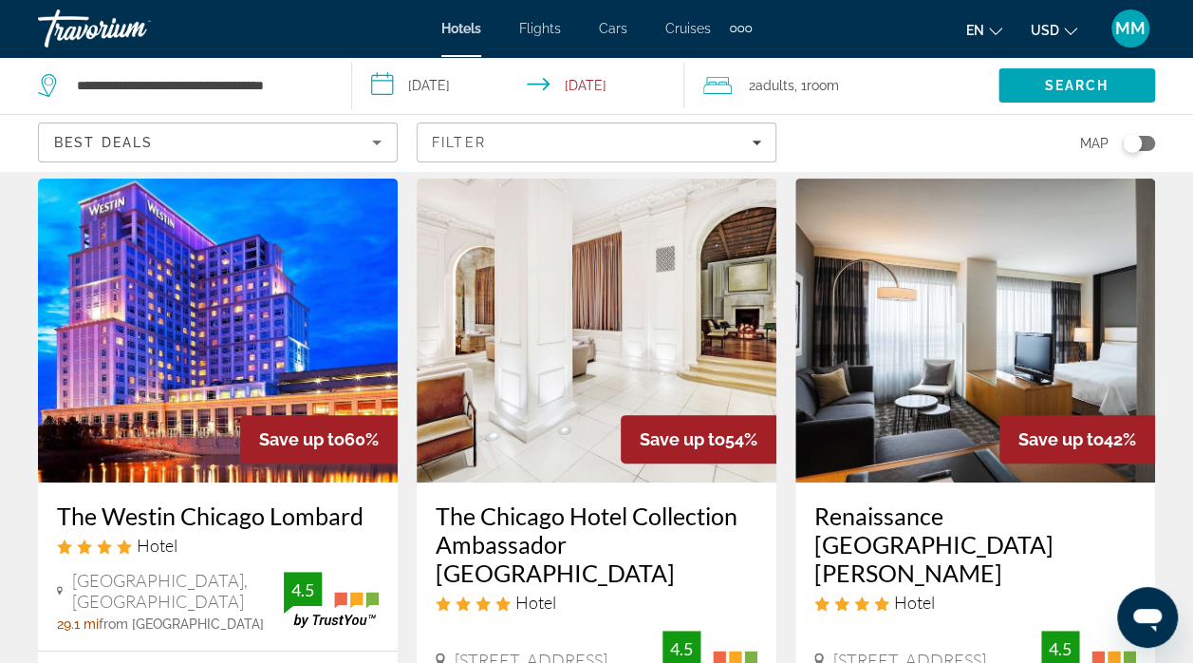
scroll to position [59, 0]
click at [137, 345] on img "Main content" at bounding box center [218, 330] width 360 height 304
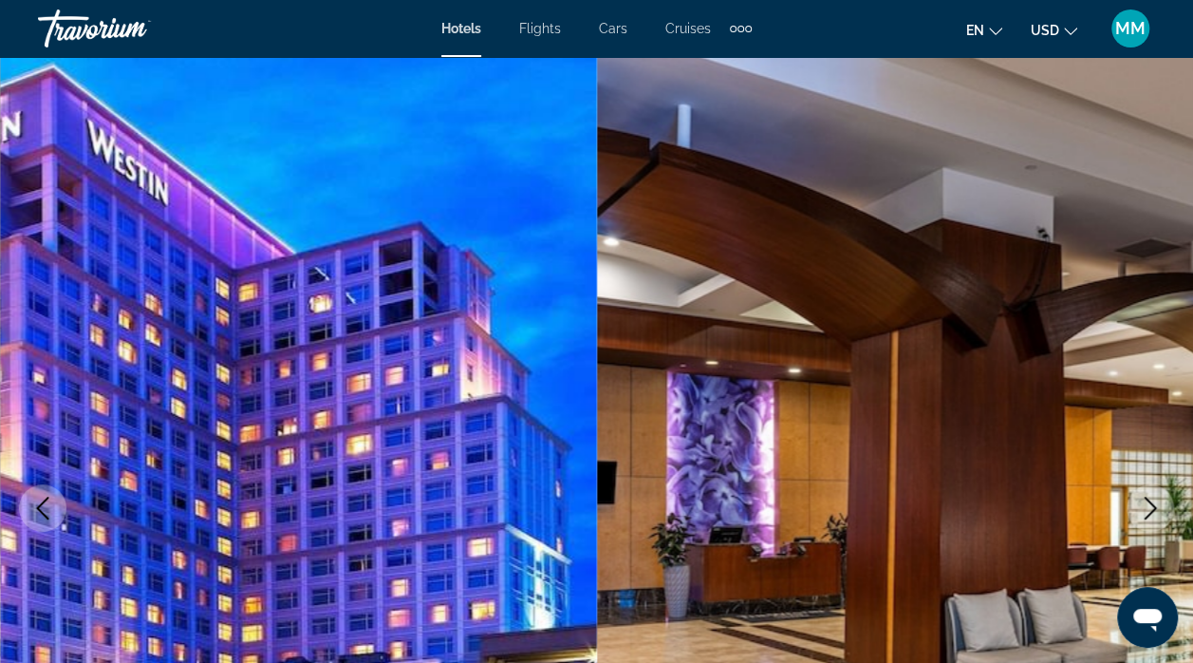
click at [1146, 504] on icon "Next image" at bounding box center [1150, 507] width 23 height 23
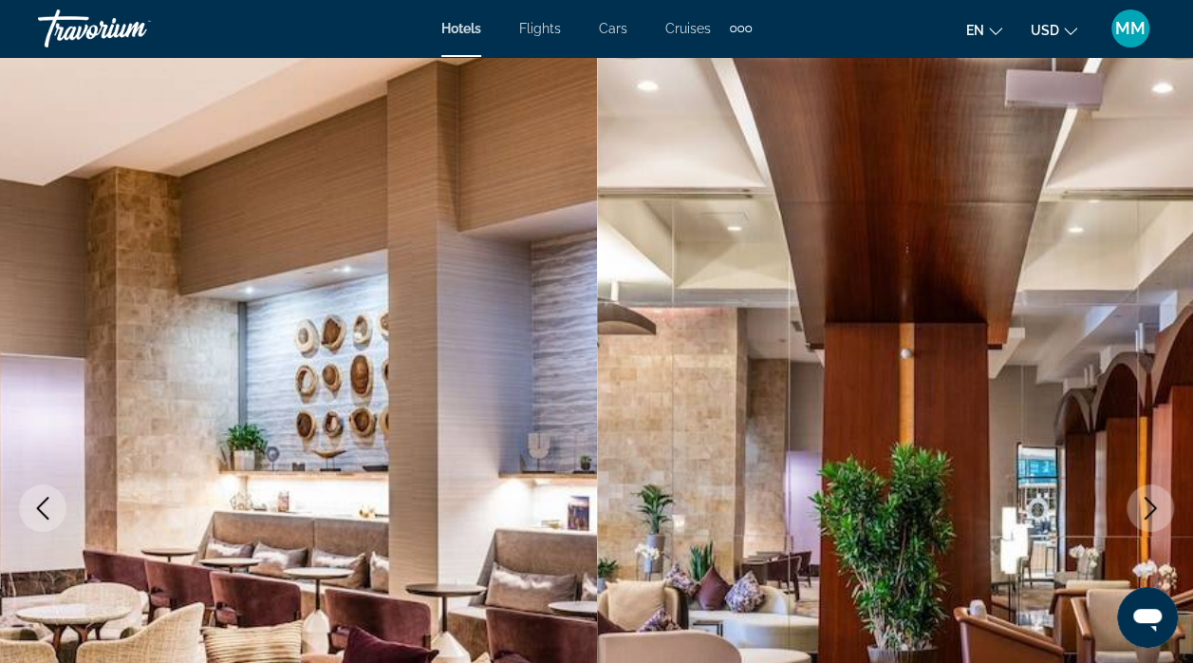
click at [1148, 503] on icon "Next image" at bounding box center [1150, 507] width 23 height 23
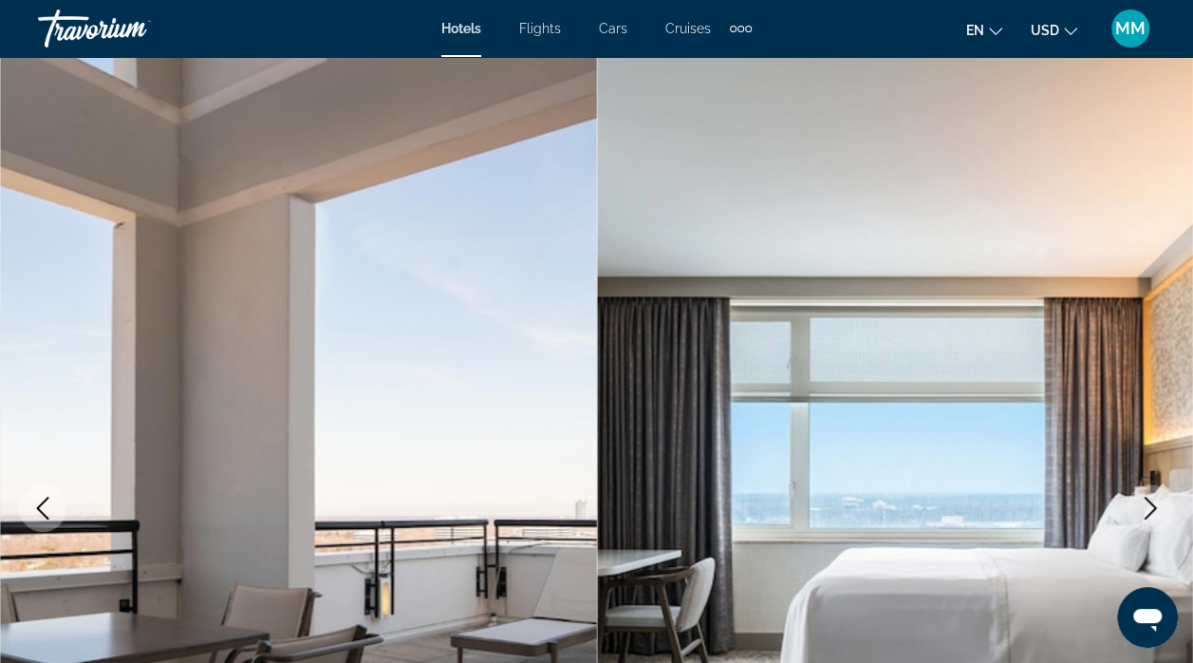
click at [1152, 513] on icon "Next image" at bounding box center [1150, 507] width 23 height 23
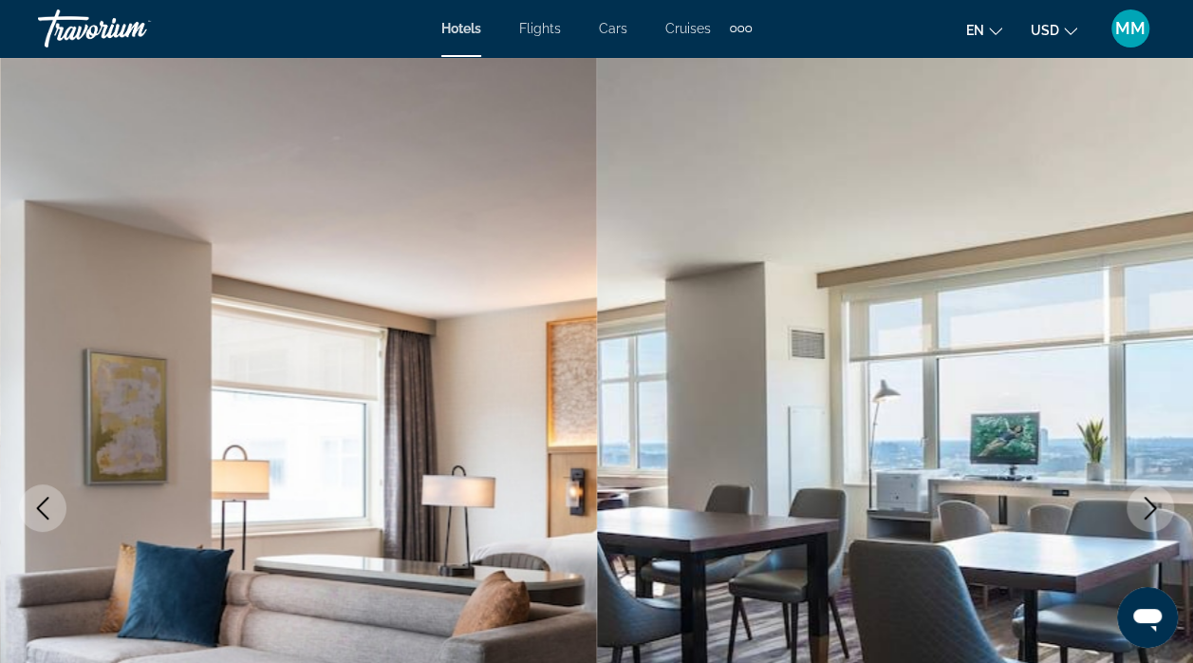
click at [1146, 511] on icon "Next image" at bounding box center [1150, 507] width 23 height 23
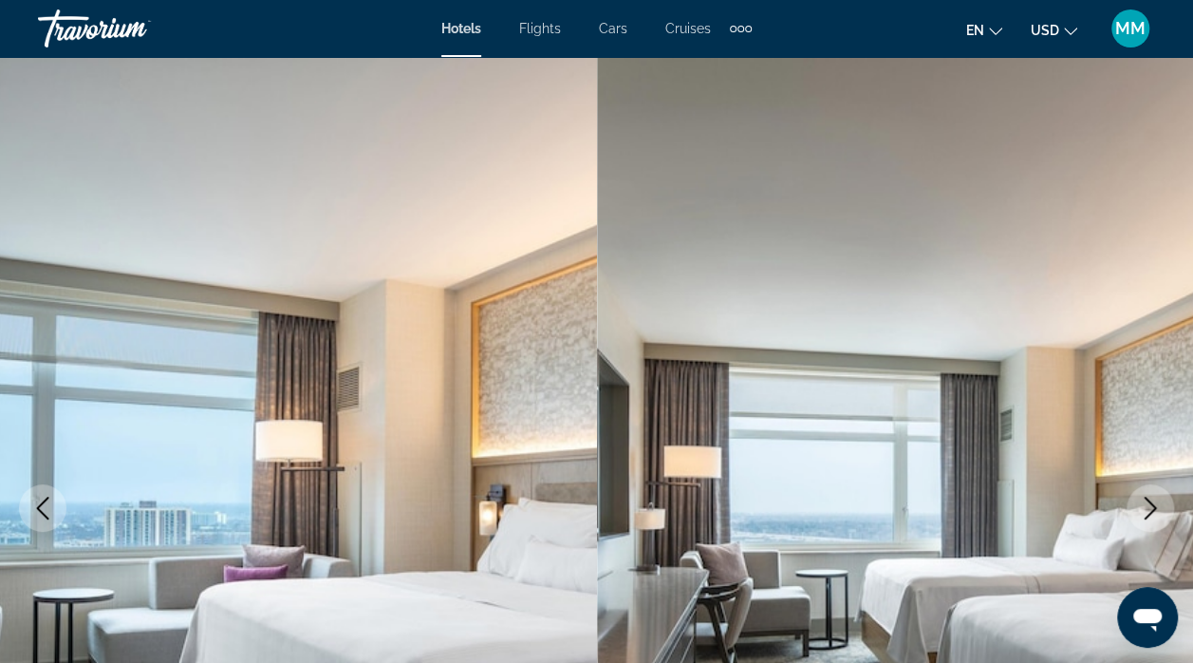
click at [1144, 505] on icon "Next image" at bounding box center [1150, 507] width 23 height 23
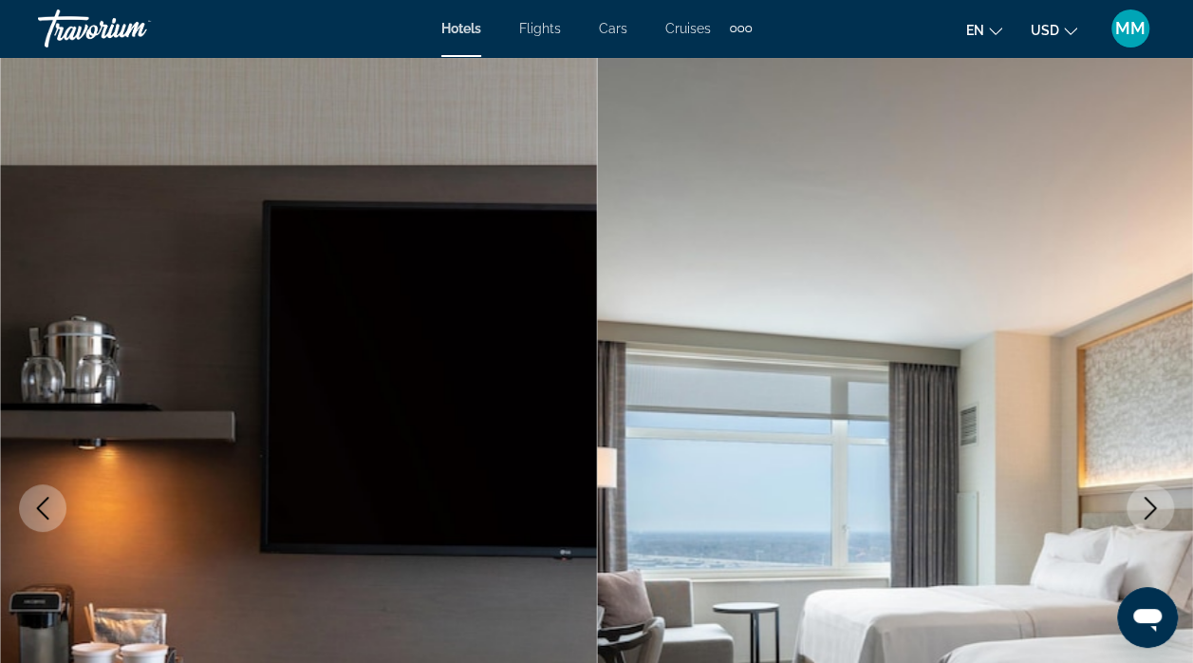
click at [1139, 514] on icon "Next image" at bounding box center [1150, 507] width 23 height 23
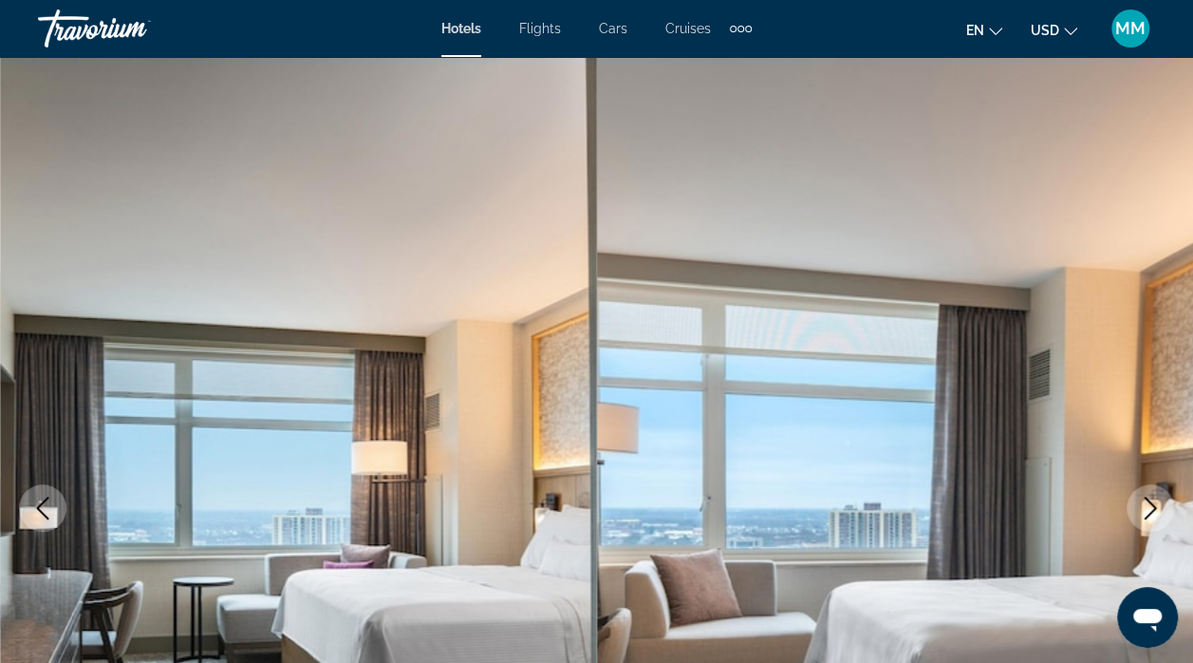
click at [1142, 518] on icon "Next image" at bounding box center [1150, 507] width 23 height 23
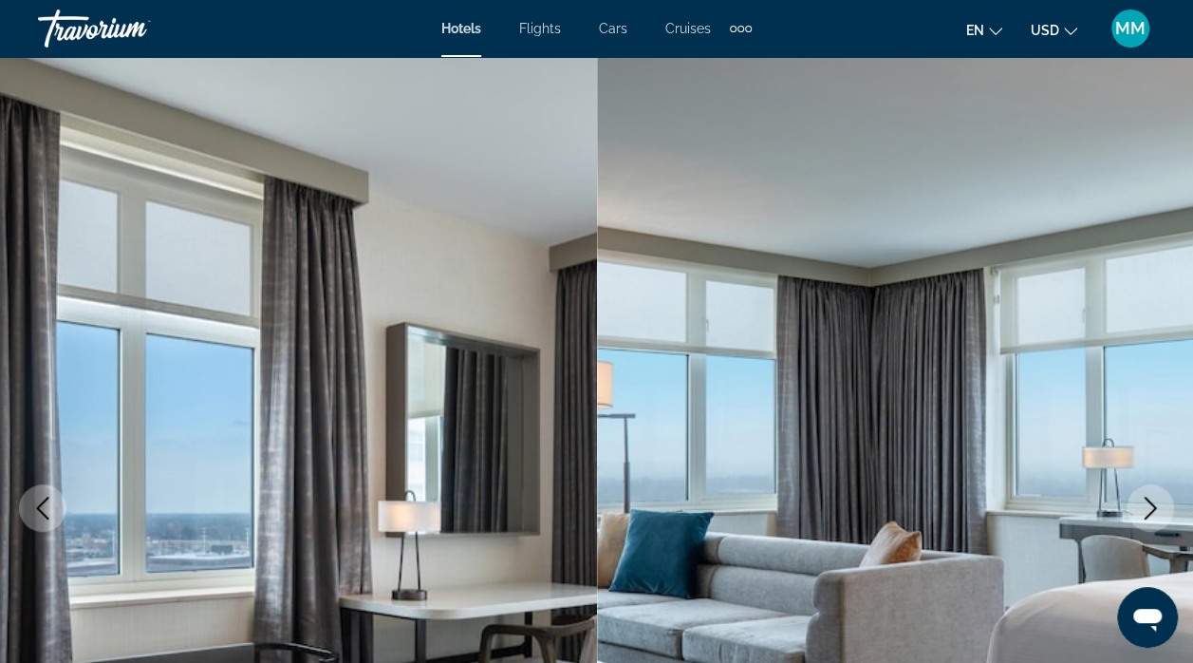
click at [1133, 514] on button "Next image" at bounding box center [1150, 507] width 47 height 47
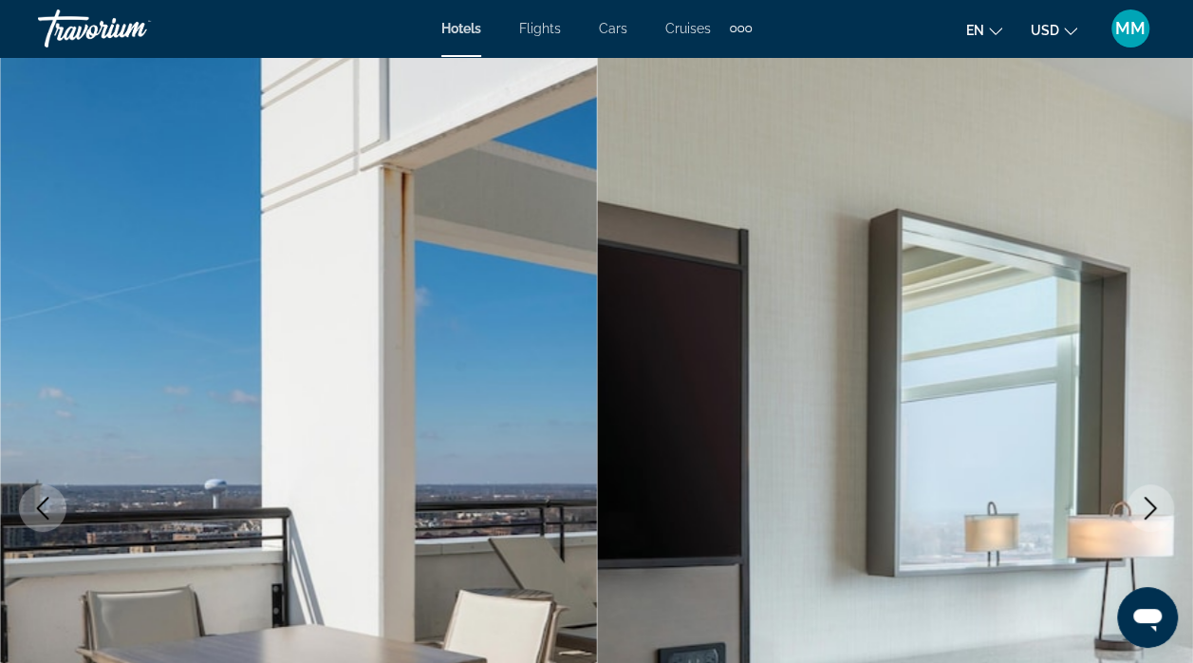
click at [1130, 521] on button "Next image" at bounding box center [1150, 507] width 47 height 47
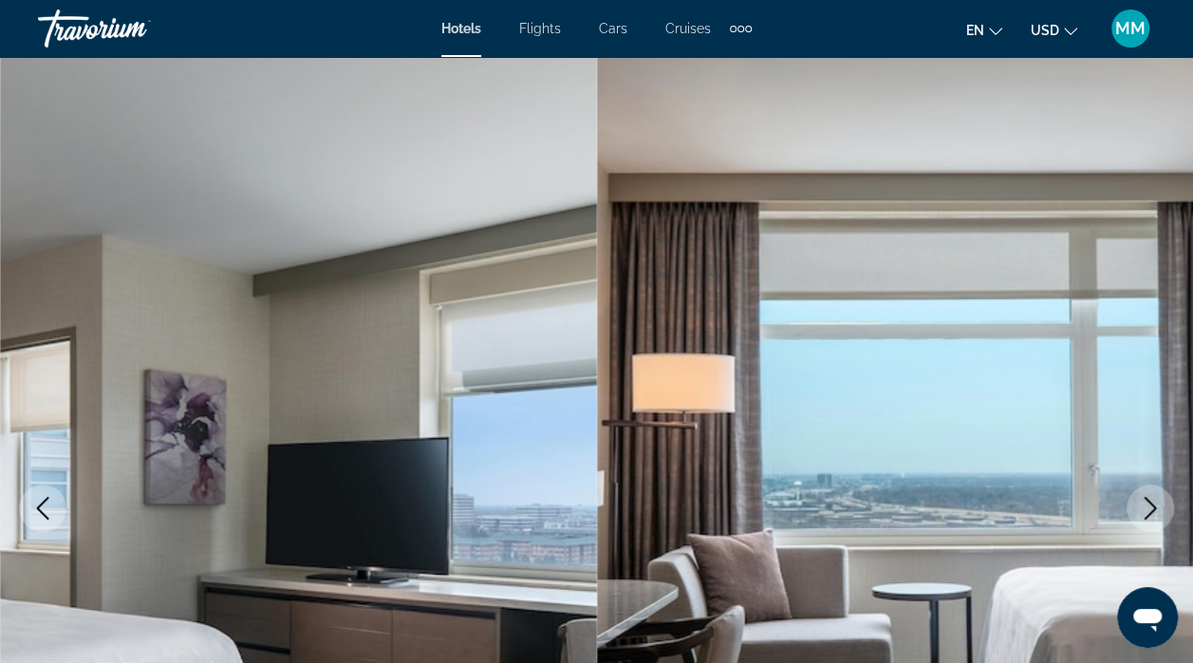
click at [1128, 518] on button "Next image" at bounding box center [1150, 507] width 47 height 47
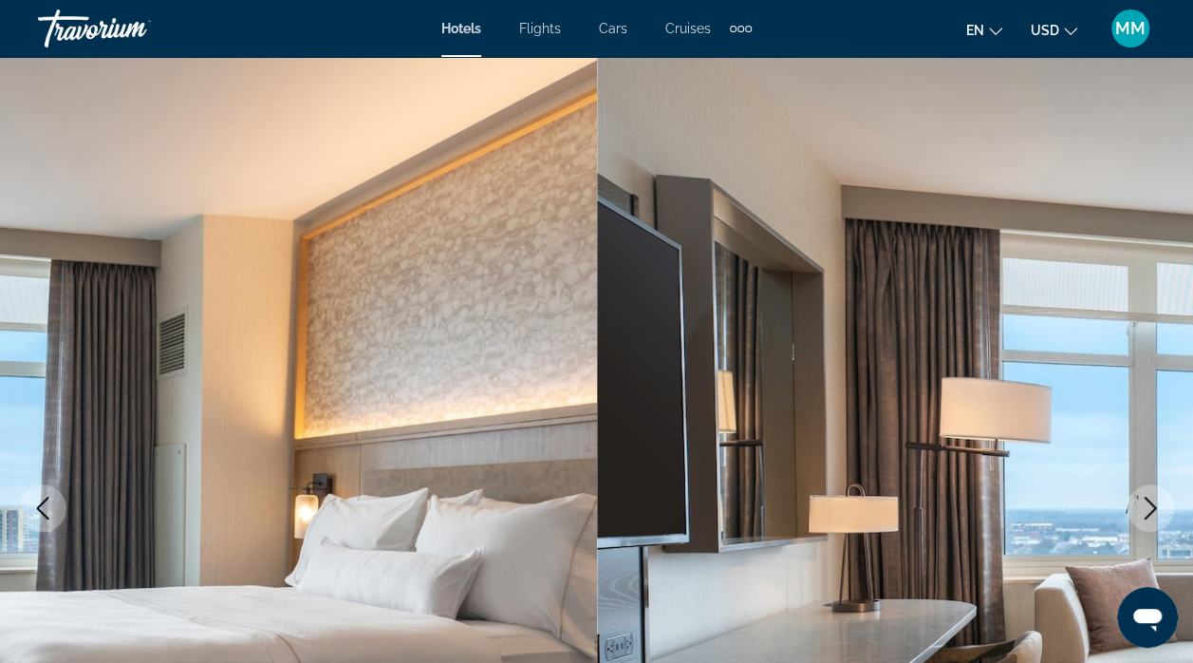
click at [1129, 517] on button "Next image" at bounding box center [1150, 507] width 47 height 47
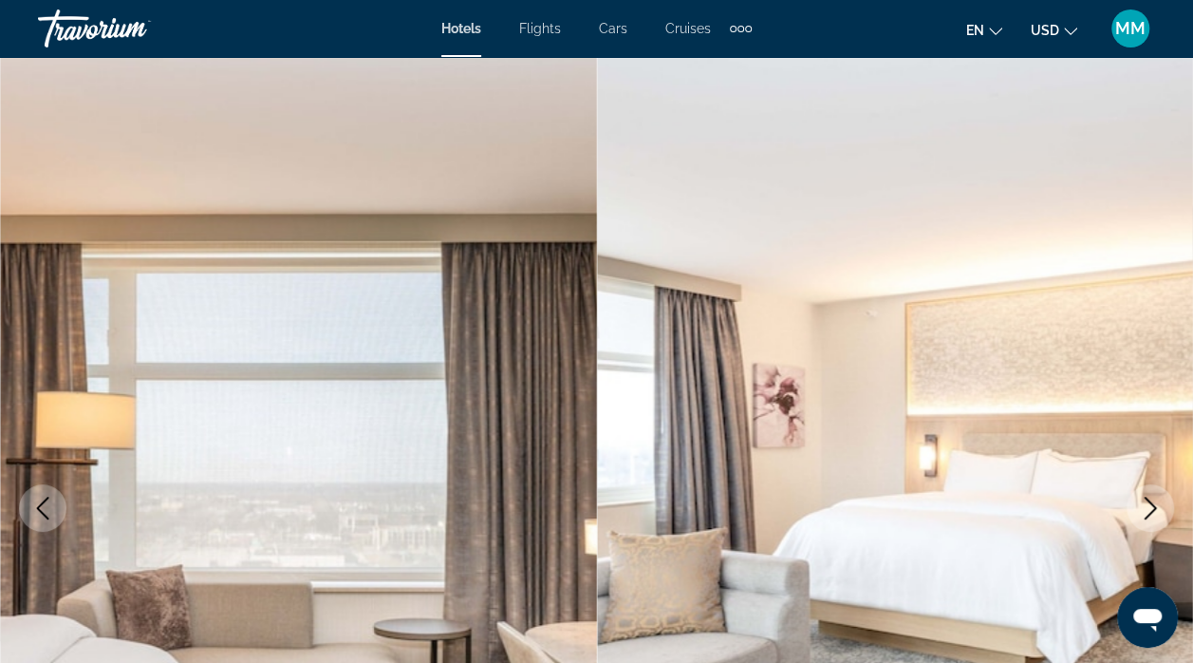
click at [1129, 517] on button "Next image" at bounding box center [1150, 507] width 47 height 47
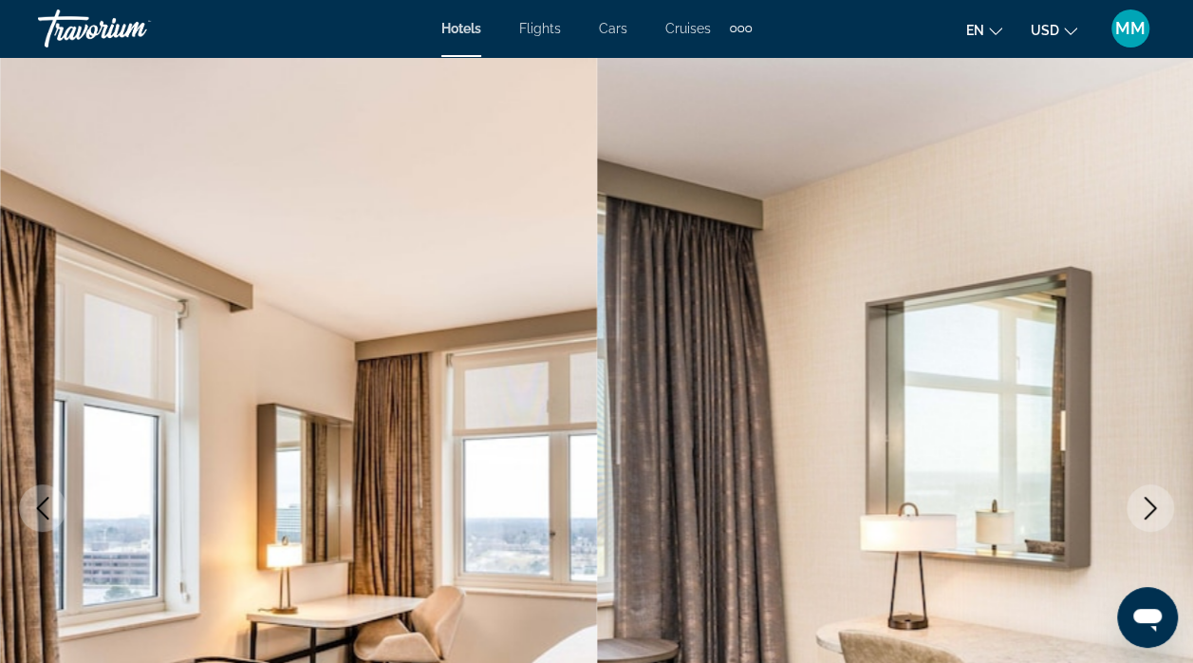
click at [1131, 526] on img "Main content" at bounding box center [895, 508] width 597 height 902
click at [1137, 513] on button "Next image" at bounding box center [1150, 507] width 47 height 47
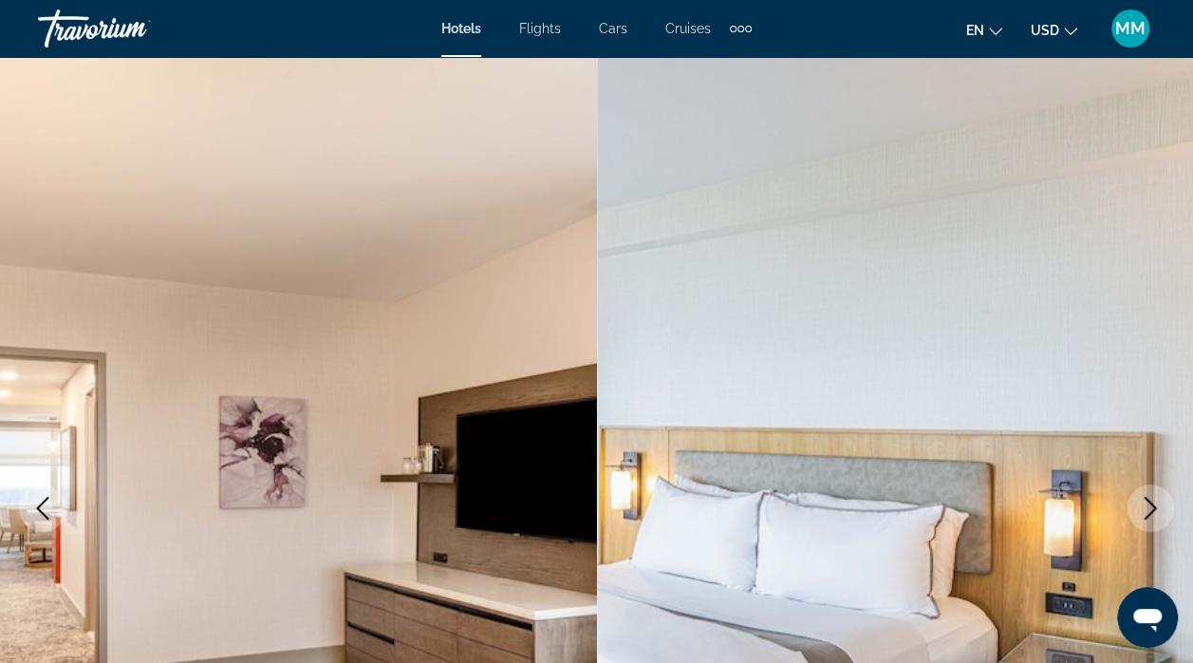
click at [1135, 516] on button "Next image" at bounding box center [1150, 507] width 47 height 47
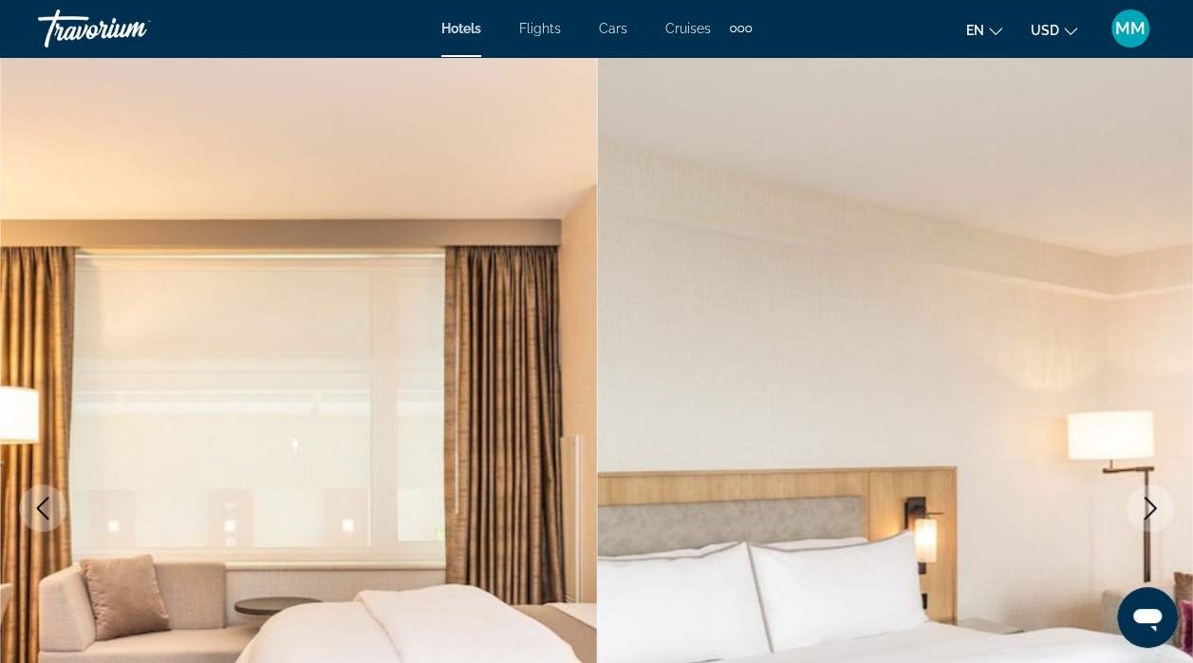
click at [1132, 523] on button "Next image" at bounding box center [1150, 507] width 47 height 47
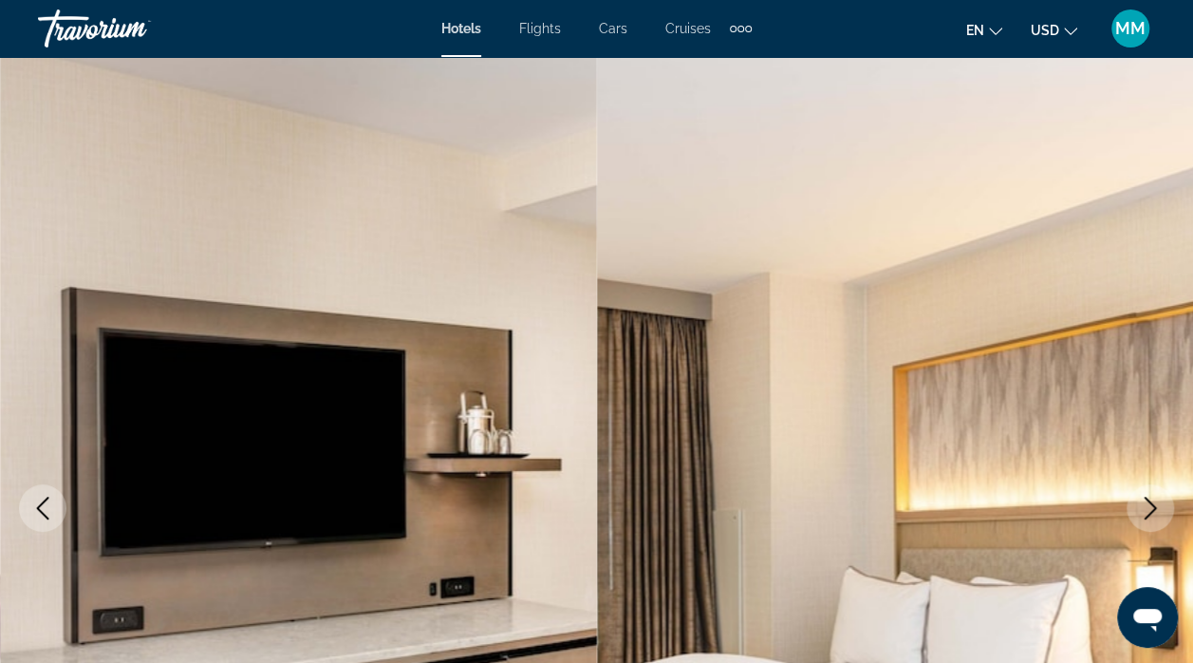
click at [1131, 524] on img "Main content" at bounding box center [895, 508] width 597 height 902
click at [1139, 521] on button "Next image" at bounding box center [1150, 507] width 47 height 47
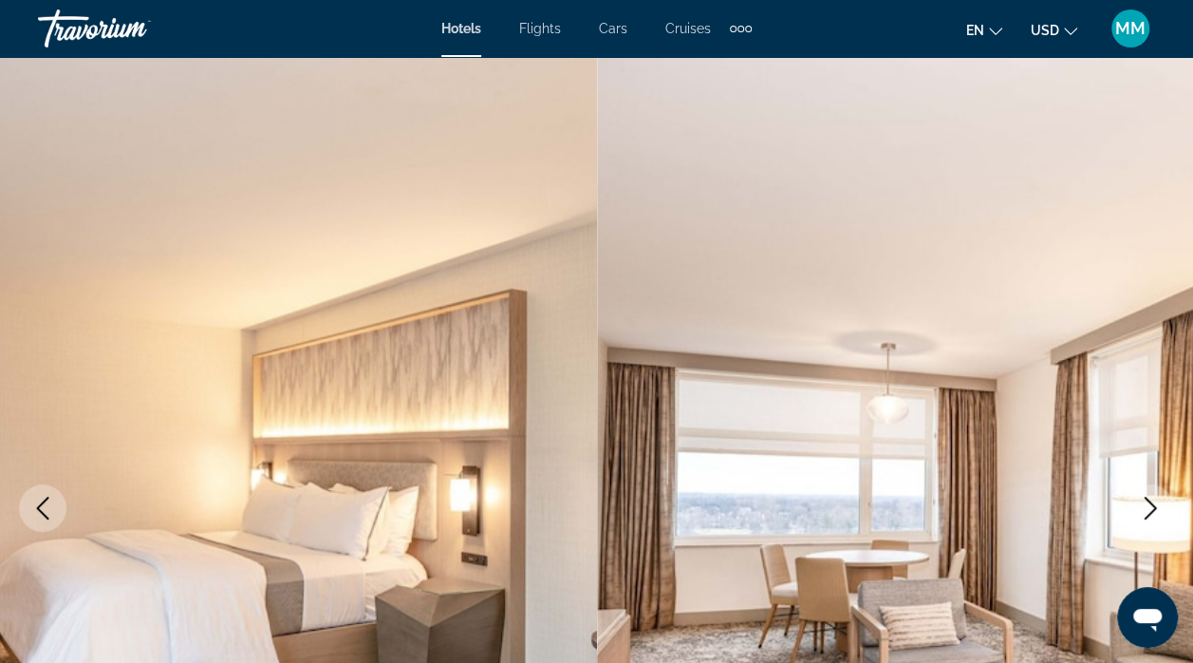
click at [1137, 524] on button "Next image" at bounding box center [1150, 507] width 47 height 47
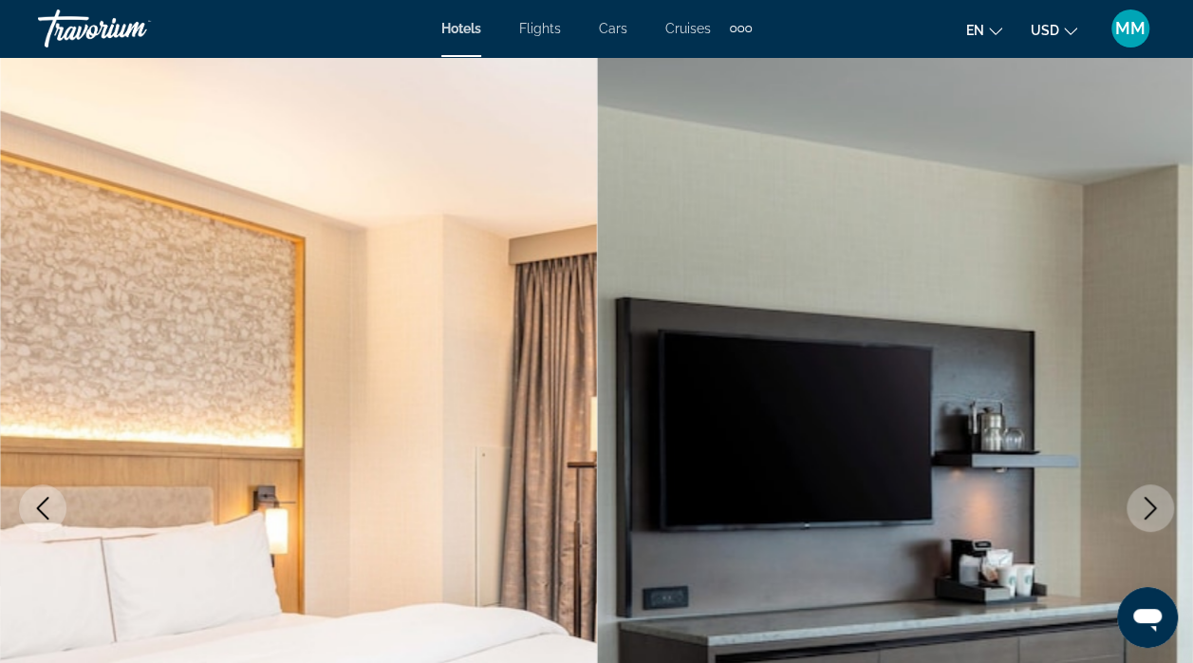
click at [1139, 526] on button "Next image" at bounding box center [1150, 507] width 47 height 47
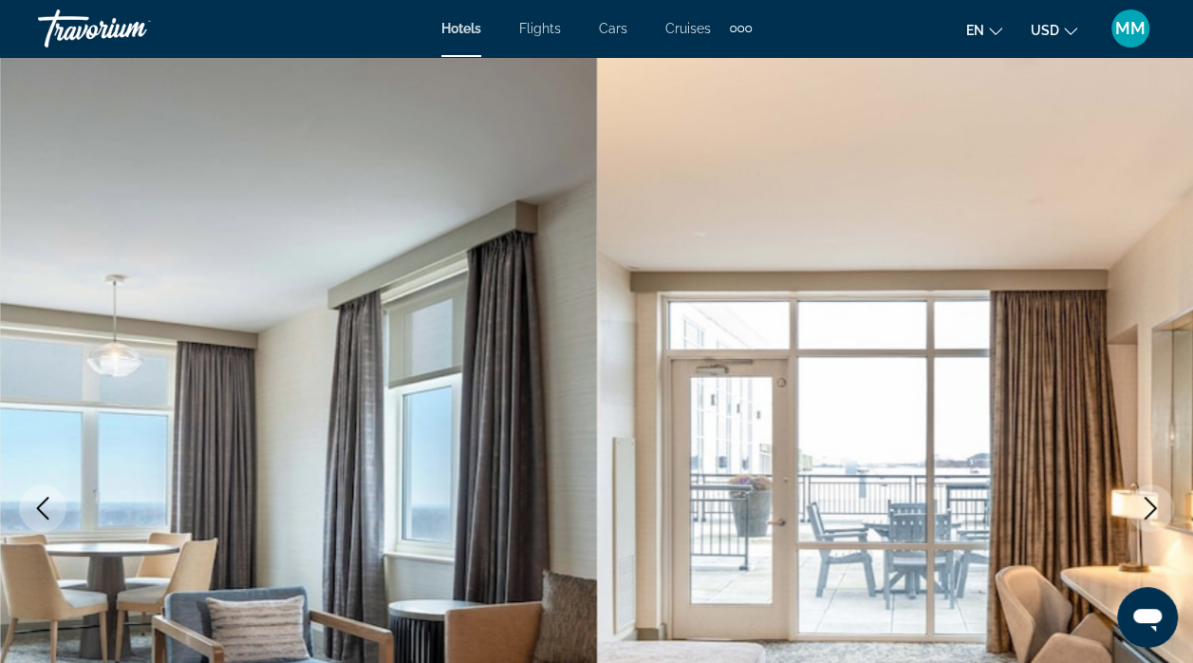
click at [1138, 527] on button "Next image" at bounding box center [1150, 507] width 47 height 47
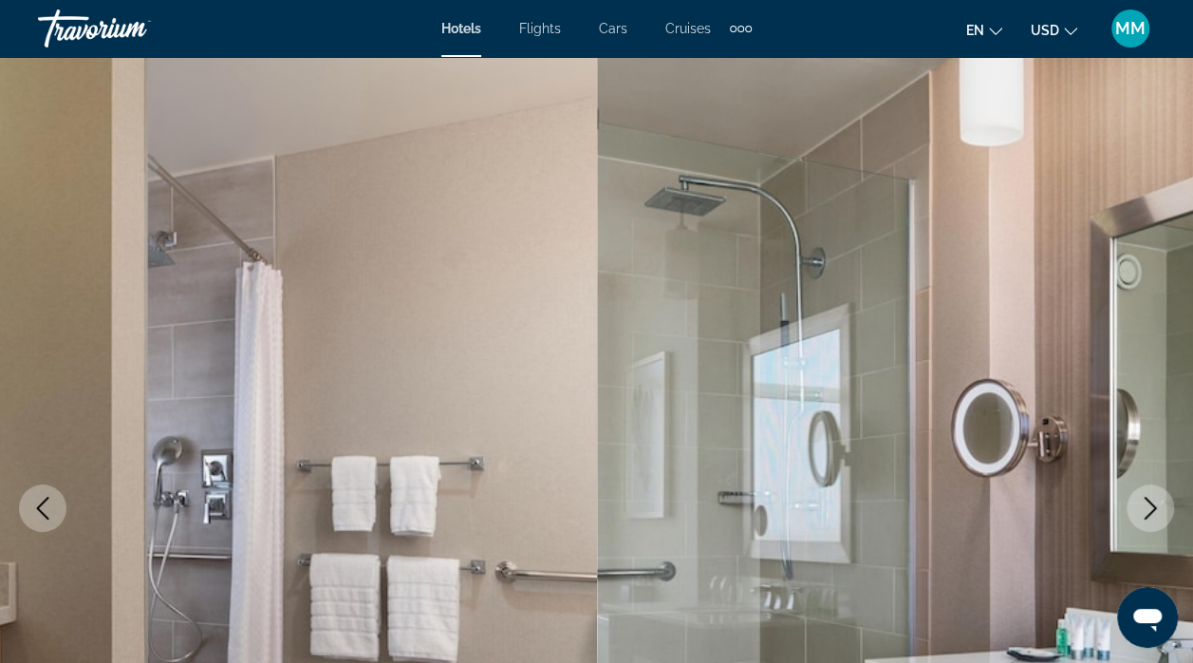
click at [1139, 525] on button "Next image" at bounding box center [1150, 507] width 47 height 47
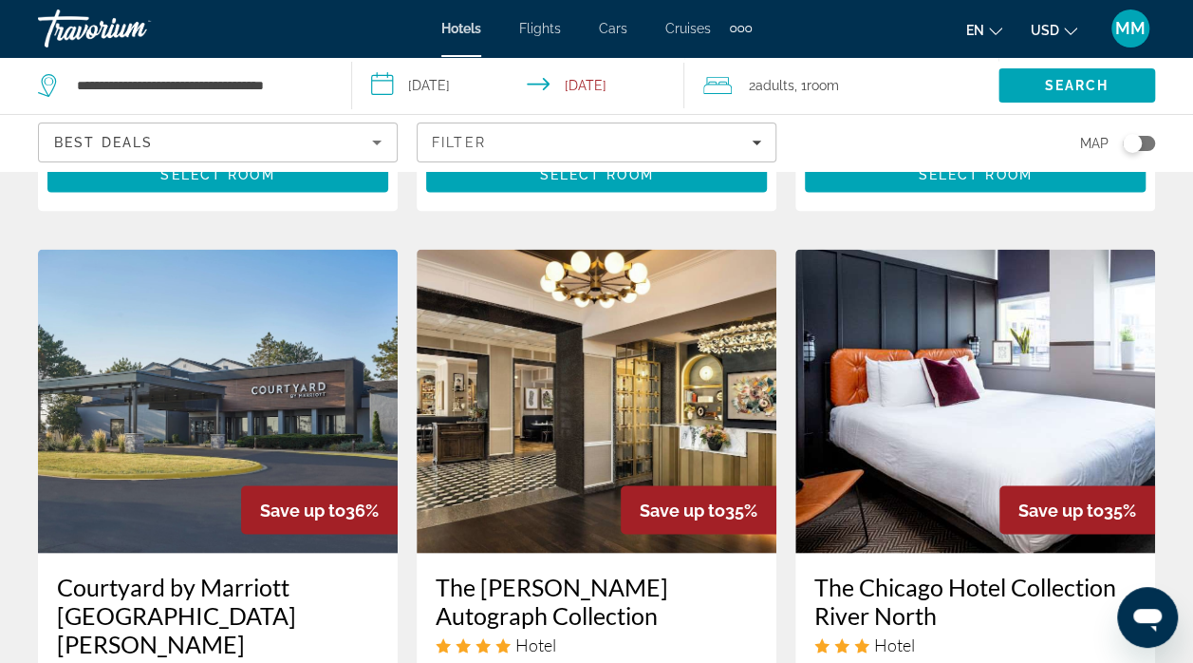
scroll to position [1526, 0]
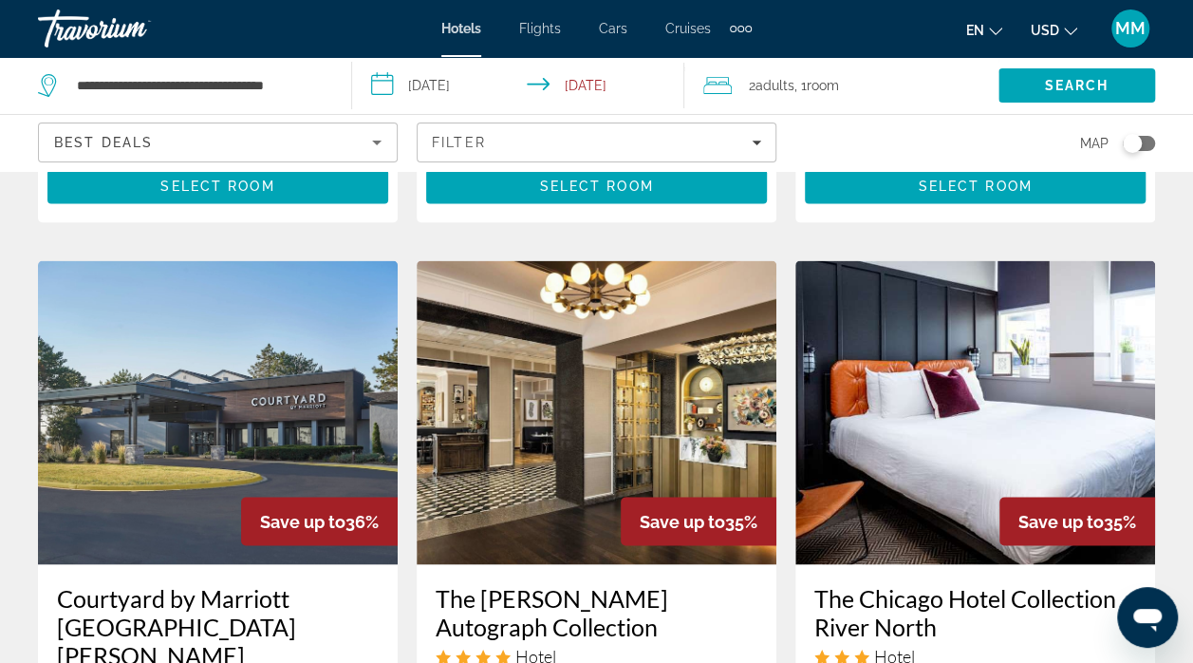
click at [1060, 366] on img "Main content" at bounding box center [975, 412] width 360 height 304
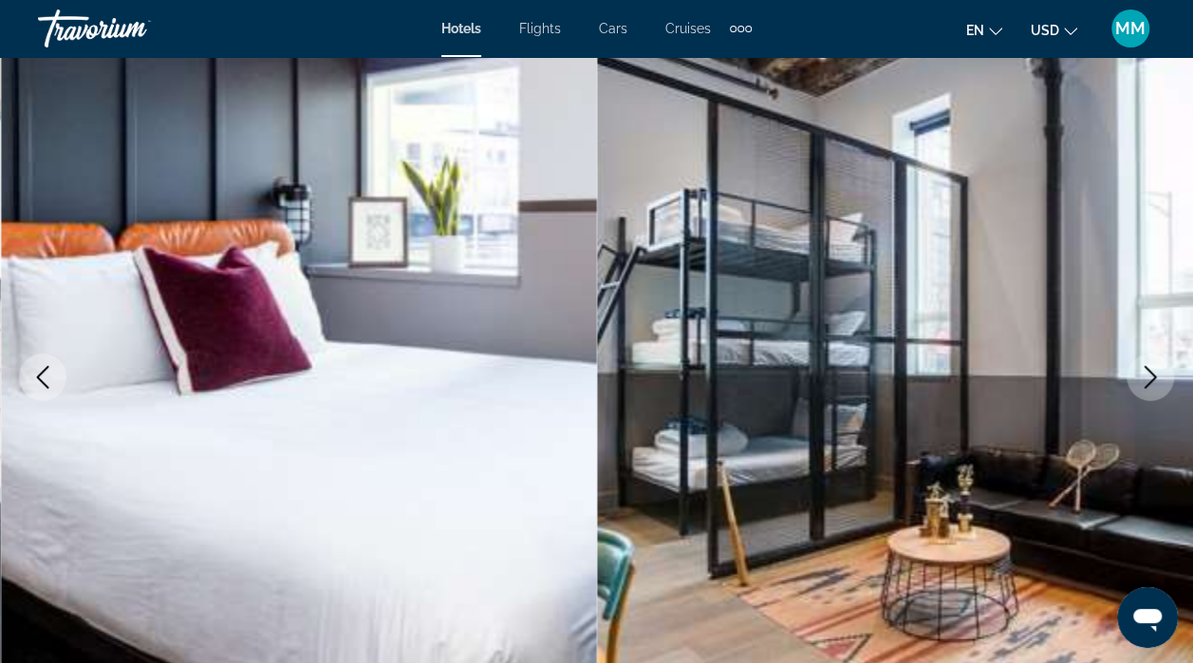
scroll to position [138, 0]
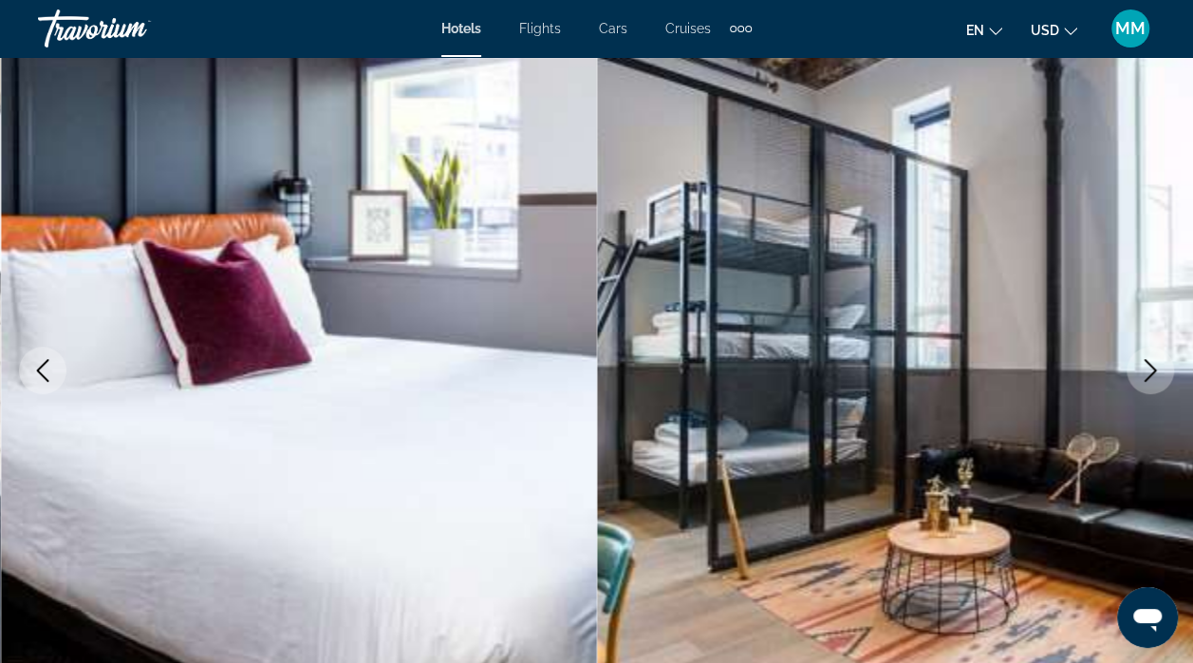
click at [1157, 365] on icon "Next image" at bounding box center [1150, 370] width 23 height 23
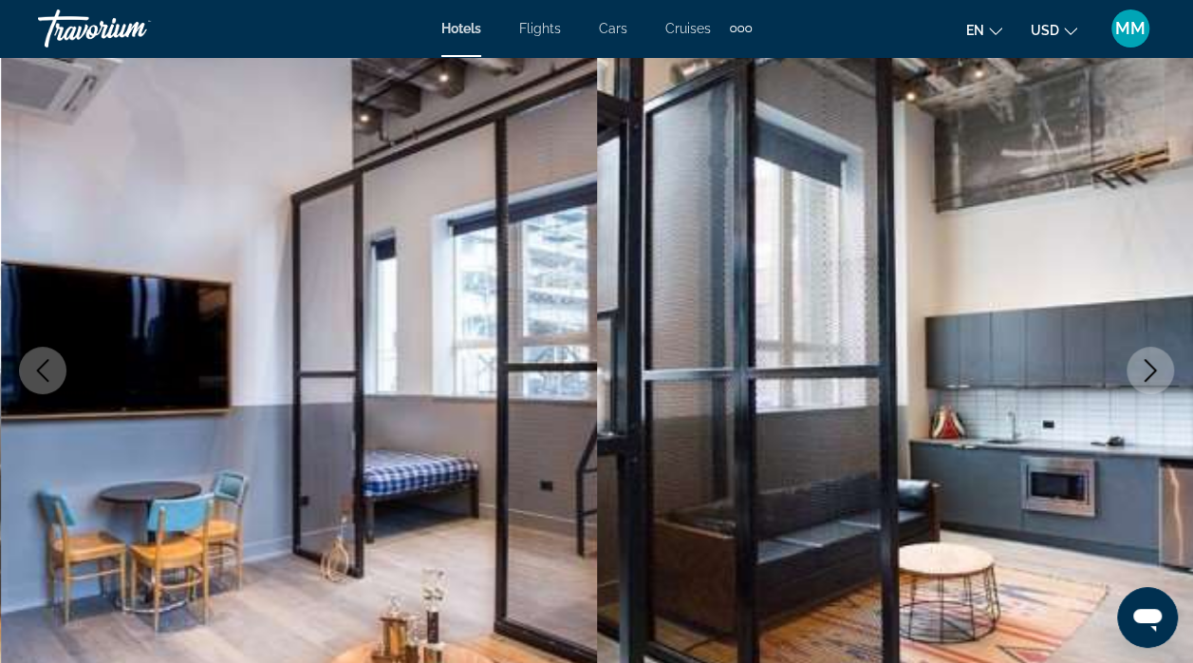
click at [1152, 361] on icon "Next image" at bounding box center [1150, 370] width 23 height 23
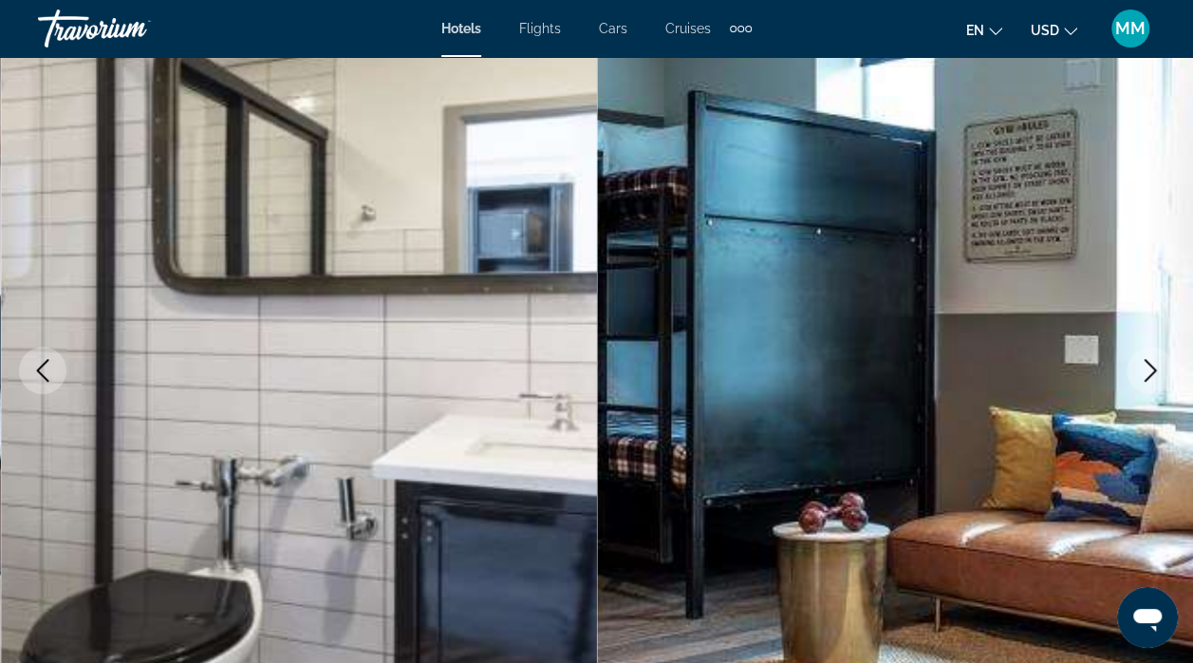
click at [1152, 363] on icon "Next image" at bounding box center [1150, 370] width 23 height 23
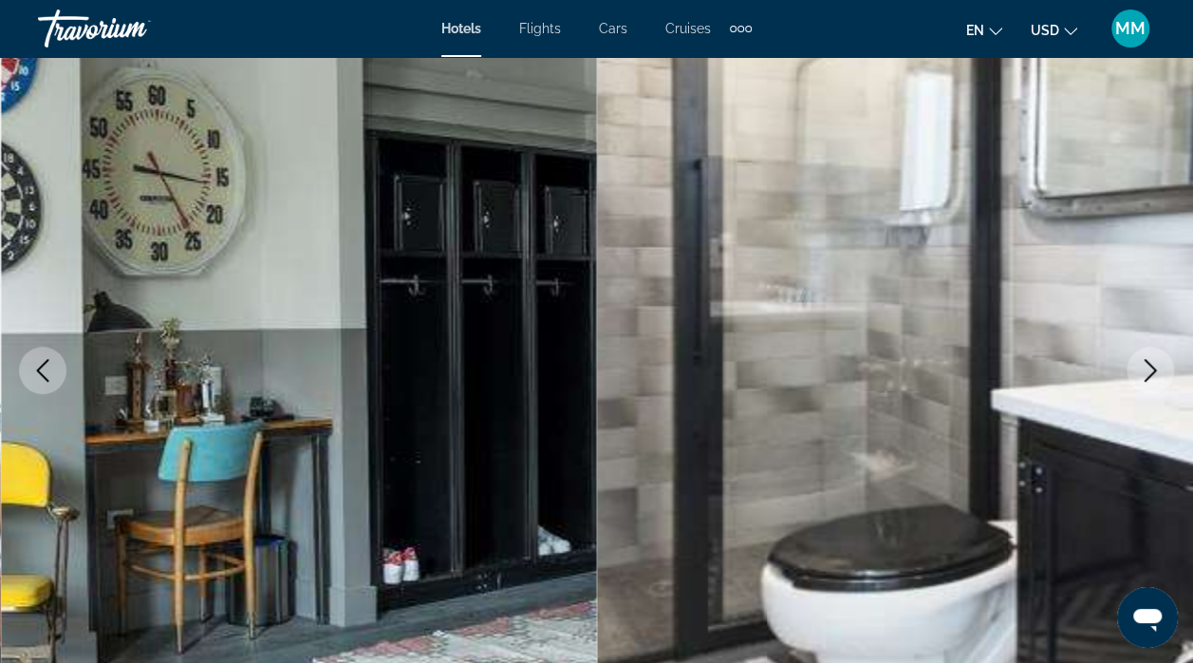
click at [1144, 367] on icon "Next image" at bounding box center [1150, 370] width 23 height 23
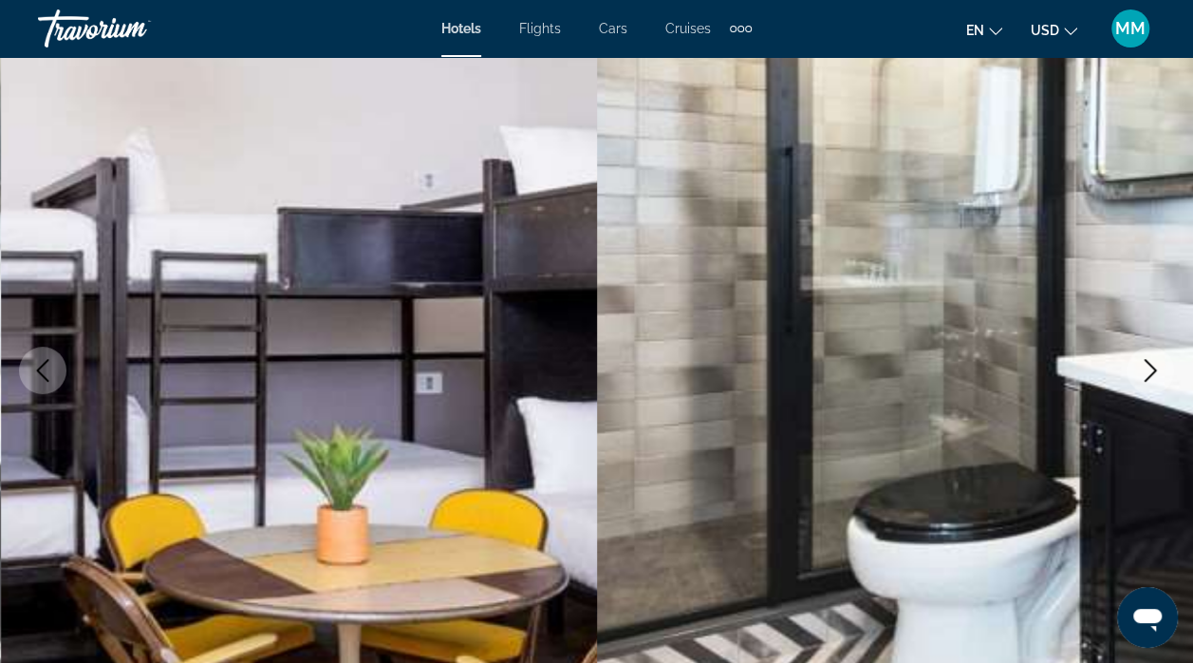
click at [1156, 364] on icon "Next image" at bounding box center [1150, 370] width 23 height 23
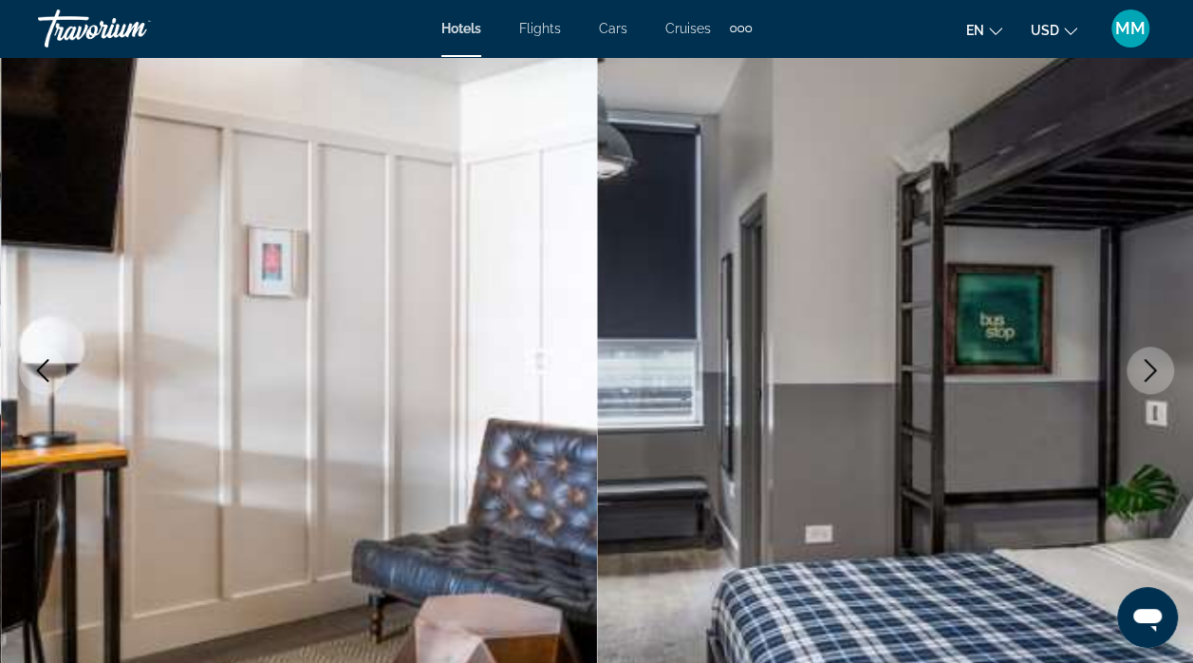
click at [1152, 368] on icon "Next image" at bounding box center [1150, 370] width 23 height 23
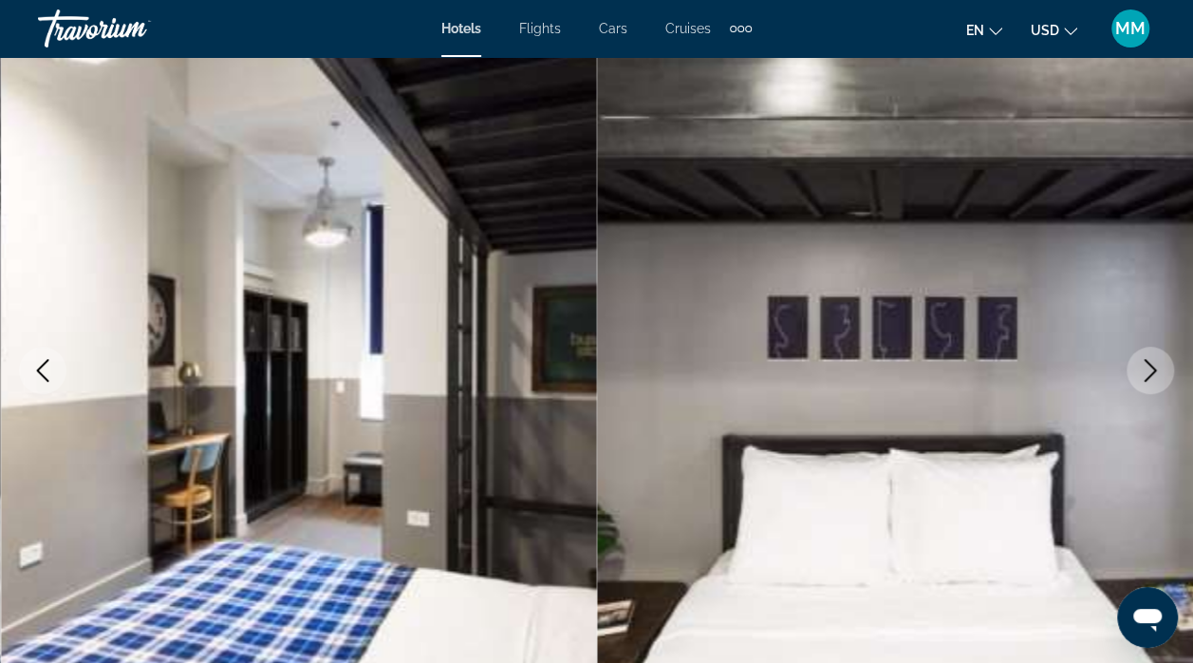
click at [1148, 367] on icon "Next image" at bounding box center [1150, 370] width 23 height 23
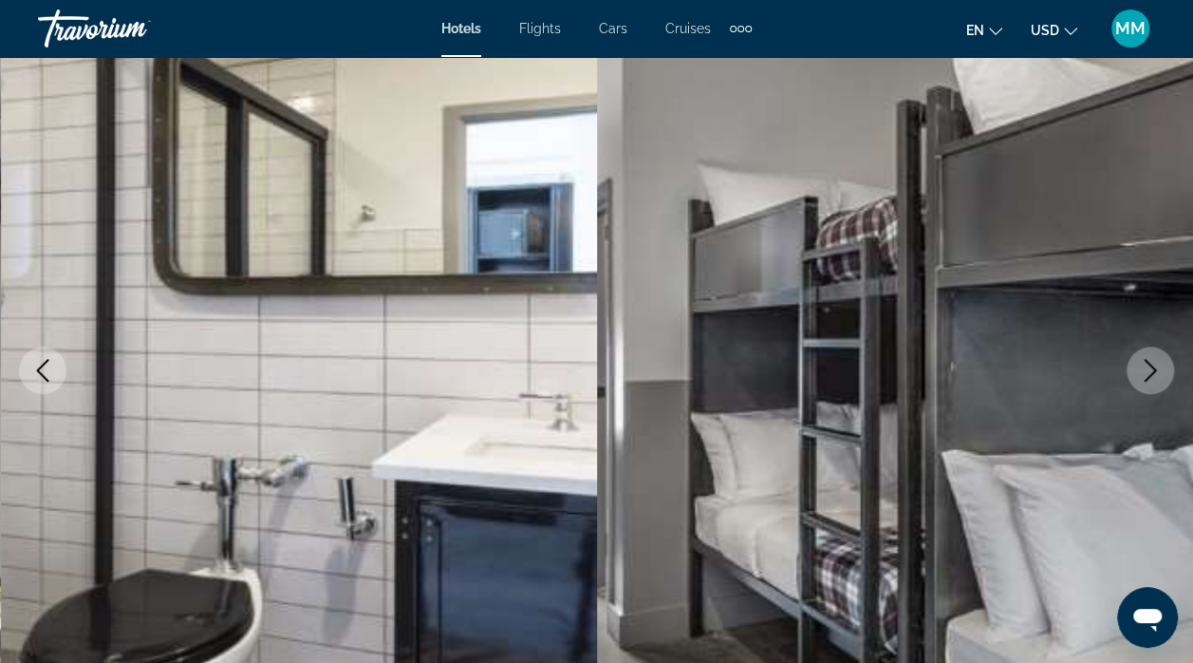
click at [1154, 365] on icon "Next image" at bounding box center [1150, 370] width 23 height 23
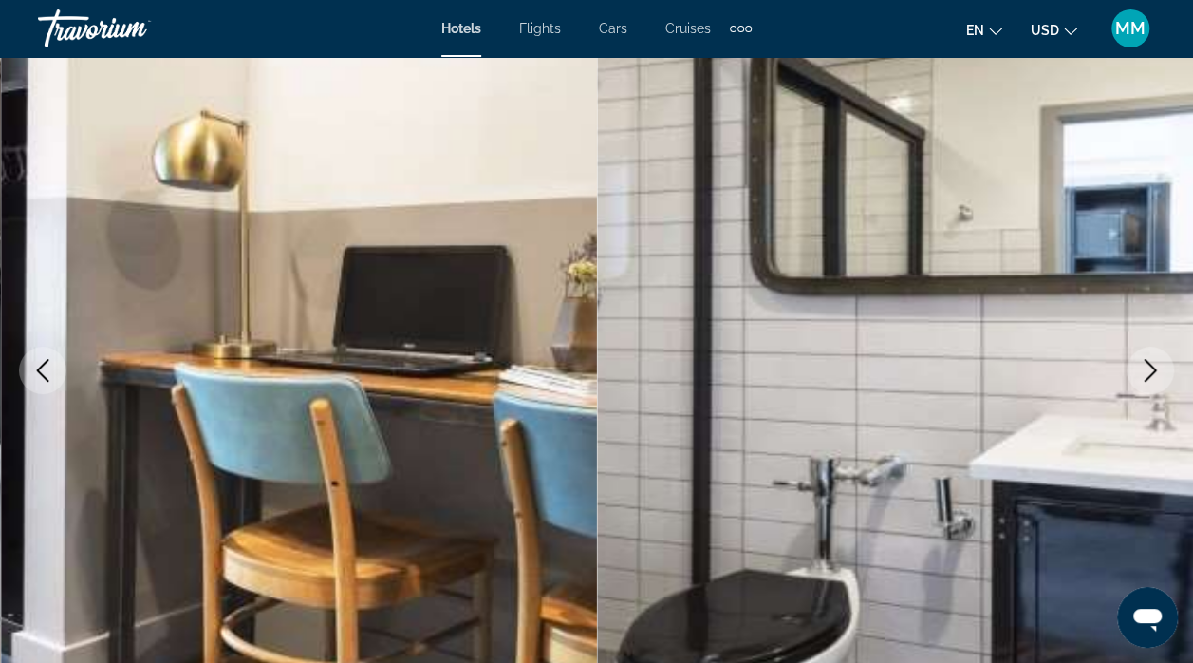
click at [1157, 363] on icon "Next image" at bounding box center [1150, 370] width 23 height 23
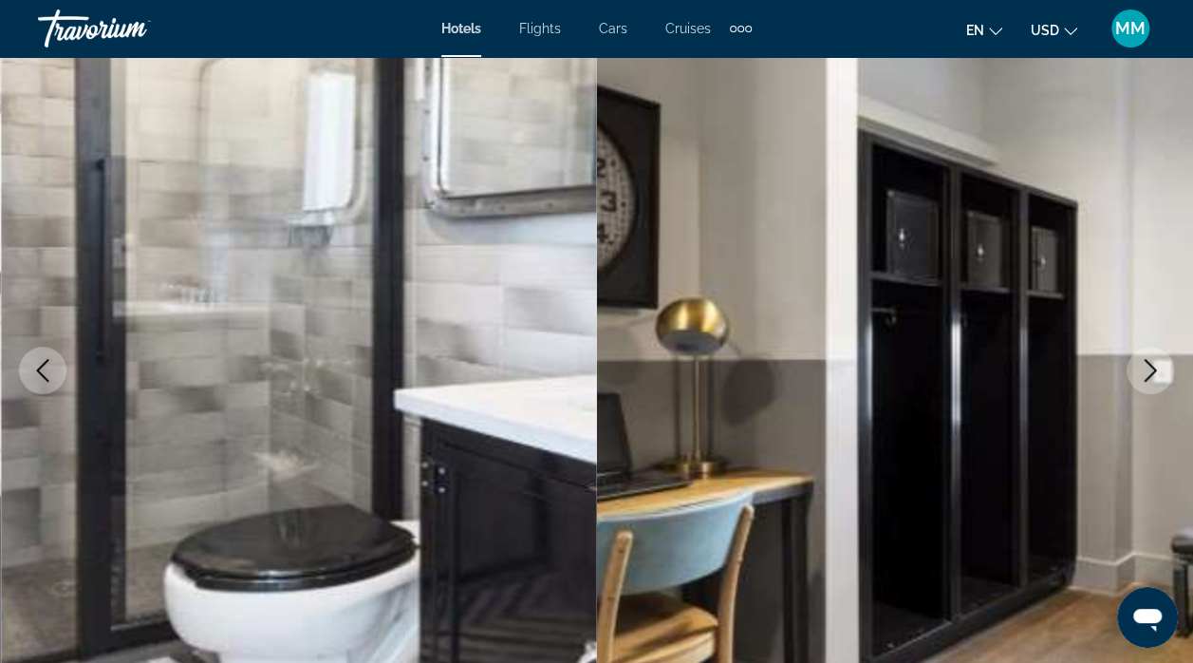
click at [1158, 364] on icon "Next image" at bounding box center [1150, 370] width 23 height 23
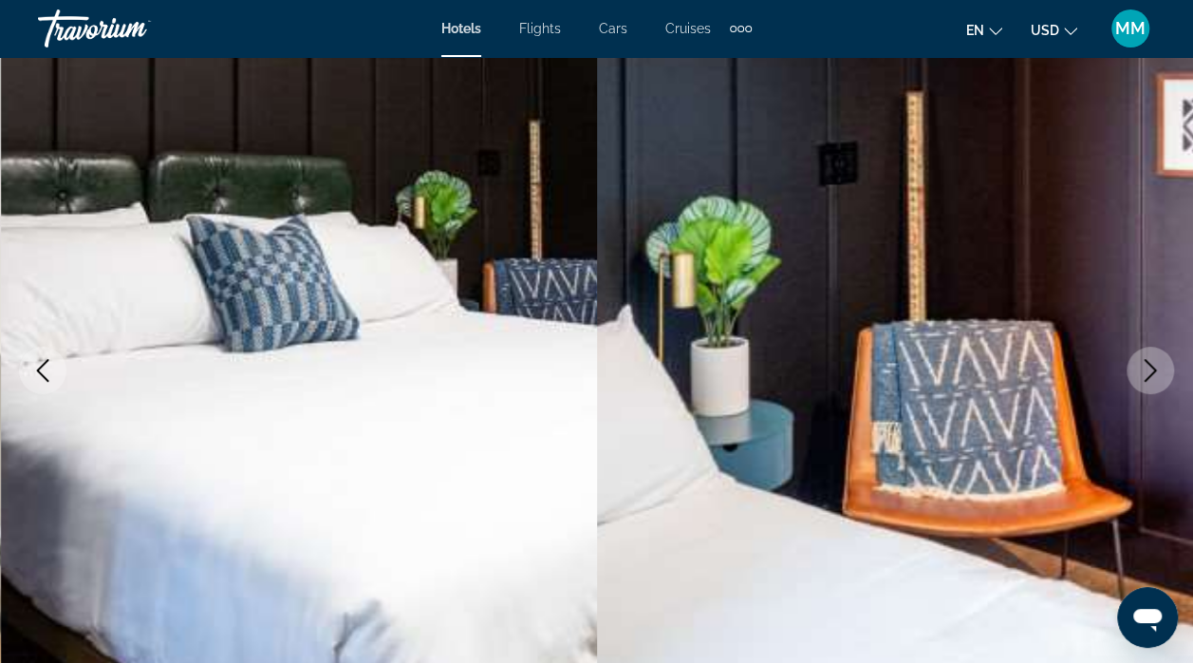
click at [1150, 363] on icon "Next image" at bounding box center [1150, 370] width 23 height 23
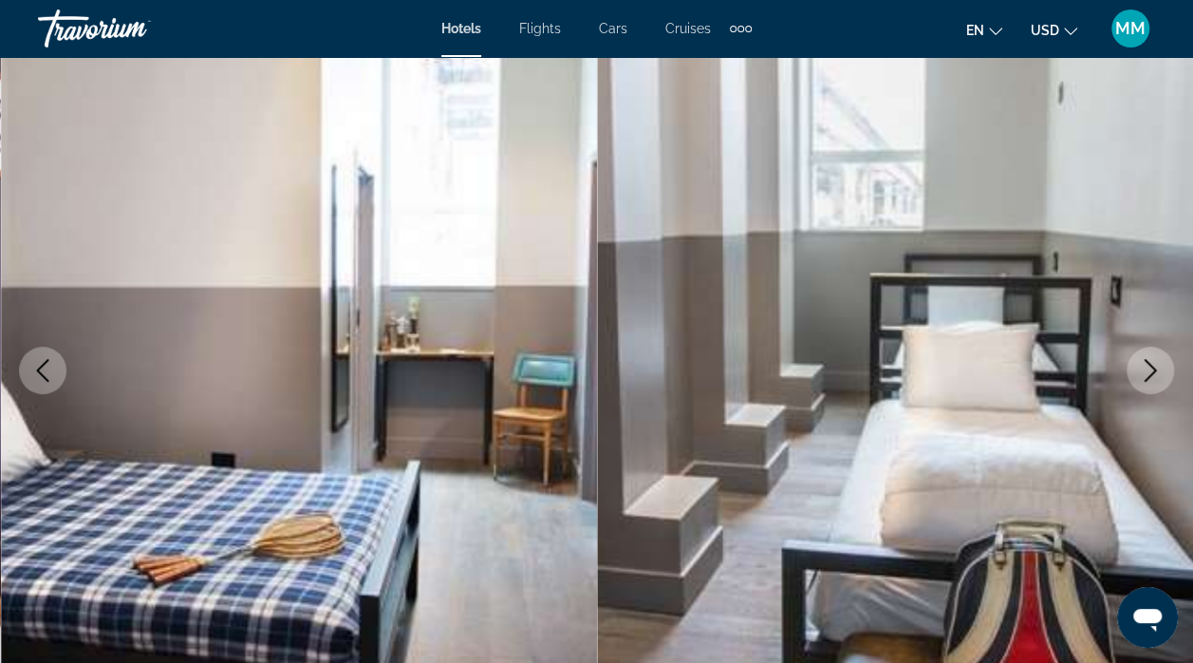
click at [1151, 368] on icon "Next image" at bounding box center [1150, 370] width 23 height 23
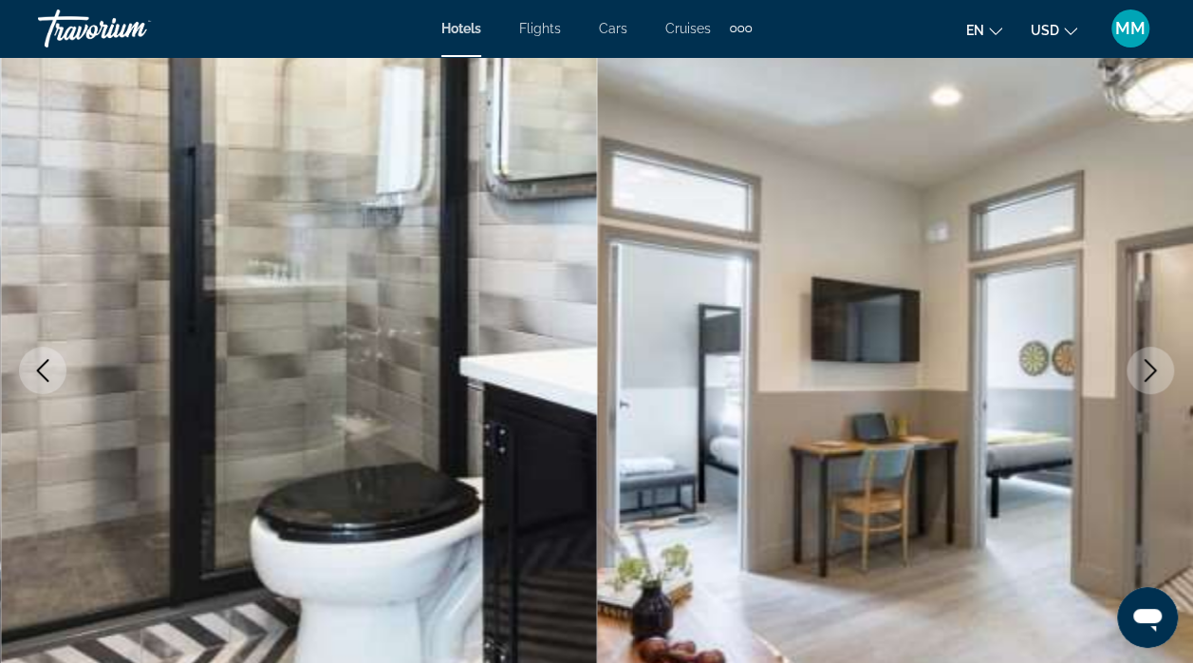
click at [1149, 364] on icon "Next image" at bounding box center [1151, 370] width 12 height 23
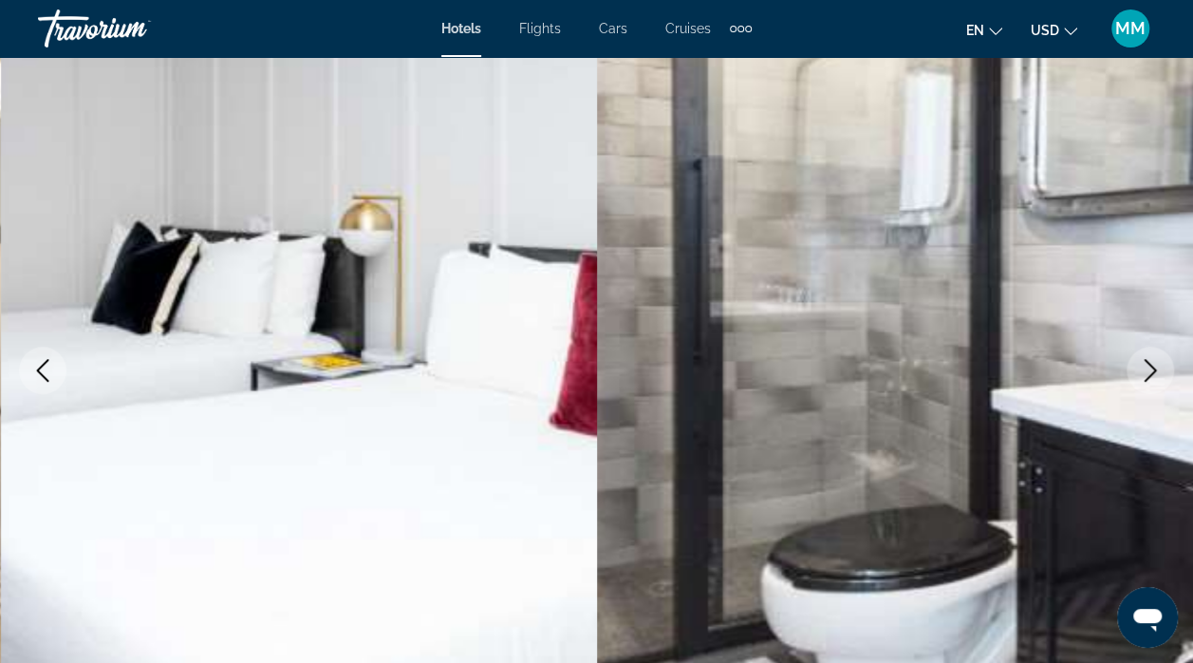
click at [1148, 370] on icon "Next image" at bounding box center [1150, 370] width 23 height 23
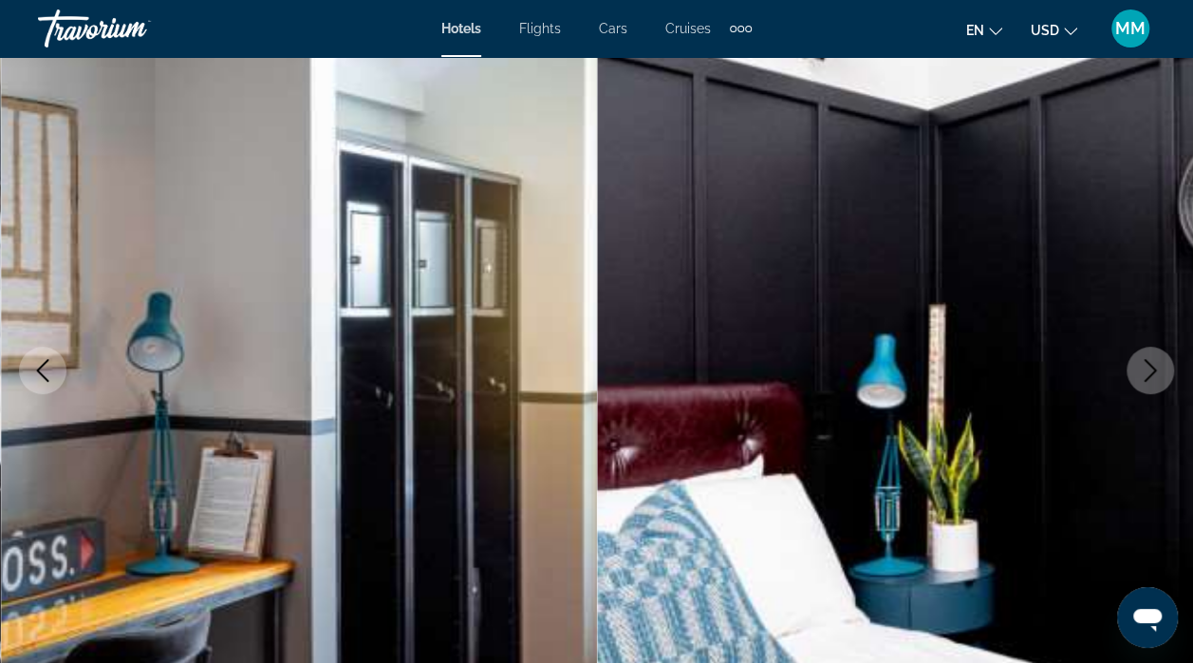
click at [1148, 366] on icon "Next image" at bounding box center [1150, 370] width 23 height 23
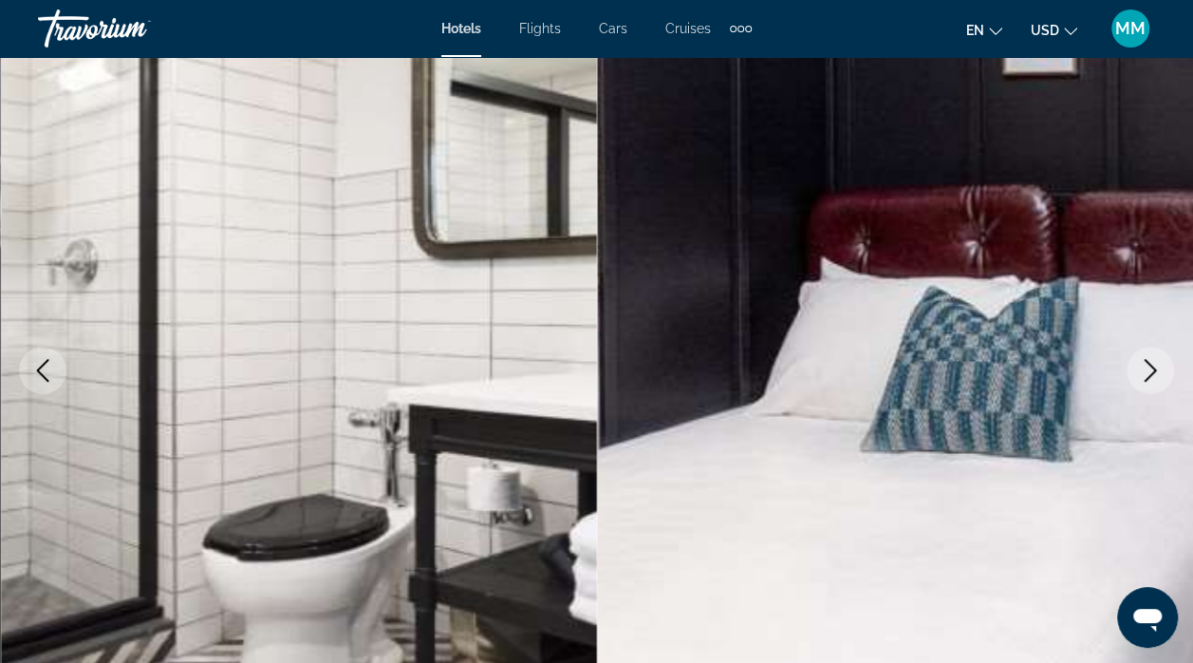
click at [1148, 371] on icon "Next image" at bounding box center [1150, 370] width 23 height 23
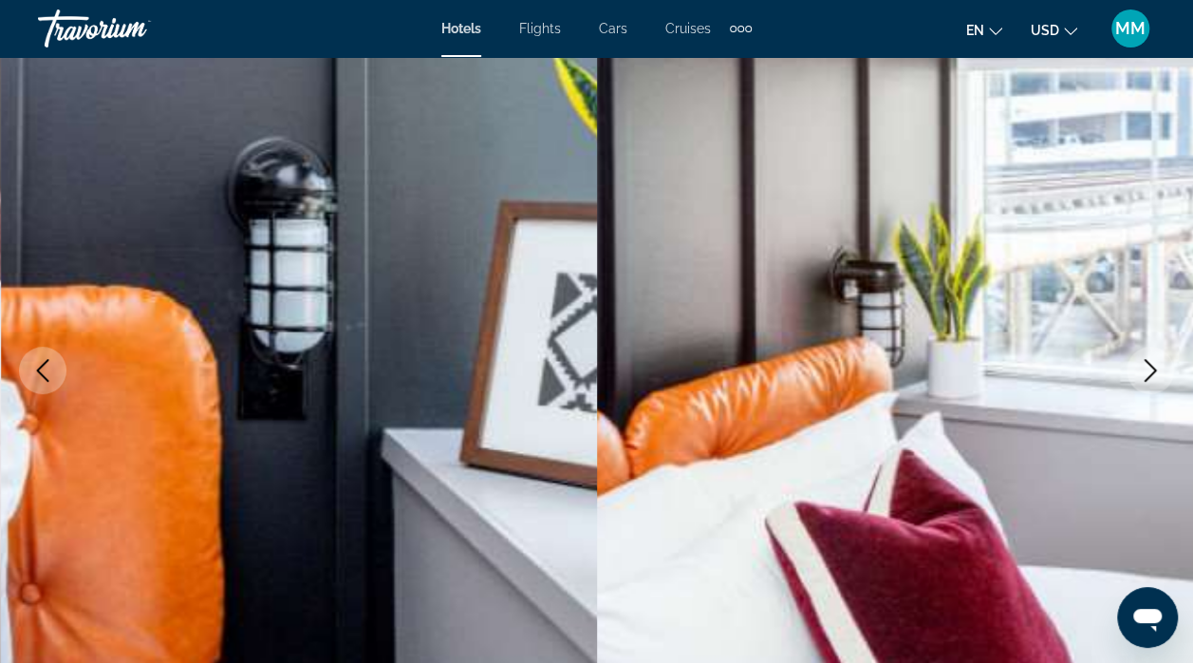
click at [1153, 369] on icon "Next image" at bounding box center [1150, 370] width 23 height 23
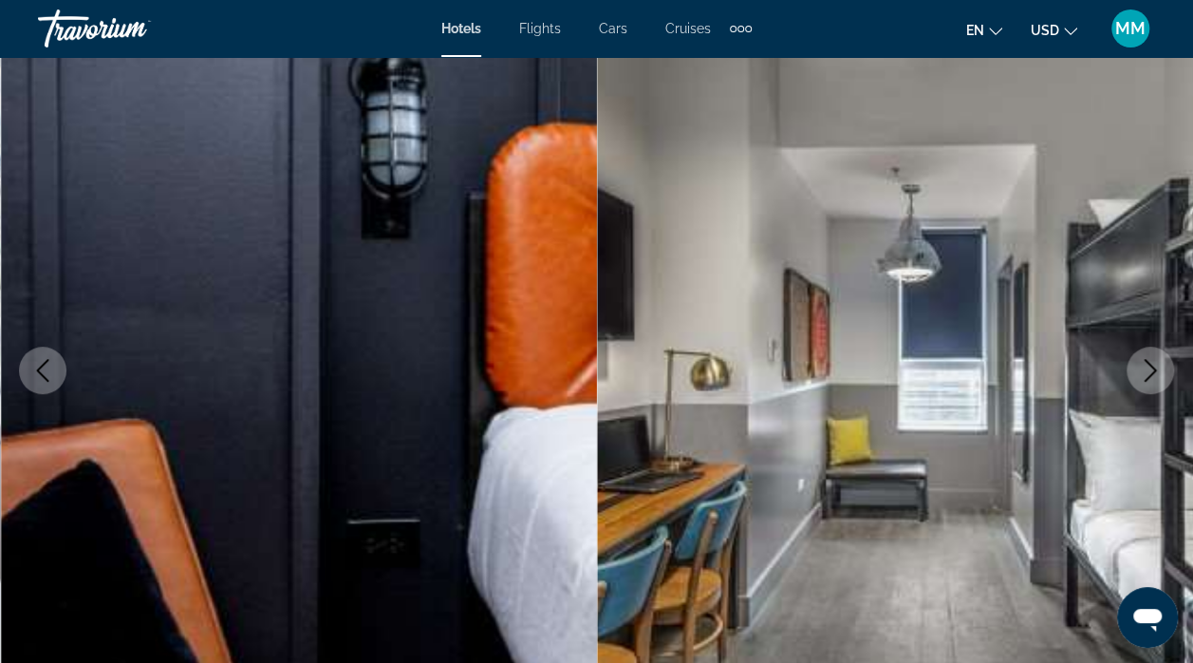
click at [1147, 374] on icon "Next image" at bounding box center [1150, 370] width 23 height 23
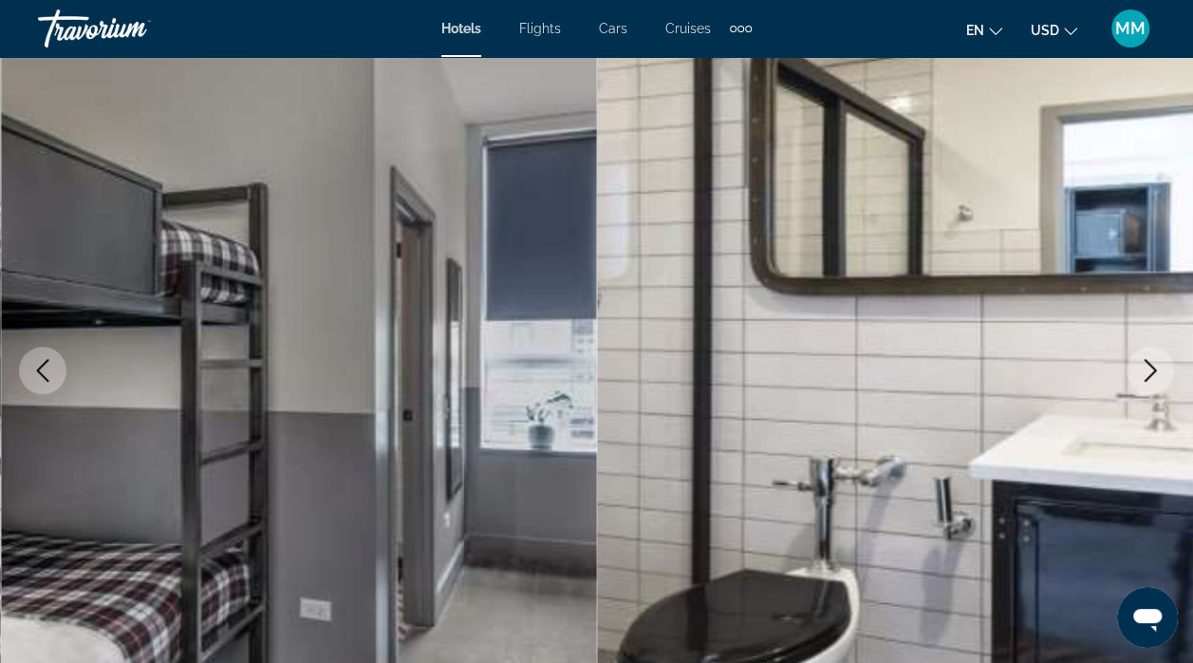
click at [1148, 367] on icon "Next image" at bounding box center [1150, 370] width 23 height 23
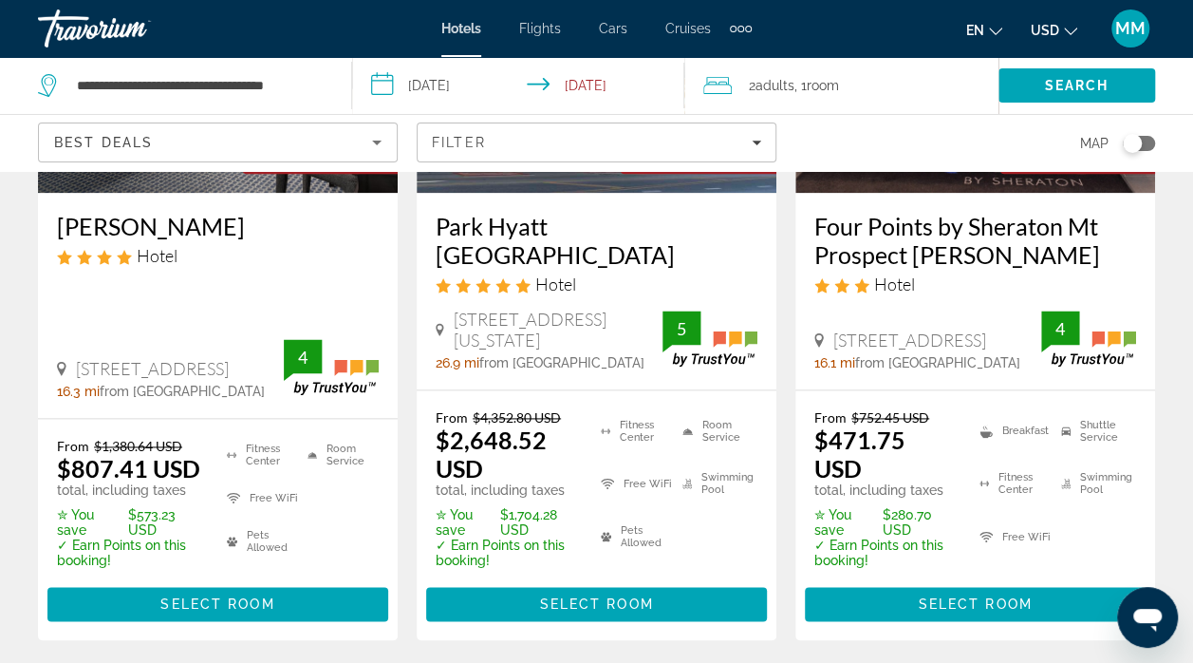
scroll to position [1114, 0]
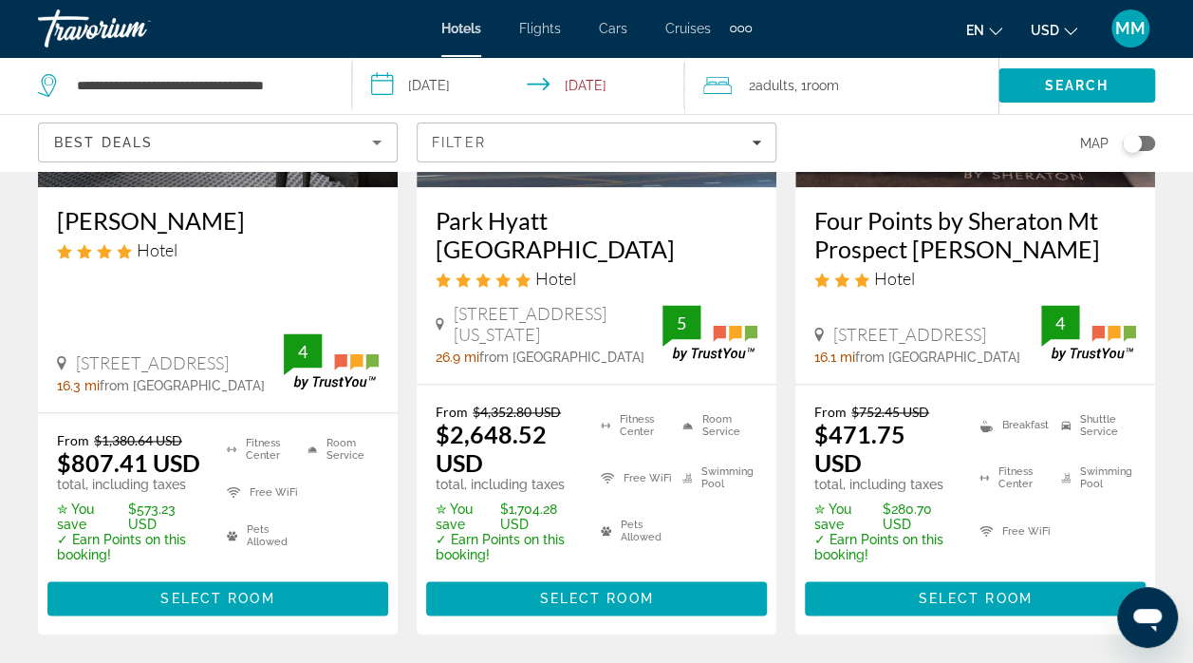
click at [342, 149] on div "Best Deals" at bounding box center [213, 142] width 318 height 23
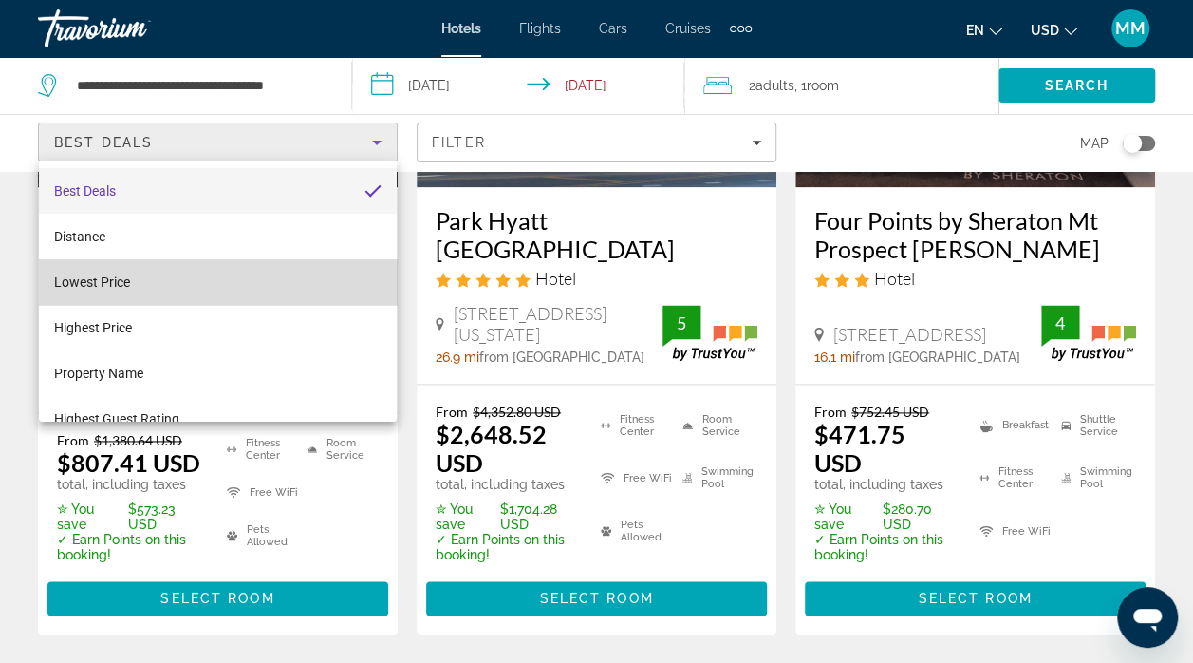
click at [233, 283] on mat-option "Lowest Price" at bounding box center [218, 282] width 359 height 46
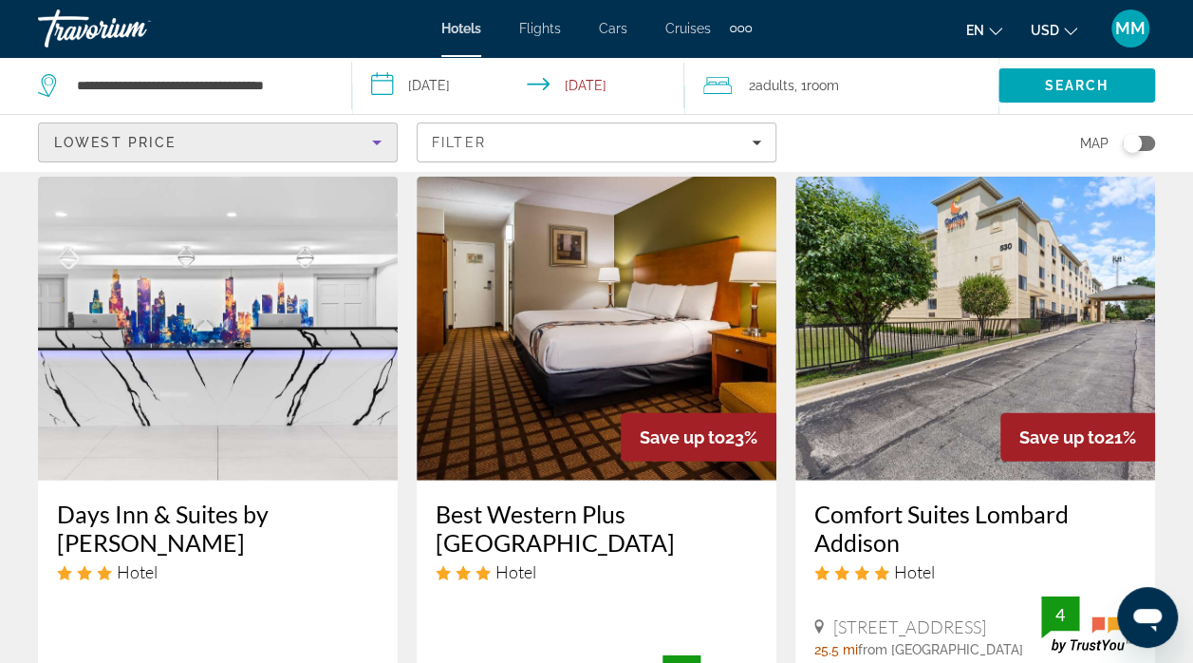
scroll to position [2287, 0]
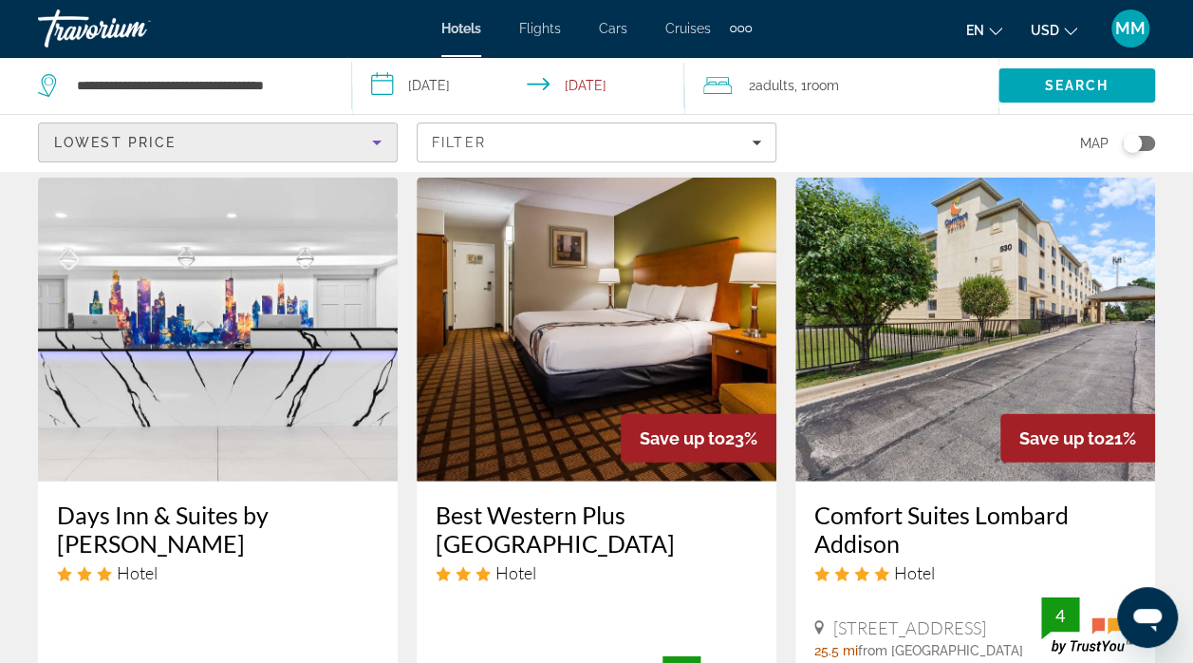
click at [1101, 345] on img "Main content" at bounding box center [975, 329] width 360 height 304
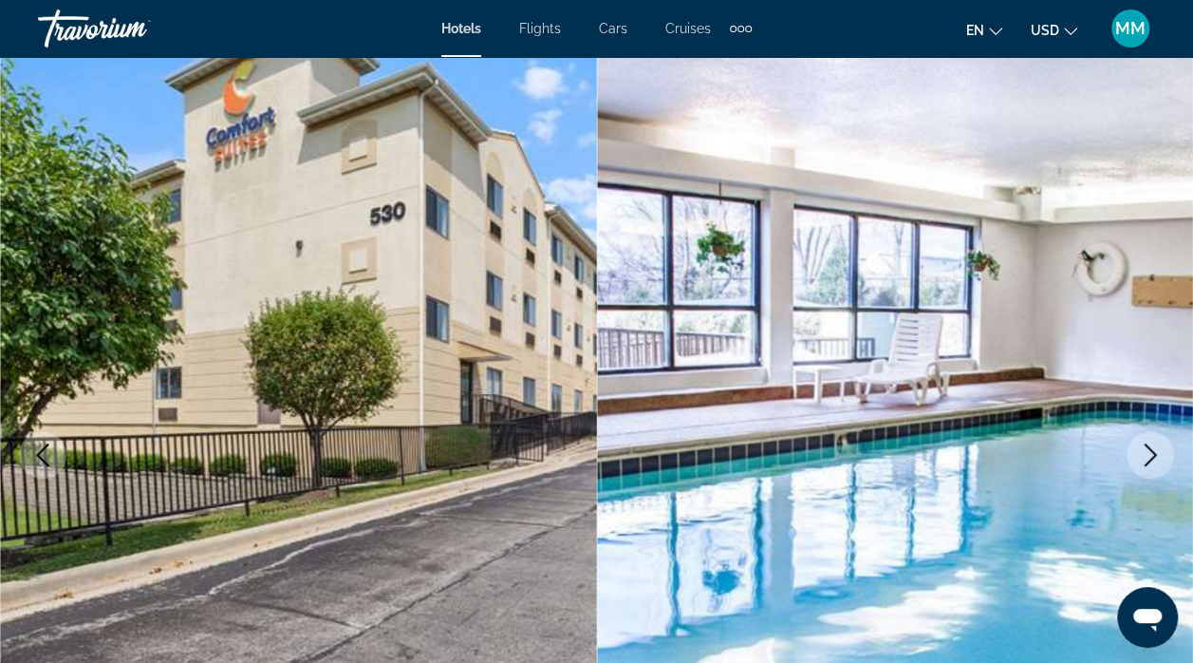
scroll to position [71, 0]
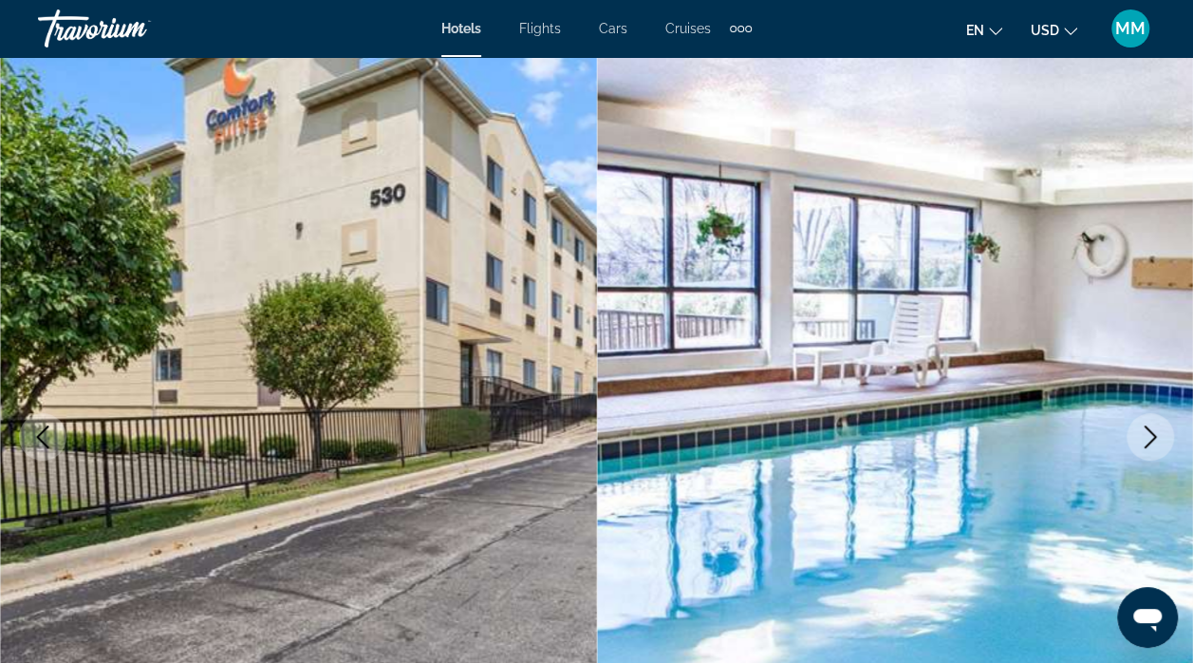
click at [1149, 428] on icon "Next image" at bounding box center [1150, 436] width 23 height 23
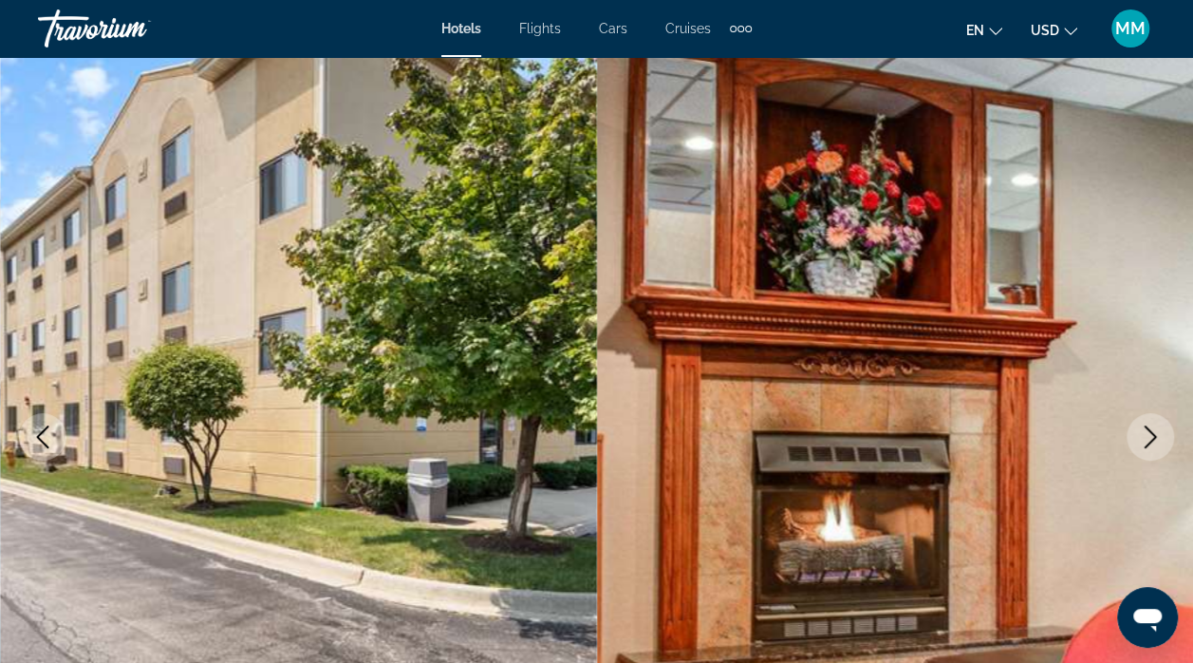
click at [1137, 439] on button "Next image" at bounding box center [1150, 436] width 47 height 47
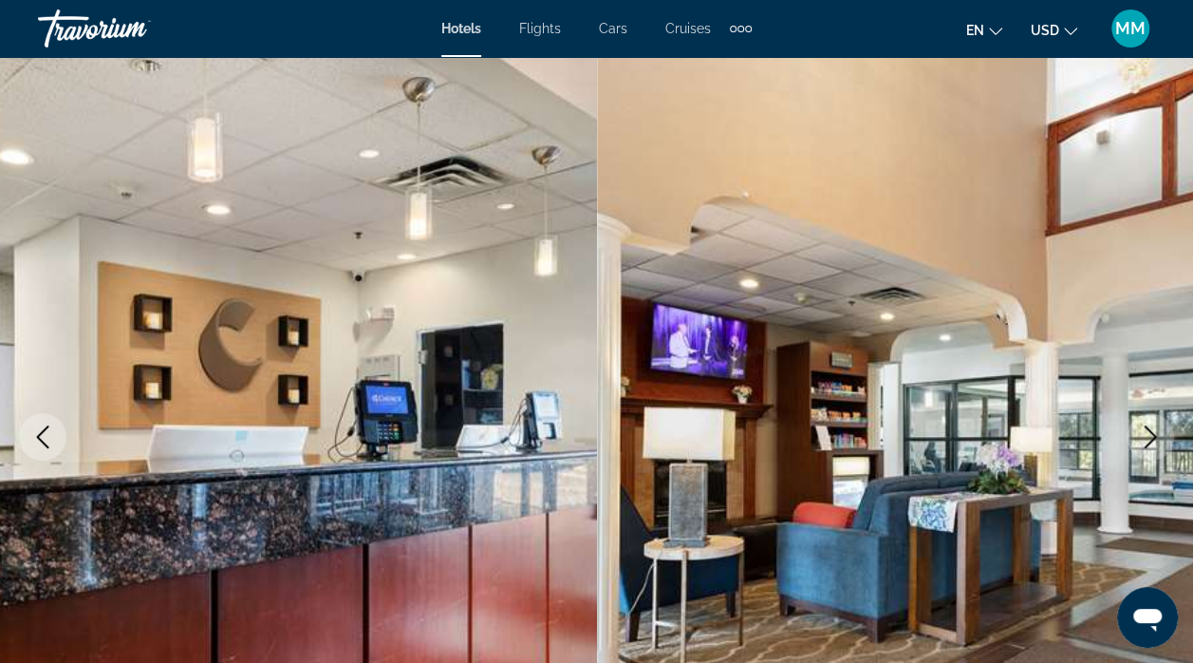
click at [1129, 435] on button "Next image" at bounding box center [1150, 436] width 47 height 47
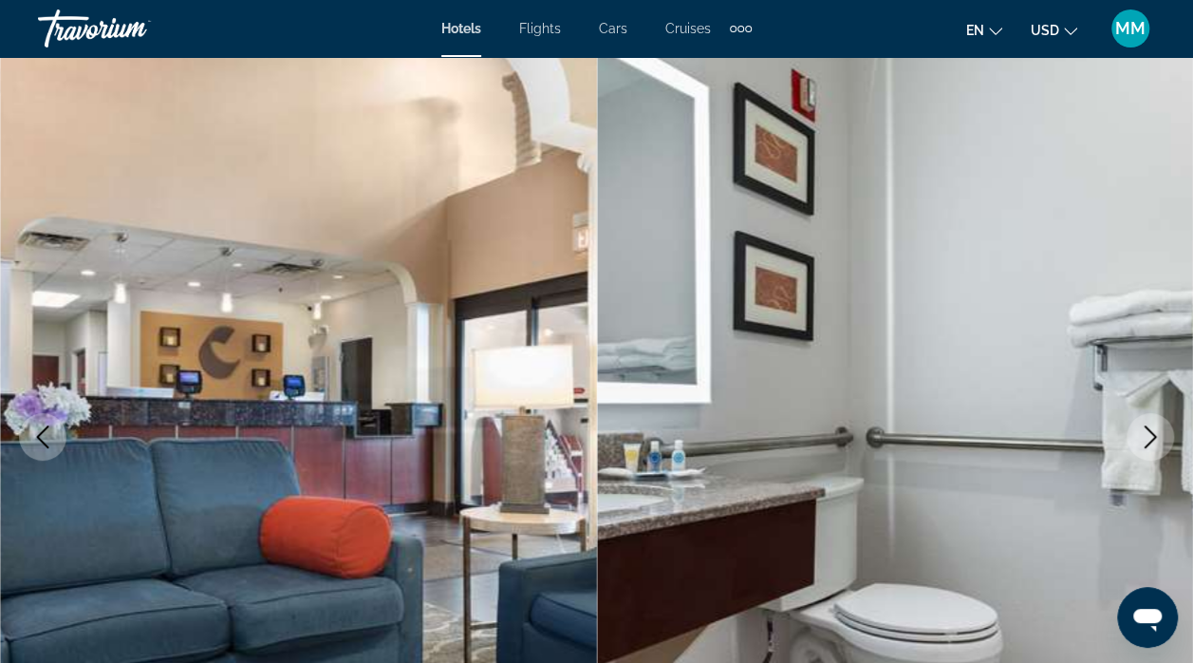
click at [1140, 426] on icon "Next image" at bounding box center [1150, 436] width 23 height 23
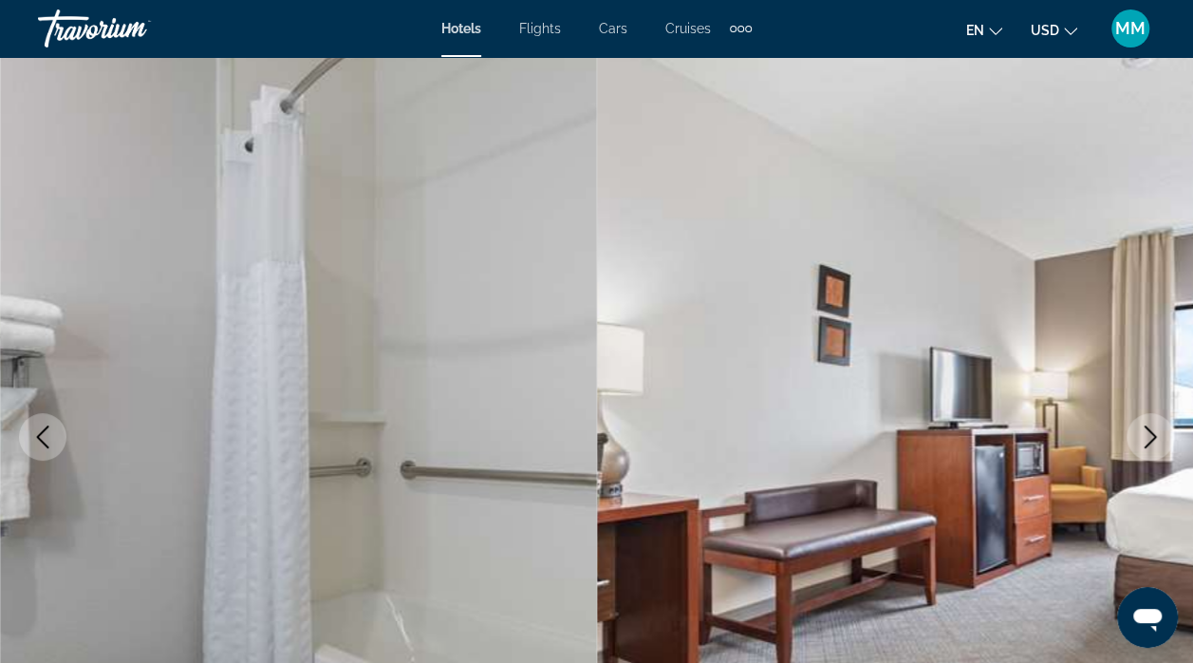
click at [1135, 433] on button "Next image" at bounding box center [1150, 436] width 47 height 47
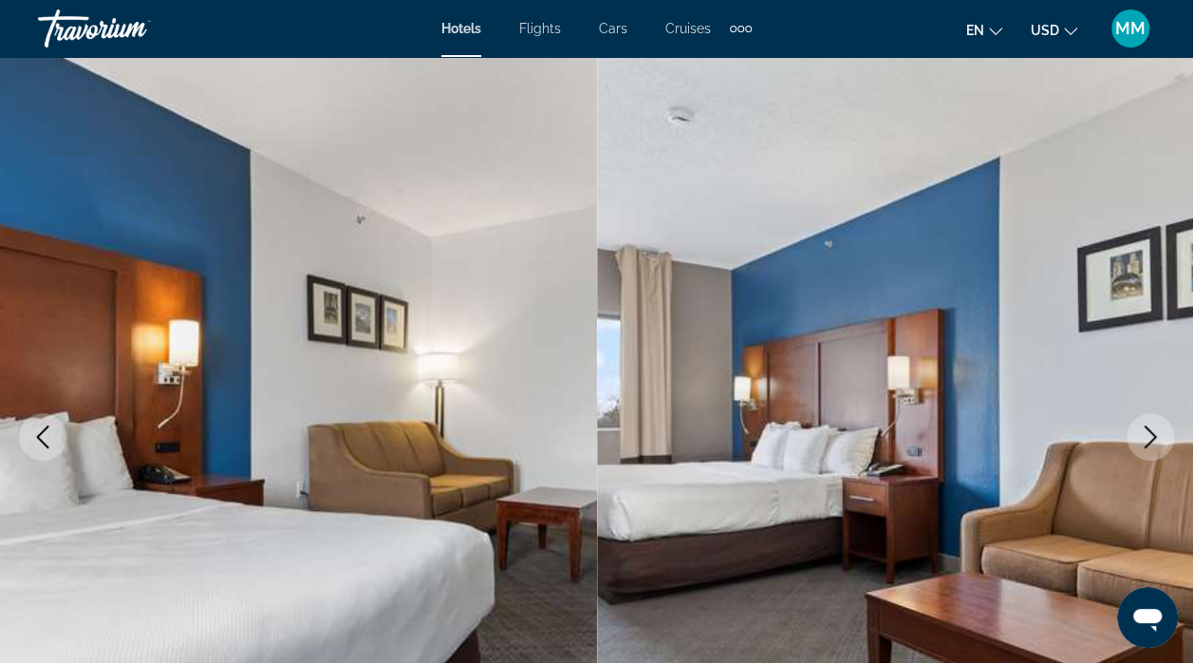
click at [1137, 432] on button "Next image" at bounding box center [1150, 436] width 47 height 47
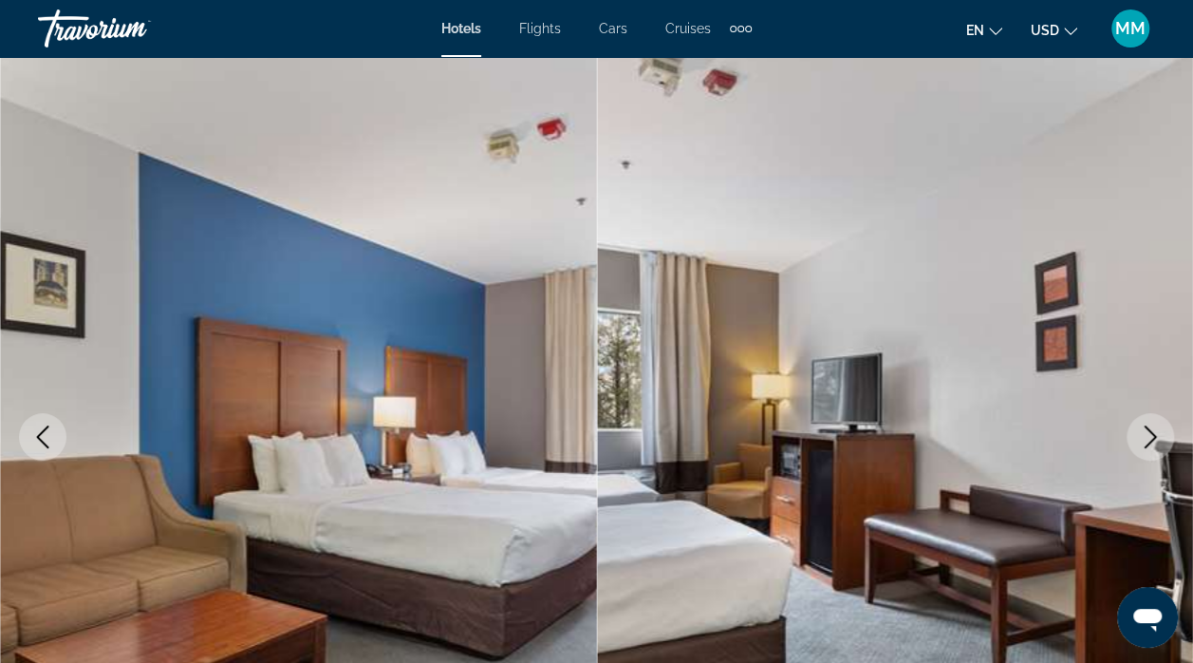
click at [1143, 433] on icon "Next image" at bounding box center [1150, 436] width 23 height 23
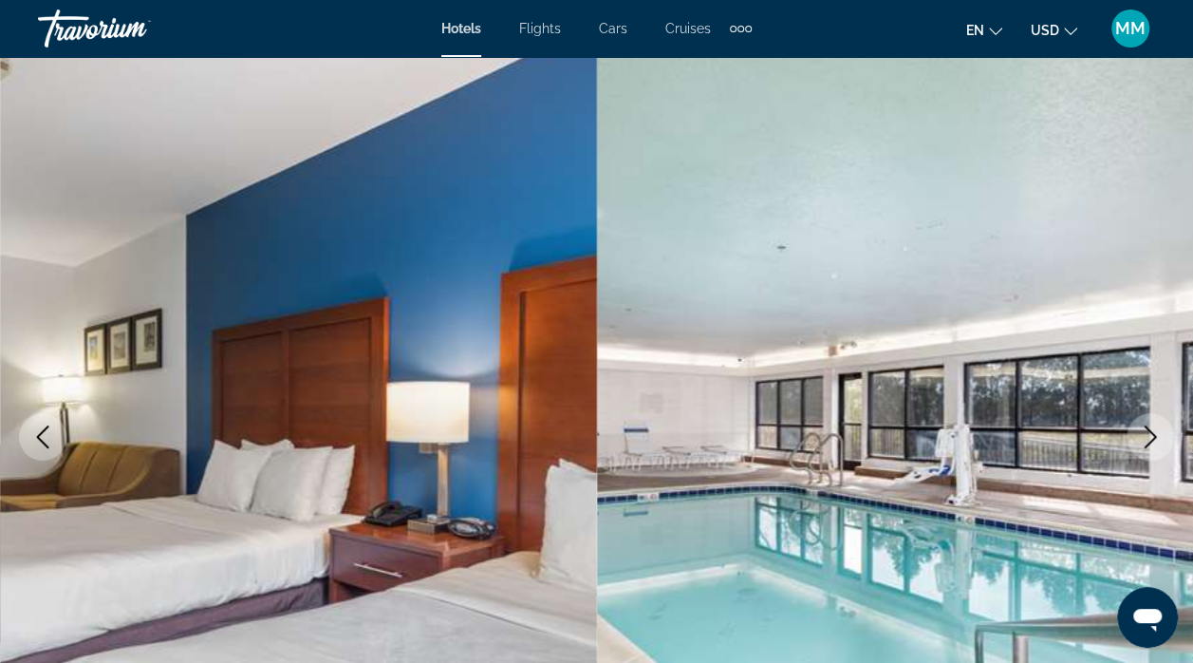
click at [1137, 439] on button "Next image" at bounding box center [1150, 436] width 47 height 47
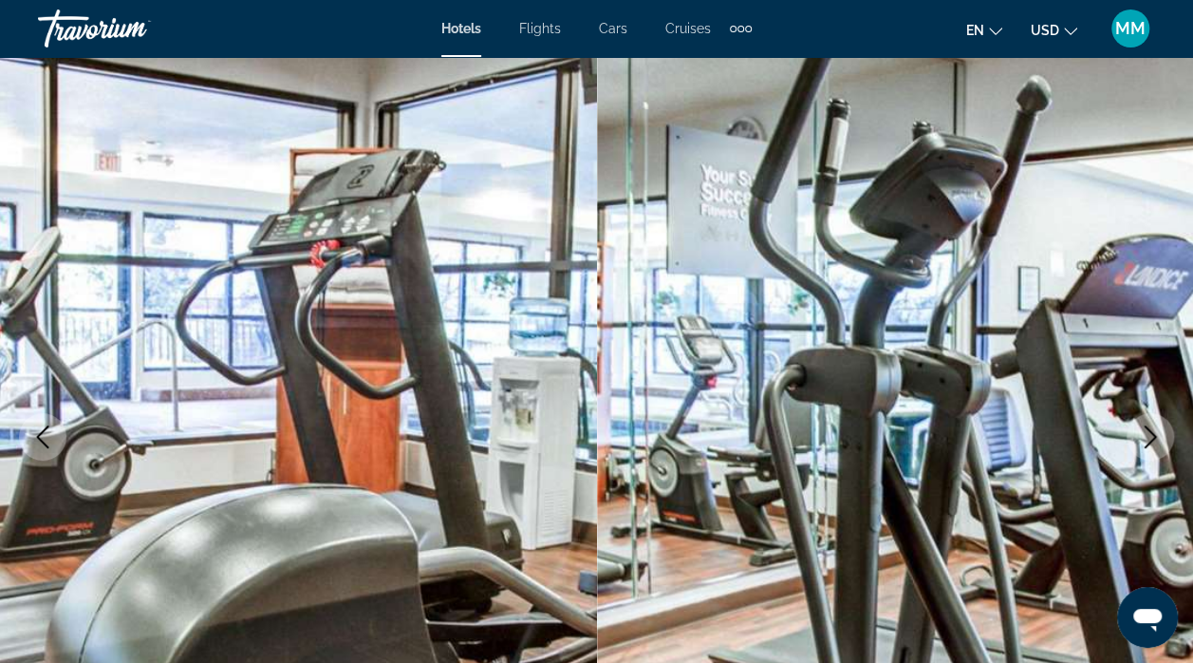
click at [1148, 439] on icon "Next image" at bounding box center [1150, 436] width 23 height 23
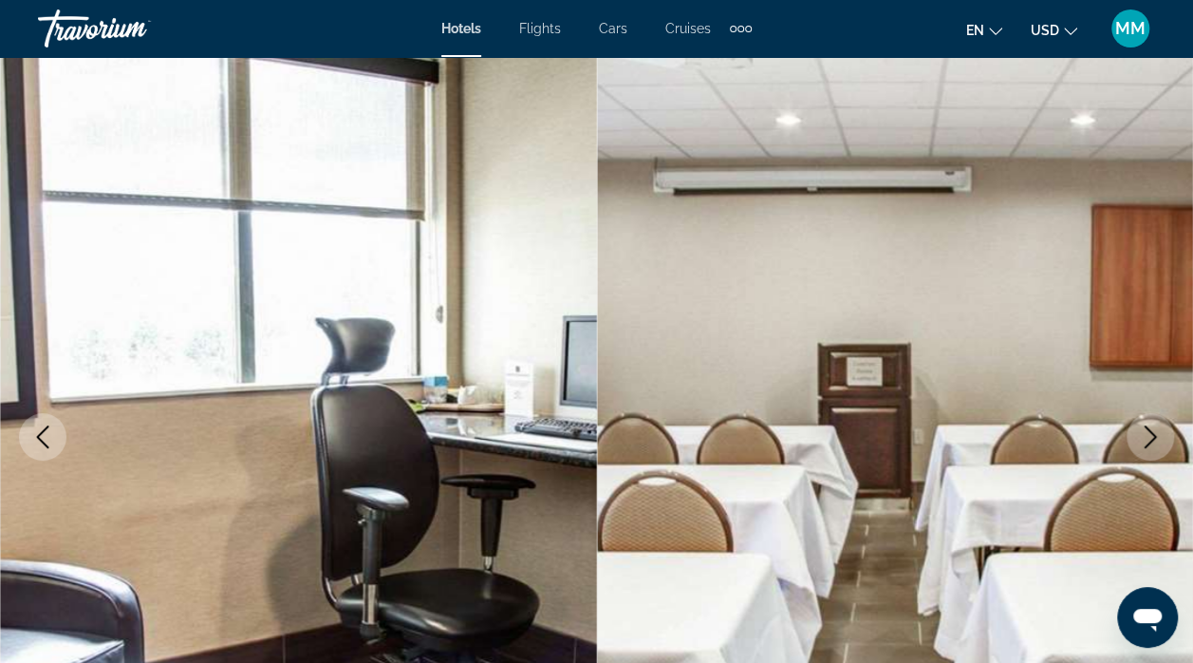
click at [1142, 439] on icon "Next image" at bounding box center [1150, 436] width 23 height 23
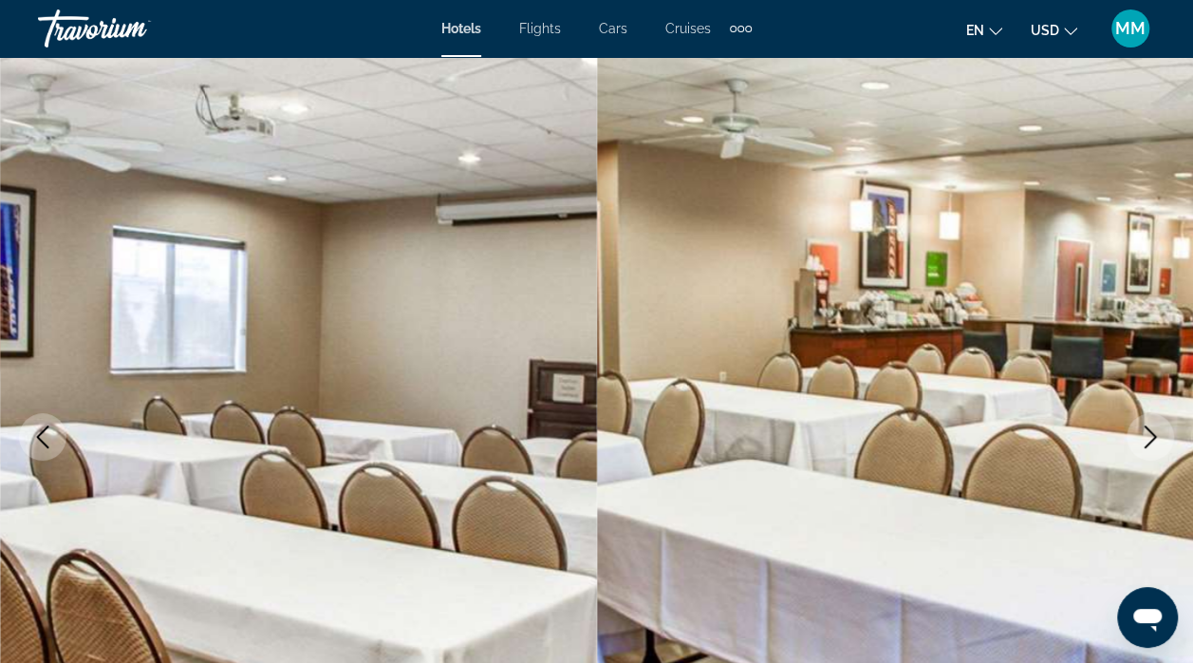
click at [1148, 442] on icon "Next image" at bounding box center [1151, 436] width 12 height 23
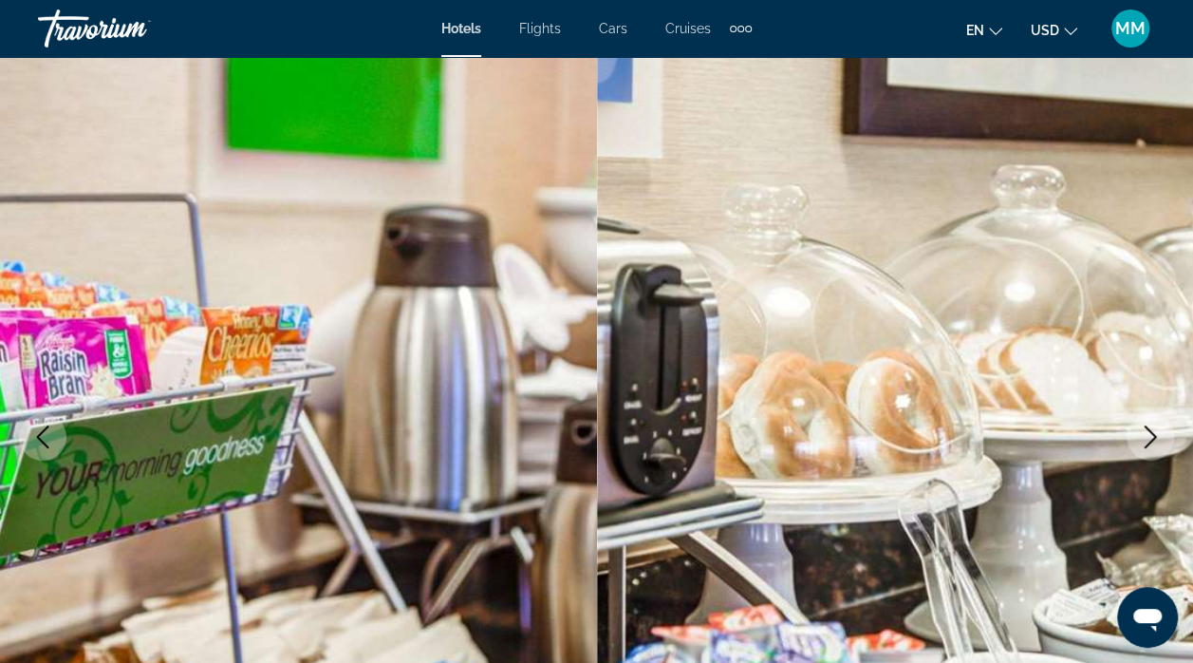
click at [1149, 439] on icon "Next image" at bounding box center [1150, 436] width 23 height 23
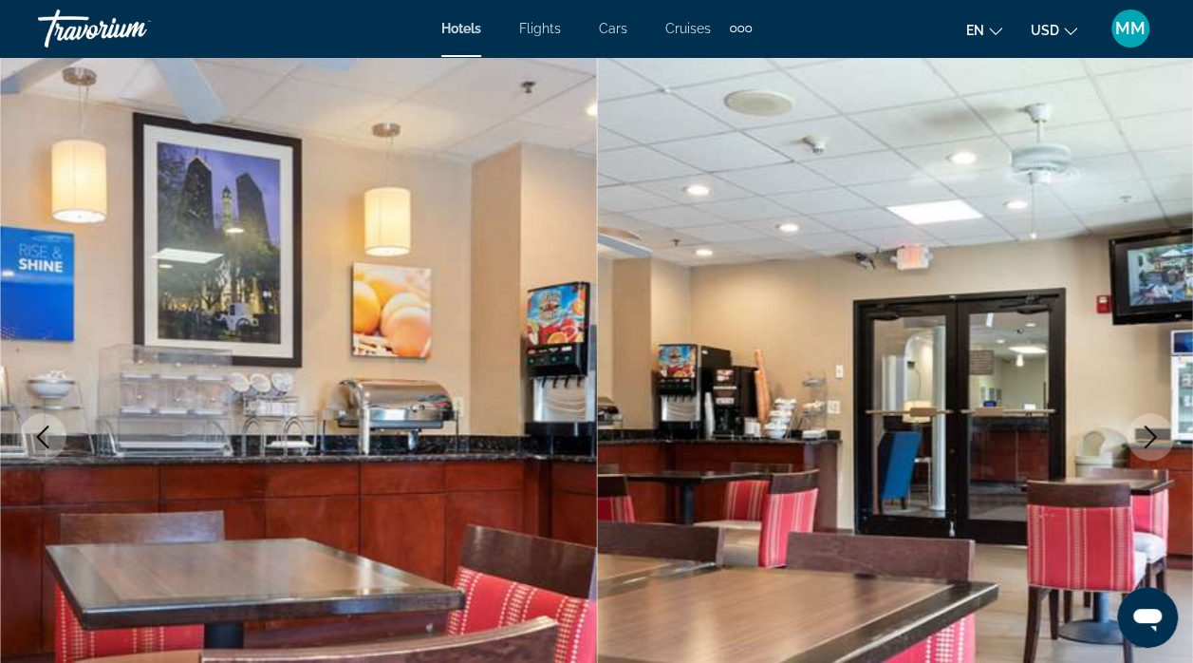
click at [1141, 430] on icon "Next image" at bounding box center [1150, 436] width 23 height 23
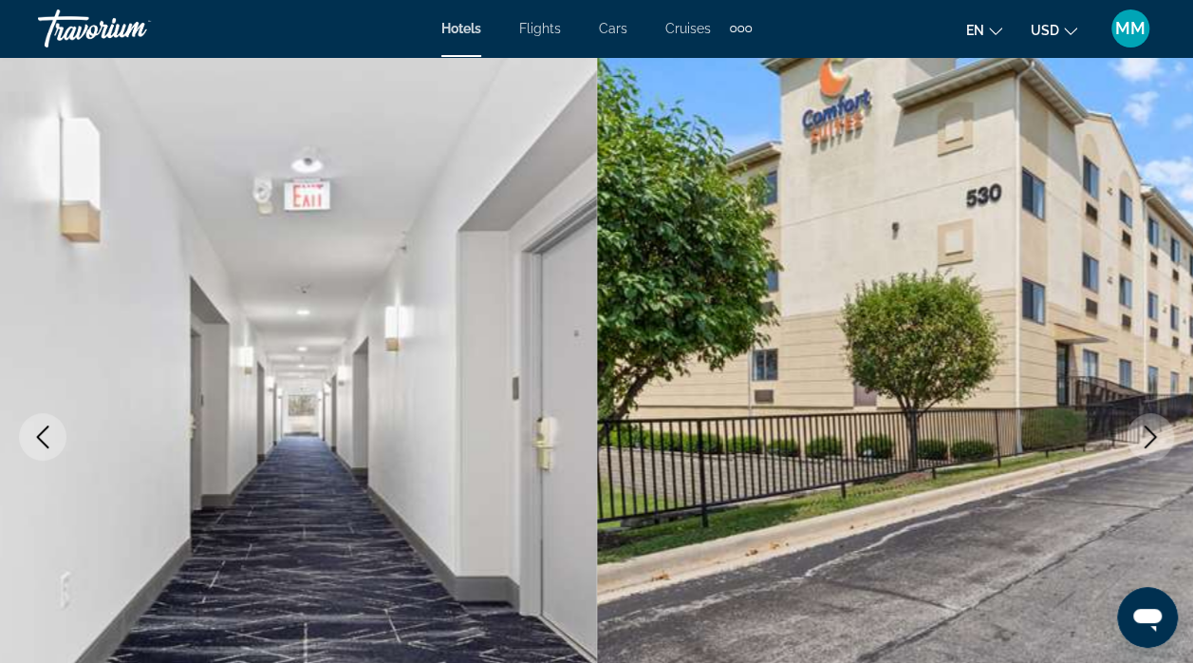
click at [1143, 442] on icon "Next image" at bounding box center [1150, 436] width 23 height 23
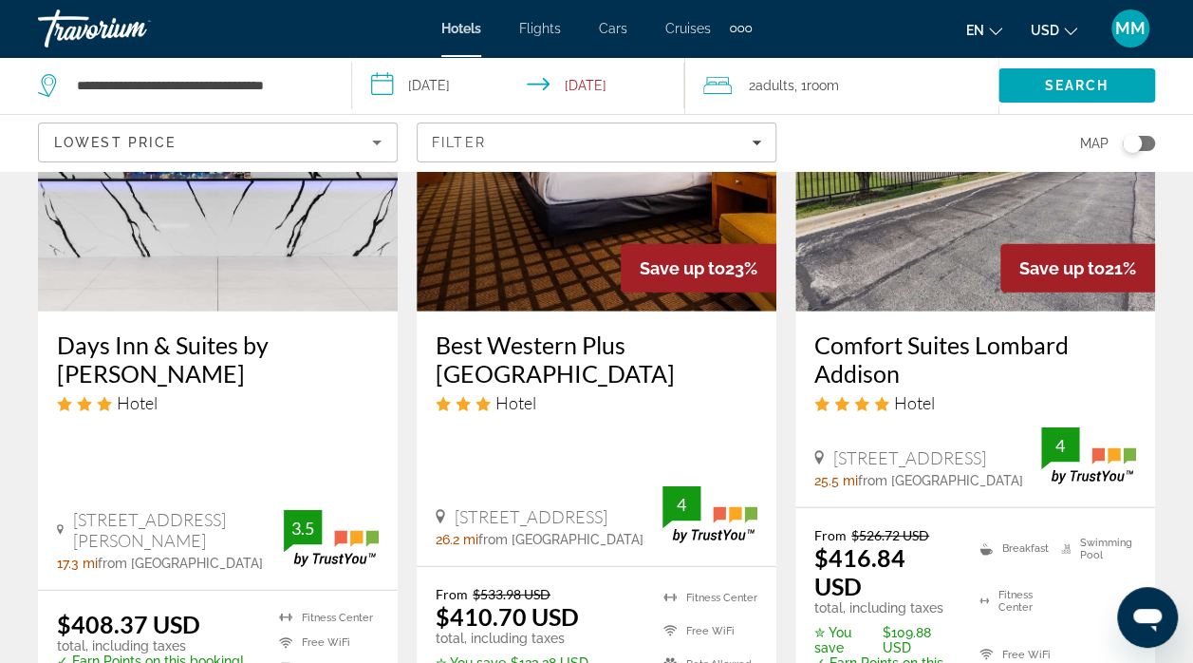
scroll to position [2455, 0]
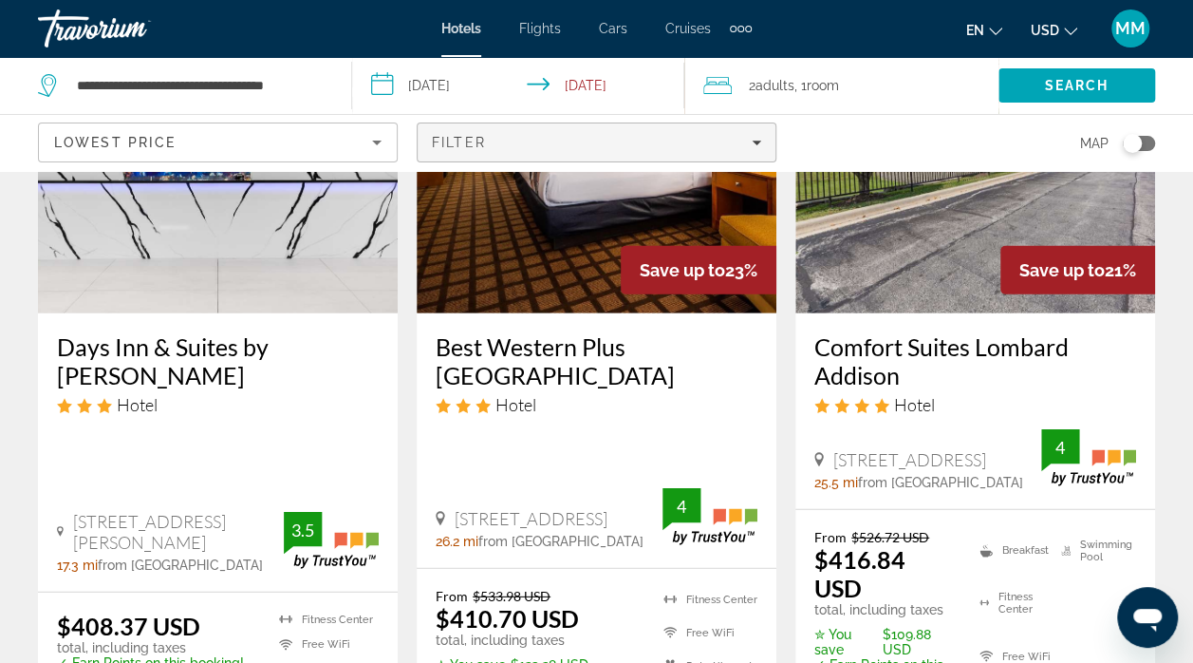
click at [513, 126] on span "Filters" at bounding box center [597, 143] width 358 height 46
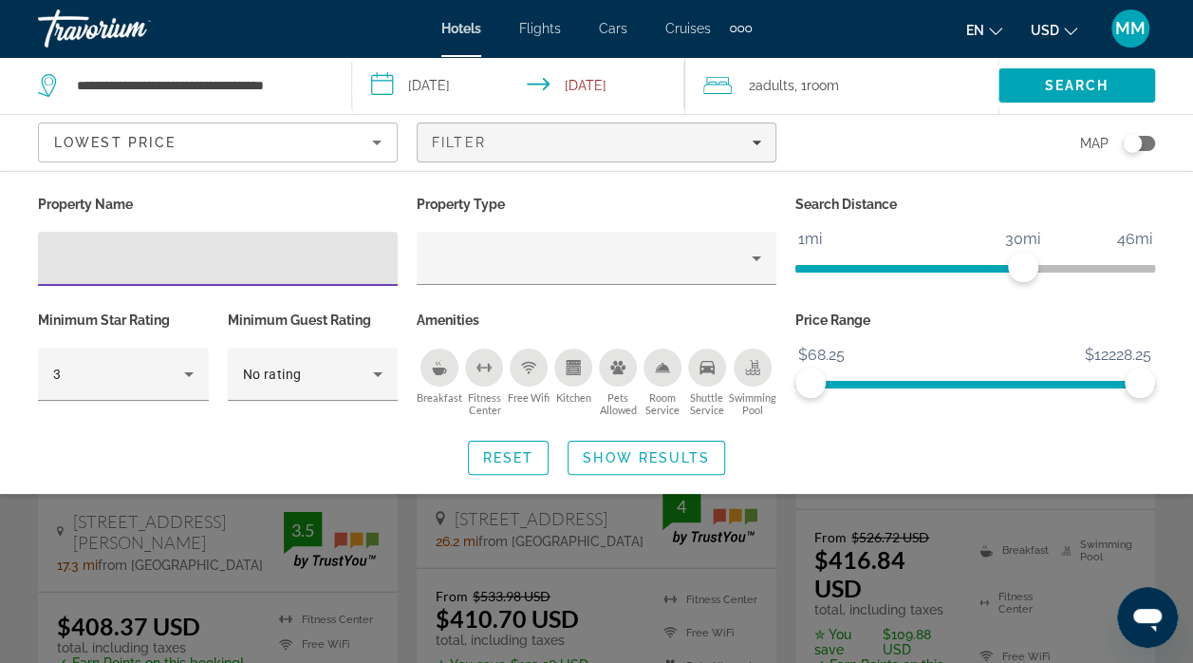
click at [576, 336] on div "Amenities Breakfast Fitness Center Free Wifi Kitchen Pets Allowed Room Service …" at bounding box center [596, 364] width 379 height 115
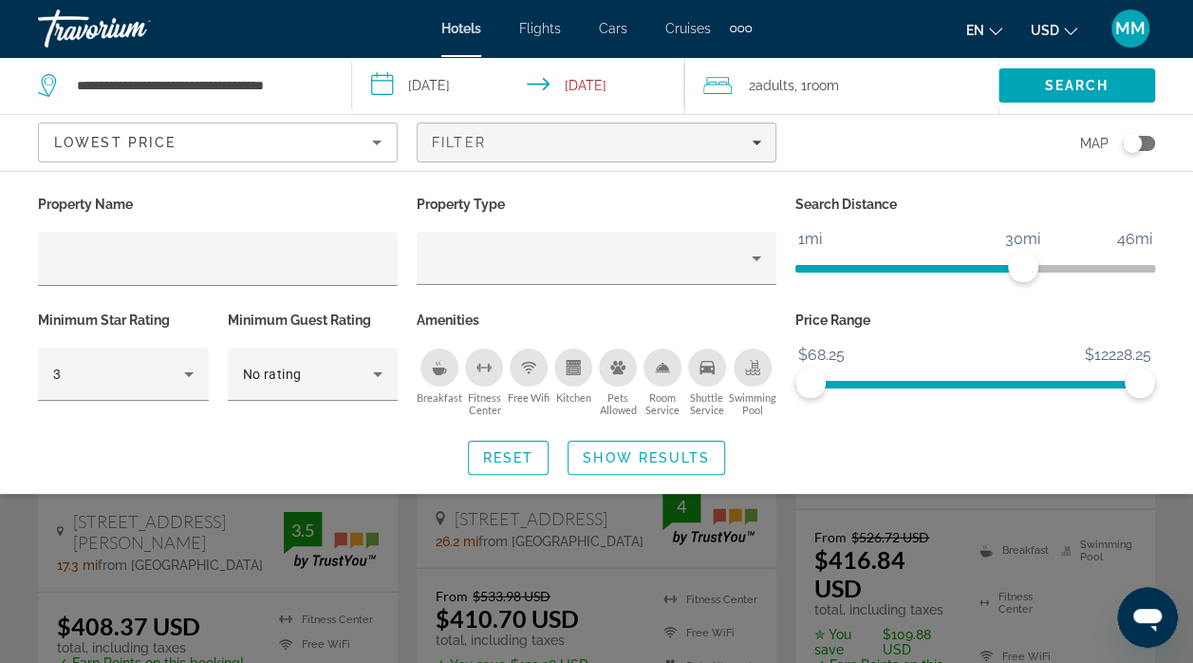
click at [569, 381] on div "Kitchen" at bounding box center [573, 367] width 38 height 38
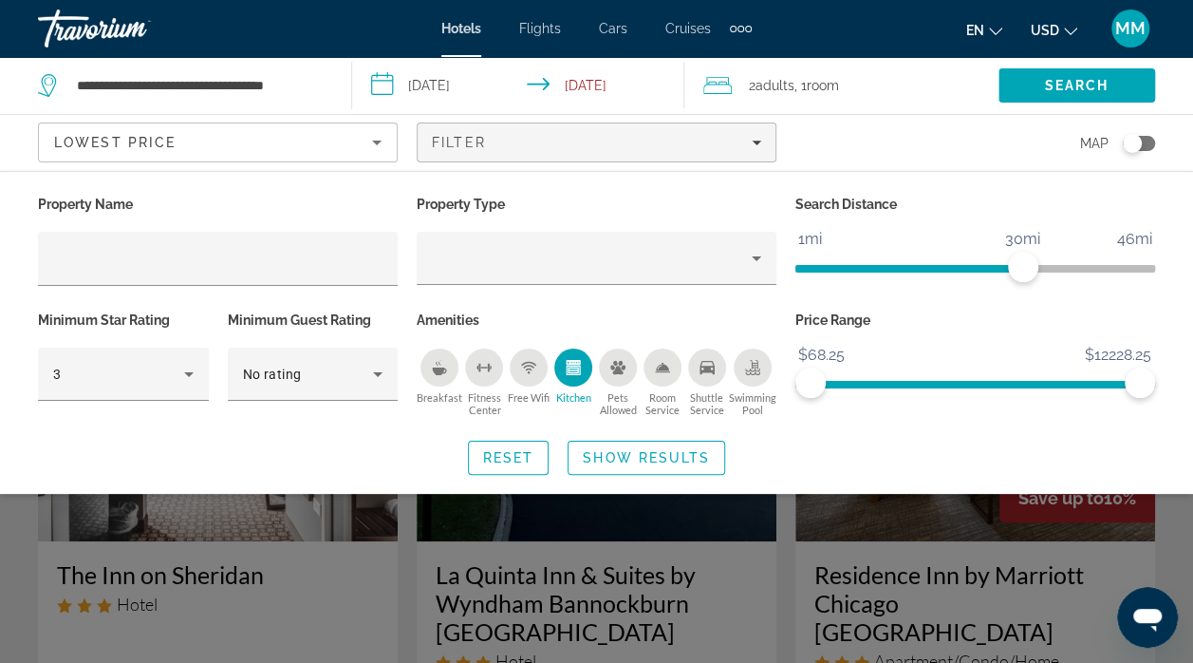
click at [434, 374] on div "Breakfast" at bounding box center [439, 367] width 38 height 38
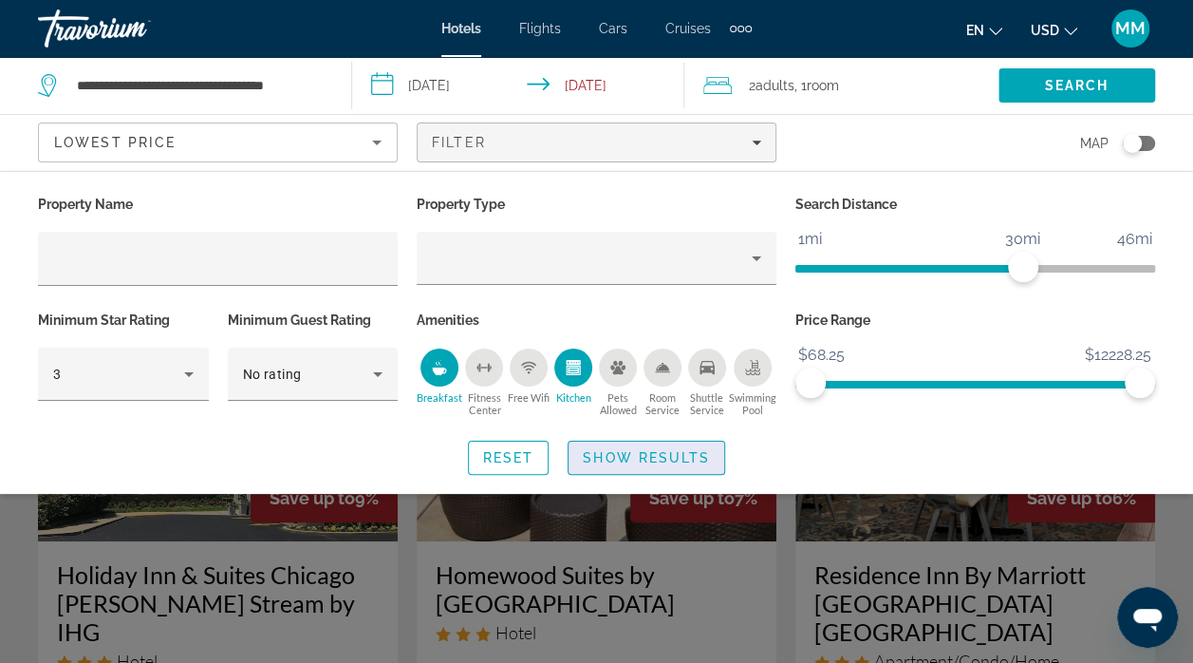
click at [617, 466] on span "Search widget" at bounding box center [647, 458] width 156 height 46
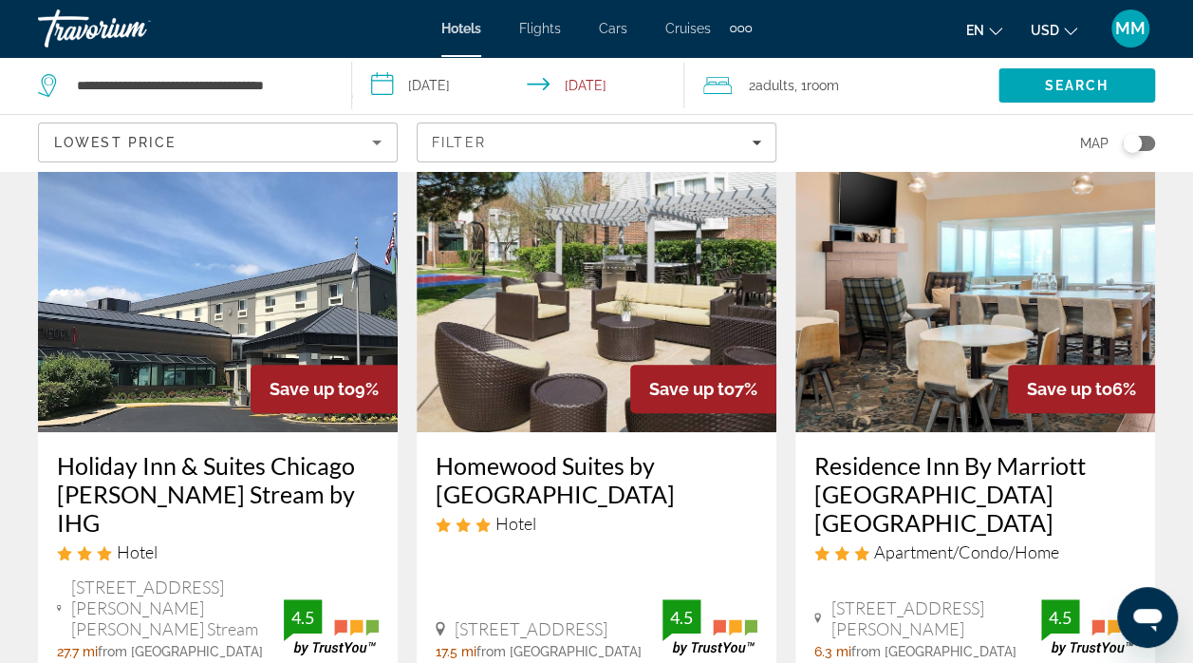
scroll to position [117, 0]
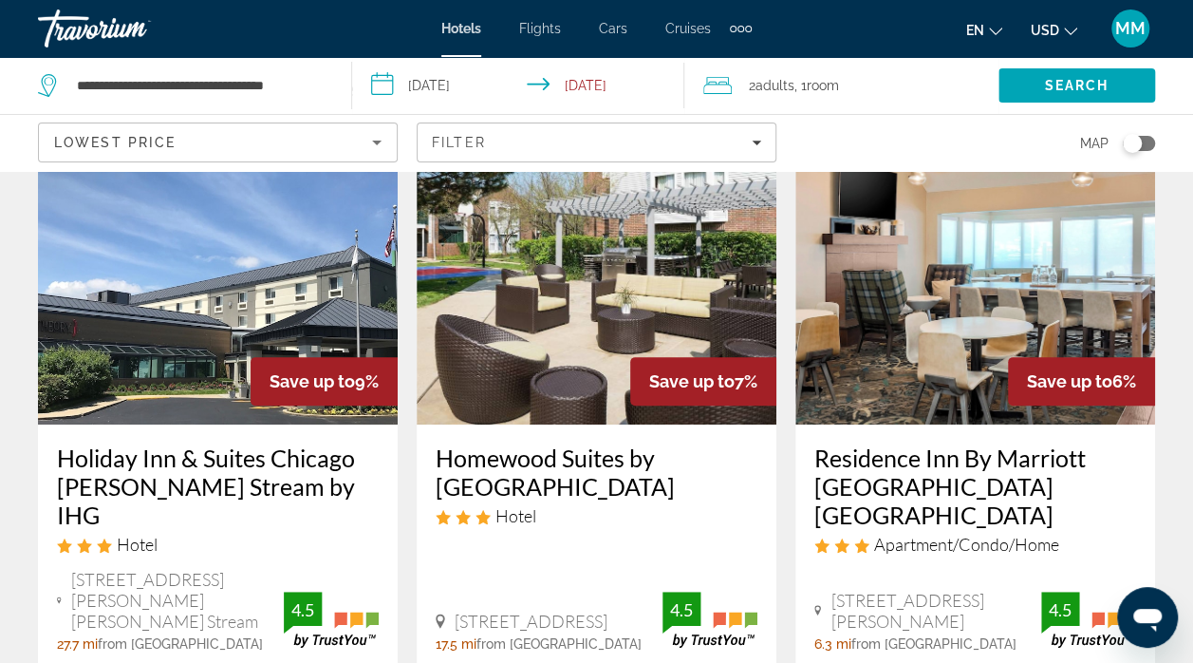
click at [126, 463] on h3 "Holiday Inn & Suites Chicago Carol Stream by IHG" at bounding box center [218, 485] width 322 height 85
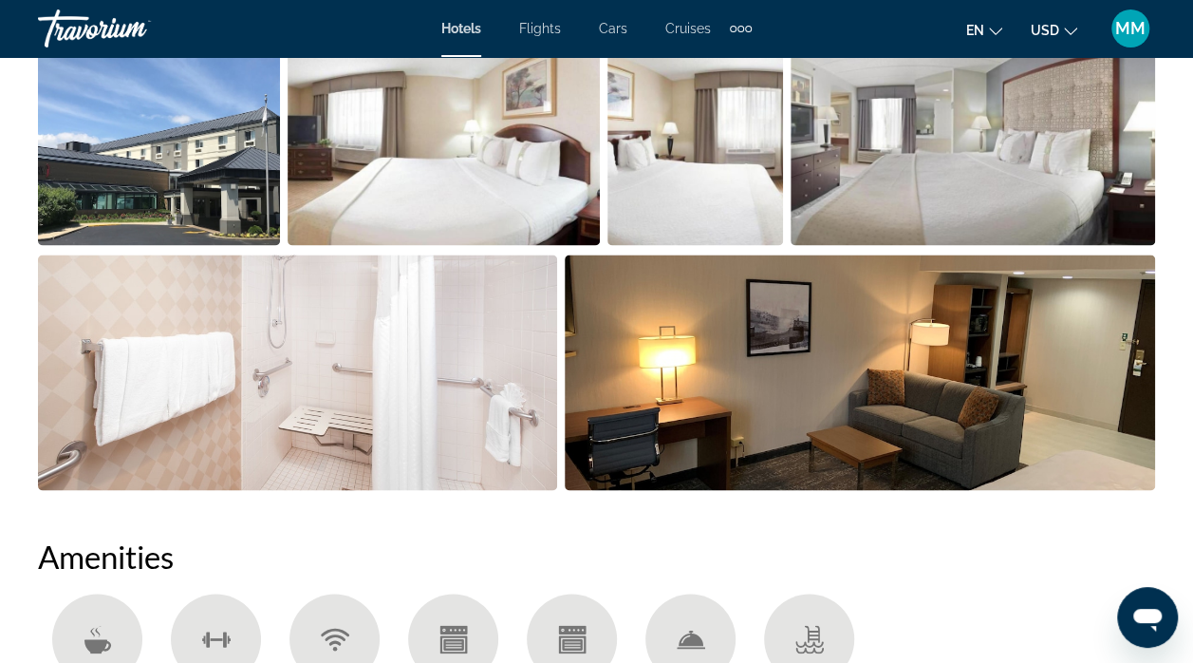
scroll to position [1335, 0]
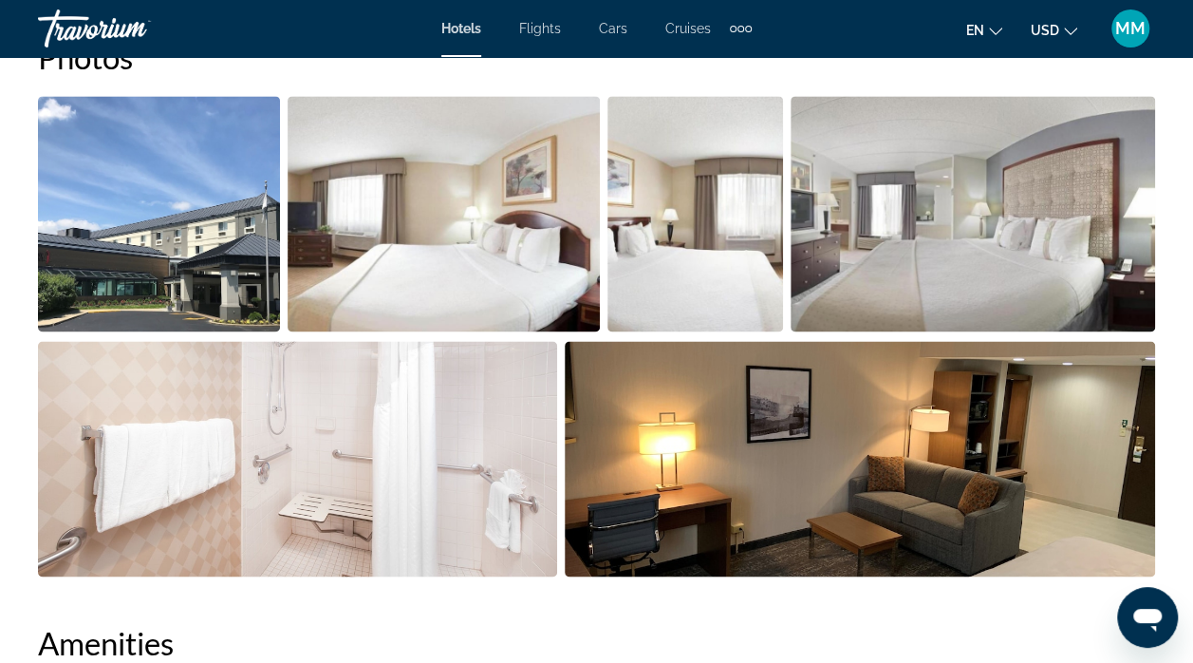
click at [1086, 475] on img "Open full-screen image slider" at bounding box center [860, 458] width 590 height 235
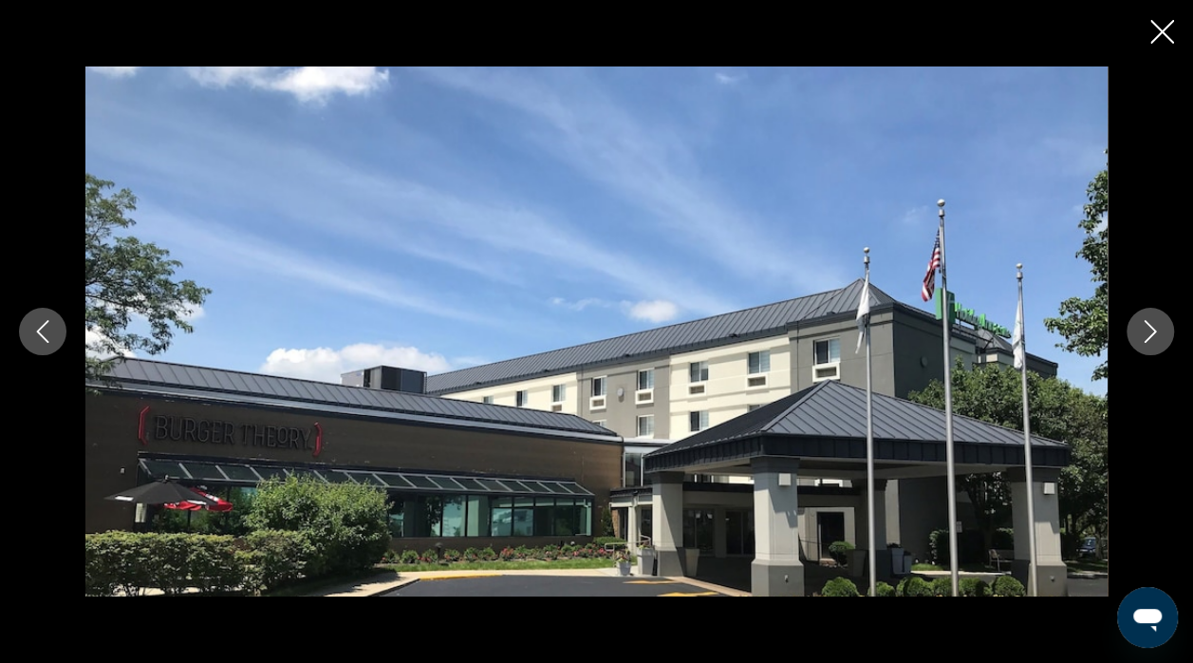
click at [1159, 325] on icon "Next image" at bounding box center [1150, 331] width 23 height 23
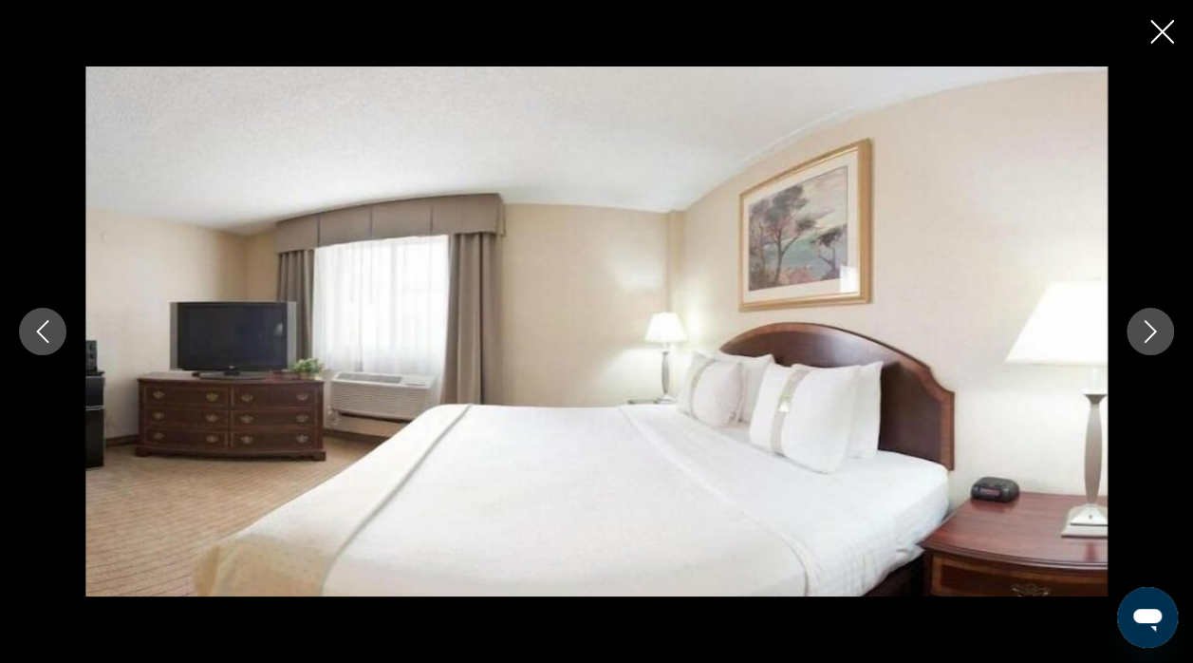
click at [1159, 327] on icon "Next image" at bounding box center [1150, 331] width 23 height 23
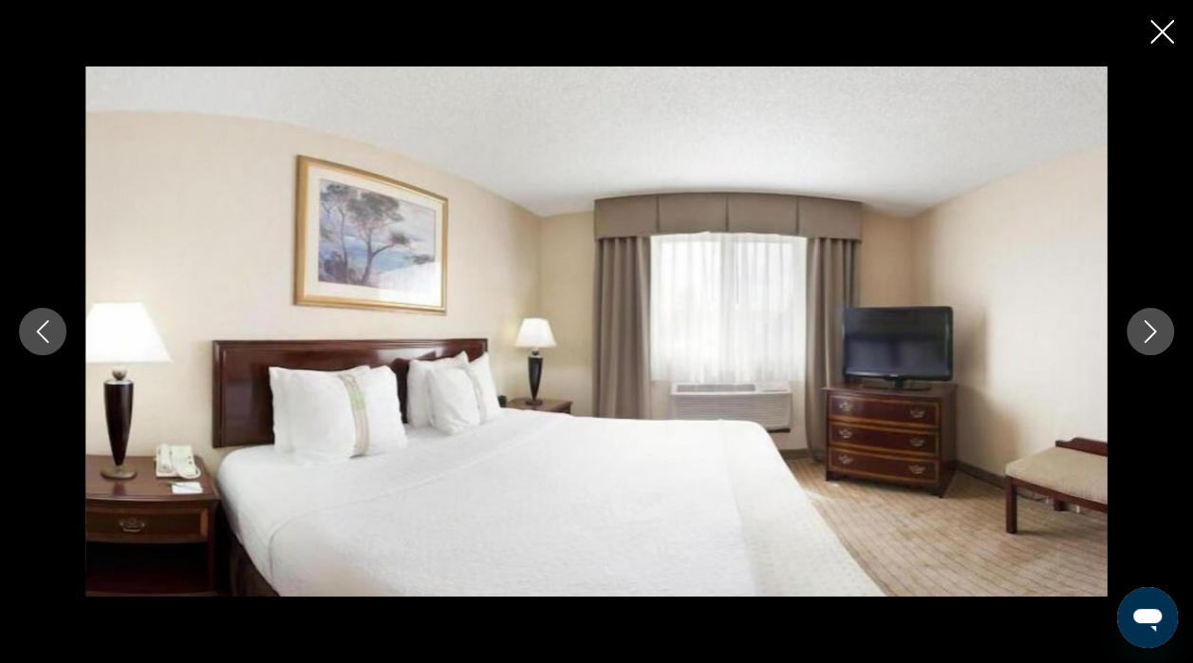
click at [1160, 327] on icon "Next image" at bounding box center [1150, 331] width 23 height 23
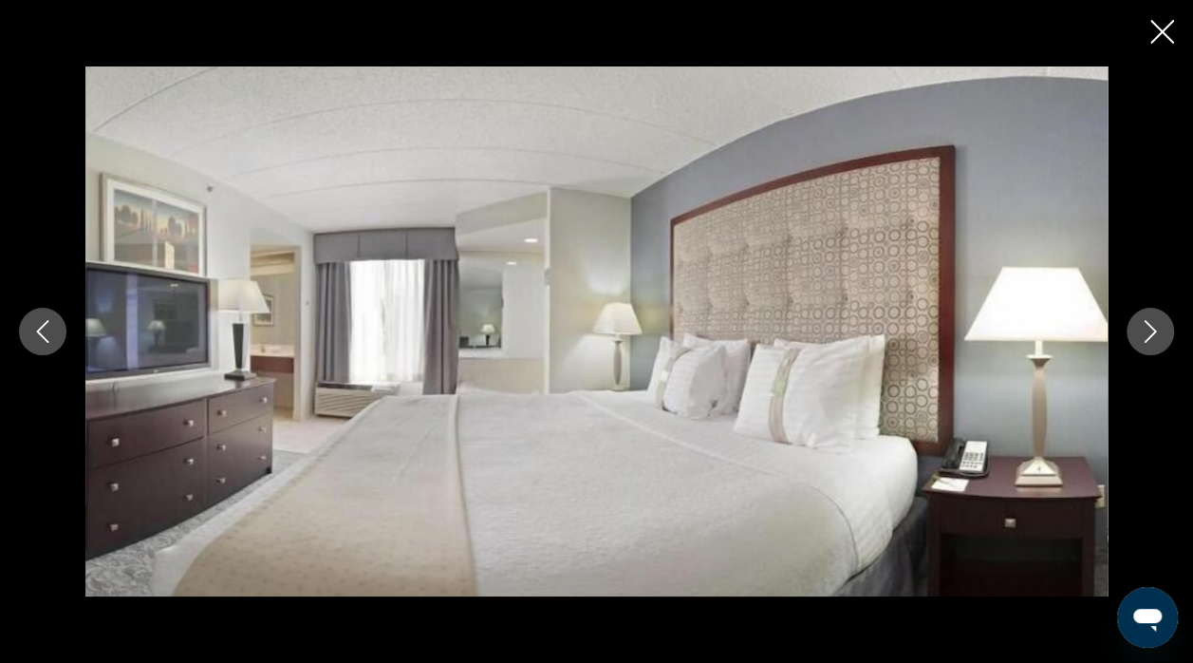
click at [1153, 327] on icon "Next image" at bounding box center [1150, 331] width 23 height 23
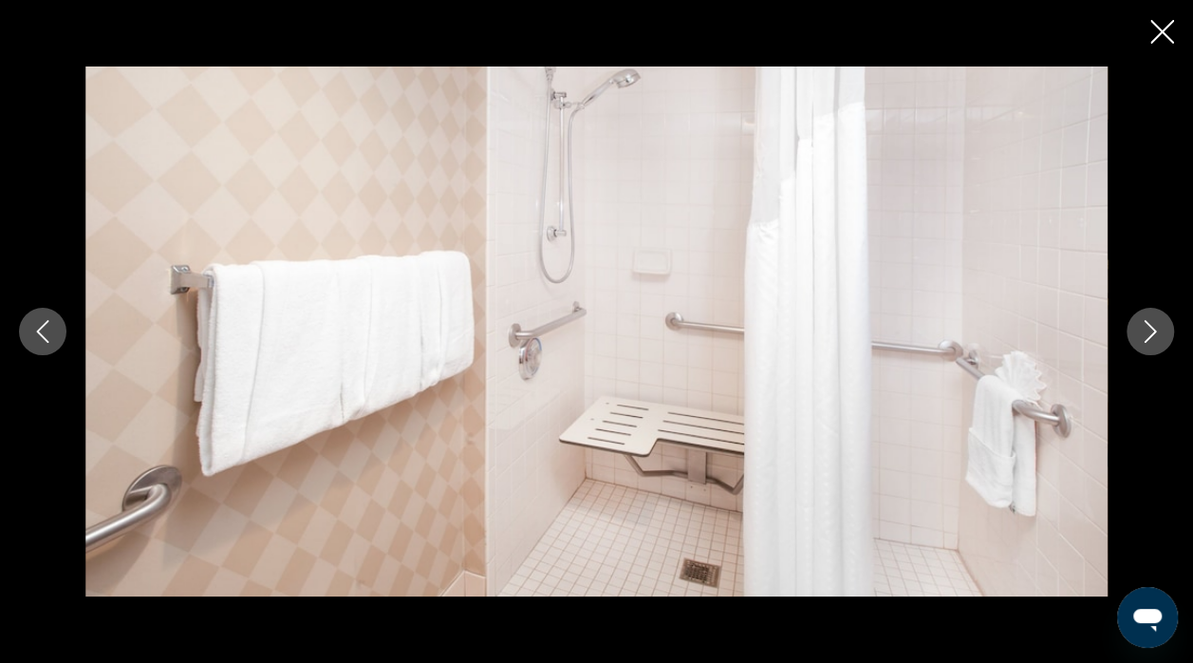
click at [1151, 327] on icon "Next image" at bounding box center [1151, 331] width 12 height 23
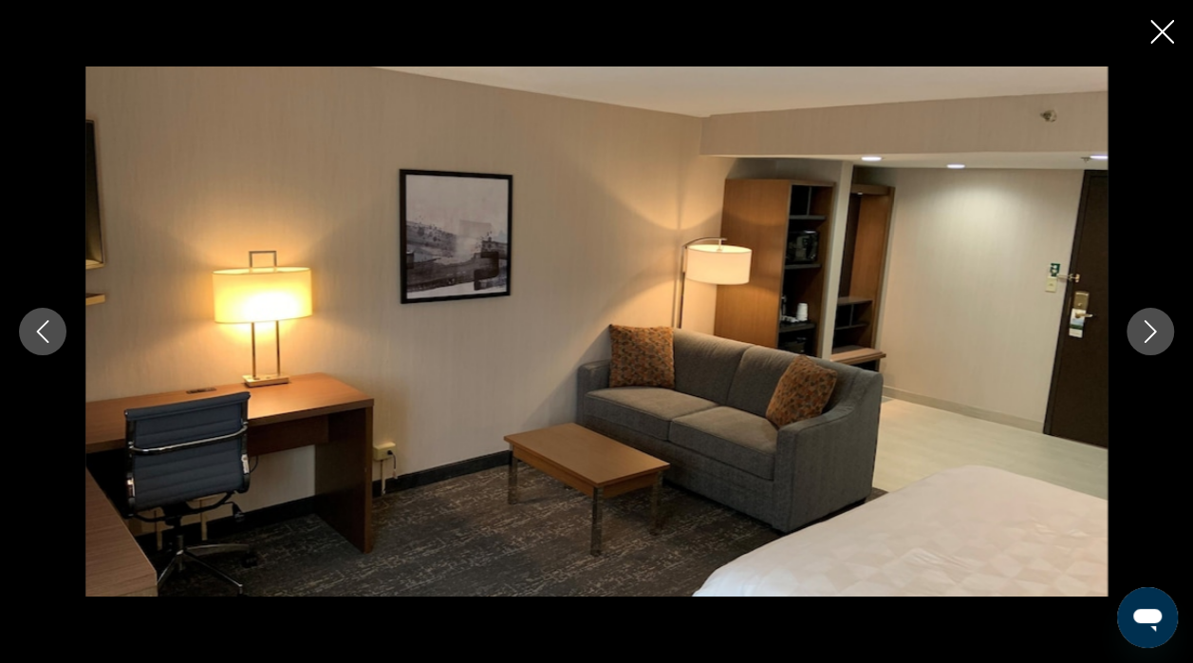
click at [1153, 325] on icon "Next image" at bounding box center [1150, 331] width 23 height 23
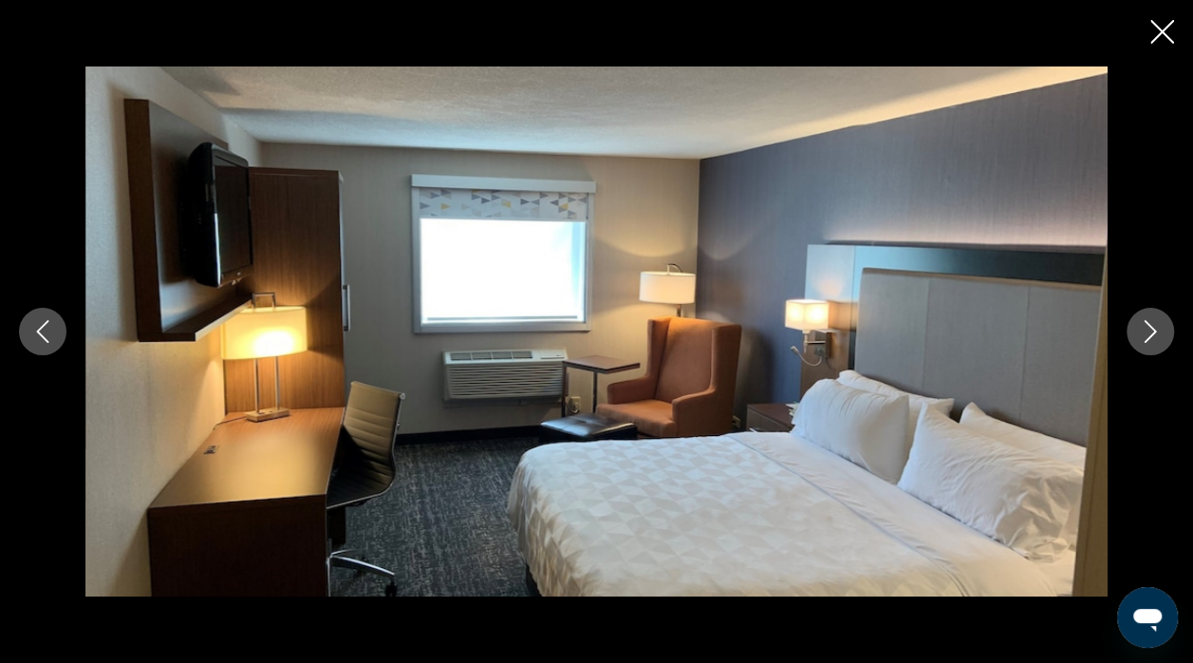
click at [1152, 325] on icon "Next image" at bounding box center [1150, 331] width 23 height 23
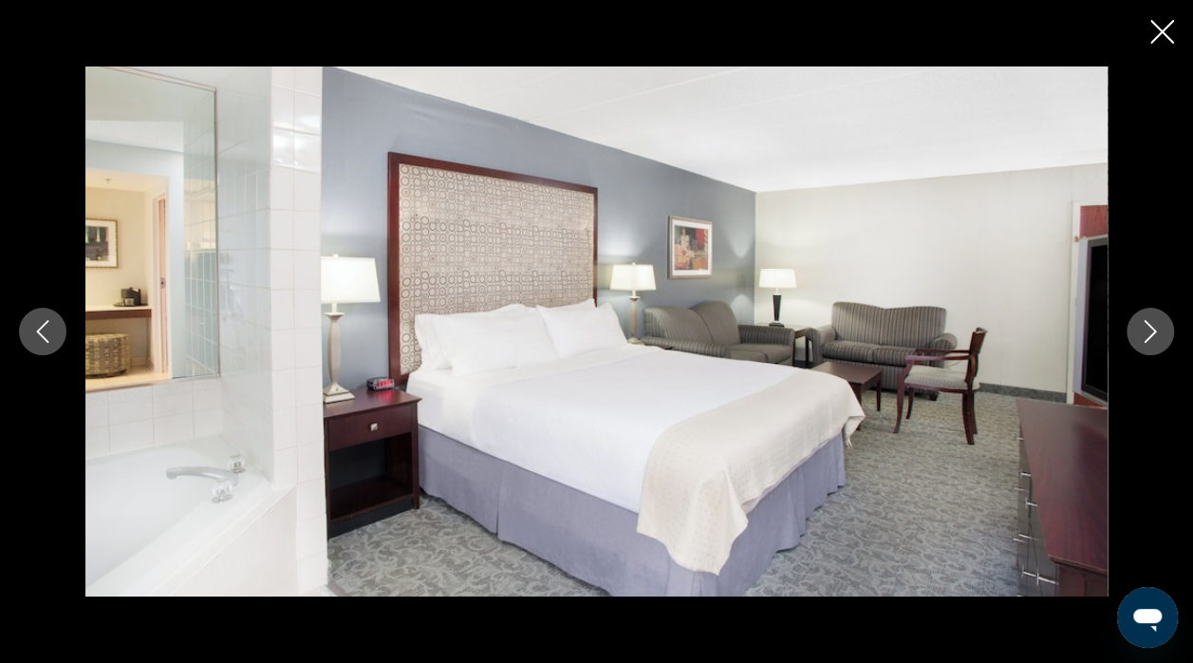
click at [1151, 323] on icon "Next image" at bounding box center [1150, 331] width 23 height 23
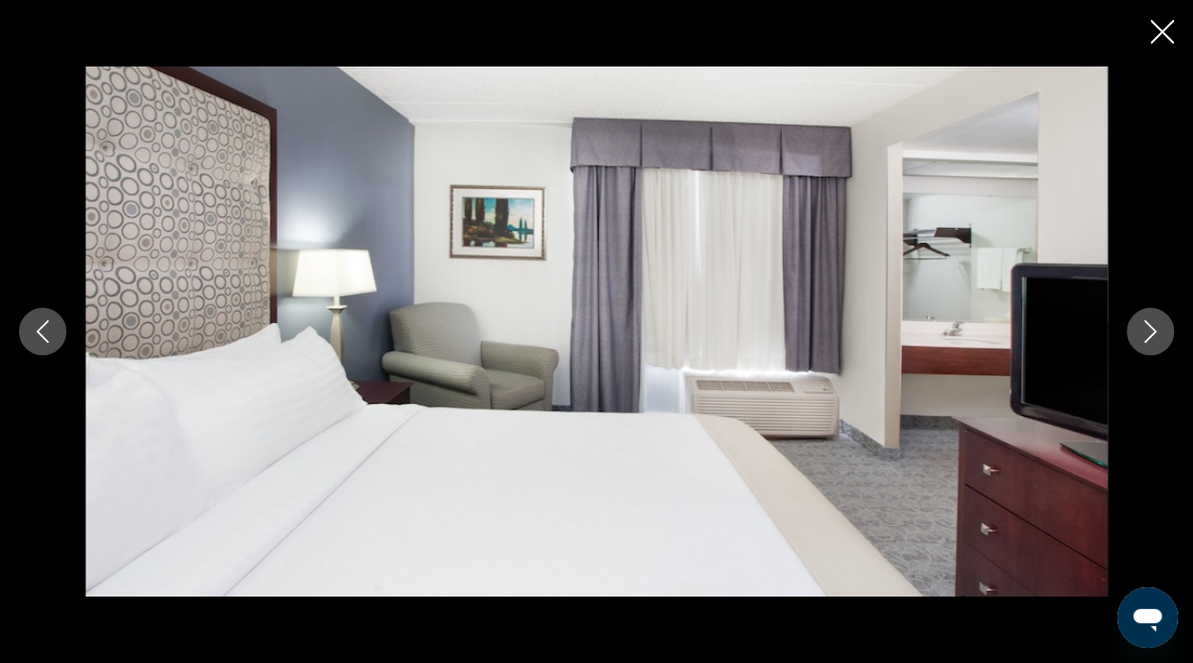
click at [1148, 326] on icon "Next image" at bounding box center [1151, 331] width 12 height 23
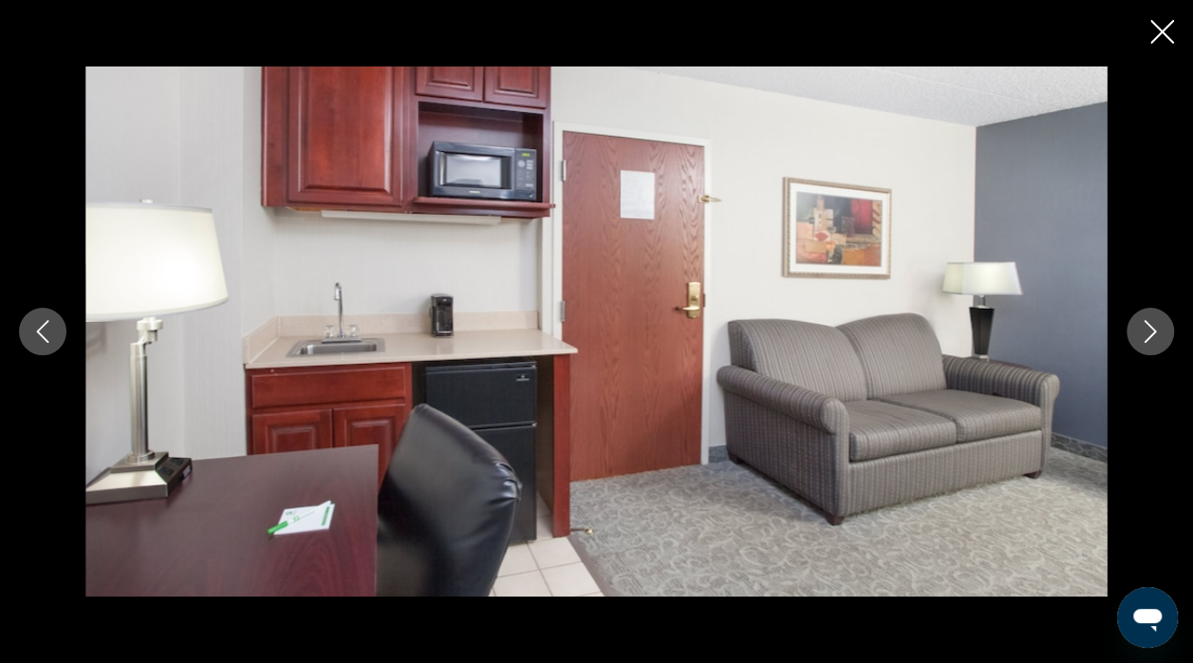
click at [1152, 324] on icon "Next image" at bounding box center [1150, 331] width 23 height 23
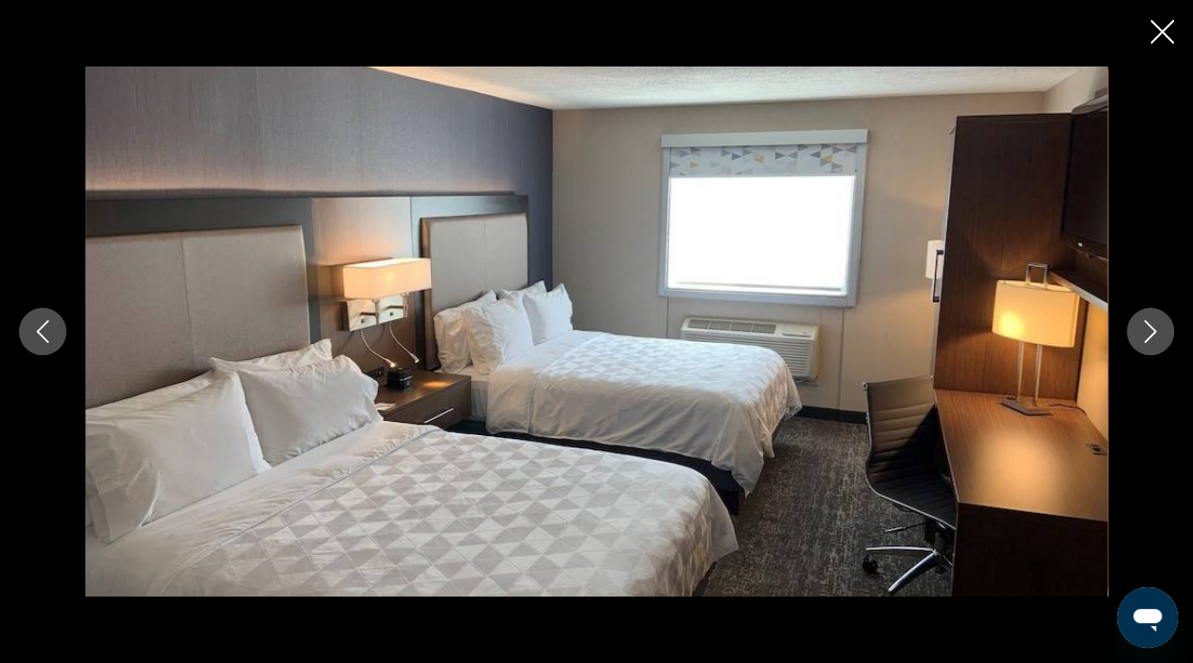
click at [1154, 328] on icon "Next image" at bounding box center [1150, 331] width 23 height 23
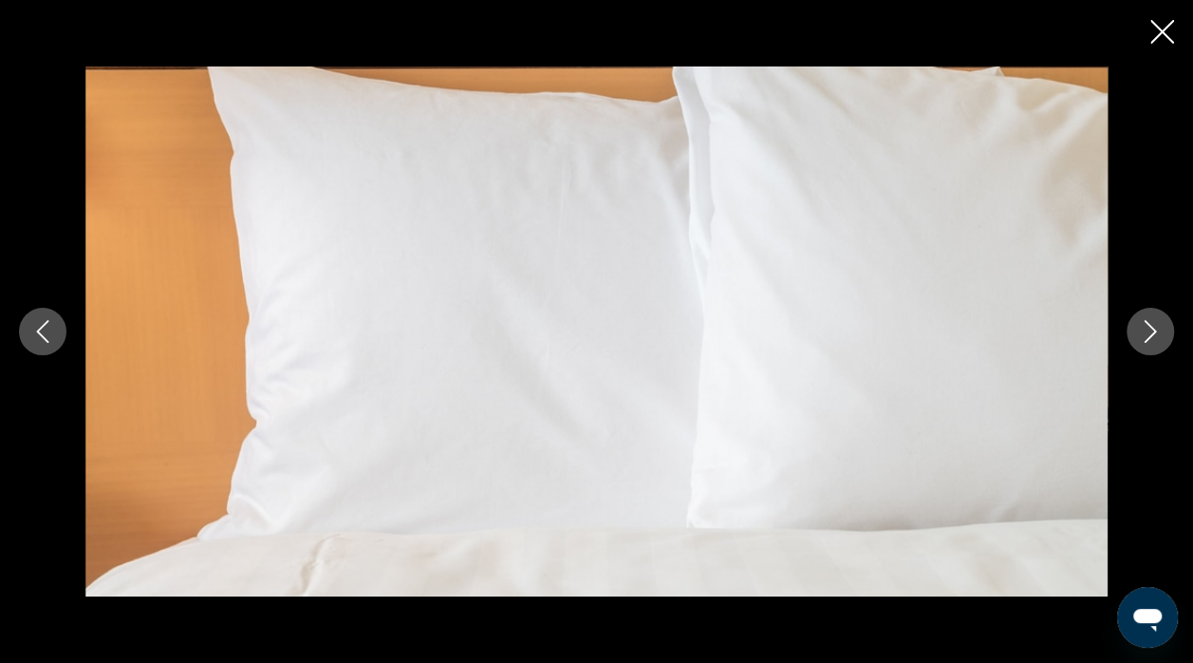
click at [1152, 329] on icon "Next image" at bounding box center [1150, 331] width 23 height 23
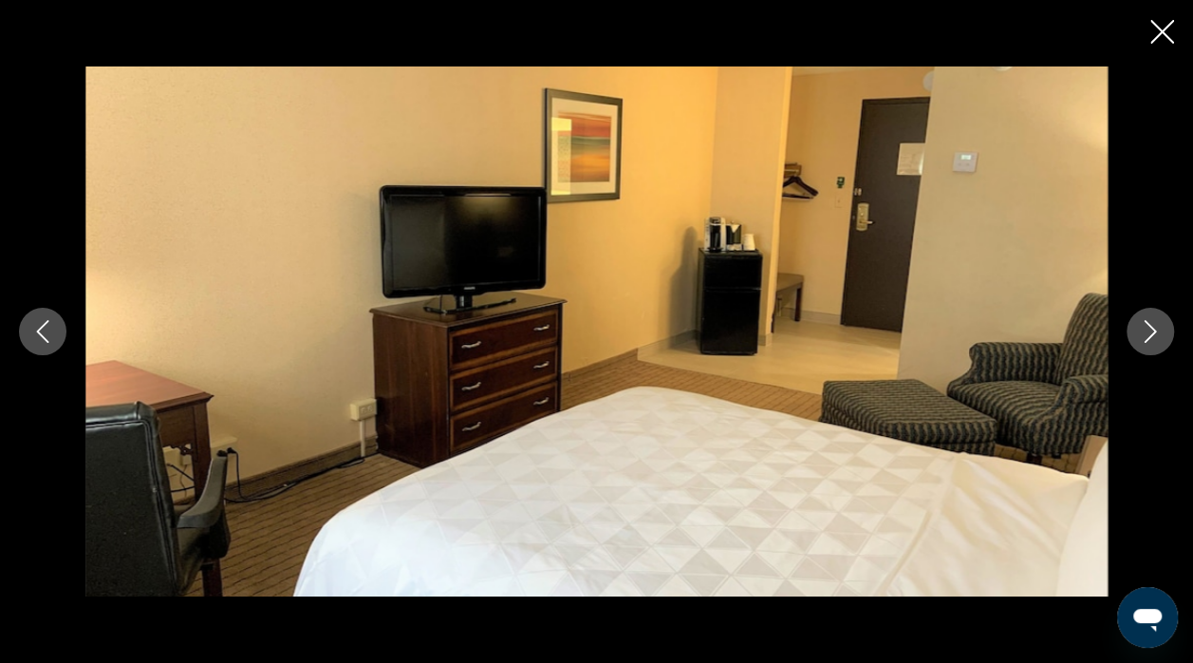
click at [1150, 336] on icon "Next image" at bounding box center [1151, 331] width 12 height 23
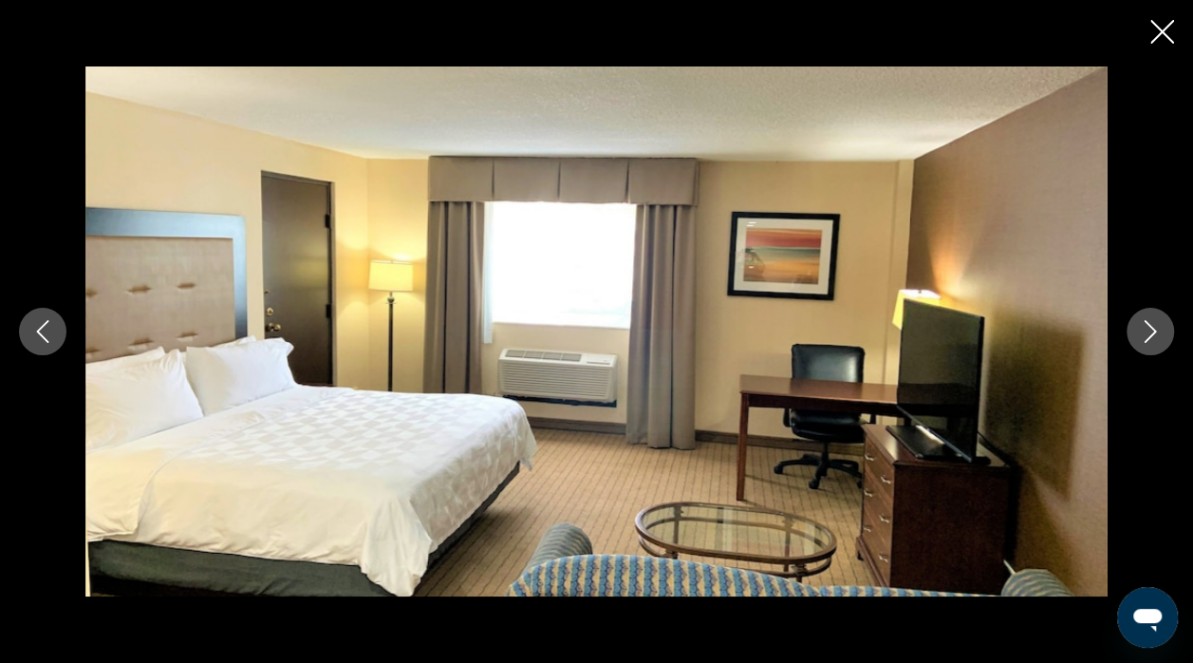
click at [1152, 332] on icon "Next image" at bounding box center [1150, 331] width 23 height 23
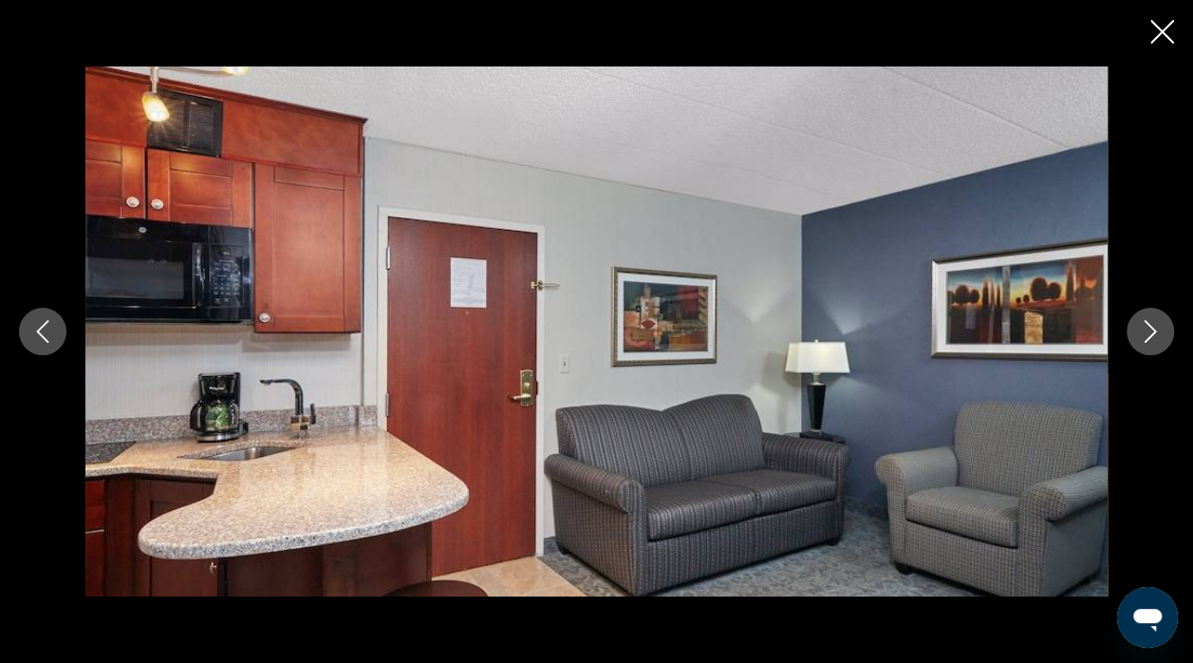
click at [1141, 336] on icon "Next image" at bounding box center [1150, 331] width 23 height 23
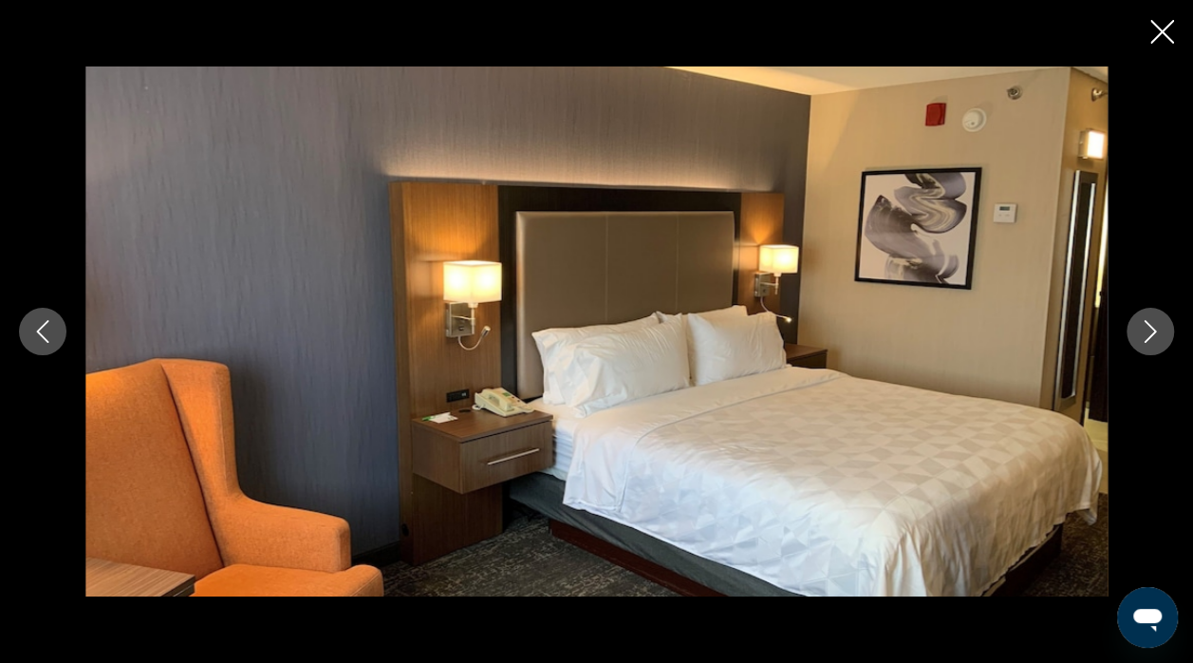
click at [42, 323] on icon "Previous image" at bounding box center [42, 331] width 23 height 23
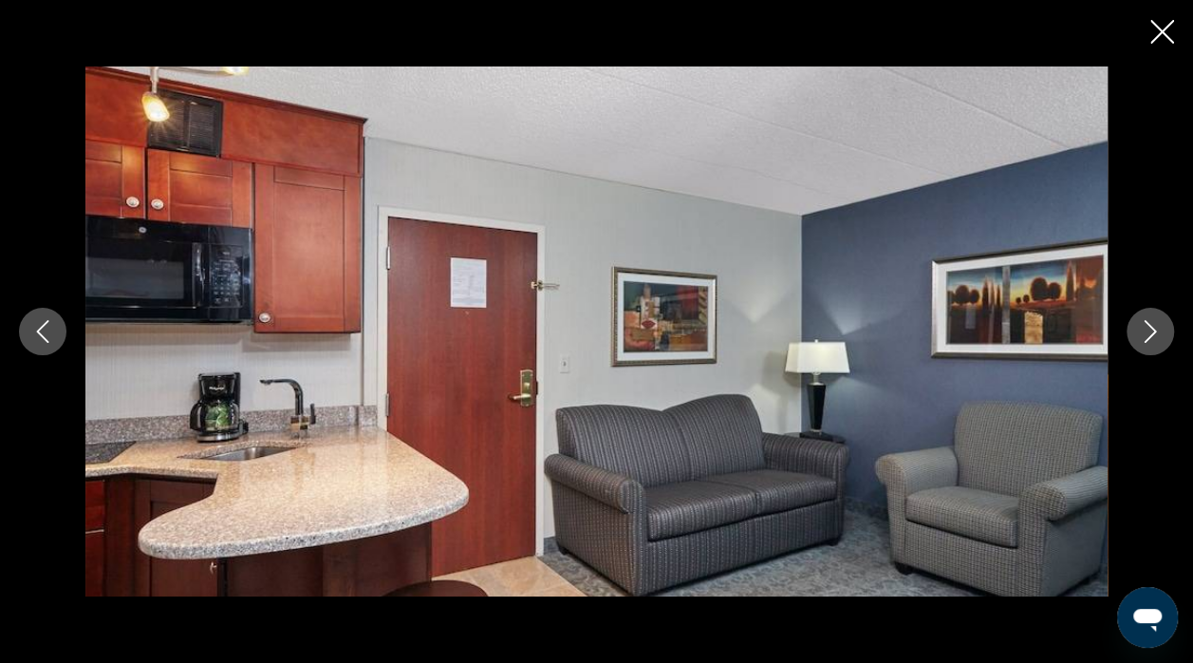
click at [1156, 36] on icon "Close slideshow" at bounding box center [1162, 32] width 24 height 24
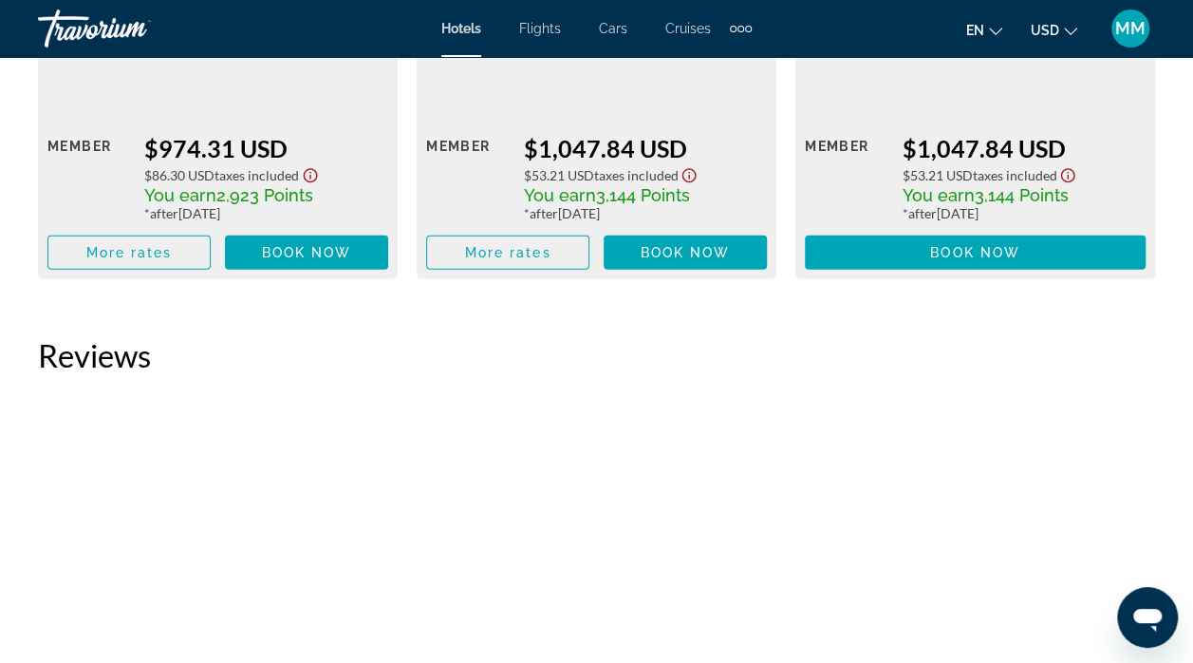
scroll to position [6137, 0]
